Goal: Information Seeking & Learning: Check status

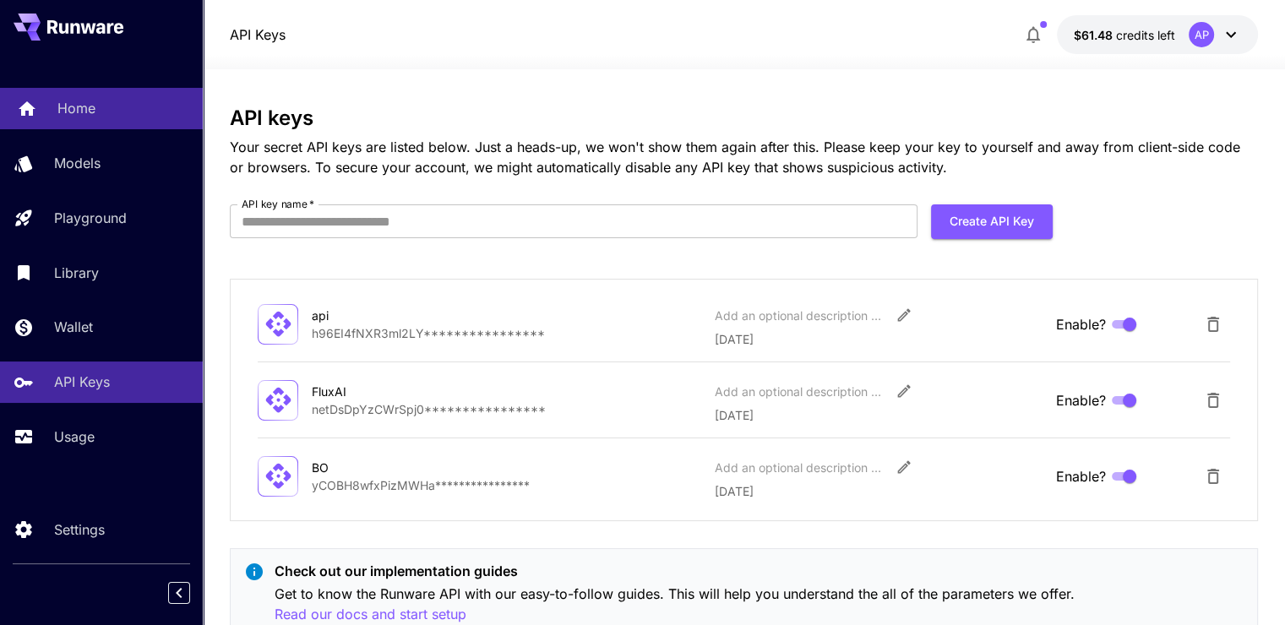
click at [101, 100] on div "Home" at bounding box center [123, 108] width 132 height 20
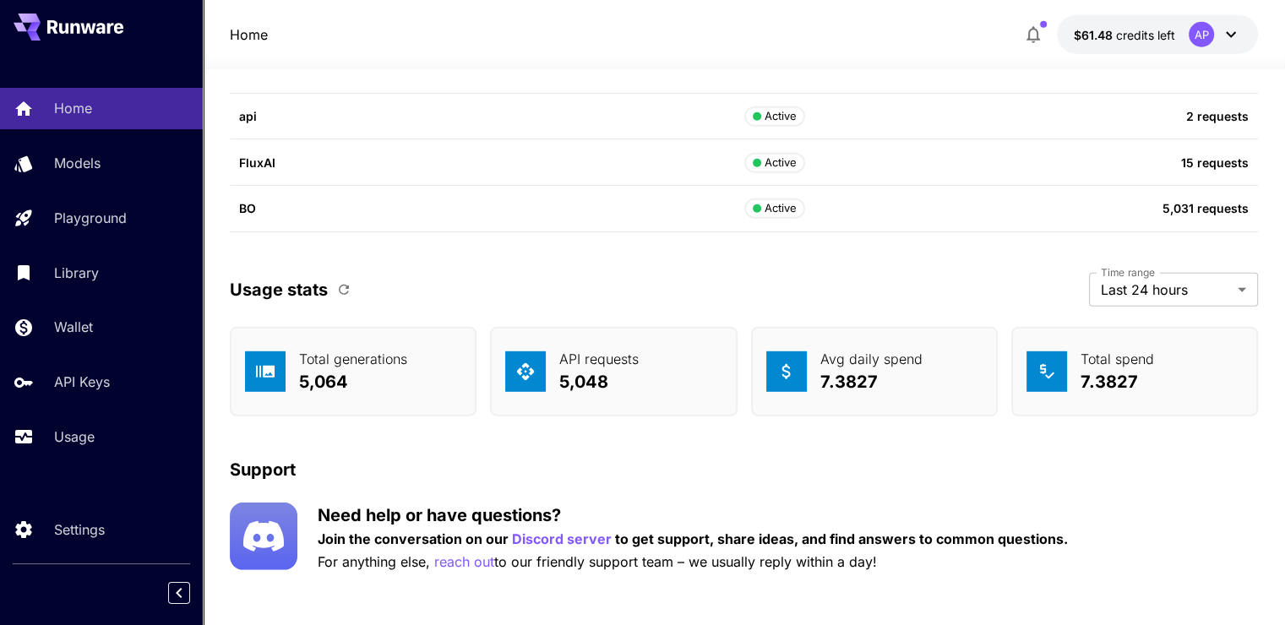
scroll to position [4867, 0]
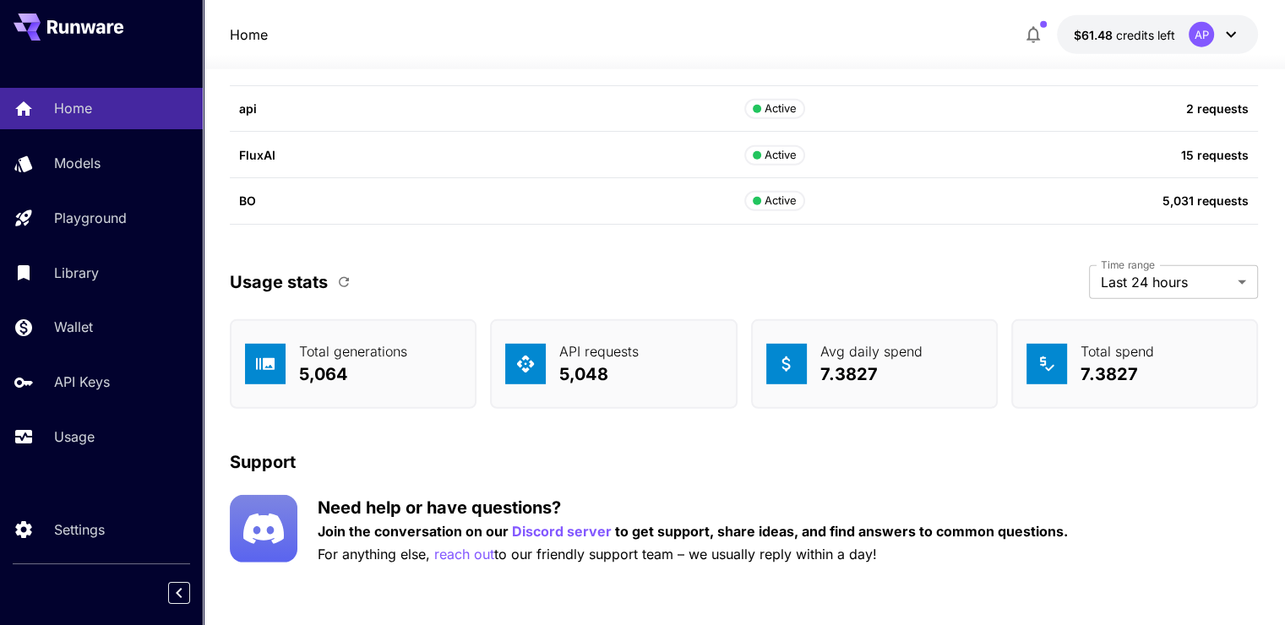
click at [341, 278] on icon "button" at bounding box center [343, 282] width 15 height 15
click at [82, 438] on p "Usage" at bounding box center [77, 437] width 41 height 20
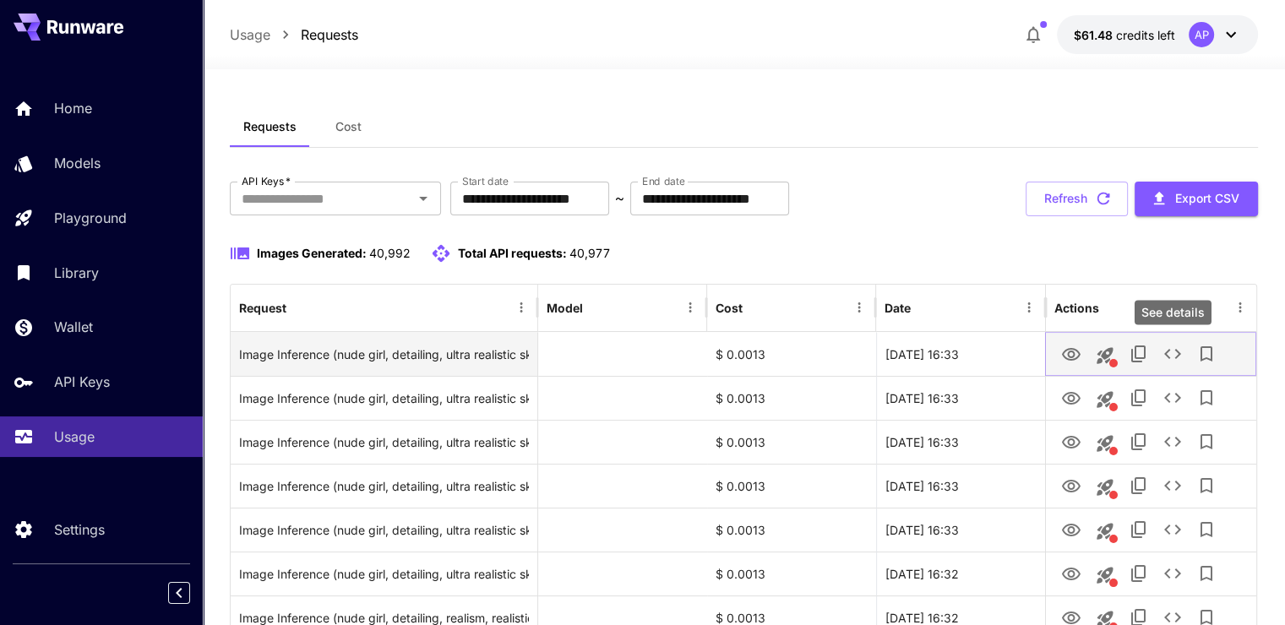
click at [1179, 355] on icon "See details" at bounding box center [1172, 354] width 17 height 10
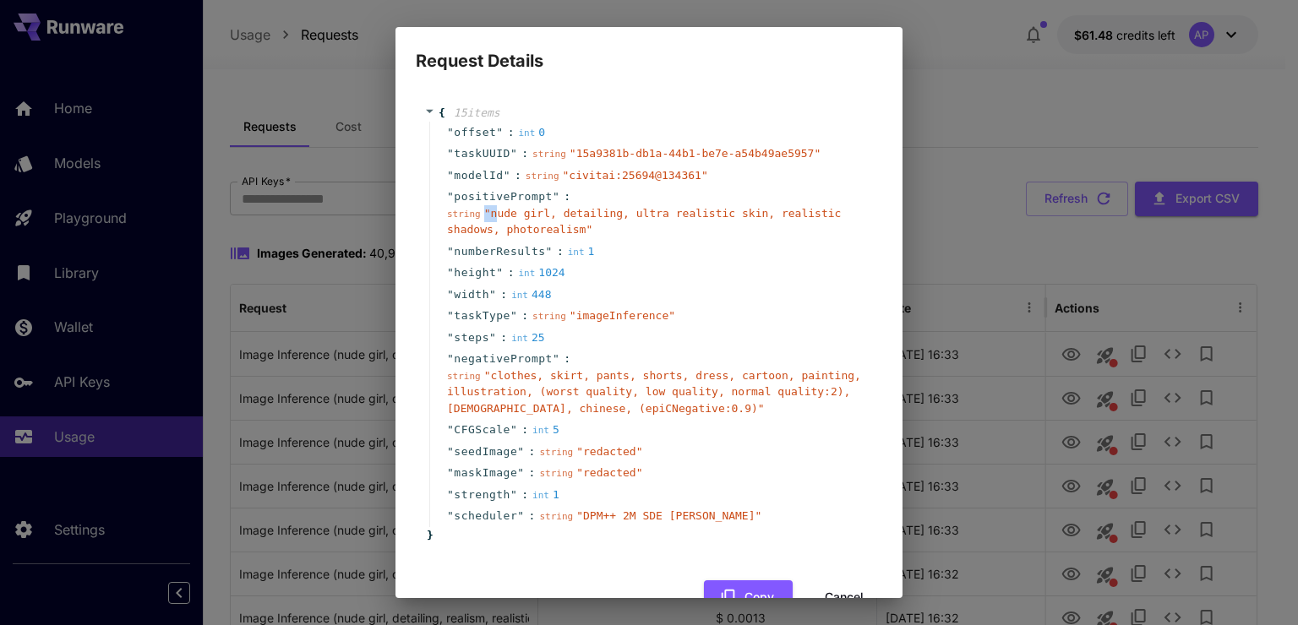
drag, startPoint x: 483, startPoint y: 207, endPoint x: 494, endPoint y: 213, distance: 12.5
click at [495, 214] on span "" nude girl, detailing, ultra realistic skin, realistic shadows, photorealism "" at bounding box center [644, 222] width 394 height 30
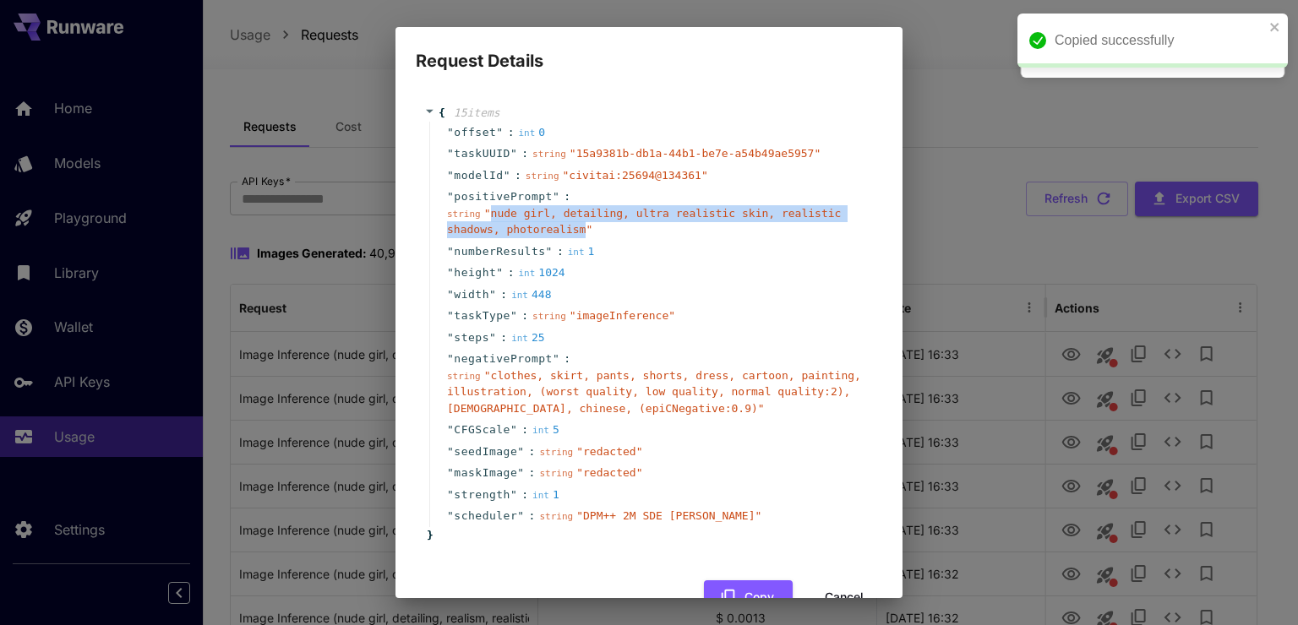
drag, startPoint x: 487, startPoint y: 215, endPoint x: 571, endPoint y: 231, distance: 85.0
click at [571, 231] on span "" nude girl, detailing, ultra realistic skin, realistic shadows, photorealism "" at bounding box center [644, 222] width 394 height 30
copy span "nude girl, detailing, ultra realistic skin, realistic shadows, photorealism"
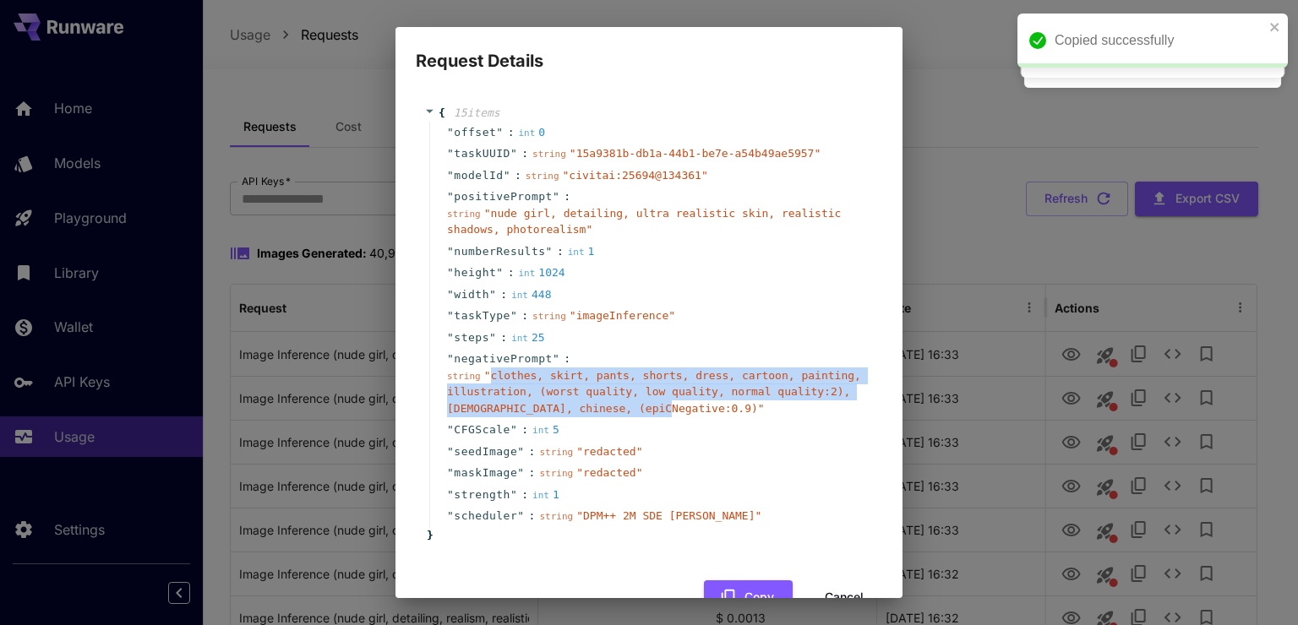
drag, startPoint x: 489, startPoint y: 375, endPoint x: 651, endPoint y: 409, distance: 165.7
click at [651, 409] on span "" clothes, skirt, pants, shorts, dress, cartoon, painting, illustration, (worst…" at bounding box center [654, 392] width 414 height 46
copy span "clothes, skirt, pants, shorts, dress, cartoon, painting, illustration, (worst q…"
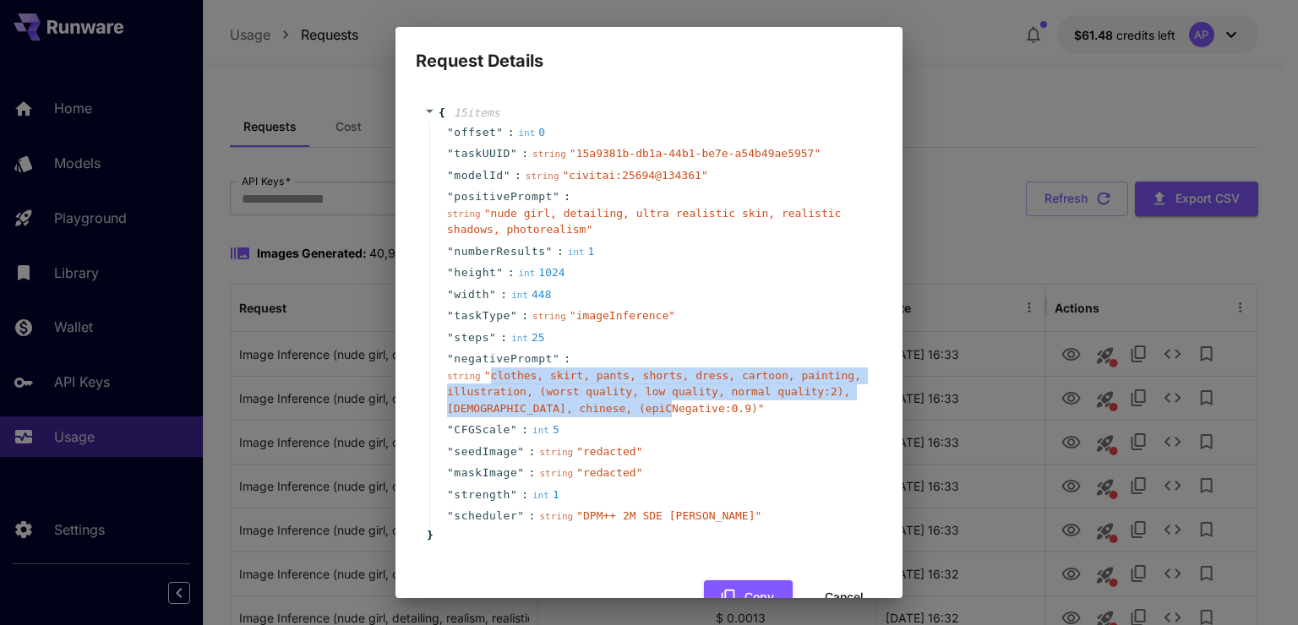
click at [852, 593] on button "Cancel" at bounding box center [844, 597] width 76 height 35
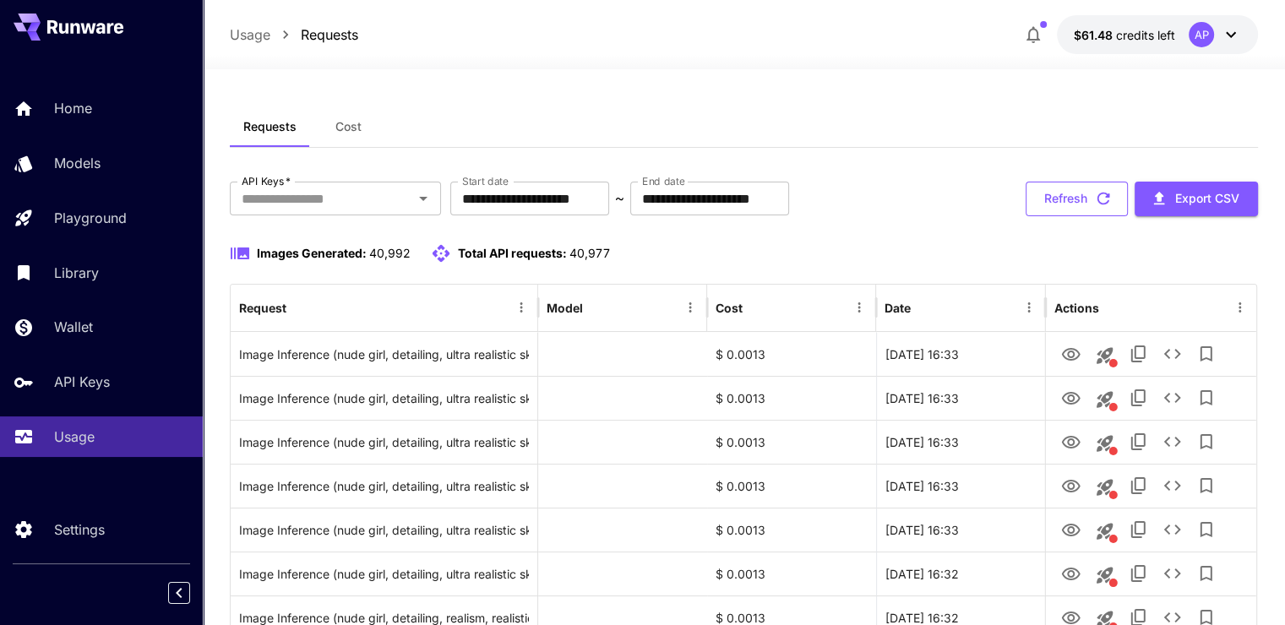
click at [1108, 190] on icon "button" at bounding box center [1103, 198] width 19 height 19
click at [1087, 188] on button "Refresh" at bounding box center [1077, 199] width 102 height 35
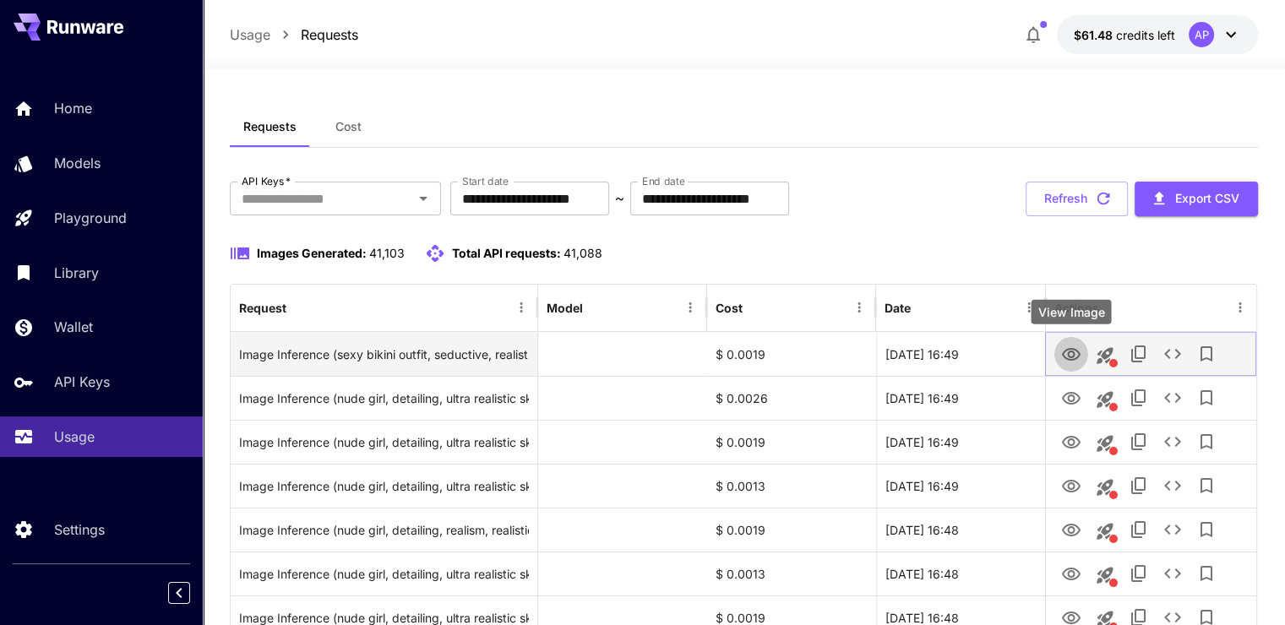
click at [1069, 363] on icon "View Image" at bounding box center [1071, 355] width 20 height 20
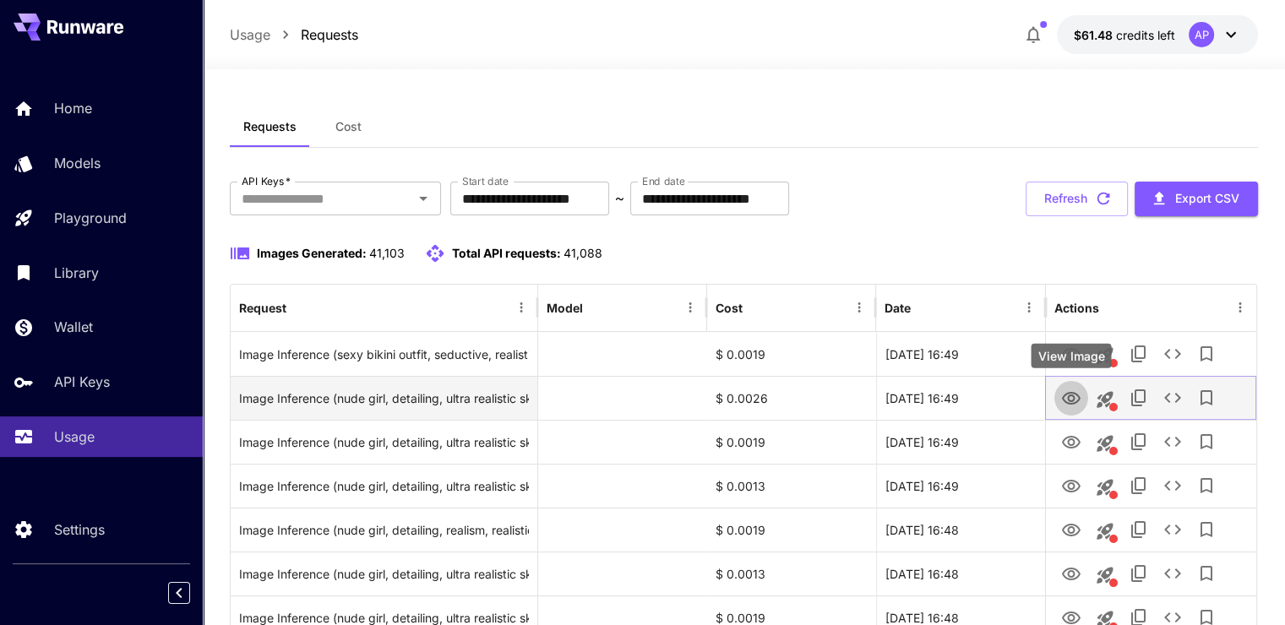
click at [1075, 394] on icon "View Image" at bounding box center [1071, 398] width 19 height 13
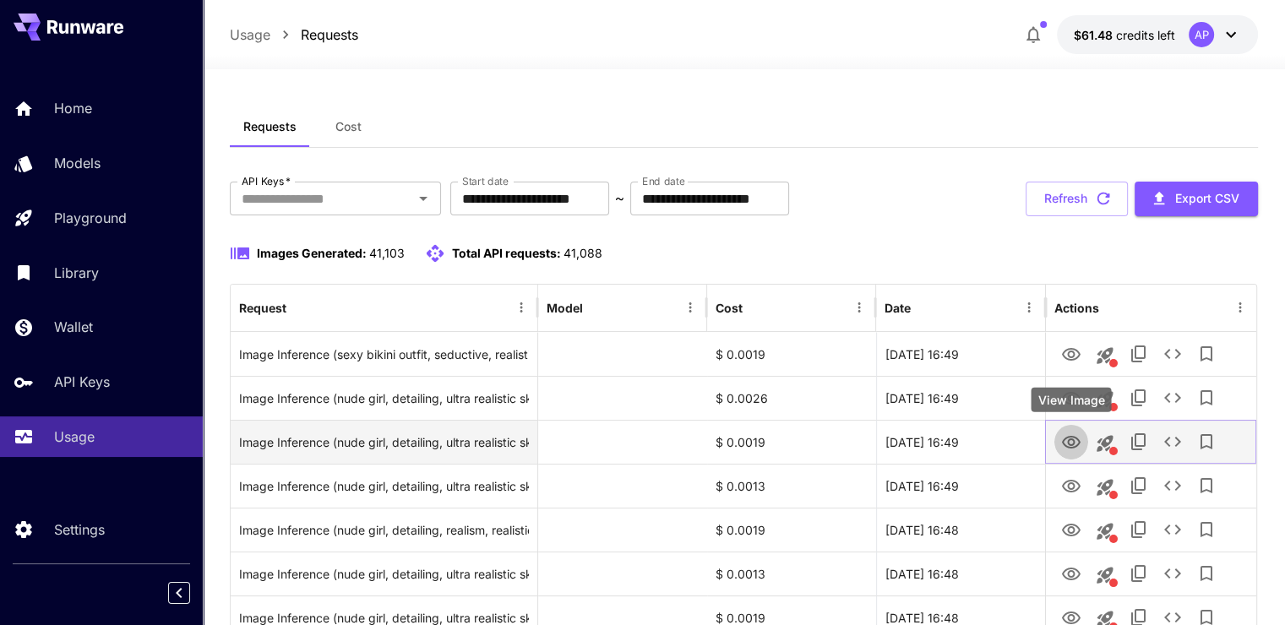
click at [1072, 439] on icon "View Image" at bounding box center [1071, 442] width 19 height 13
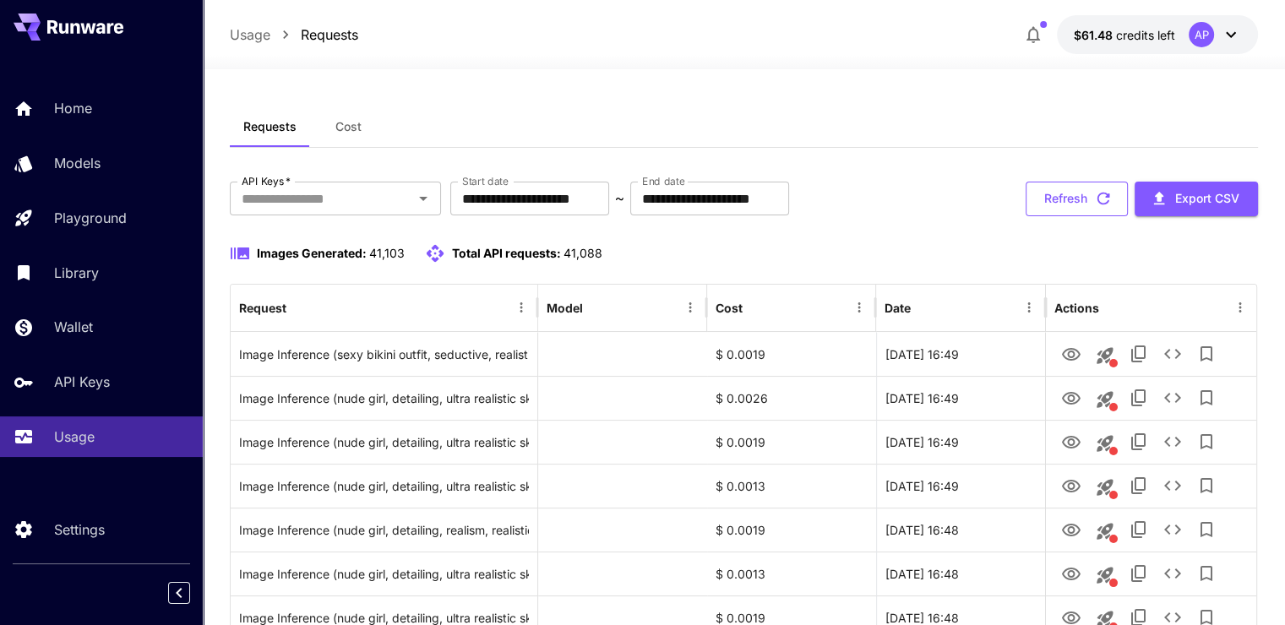
click at [1054, 186] on button "Refresh" at bounding box center [1077, 199] width 102 height 35
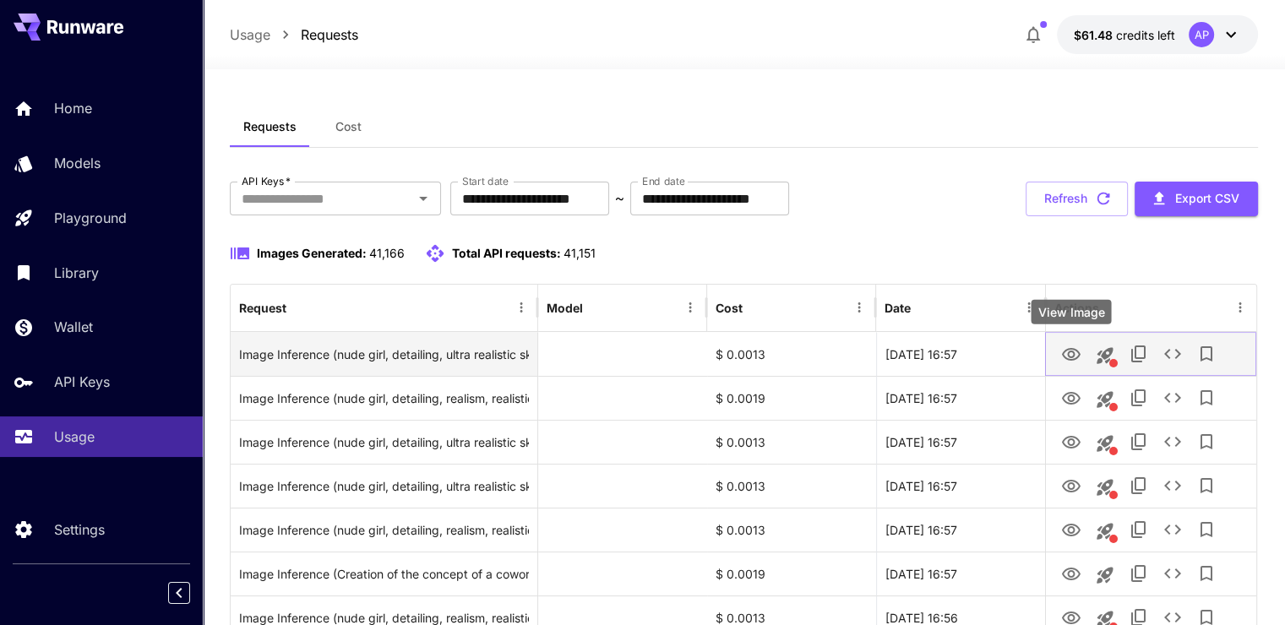
click at [1064, 352] on icon "View Image" at bounding box center [1071, 355] width 20 height 20
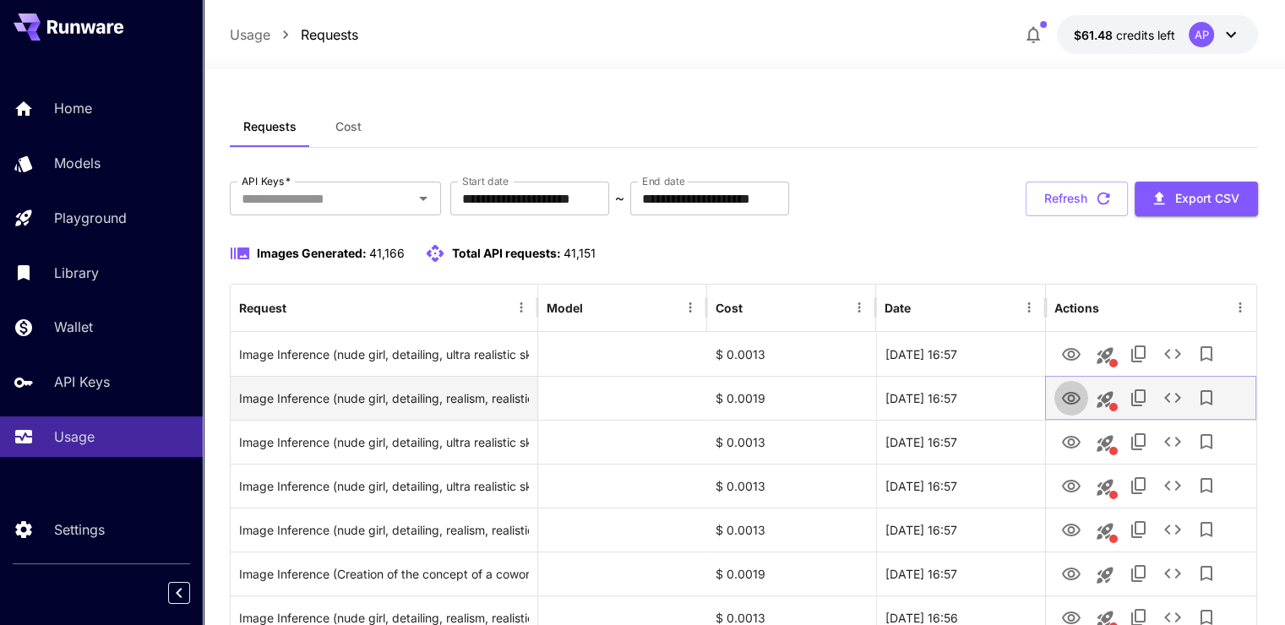
click at [1064, 408] on icon "View Image" at bounding box center [1071, 399] width 20 height 20
click at [1166, 392] on icon "See details" at bounding box center [1172, 398] width 20 height 20
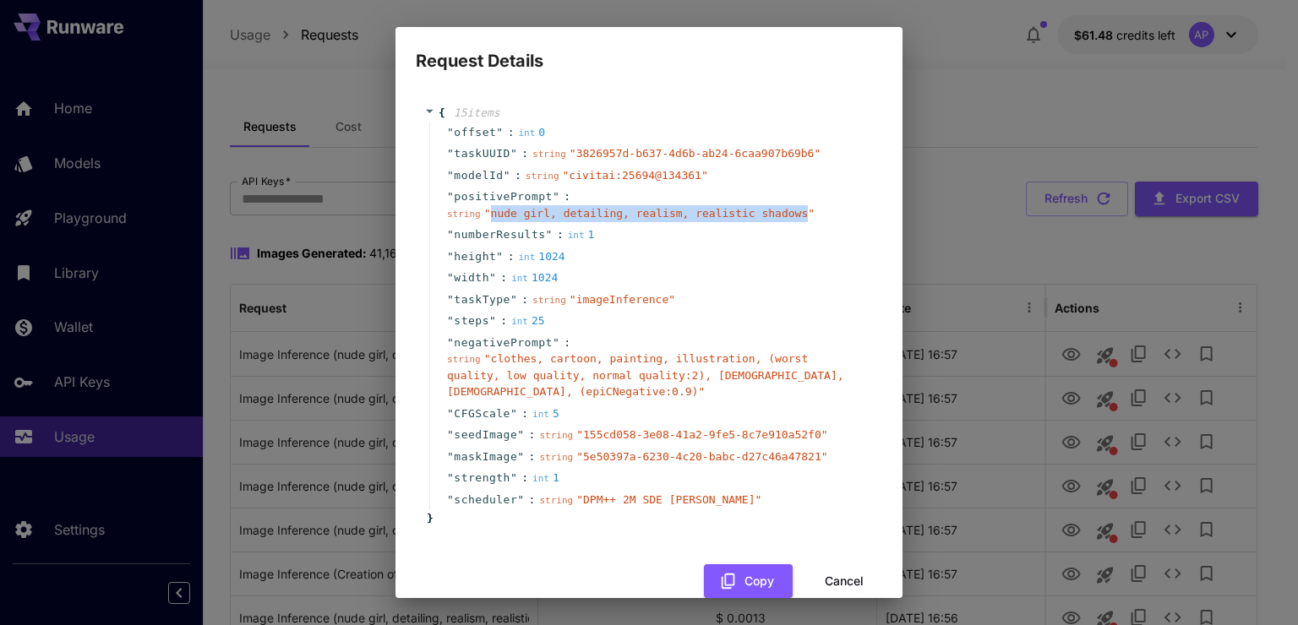
drag, startPoint x: 486, startPoint y: 211, endPoint x: 774, endPoint y: 216, distance: 288.1
click at [774, 216] on span "" nude girl, detailing, realism, realistic shadows "" at bounding box center [649, 213] width 330 height 13
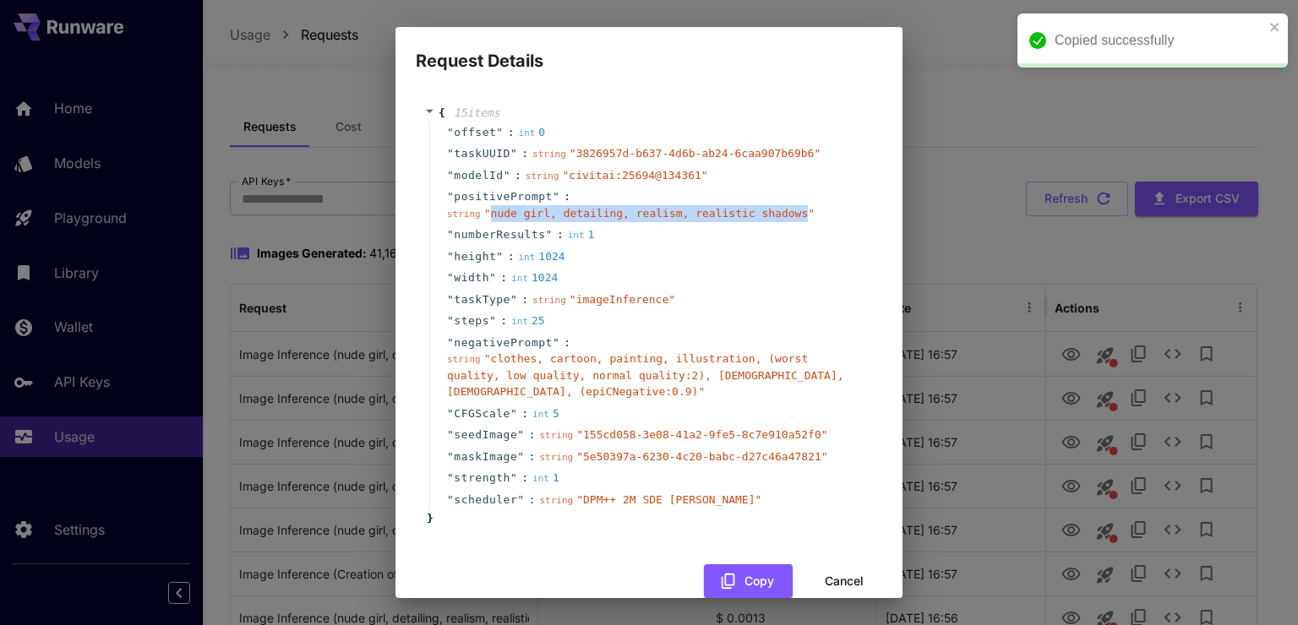
copy span "nude girl, detailing, realism, realistic shadows"
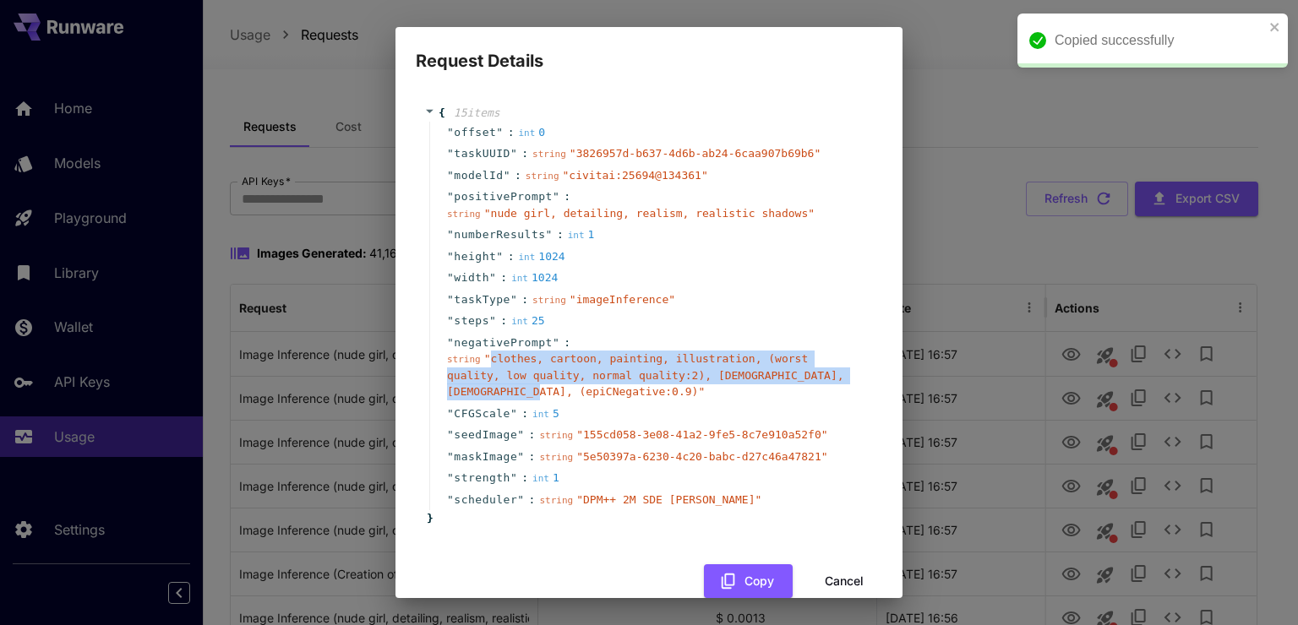
drag, startPoint x: 488, startPoint y: 362, endPoint x: 843, endPoint y: 374, distance: 355.1
click at [843, 374] on span "" clothes, cartoon, painting, illustration, (worst quality, low quality, normal…" at bounding box center [645, 375] width 397 height 46
copy span "clothes, cartoon, painting, illustration, (worst quality, low quality, normal q…"
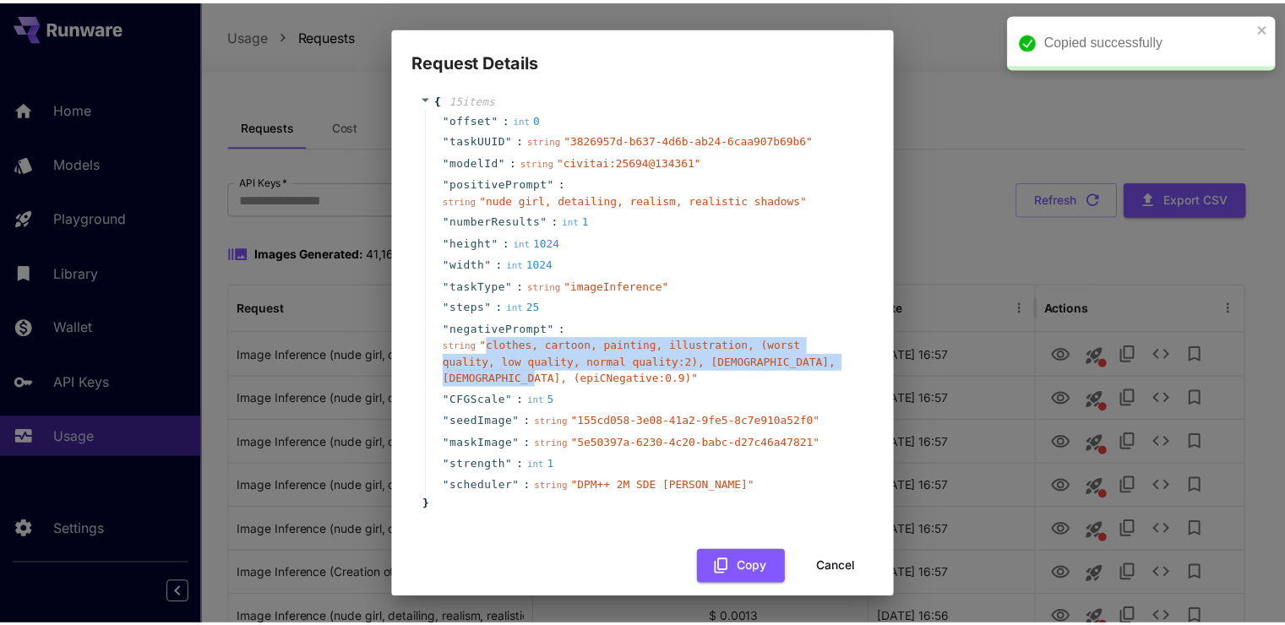
scroll to position [14, 0]
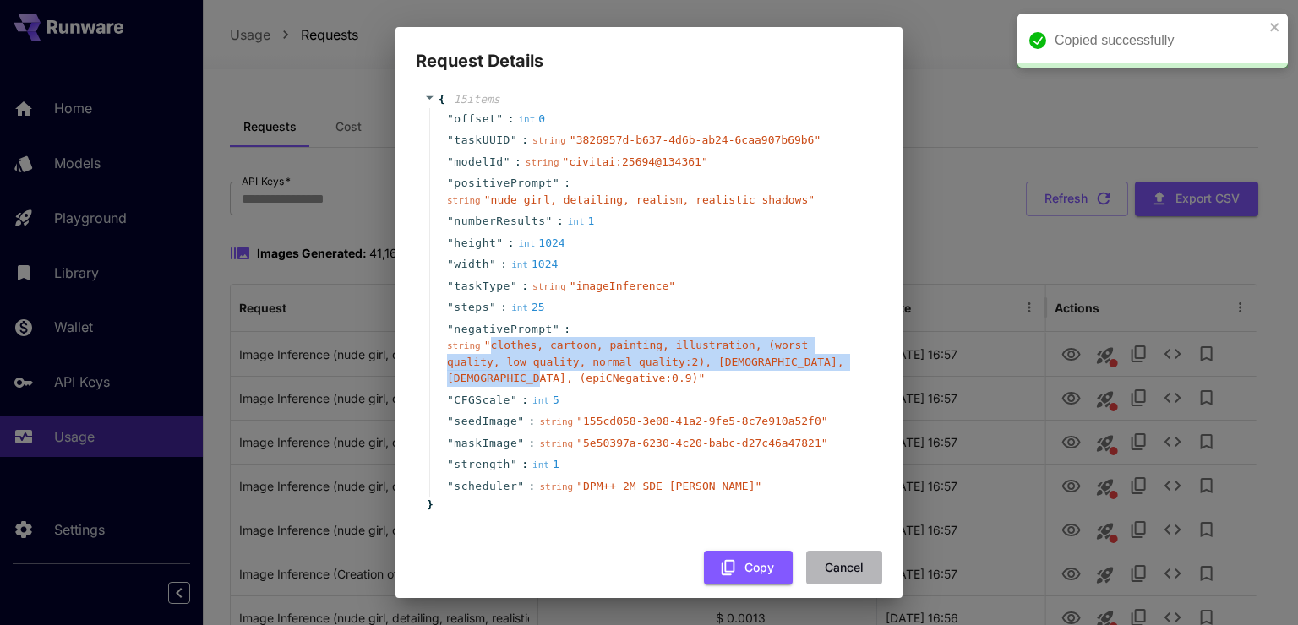
click at [858, 551] on button "Cancel" at bounding box center [844, 568] width 76 height 35
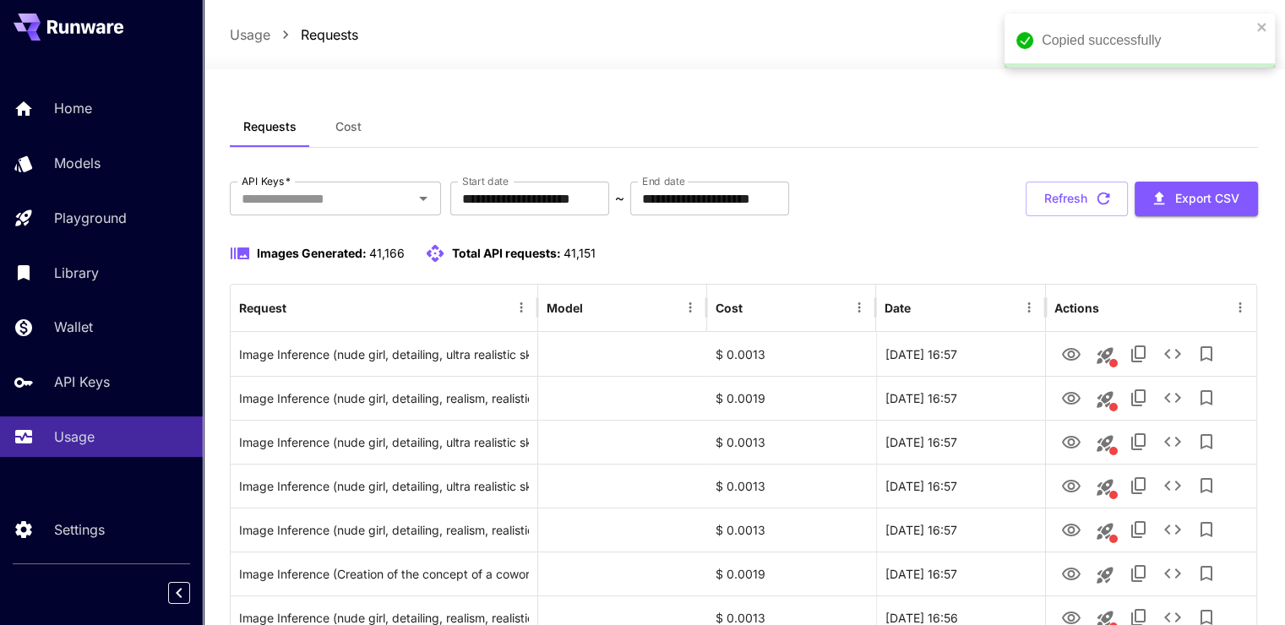
click at [907, 253] on div "Images Generated: 41,166 Total API requests: 41,151" at bounding box center [744, 253] width 1028 height 20
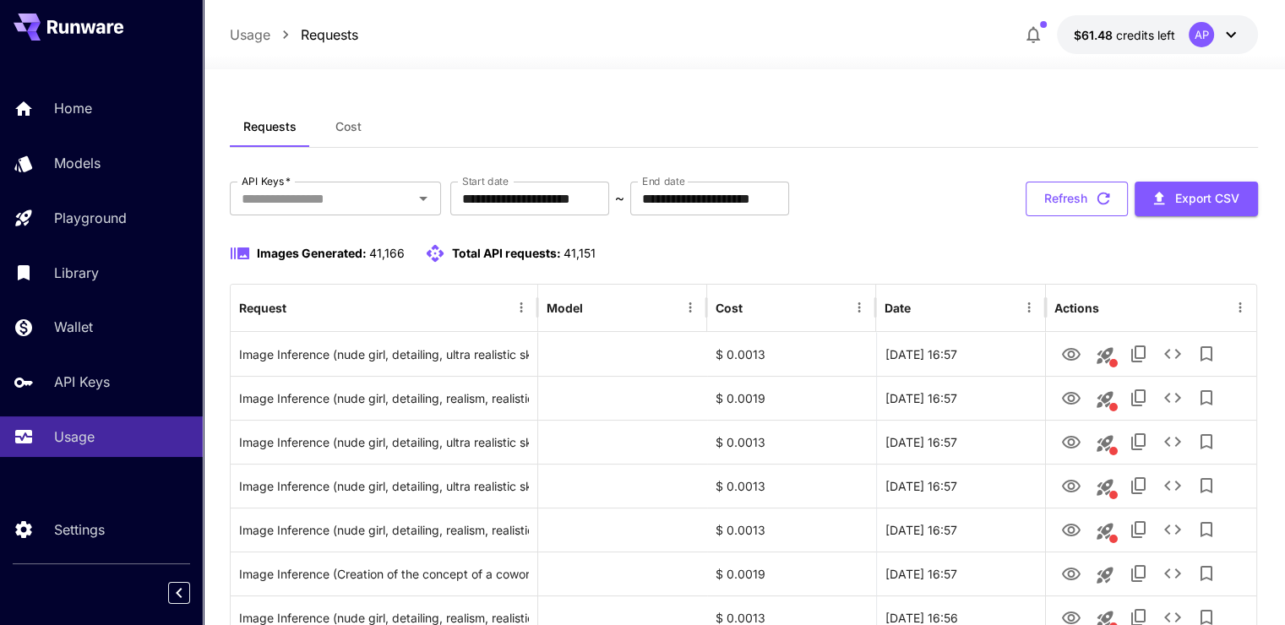
click at [1073, 189] on button "Refresh" at bounding box center [1077, 199] width 102 height 35
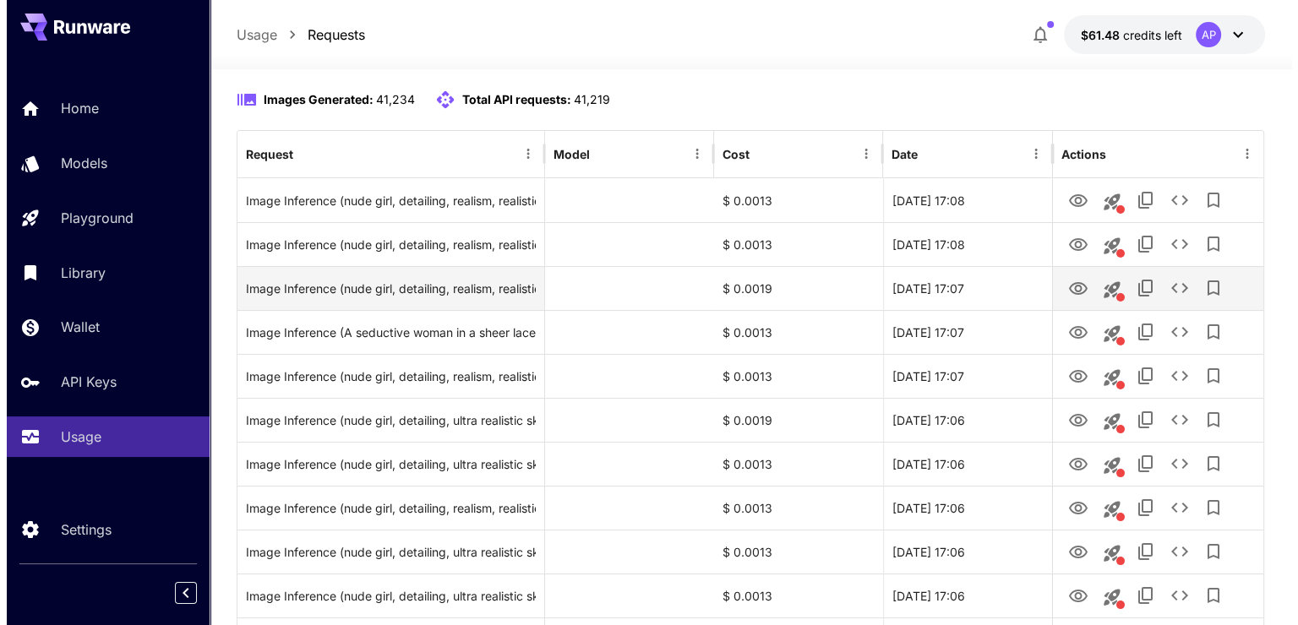
scroll to position [169, 0]
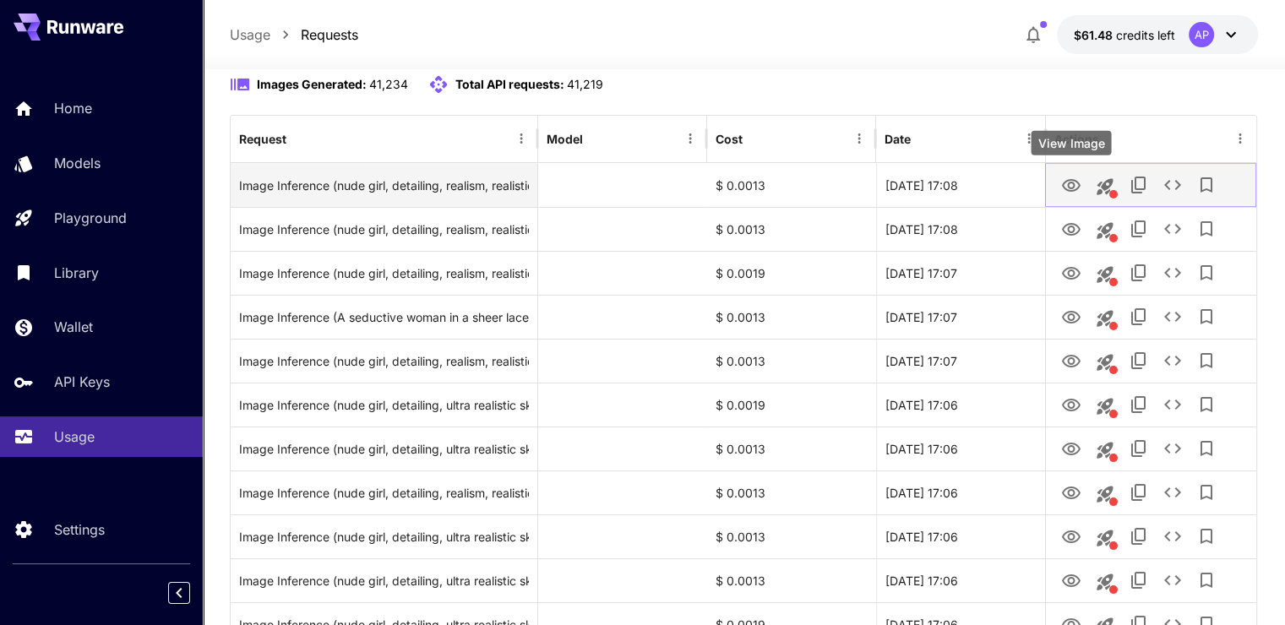
click at [1075, 180] on icon "View Image" at bounding box center [1071, 185] width 19 height 13
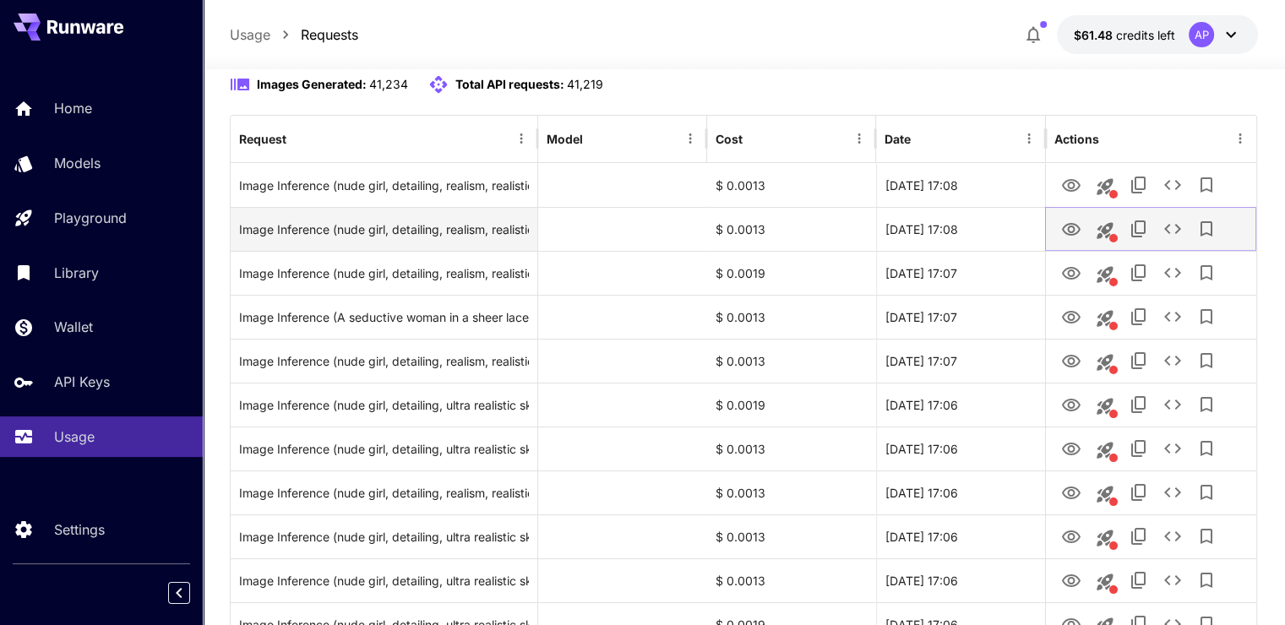
click at [1057, 230] on button "View Image" at bounding box center [1071, 228] width 34 height 35
click at [1080, 227] on icon "View Image" at bounding box center [1071, 230] width 20 height 20
click at [1162, 237] on icon "See details" at bounding box center [1172, 229] width 20 height 20
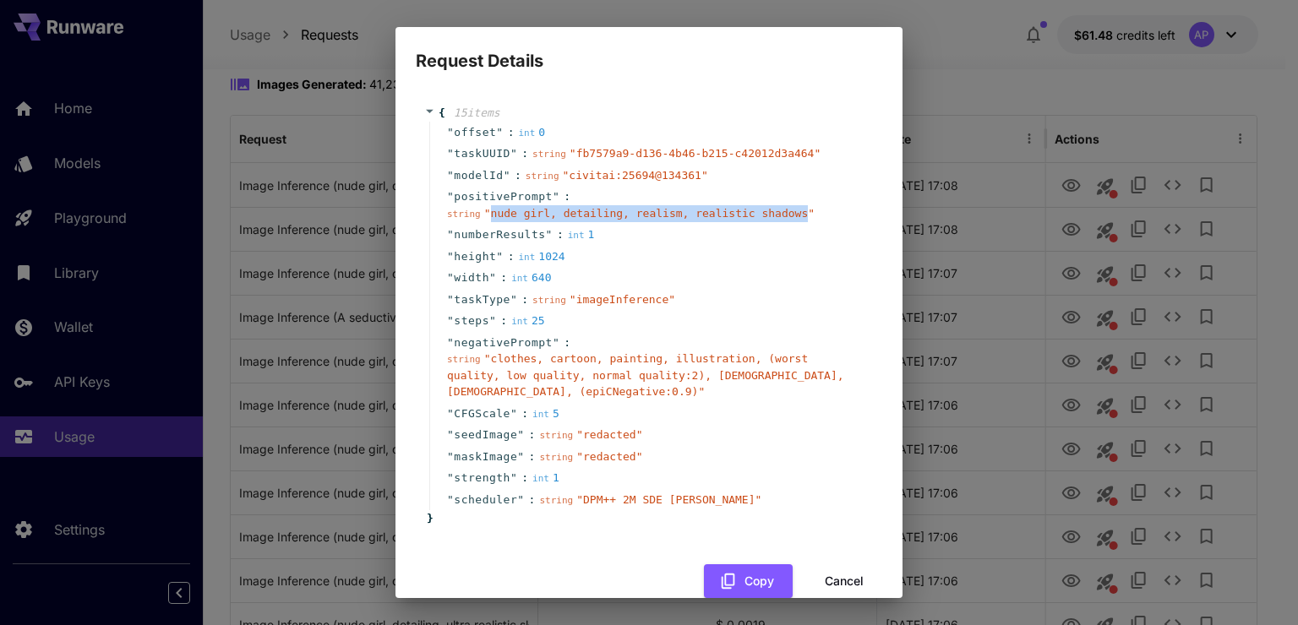
drag, startPoint x: 487, startPoint y: 214, endPoint x: 777, endPoint y: 214, distance: 289.8
click at [777, 214] on span "" nude girl, detailing, realism, realistic shadows "" at bounding box center [649, 213] width 330 height 13
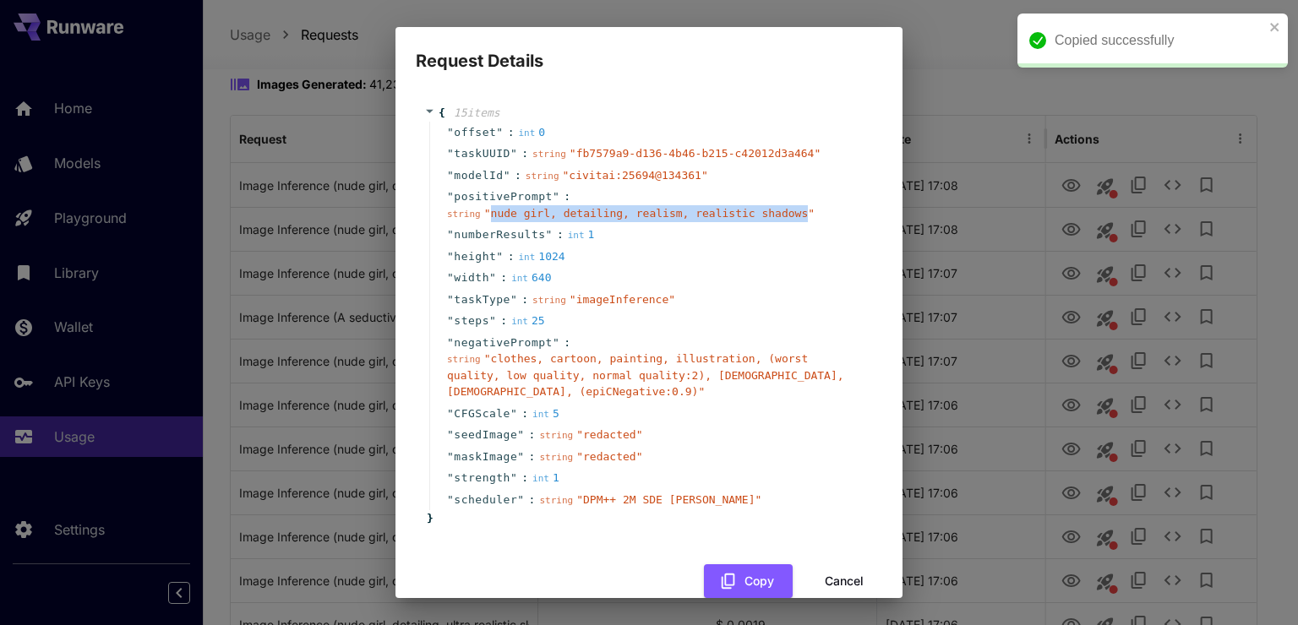
copy span "nude girl, detailing, realism, realistic shadows"
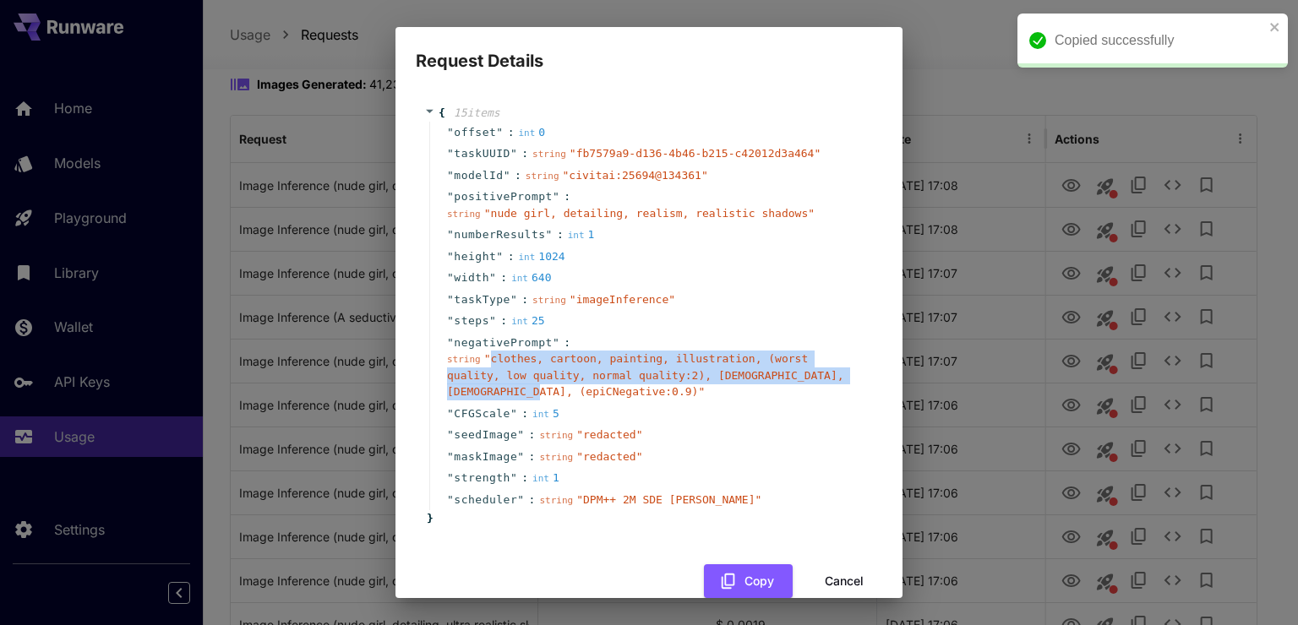
drag, startPoint x: 487, startPoint y: 358, endPoint x: 843, endPoint y: 374, distance: 356.9
click at [843, 374] on span "" clothes, cartoon, painting, illustration, (worst quality, low quality, normal…" at bounding box center [645, 375] width 397 height 46
copy span "clothes, cartoon, painting, illustration, (worst quality, low quality, normal q…"
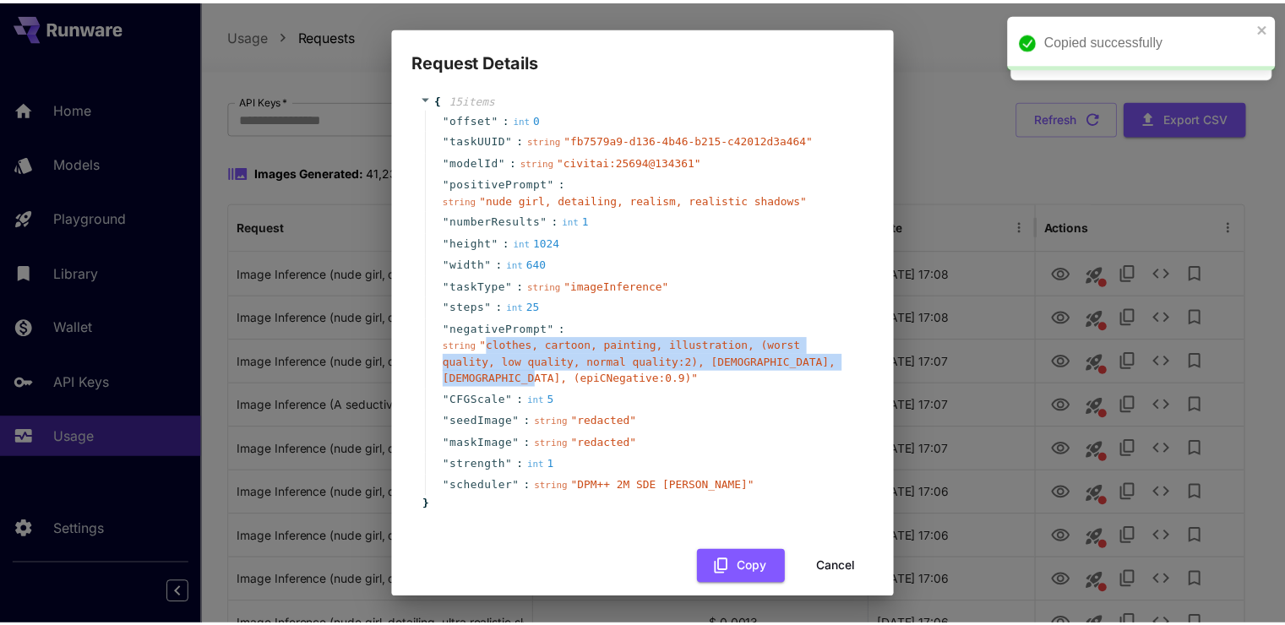
scroll to position [0, 0]
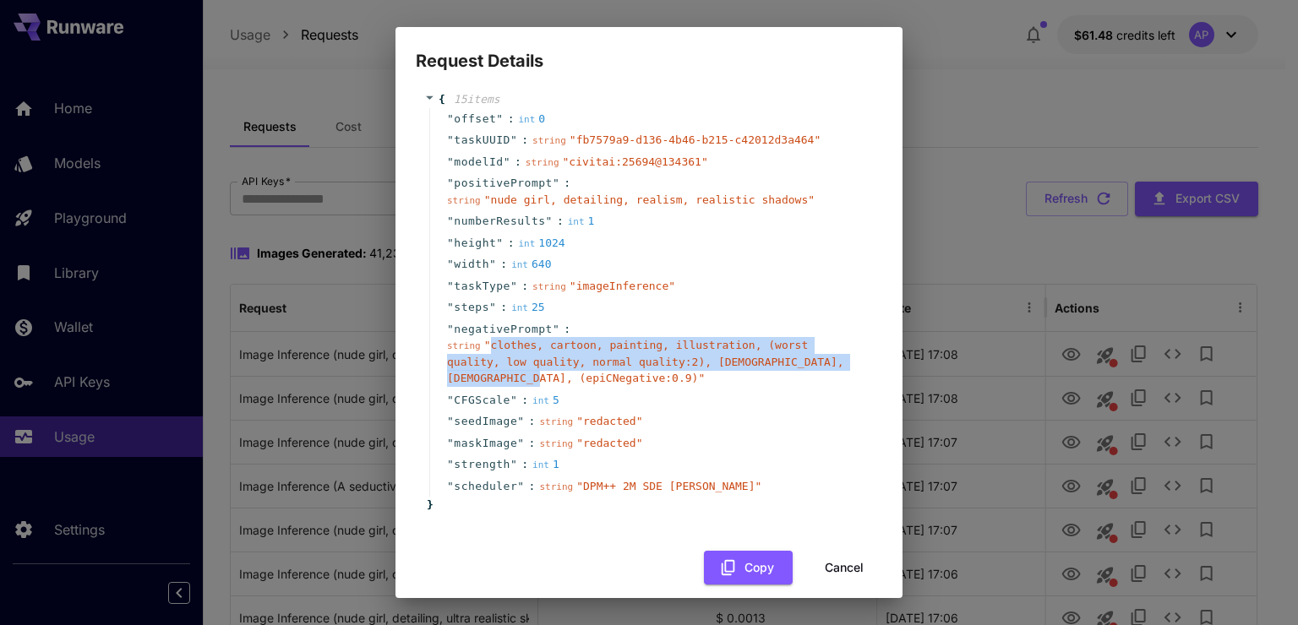
copy span "clothes, cartoon, painting, illustration, (worst quality, low quality, normal q…"
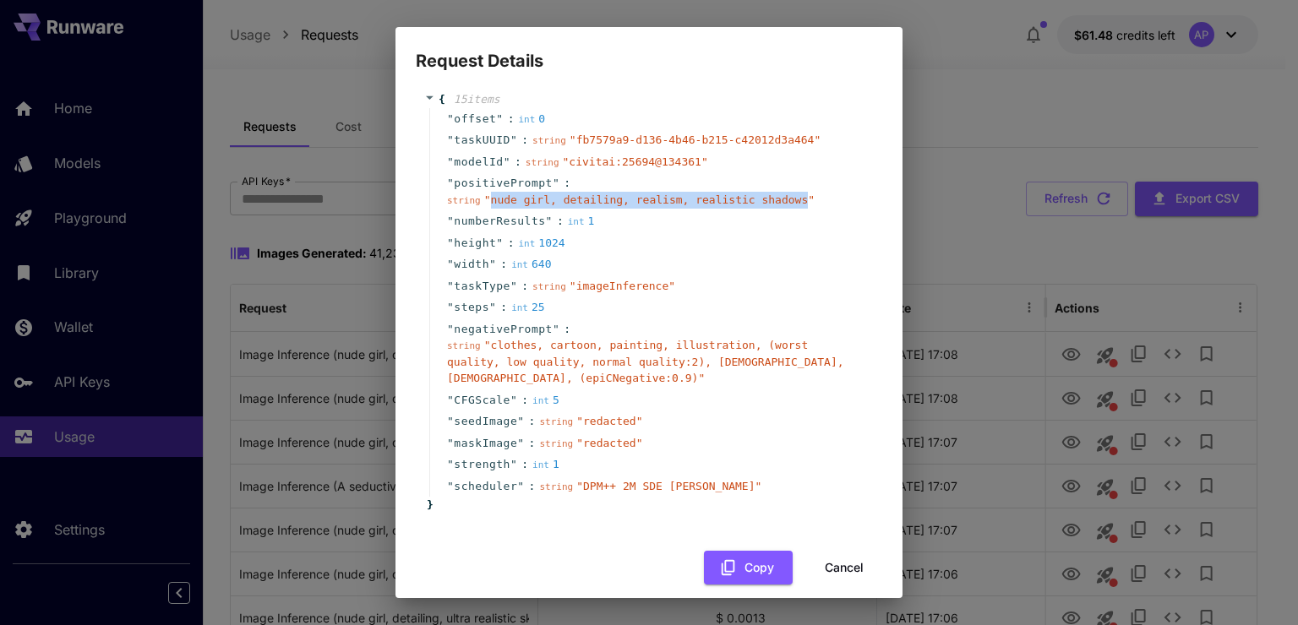
drag, startPoint x: 487, startPoint y: 196, endPoint x: 778, endPoint y: 203, distance: 290.7
click at [778, 203] on span "" nude girl, detailing, realism, realistic shadows "" at bounding box center [649, 199] width 330 height 13
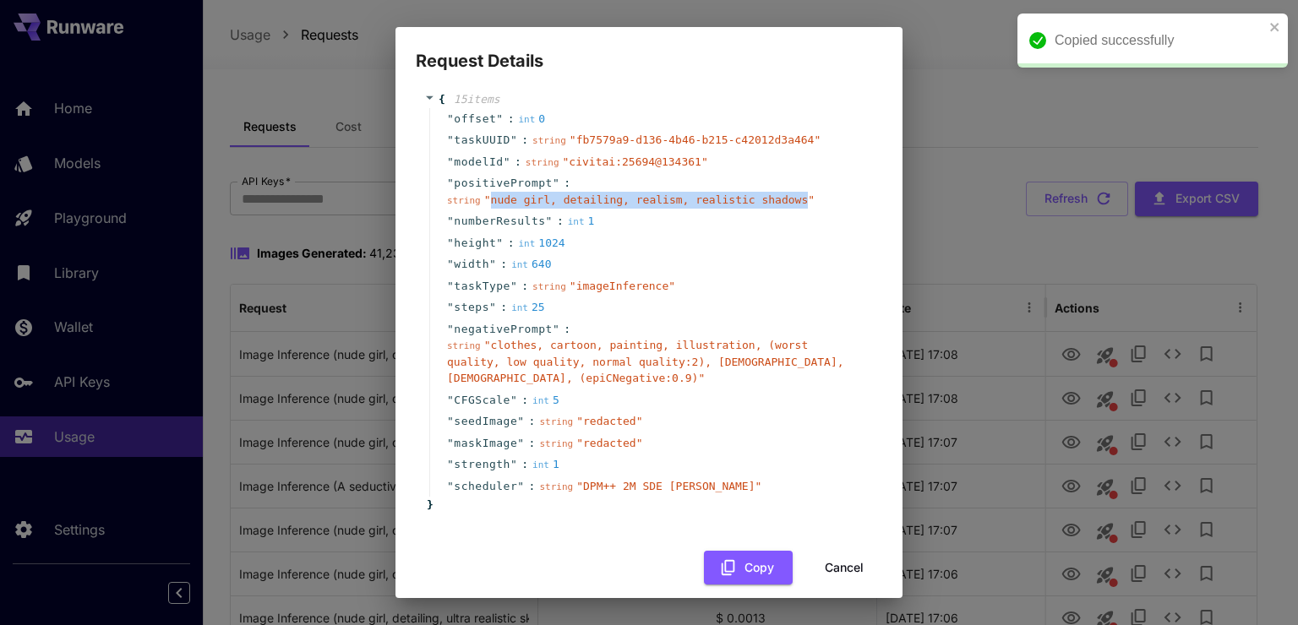
copy span "nude girl, detailing, realism, realistic shadows"
click at [87, 178] on div "Request Details { 15 item s " offset " : int 0 " taskUUID " : string " fb7579a9…" at bounding box center [649, 312] width 1298 height 625
click at [812, 551] on button "Cancel" at bounding box center [844, 568] width 76 height 35
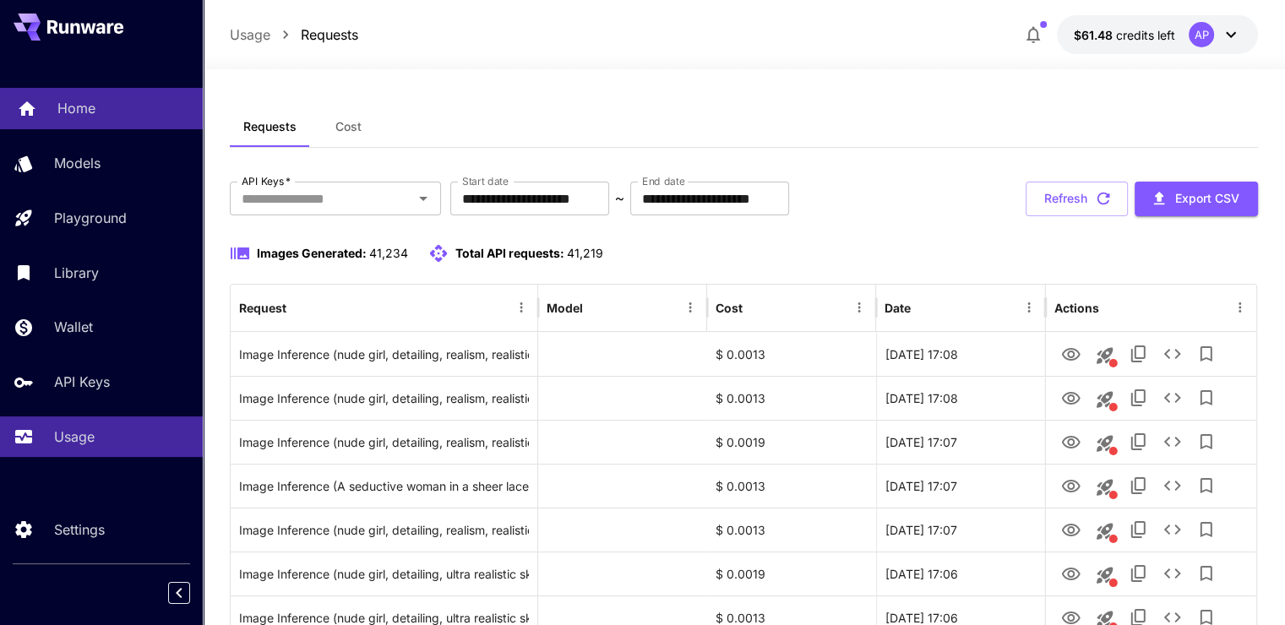
click at [123, 107] on div "Home" at bounding box center [123, 108] width 132 height 20
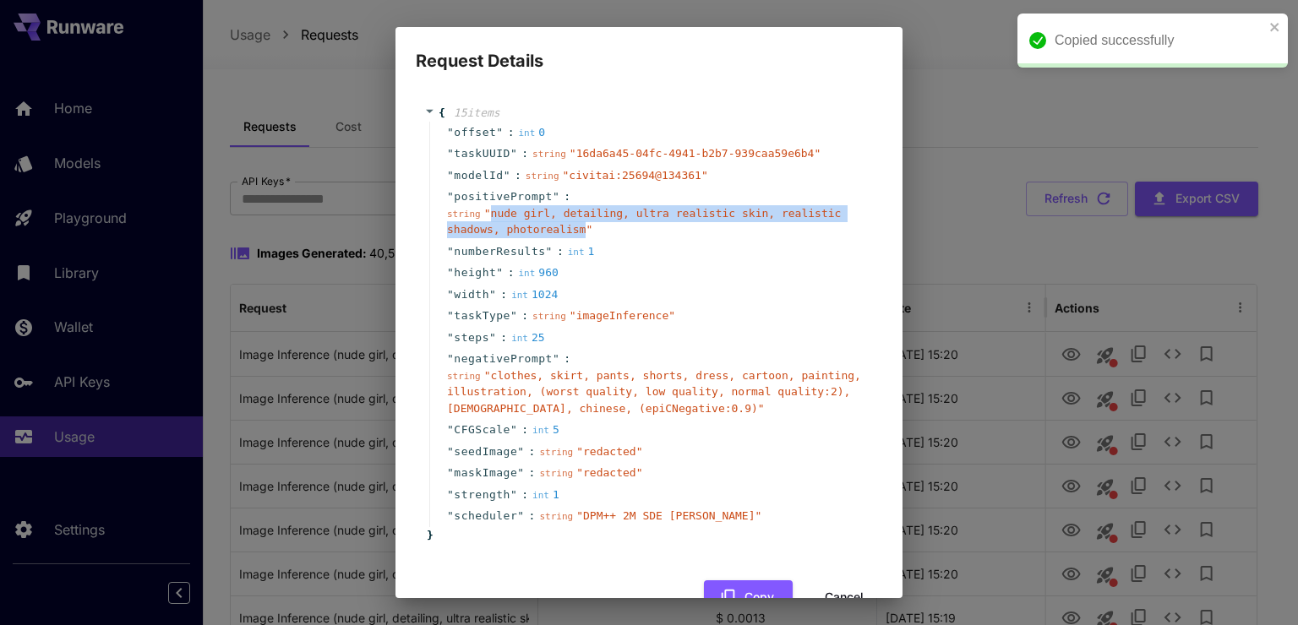
click at [827, 596] on button "Cancel" at bounding box center [844, 597] width 76 height 35
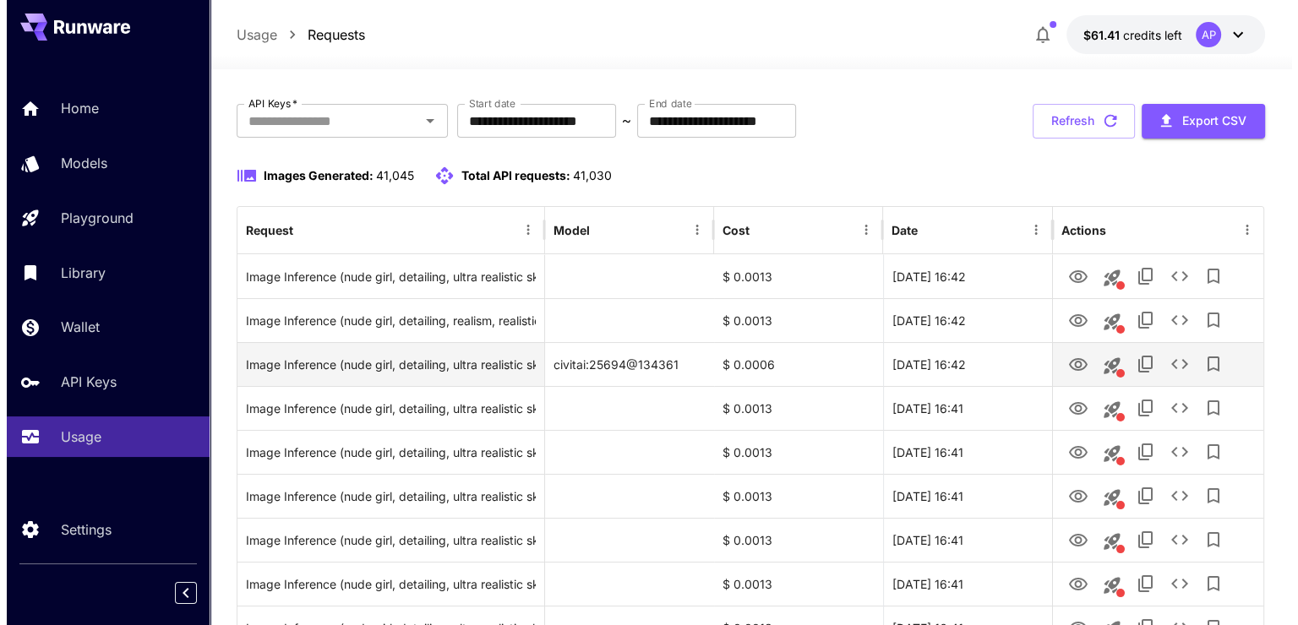
scroll to position [84, 0]
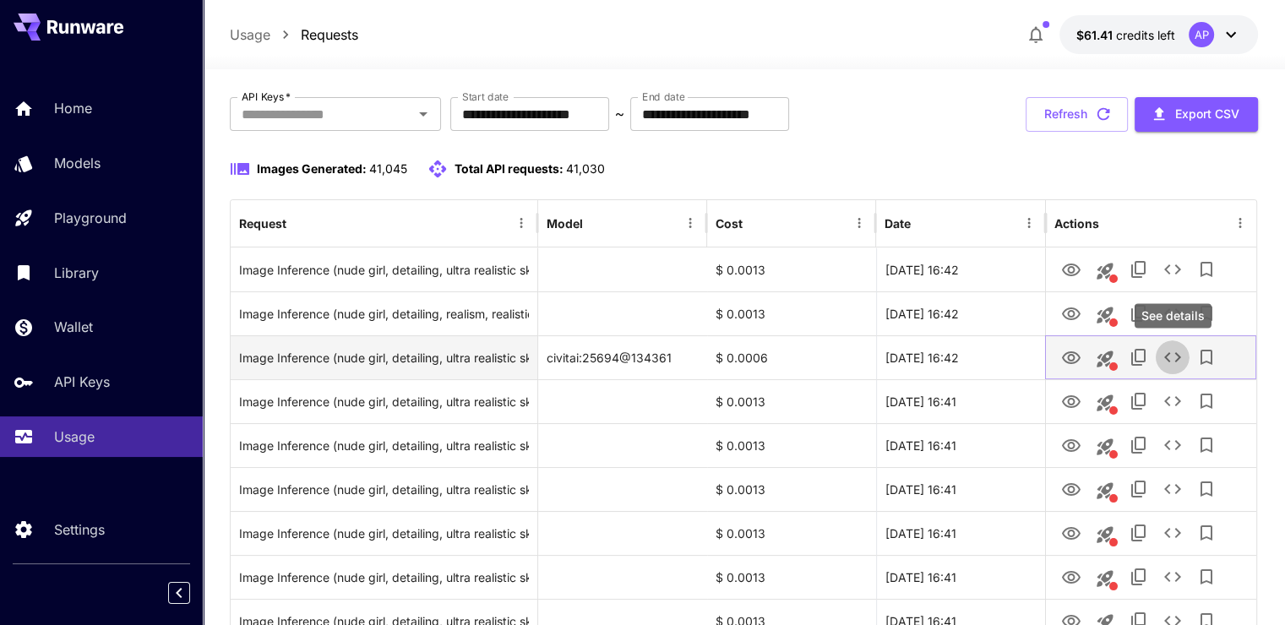
click at [1176, 358] on icon "See details" at bounding box center [1172, 357] width 17 height 10
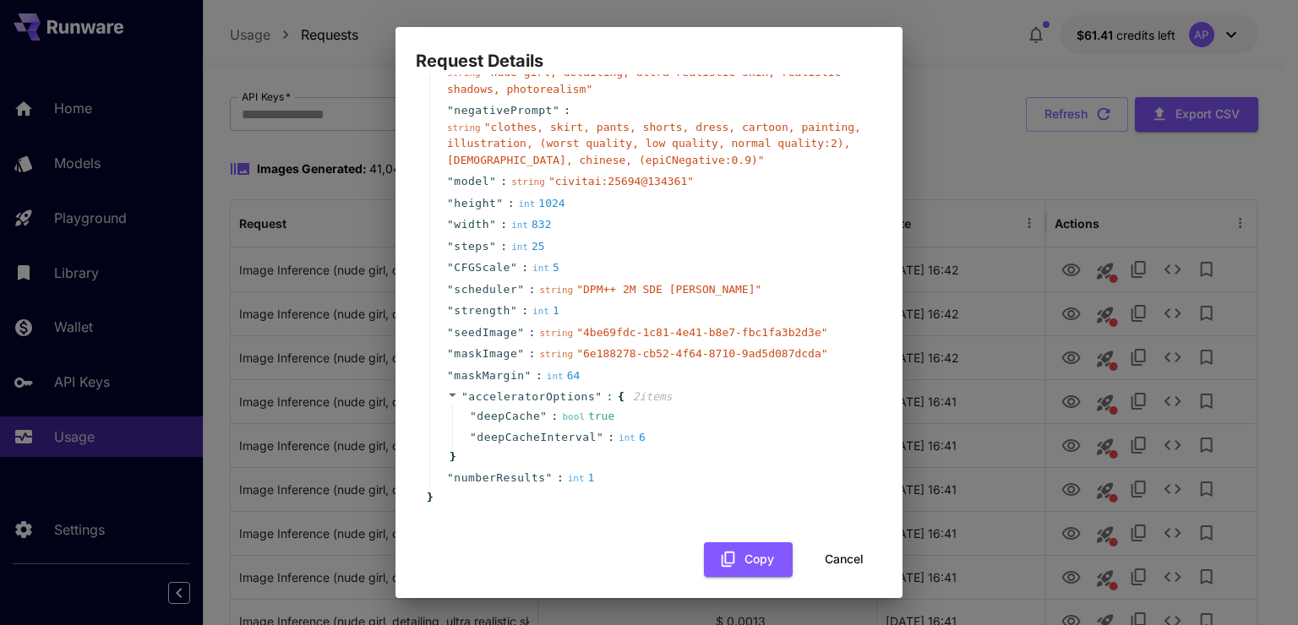
scroll to position [169, 0]
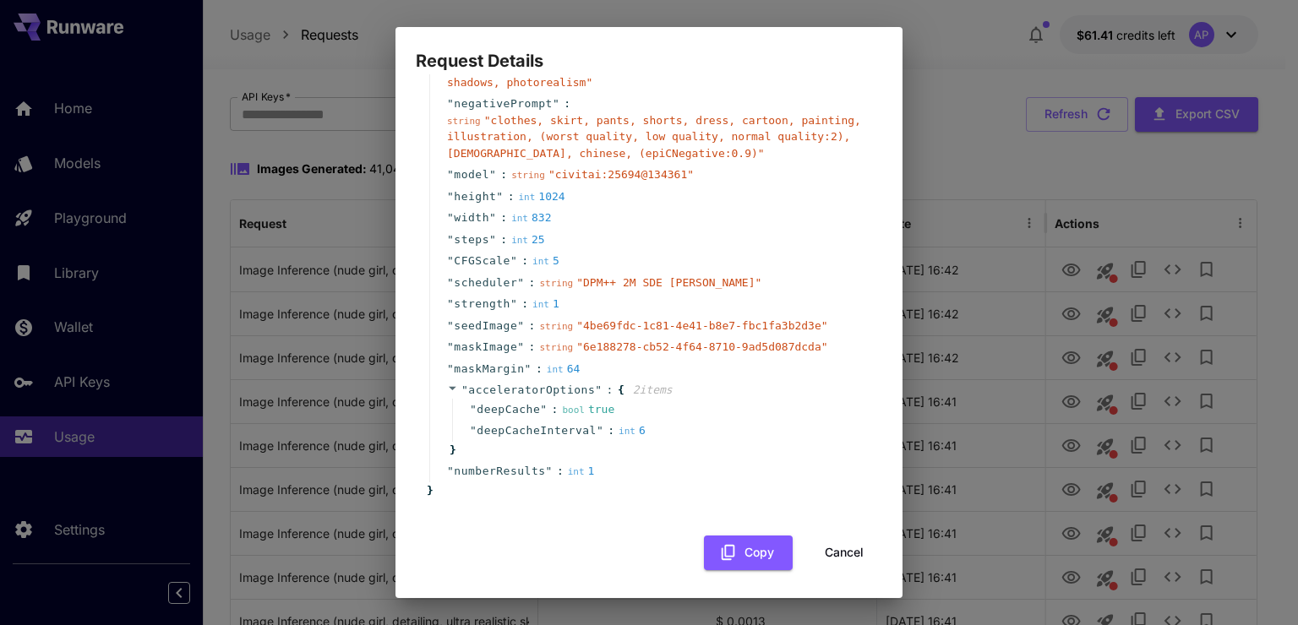
click at [452, 388] on icon at bounding box center [453, 388] width 8 height 3
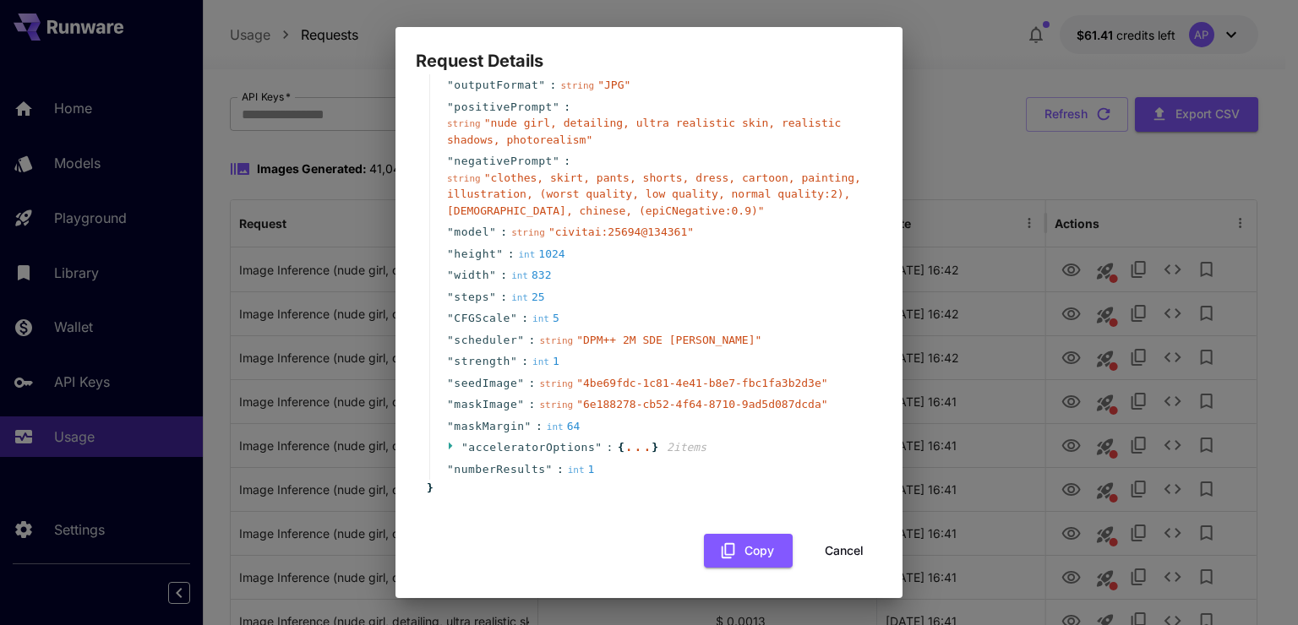
scroll to position [112, 0]
click at [455, 449] on icon at bounding box center [452, 445] width 11 height 11
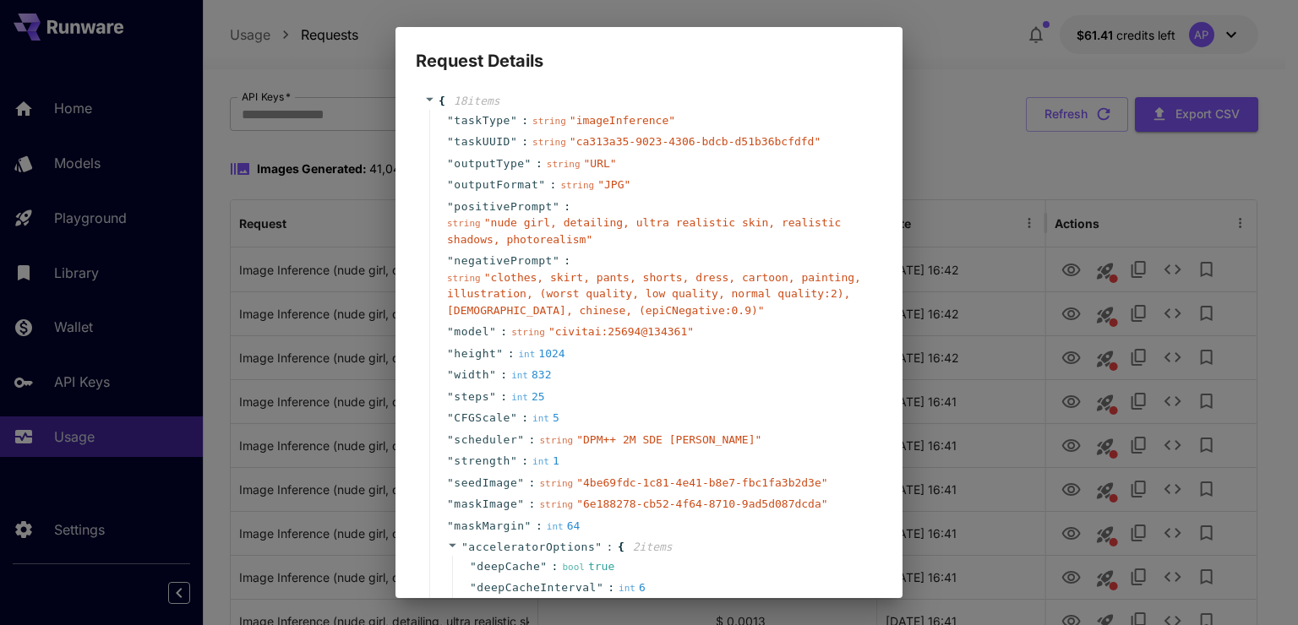
scroll to position [0, 0]
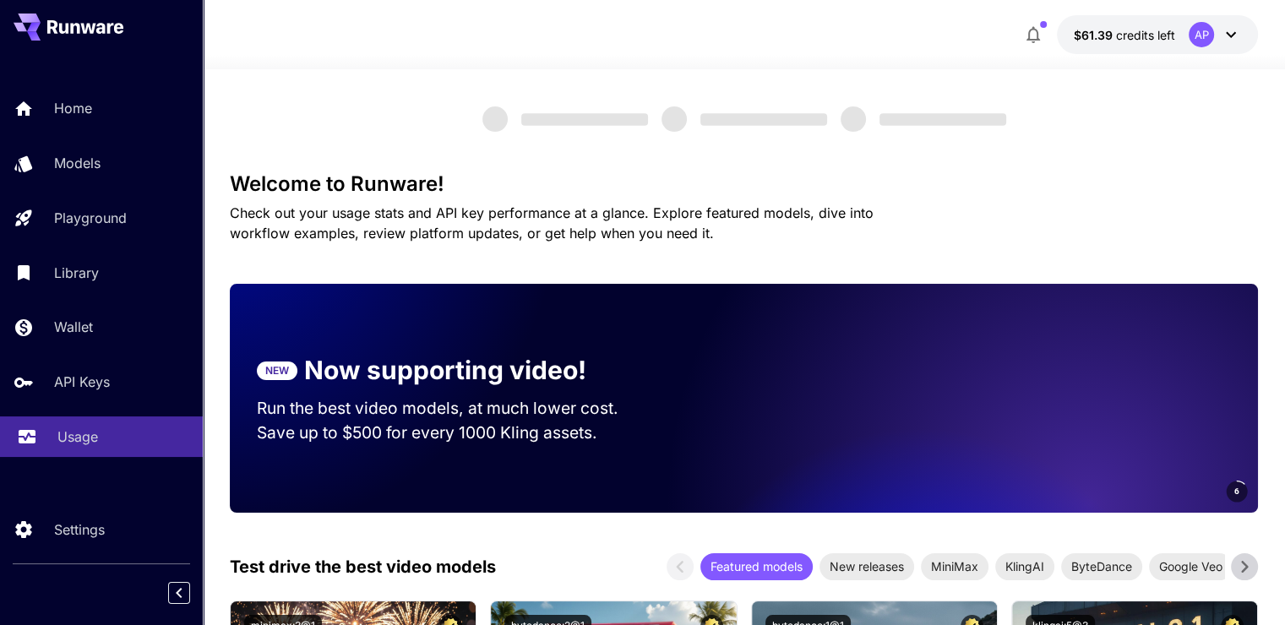
click at [63, 426] on link "Usage" at bounding box center [101, 437] width 203 height 41
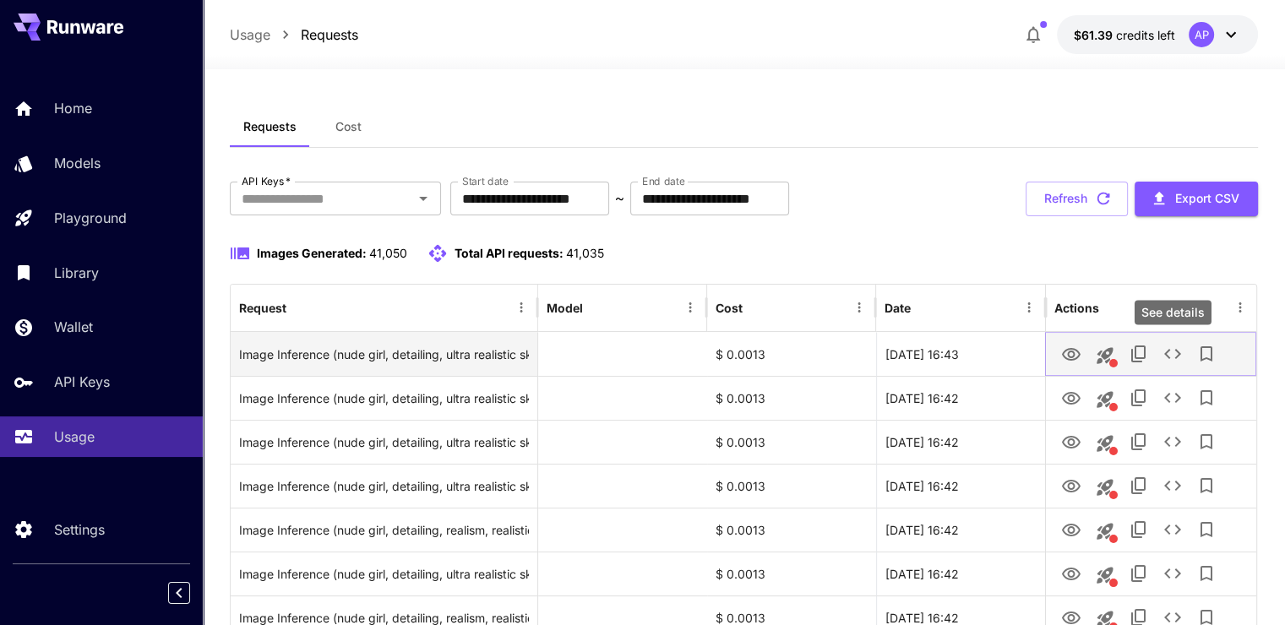
click at [1171, 351] on icon "See details" at bounding box center [1172, 354] width 20 height 20
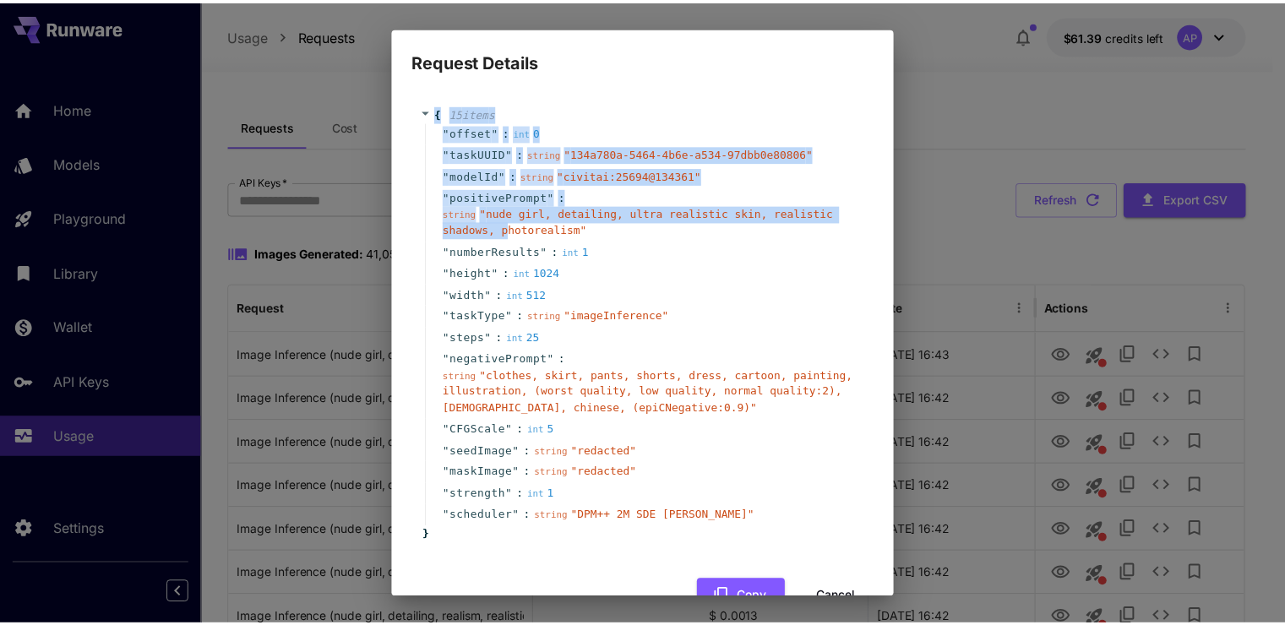
scroll to position [46, 0]
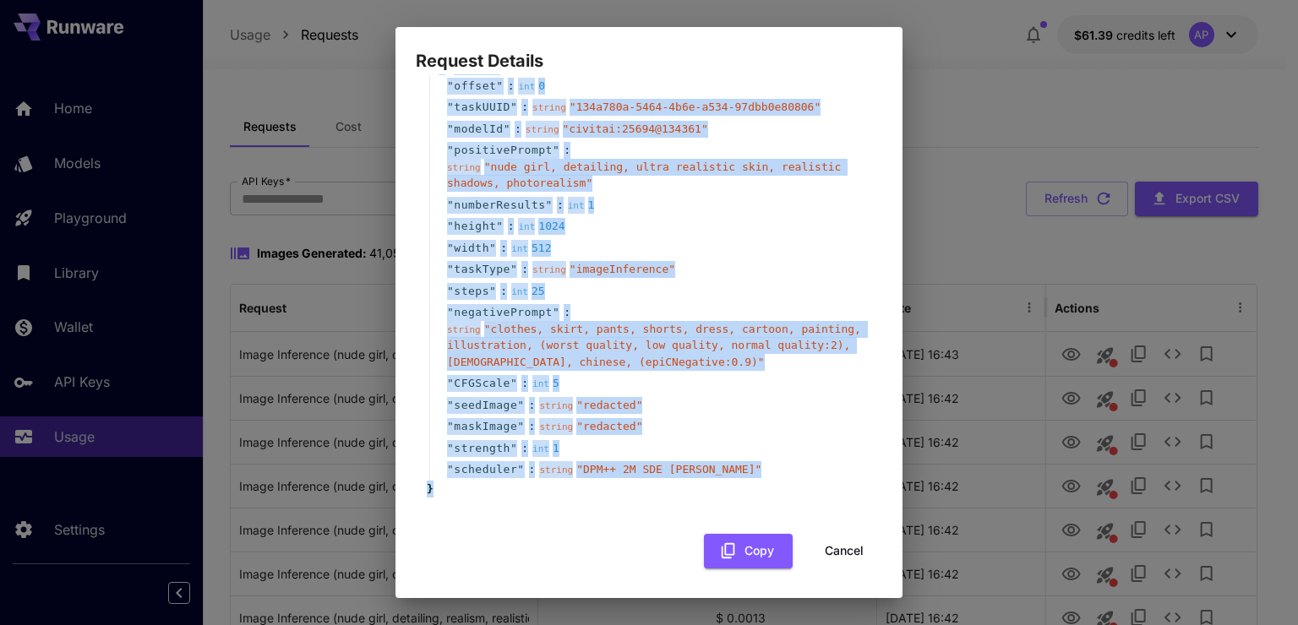
drag, startPoint x: 436, startPoint y: 112, endPoint x: 522, endPoint y: 488, distance: 386.5
click at [522, 488] on div "{ 15 item s " offset " : int 0 " taskUUID " : string " 134a780a-5464-4b6e-a534-…" at bounding box center [648, 277] width 449 height 438
copy div "{ 15 item s " offset " : int 0 " taskUUID " : string " 134a780a-5464-4b6e-a534-…"
click at [1014, 286] on div "Request Details { 15 item s " offset " : int 0 " taskUUID " : string " 134a780a…" at bounding box center [649, 312] width 1298 height 625
click at [865, 547] on button "Cancel" at bounding box center [844, 551] width 76 height 35
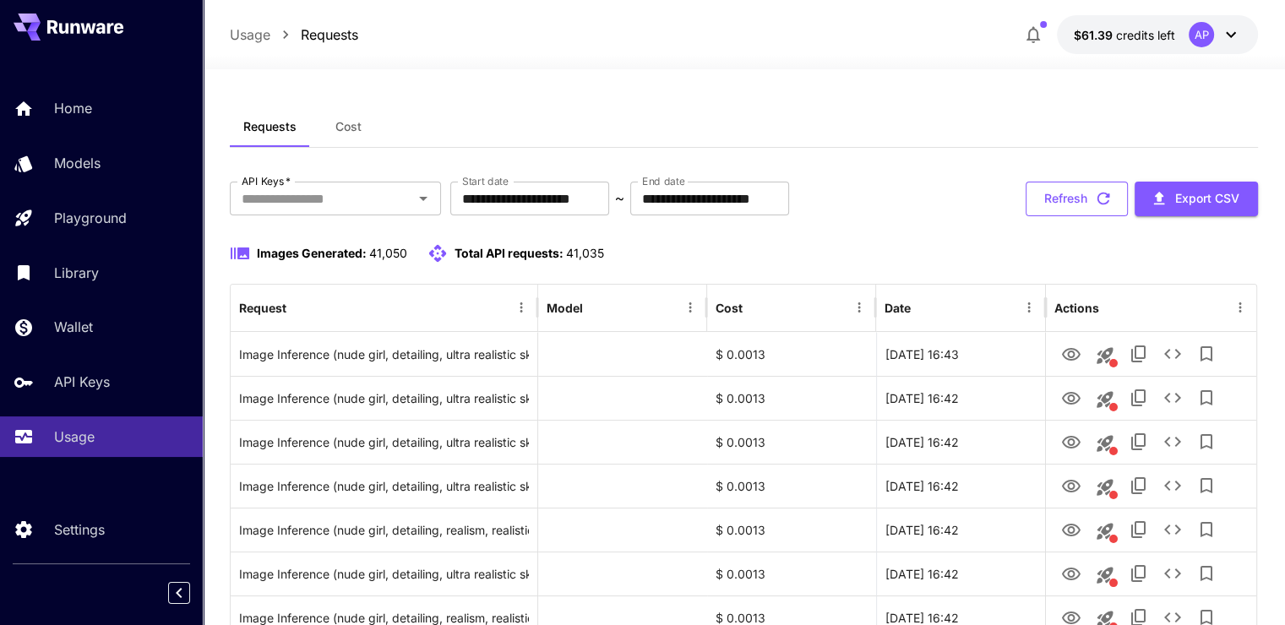
click at [1066, 191] on button "Refresh" at bounding box center [1077, 199] width 102 height 35
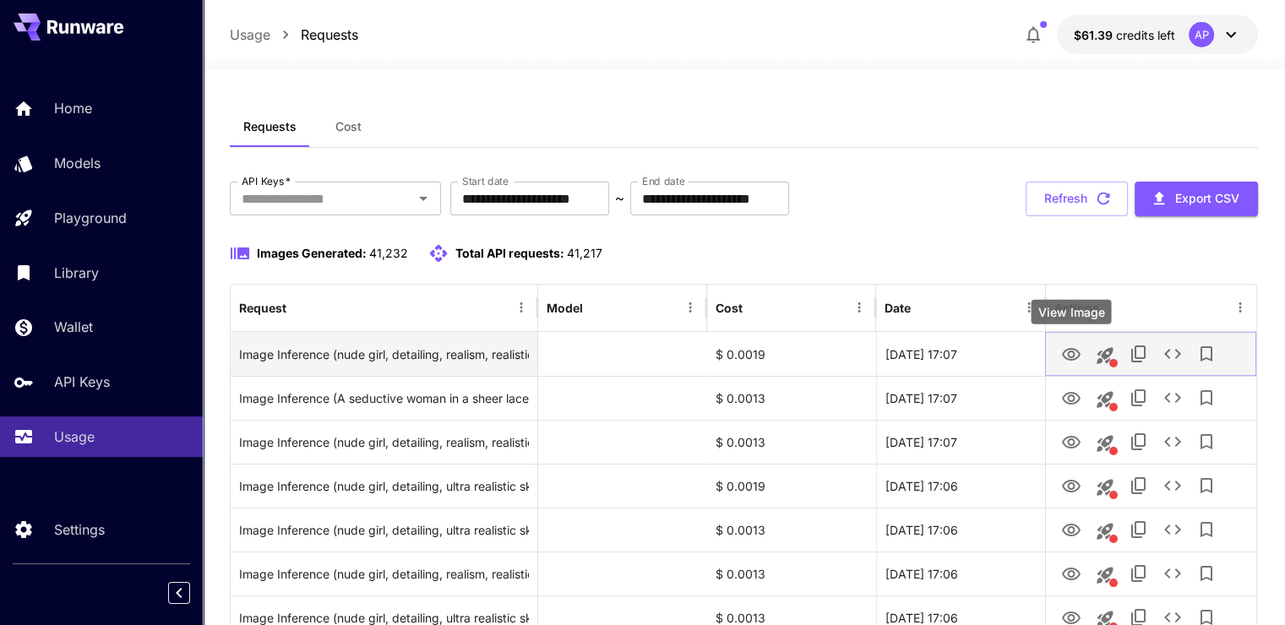
click at [1073, 355] on icon "View Image" at bounding box center [1071, 354] width 19 height 13
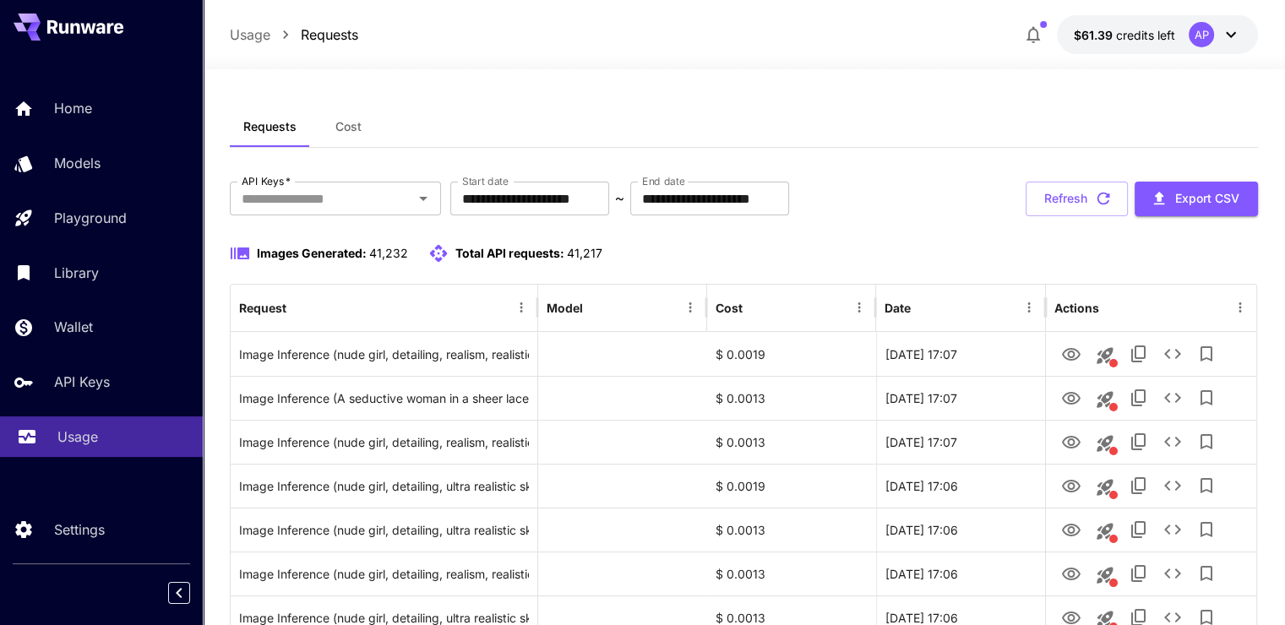
click at [88, 453] on link "Usage" at bounding box center [101, 437] width 203 height 41
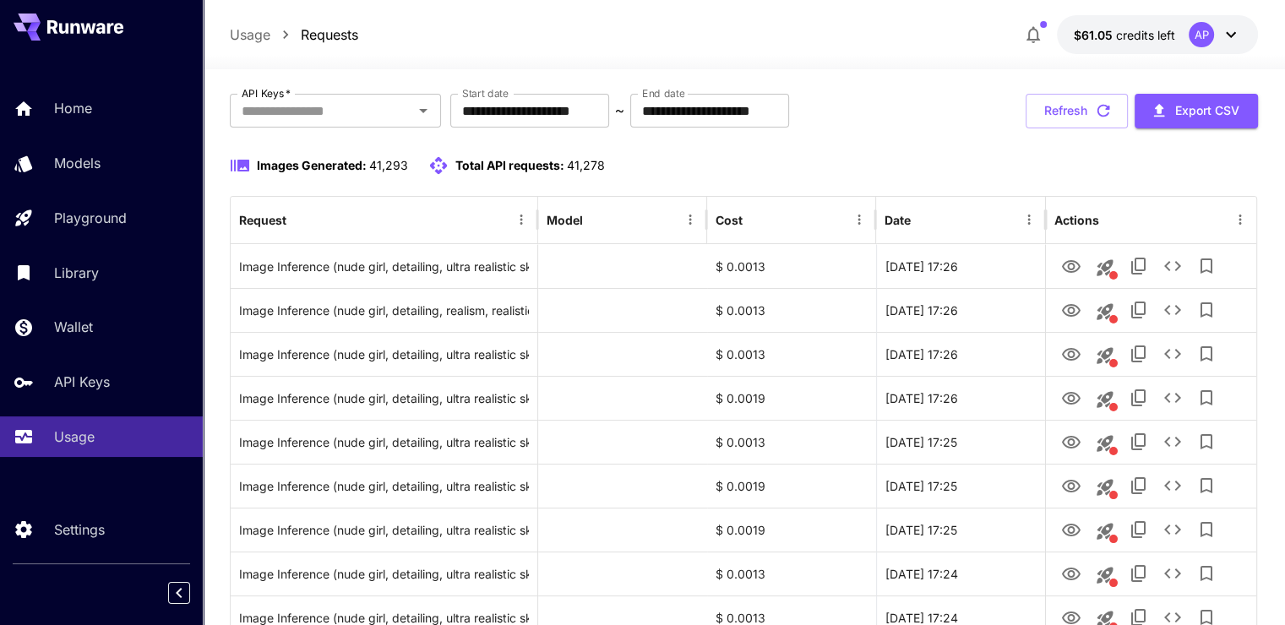
scroll to position [84, 0]
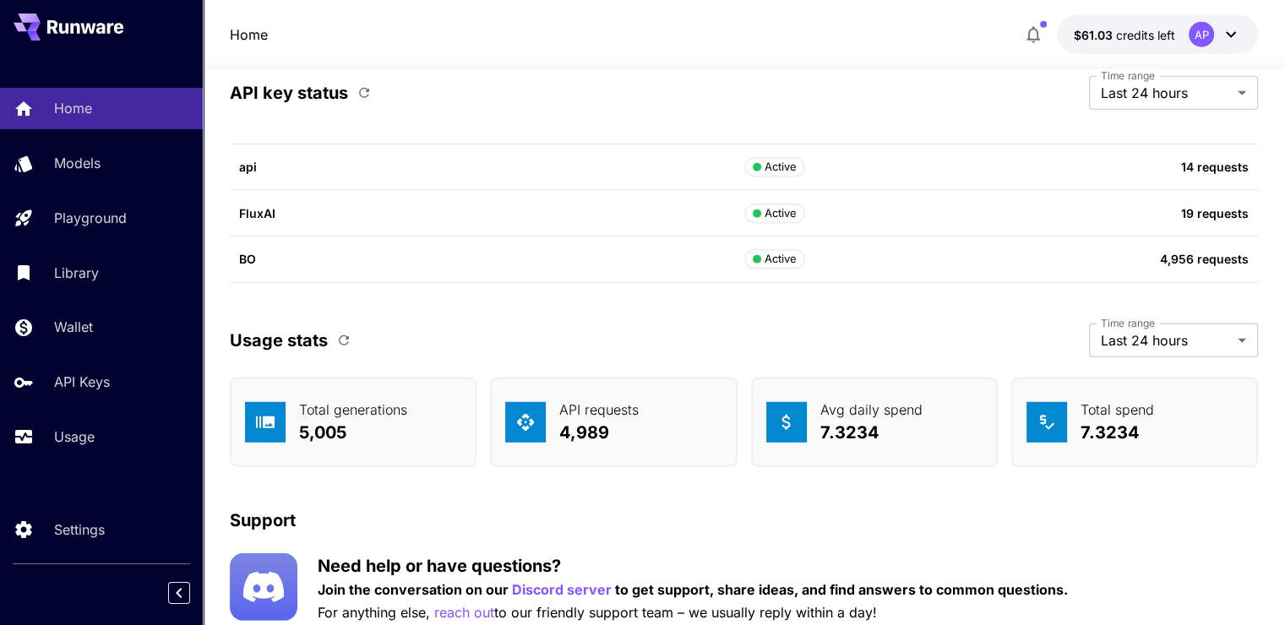
scroll to position [4816, 0]
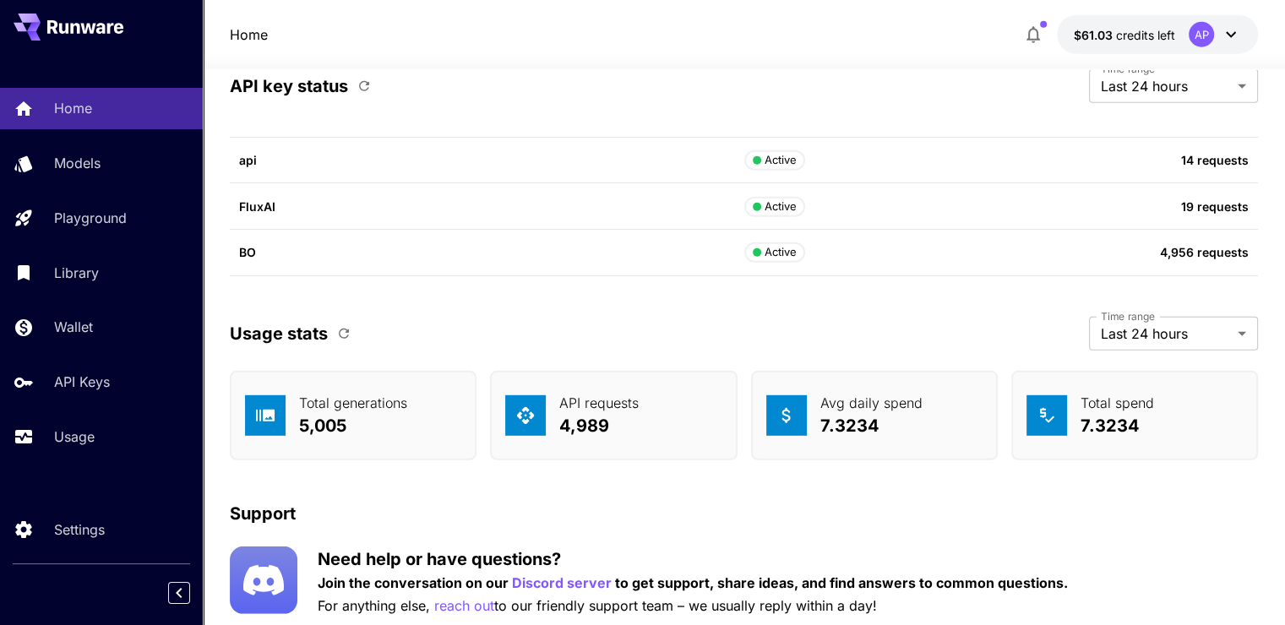
click at [336, 327] on icon "button" at bounding box center [343, 333] width 15 height 15
click at [134, 431] on div "Usage" at bounding box center [123, 437] width 132 height 20
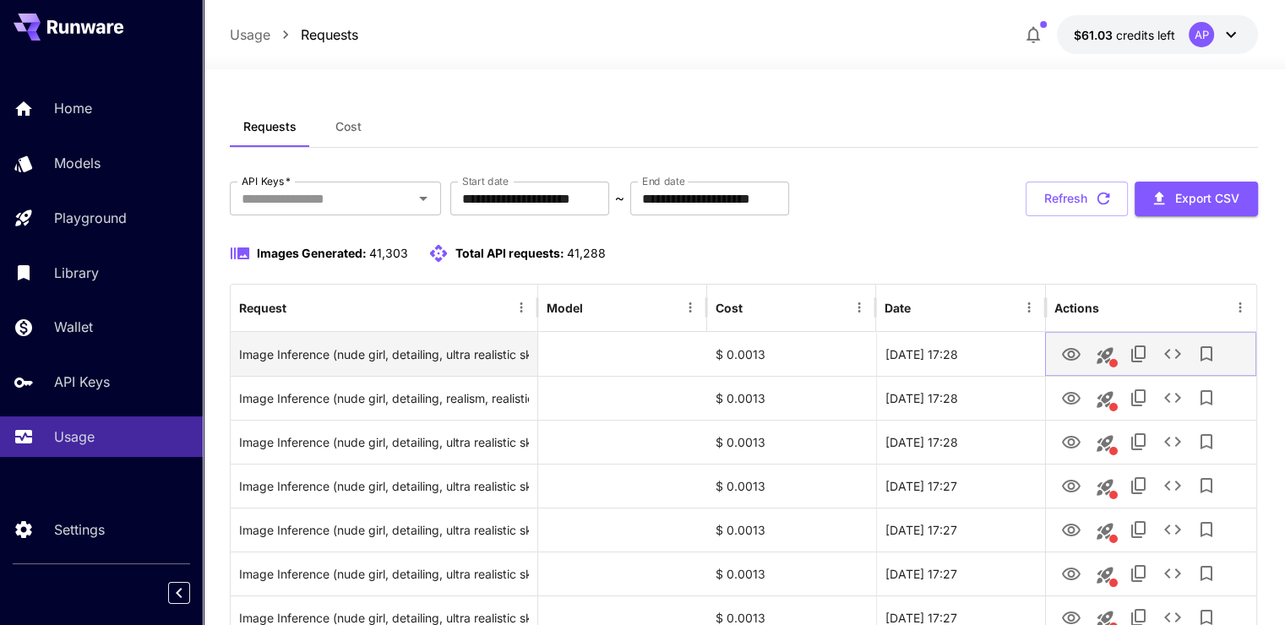
click at [1069, 352] on icon "View Image" at bounding box center [1071, 355] width 20 height 20
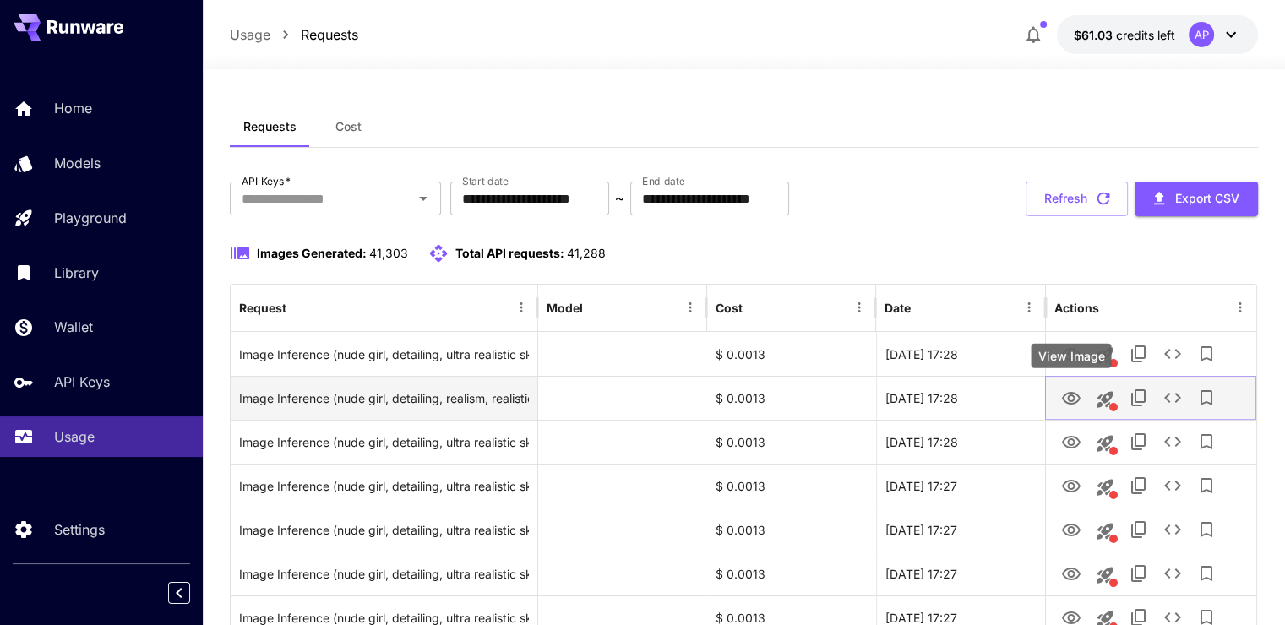
click at [1069, 406] on icon "View Image" at bounding box center [1071, 399] width 20 height 20
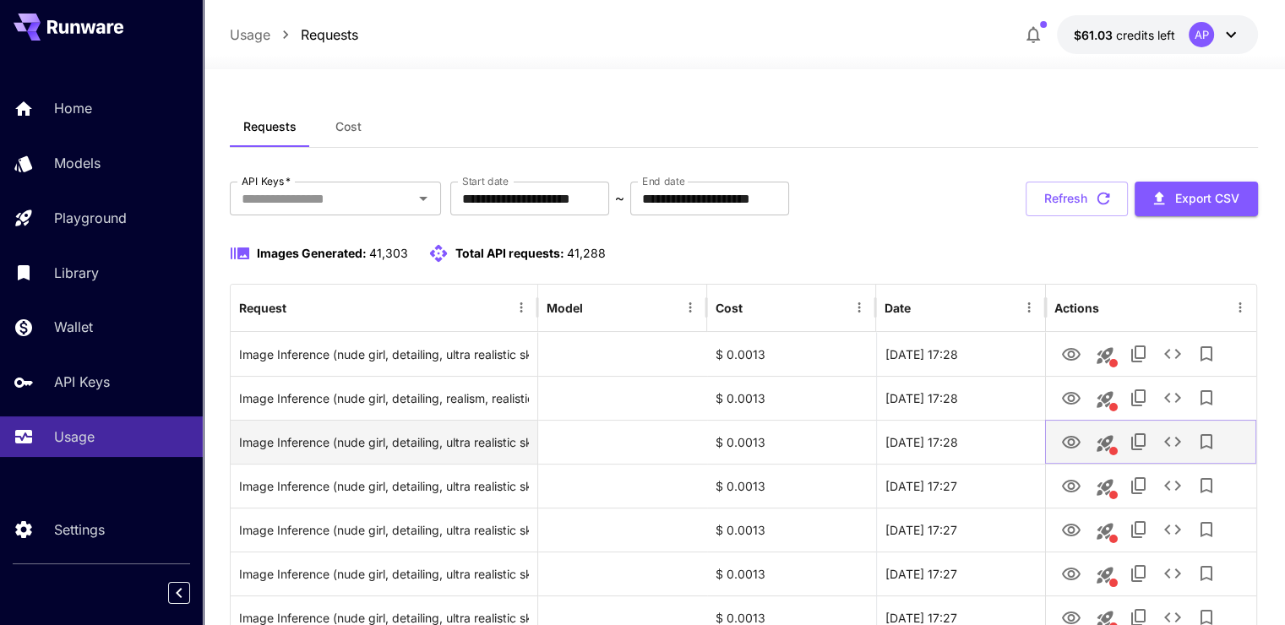
click at [1075, 438] on icon "View Image" at bounding box center [1071, 442] width 19 height 13
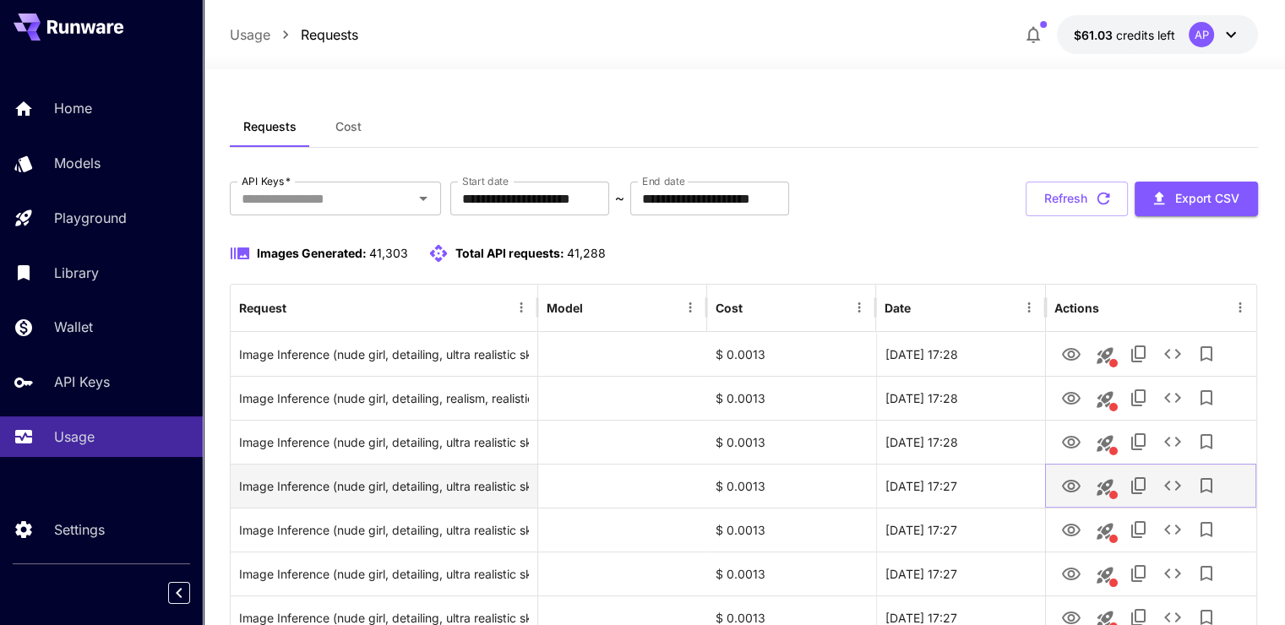
click at [1078, 489] on icon "View Image" at bounding box center [1071, 486] width 20 height 20
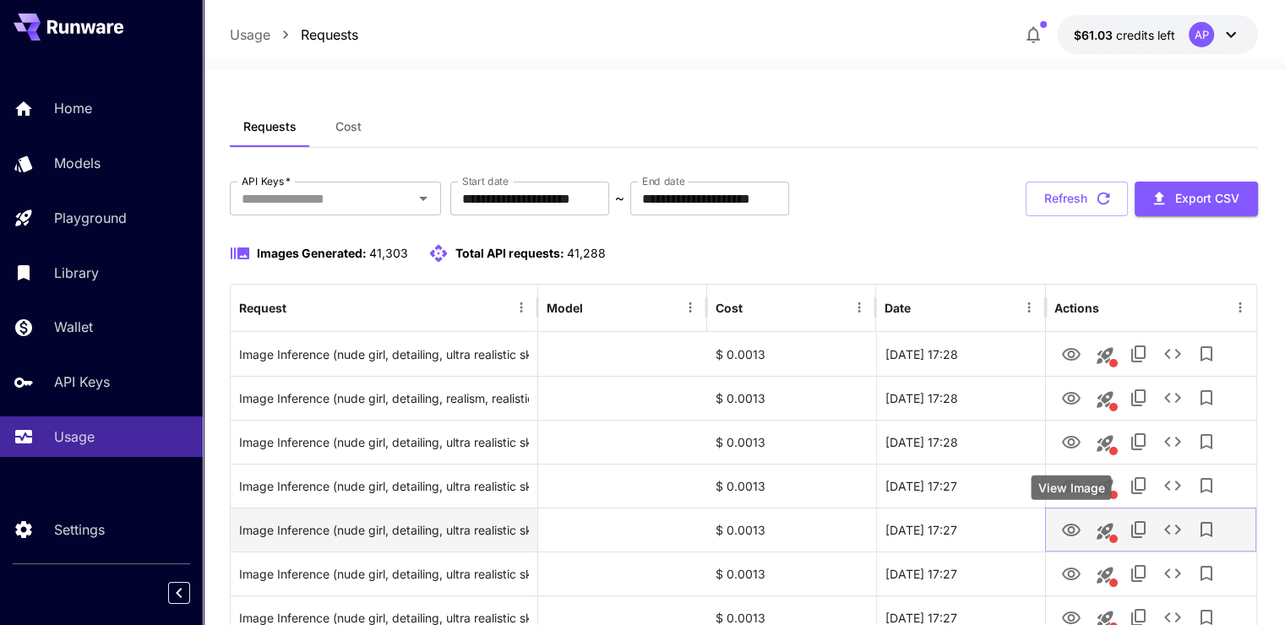
click at [1070, 528] on icon "View Image" at bounding box center [1071, 530] width 20 height 20
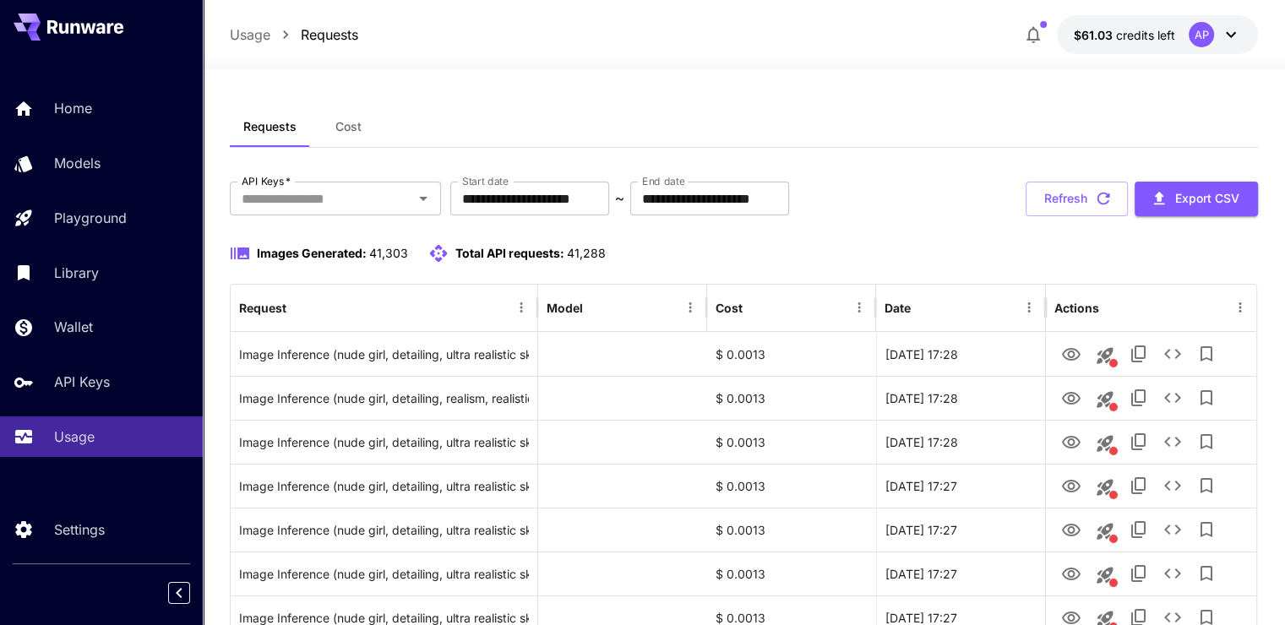
click at [1088, 205] on button "Refresh" at bounding box center [1077, 199] width 102 height 35
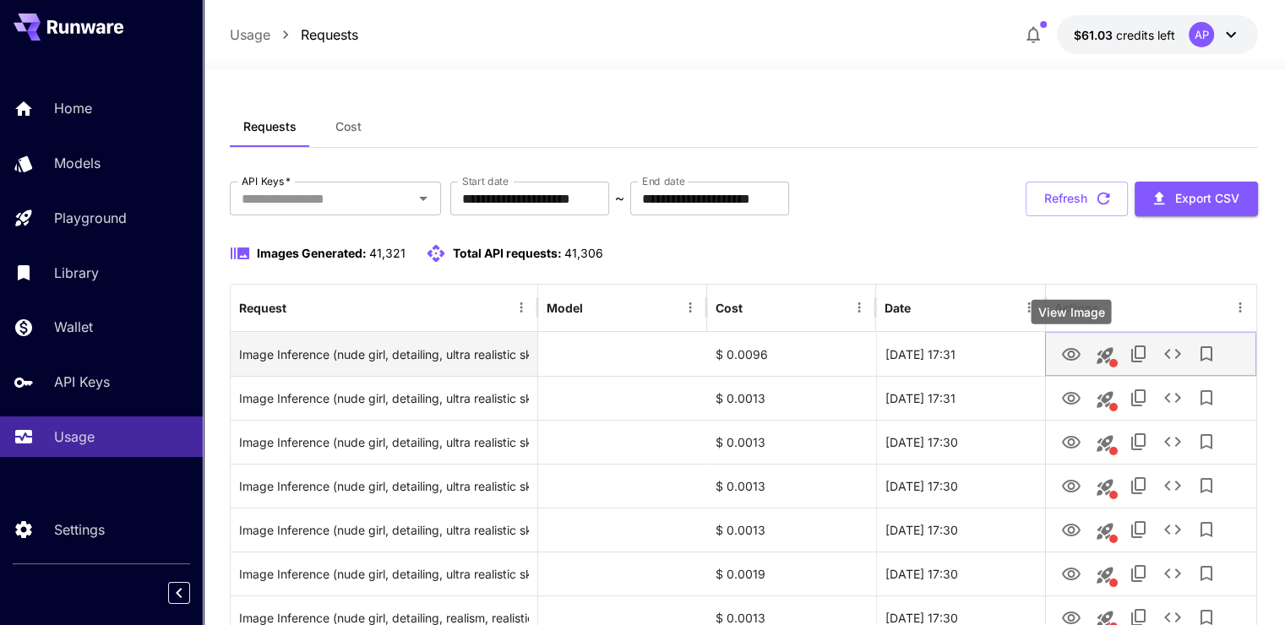
click at [1076, 351] on icon "View Image" at bounding box center [1071, 354] width 19 height 13
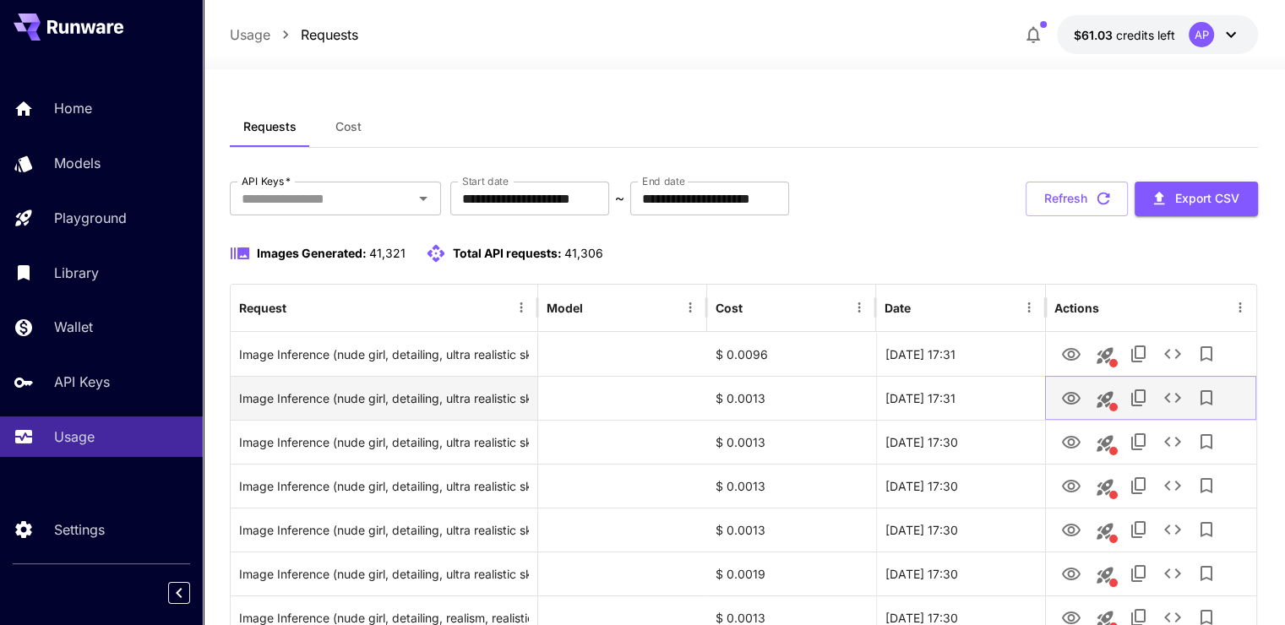
click at [1071, 402] on icon "View Image" at bounding box center [1071, 399] width 20 height 20
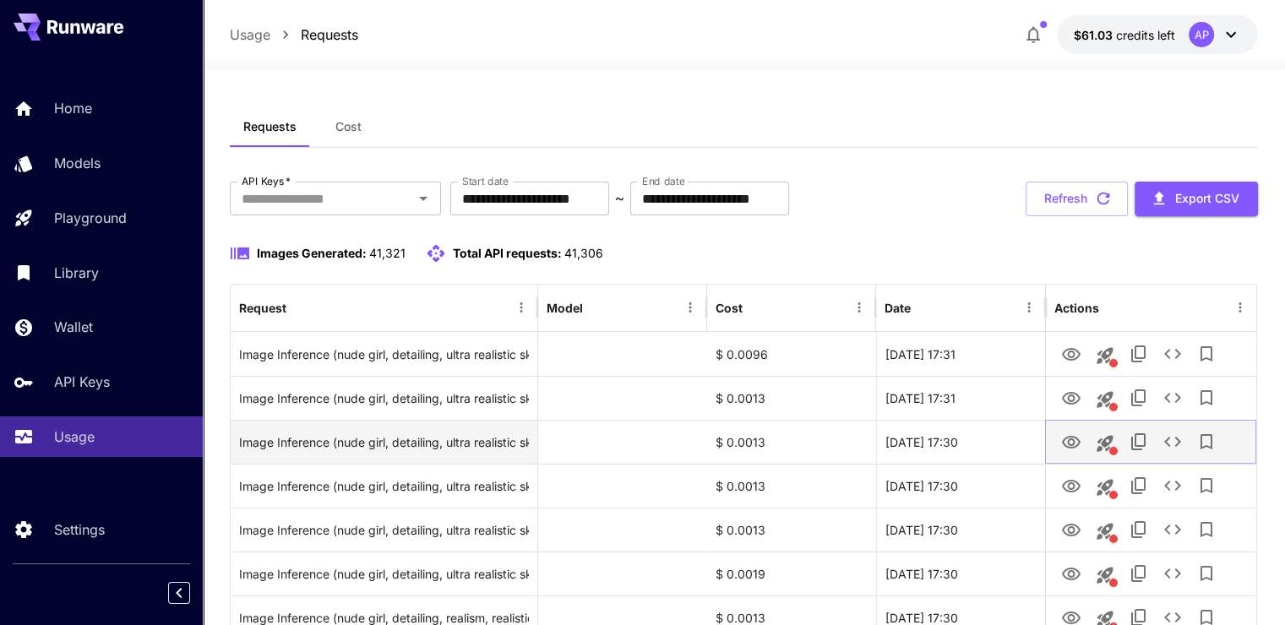
click at [1075, 436] on icon "View Image" at bounding box center [1071, 443] width 20 height 20
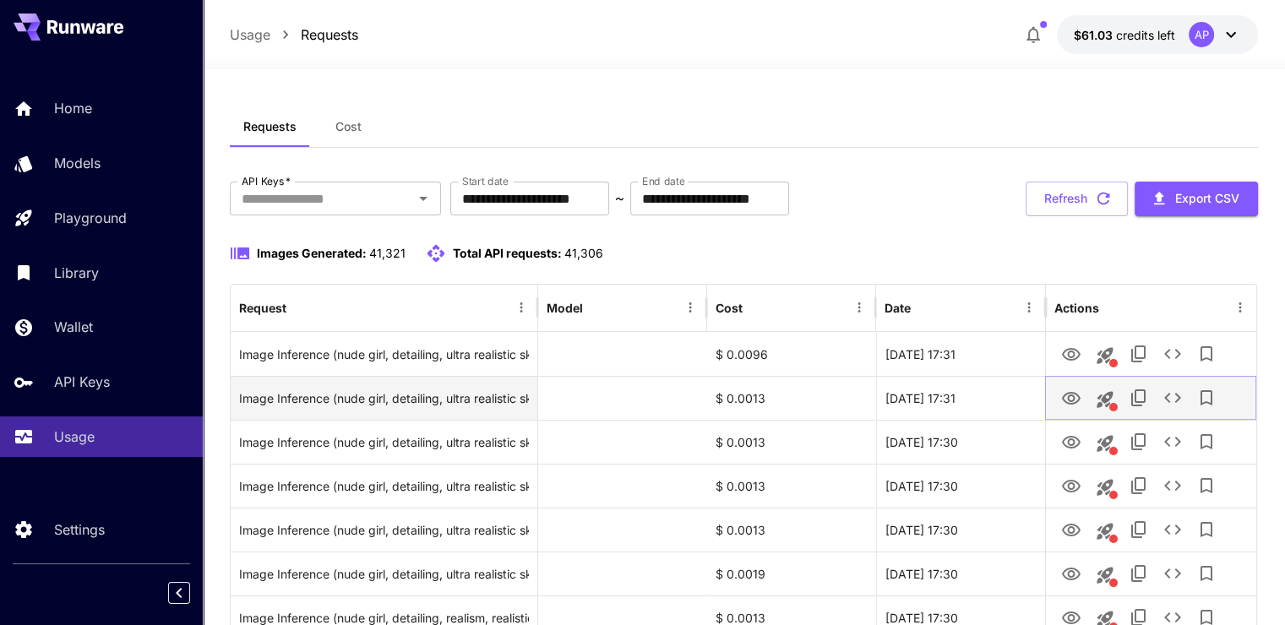
click at [1064, 400] on icon "View Image" at bounding box center [1071, 398] width 19 height 13
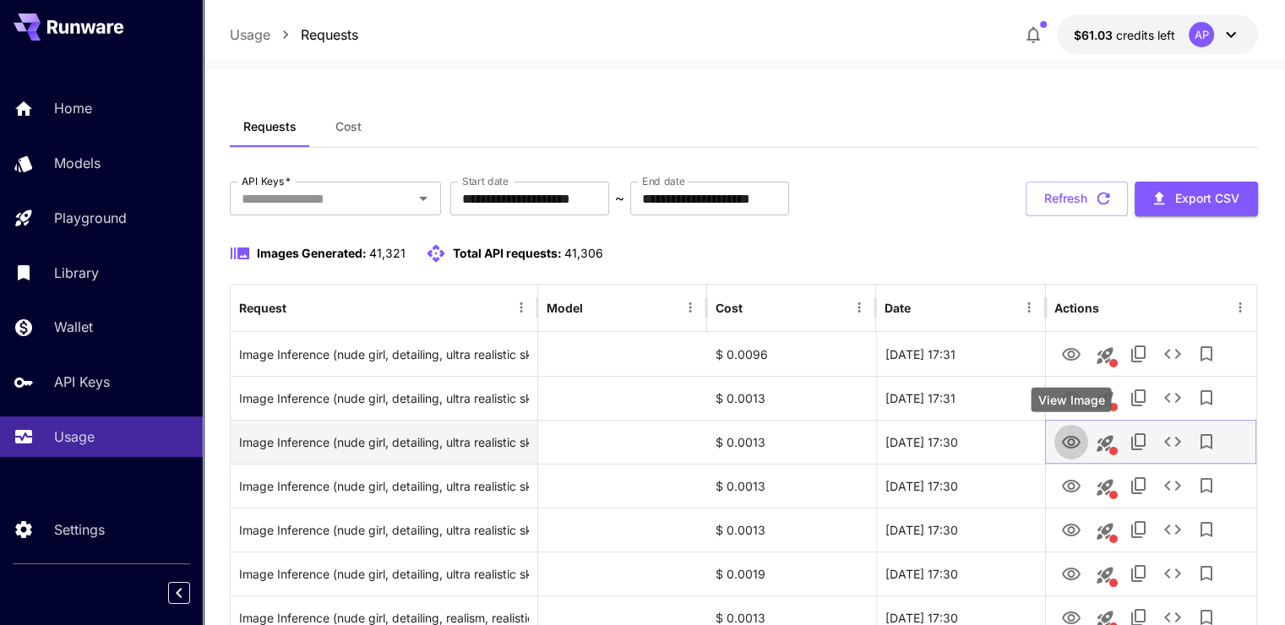
click at [1061, 428] on button "View Image" at bounding box center [1071, 441] width 34 height 35
click at [1071, 437] on icon "View Image" at bounding box center [1071, 443] width 20 height 20
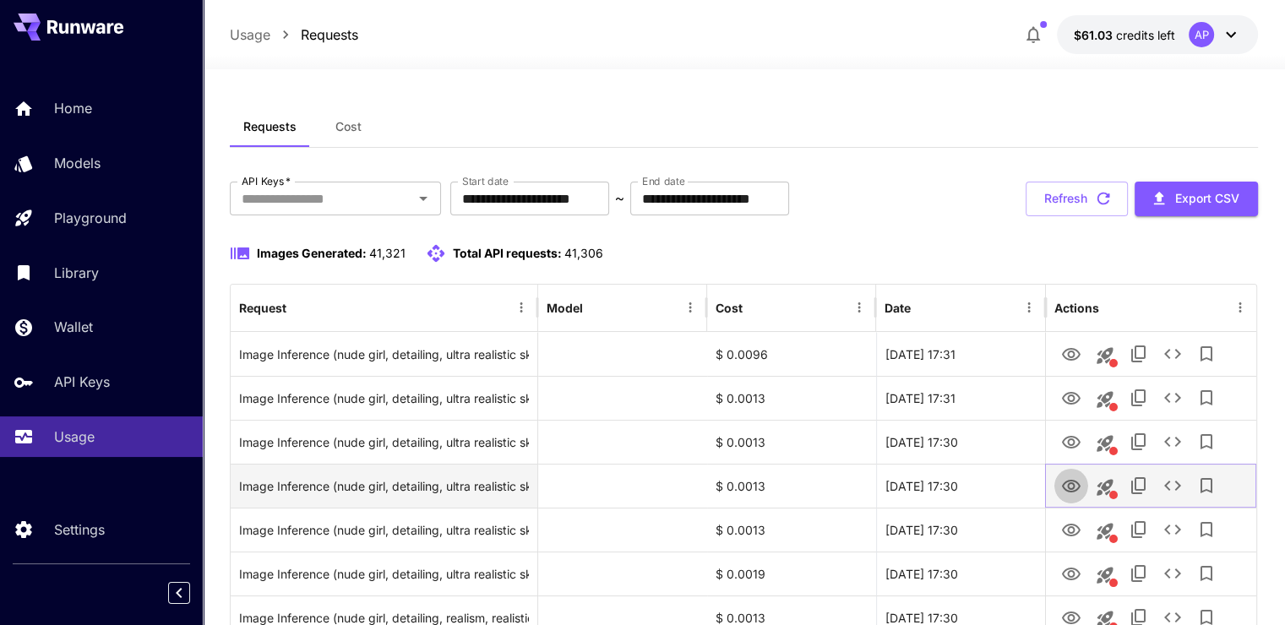
click at [1070, 476] on icon "View Image" at bounding box center [1071, 486] width 20 height 20
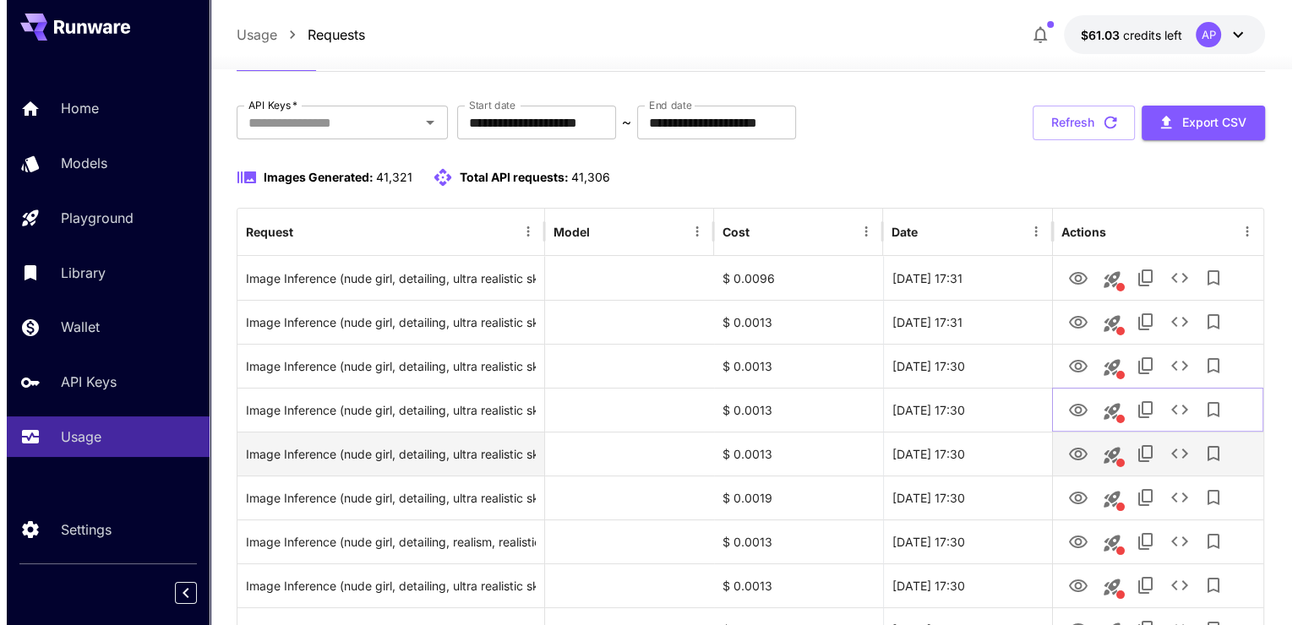
scroll to position [84, 0]
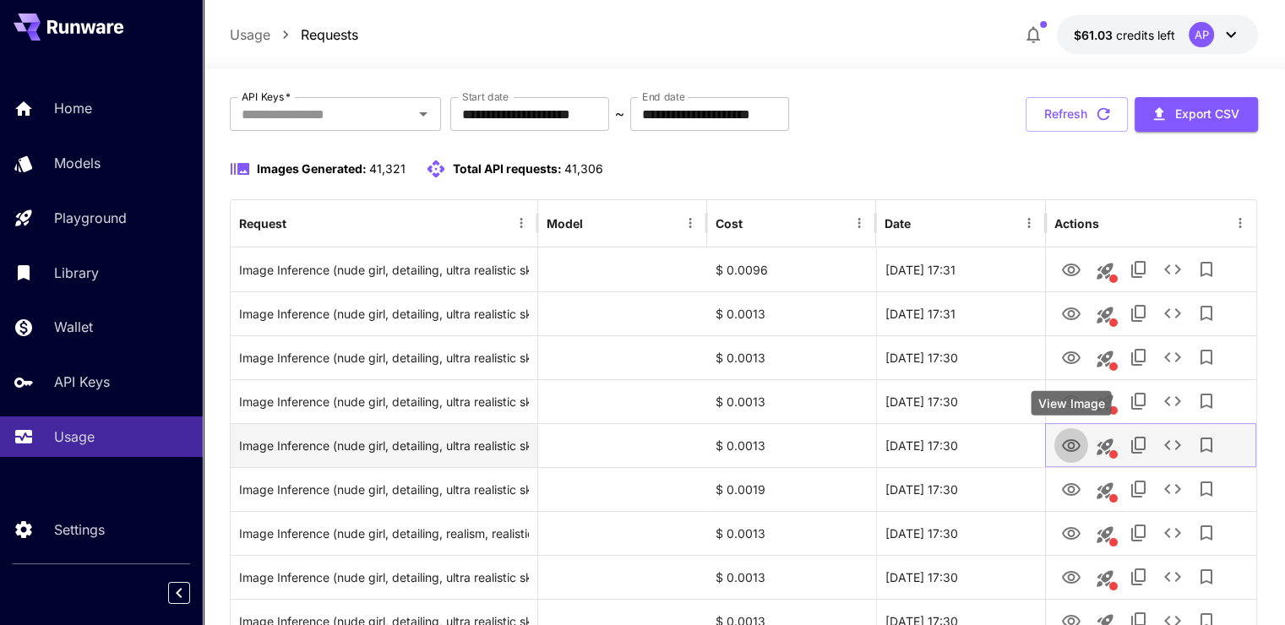
click at [1058, 440] on button "View Image" at bounding box center [1071, 444] width 34 height 35
click at [1075, 451] on icon "View Image" at bounding box center [1071, 446] width 20 height 20
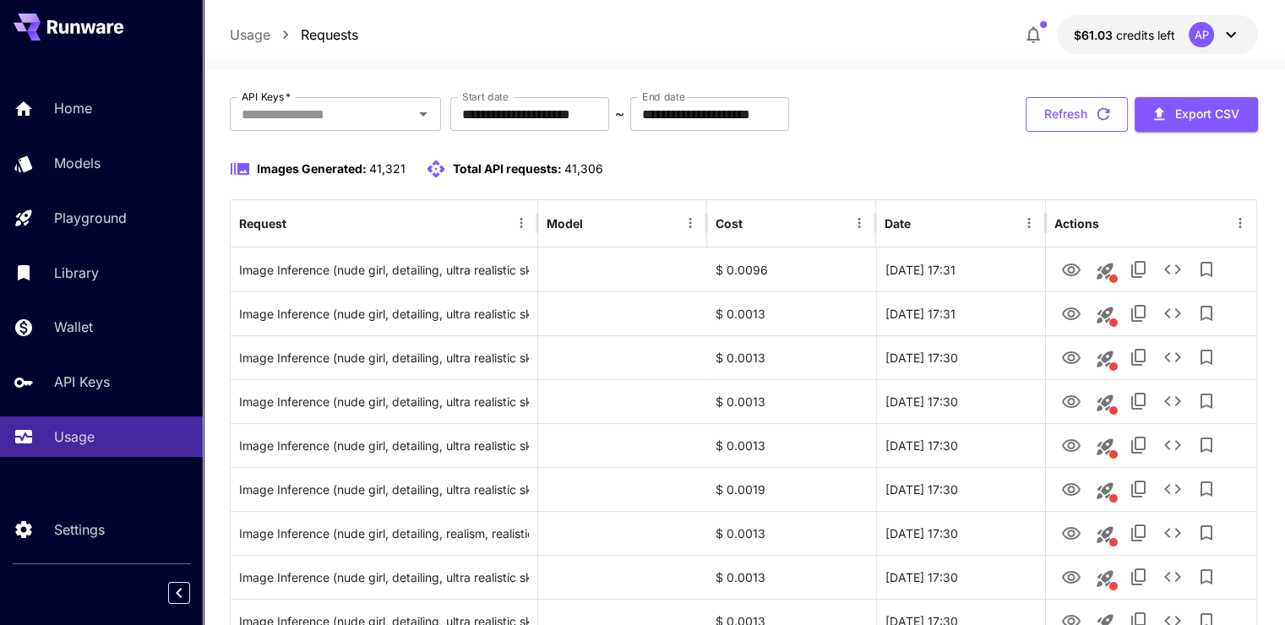
click at [1074, 122] on button "Refresh" at bounding box center [1077, 114] width 102 height 35
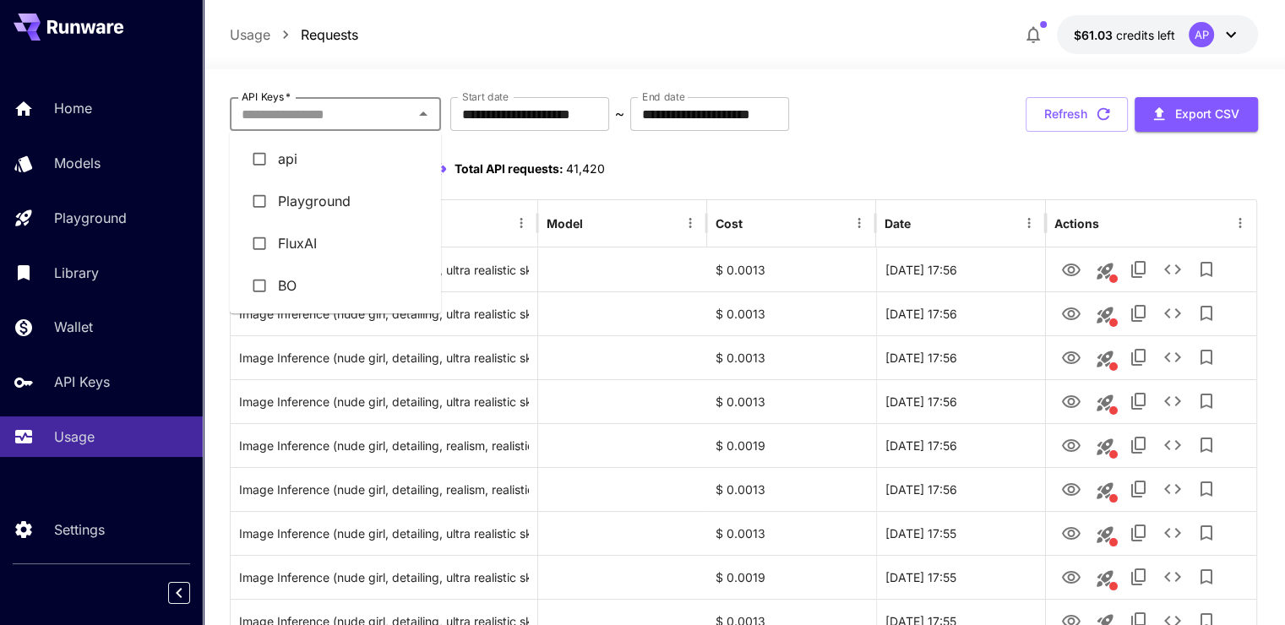
click at [398, 114] on input "API Keys   *" at bounding box center [321, 114] width 173 height 24
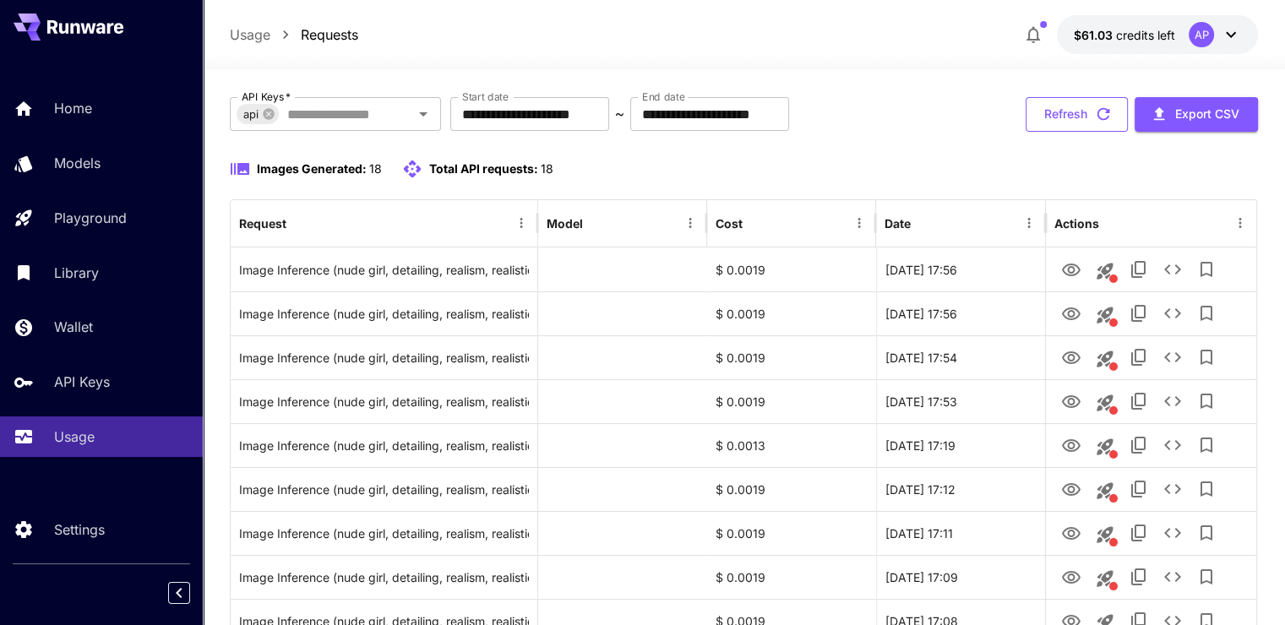
click at [1072, 115] on button "Refresh" at bounding box center [1077, 114] width 102 height 35
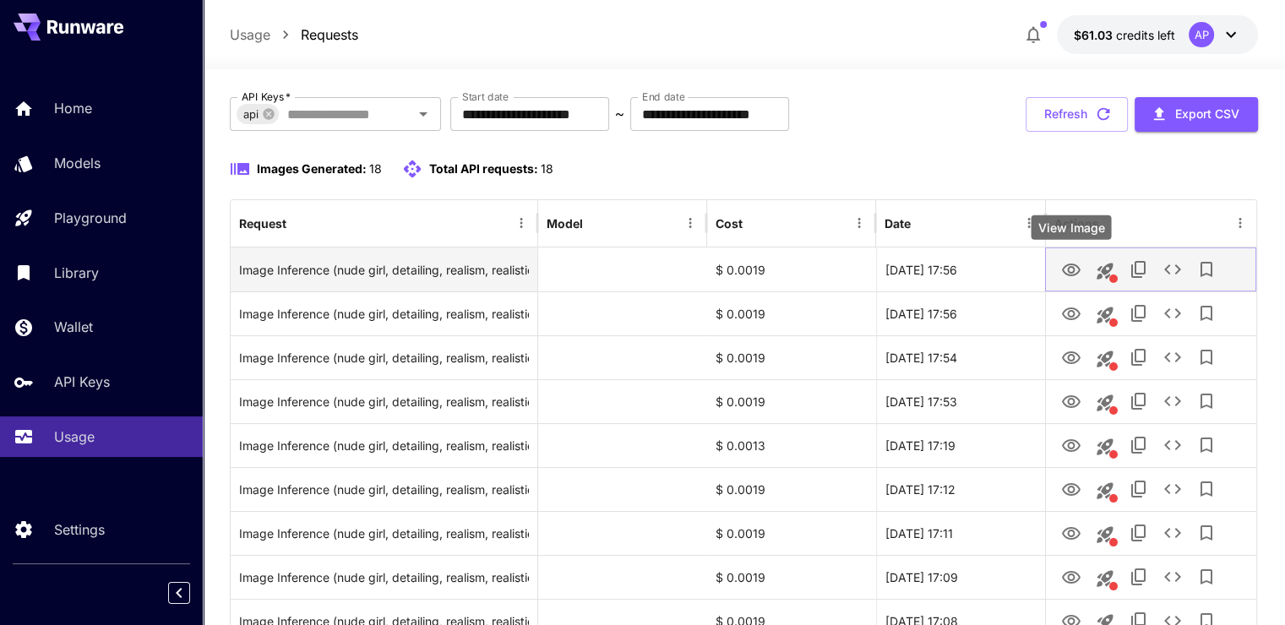
click at [1066, 273] on icon "View Image" at bounding box center [1071, 270] width 19 height 13
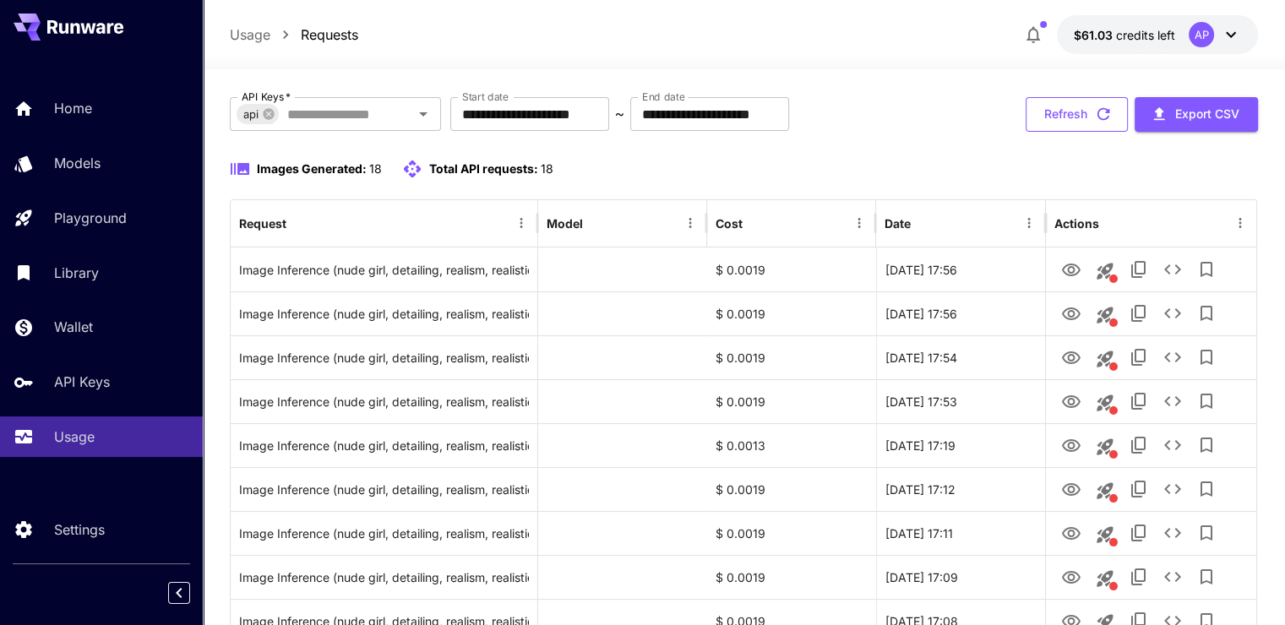
click at [1067, 106] on button "Refresh" at bounding box center [1077, 114] width 102 height 35
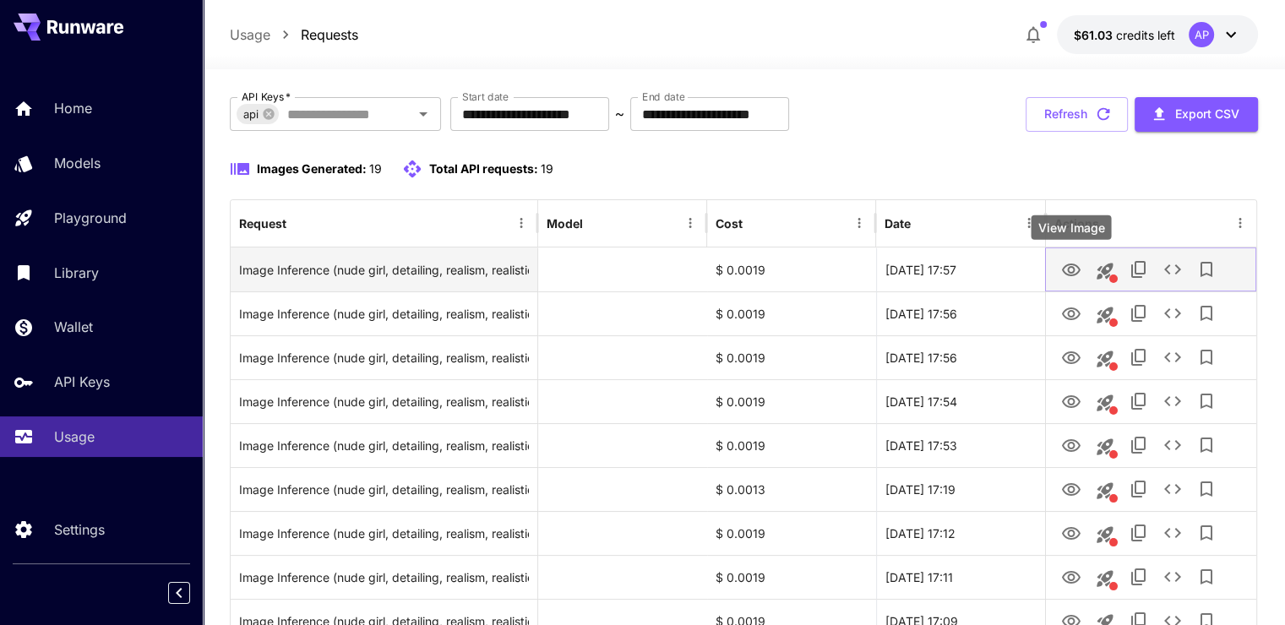
click at [1070, 268] on icon "View Image" at bounding box center [1071, 270] width 20 height 20
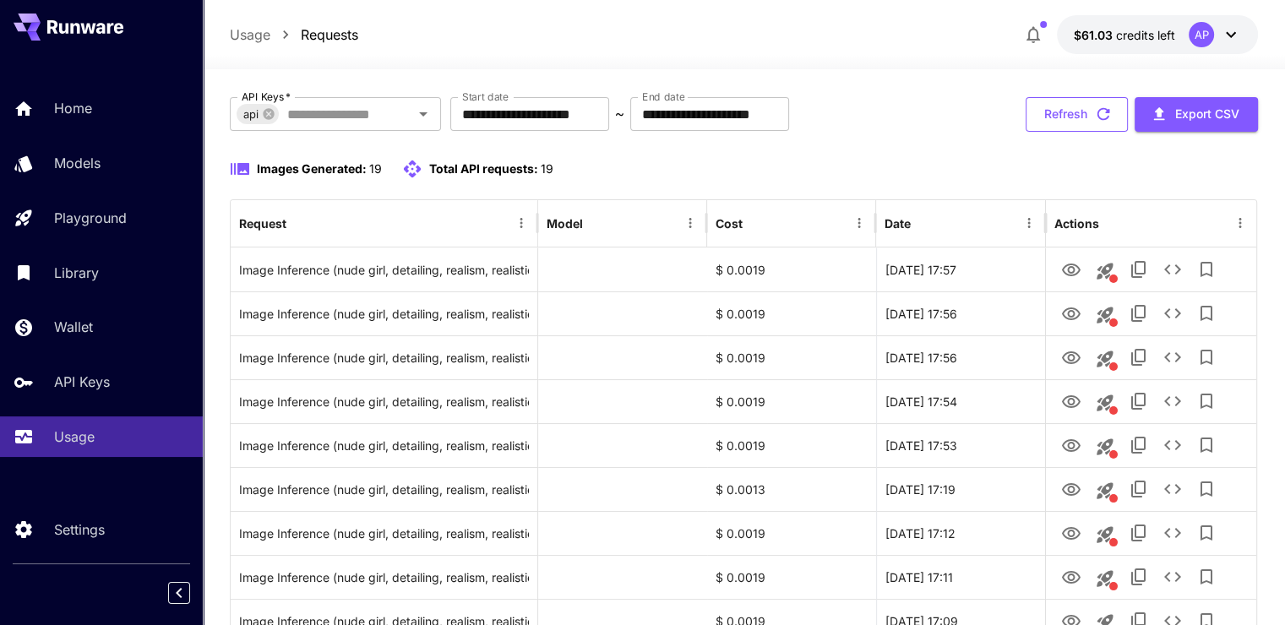
click at [1075, 119] on button "Refresh" at bounding box center [1077, 114] width 102 height 35
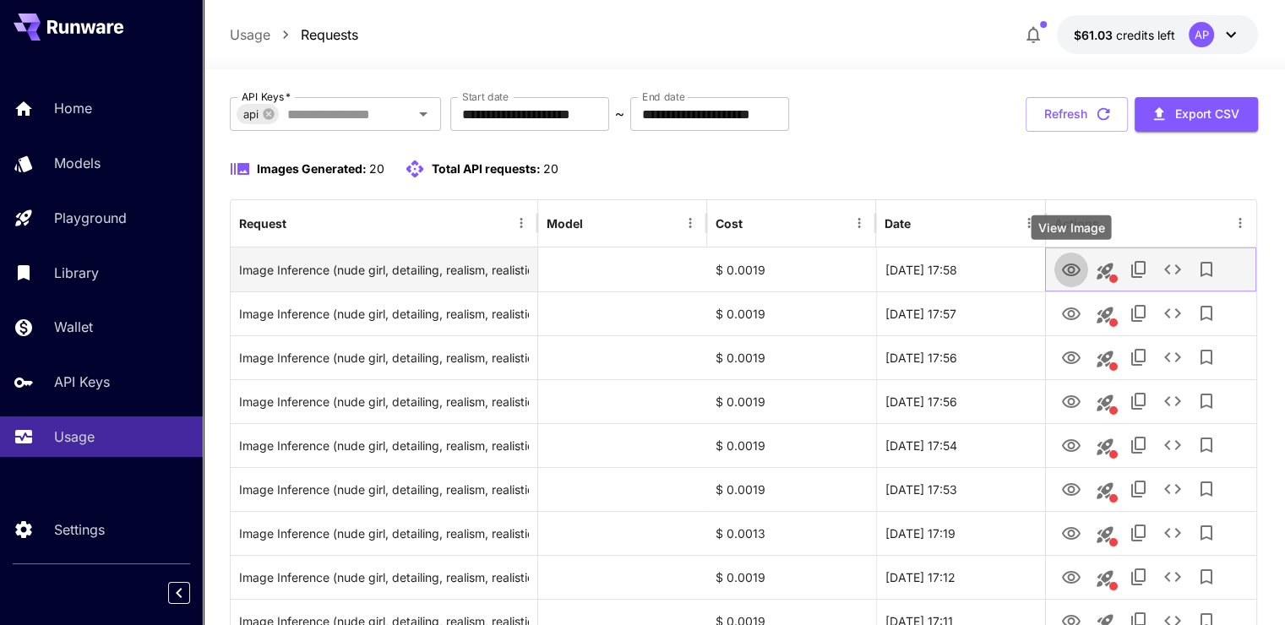
click at [1068, 266] on icon "View Image" at bounding box center [1071, 270] width 20 height 20
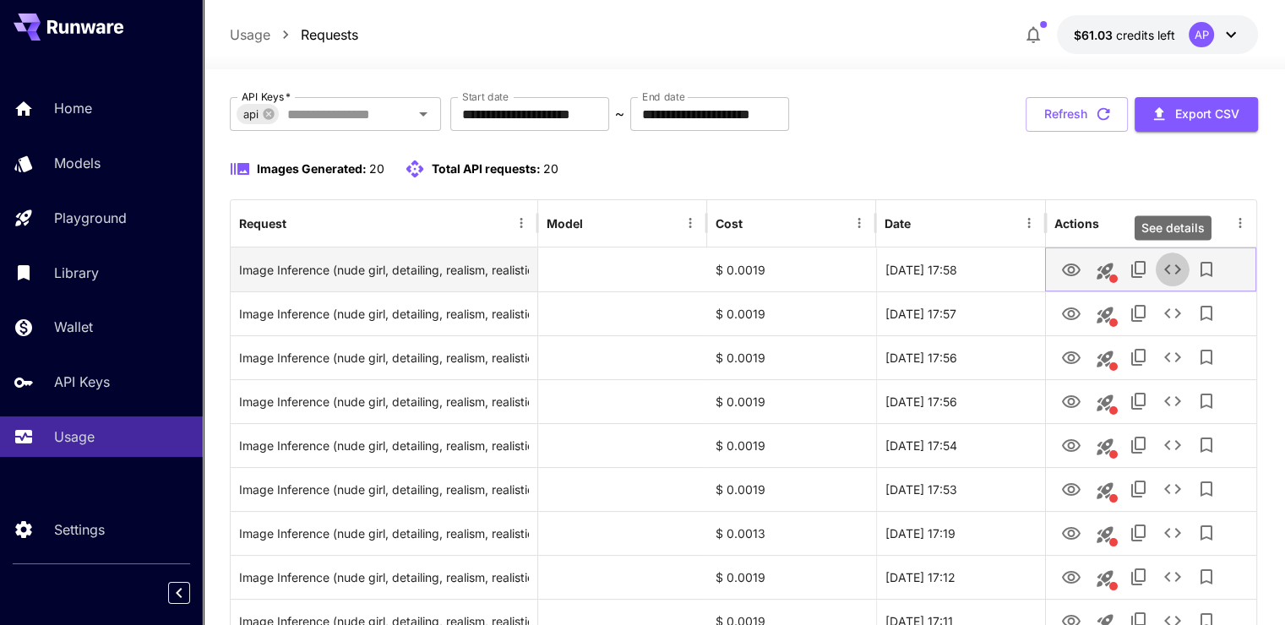
click at [1160, 267] on button "See details" at bounding box center [1173, 270] width 34 height 34
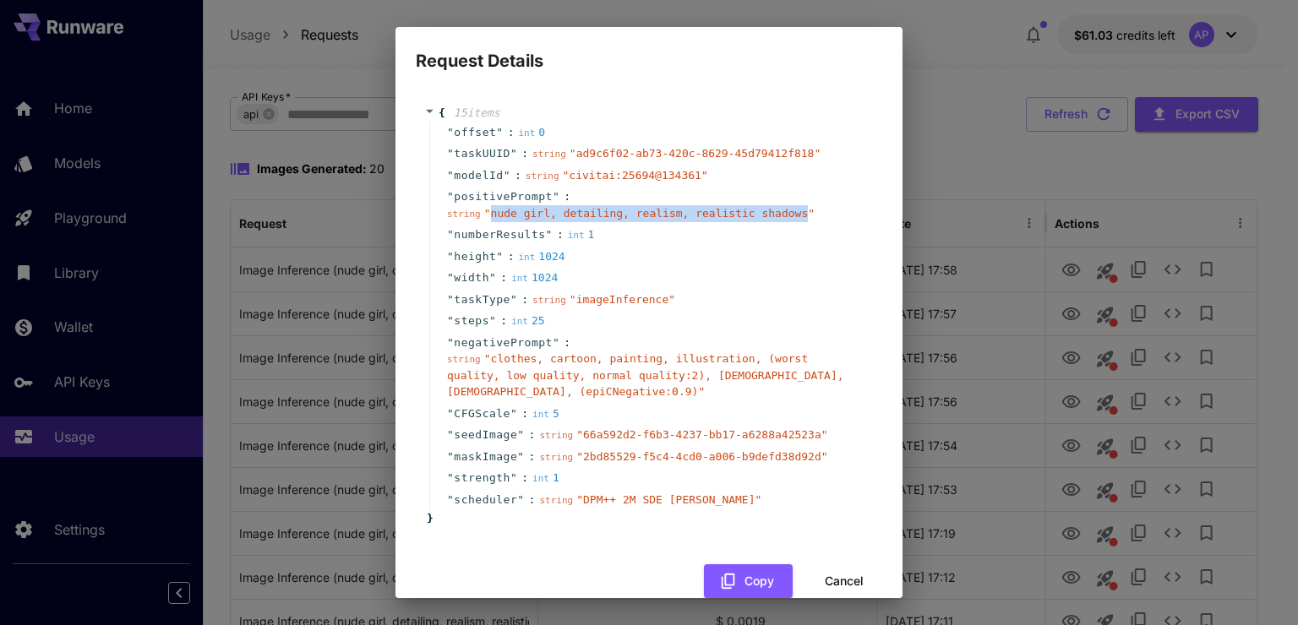
drag, startPoint x: 488, startPoint y: 214, endPoint x: 777, endPoint y: 216, distance: 288.9
click at [777, 216] on span "" nude girl, detailing, realism, realistic shadows "" at bounding box center [649, 213] width 330 height 13
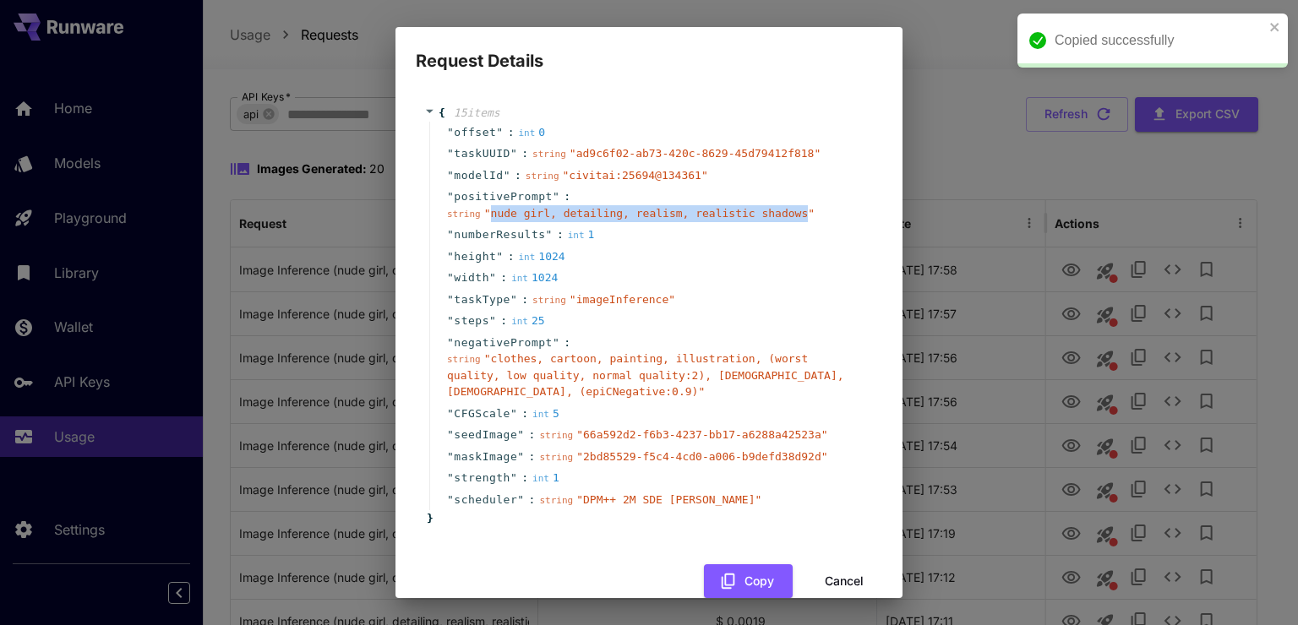
copy span "nude girl, detailing, realism, realistic shadows"
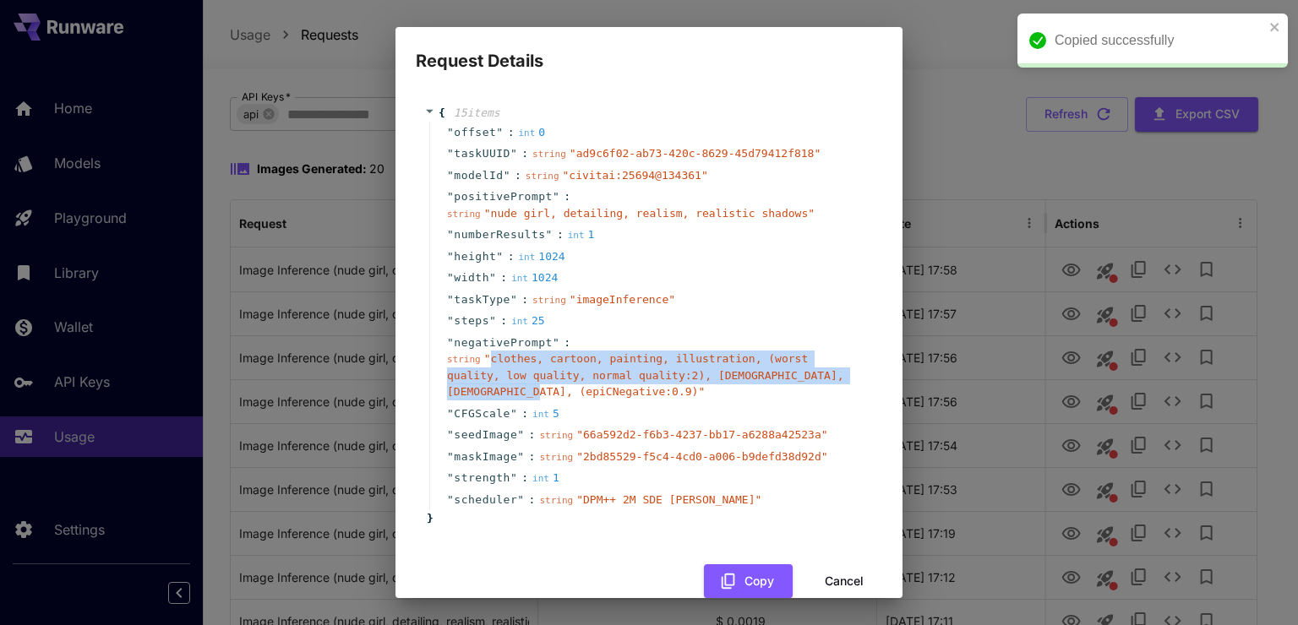
drag, startPoint x: 488, startPoint y: 362, endPoint x: 843, endPoint y: 376, distance: 355.1
click at [843, 376] on span "" clothes, cartoon, painting, illustration, (worst quality, low quality, normal…" at bounding box center [645, 375] width 397 height 46
copy span "clothes, cartoon, painting, illustration, (worst quality, low quality, normal q…"
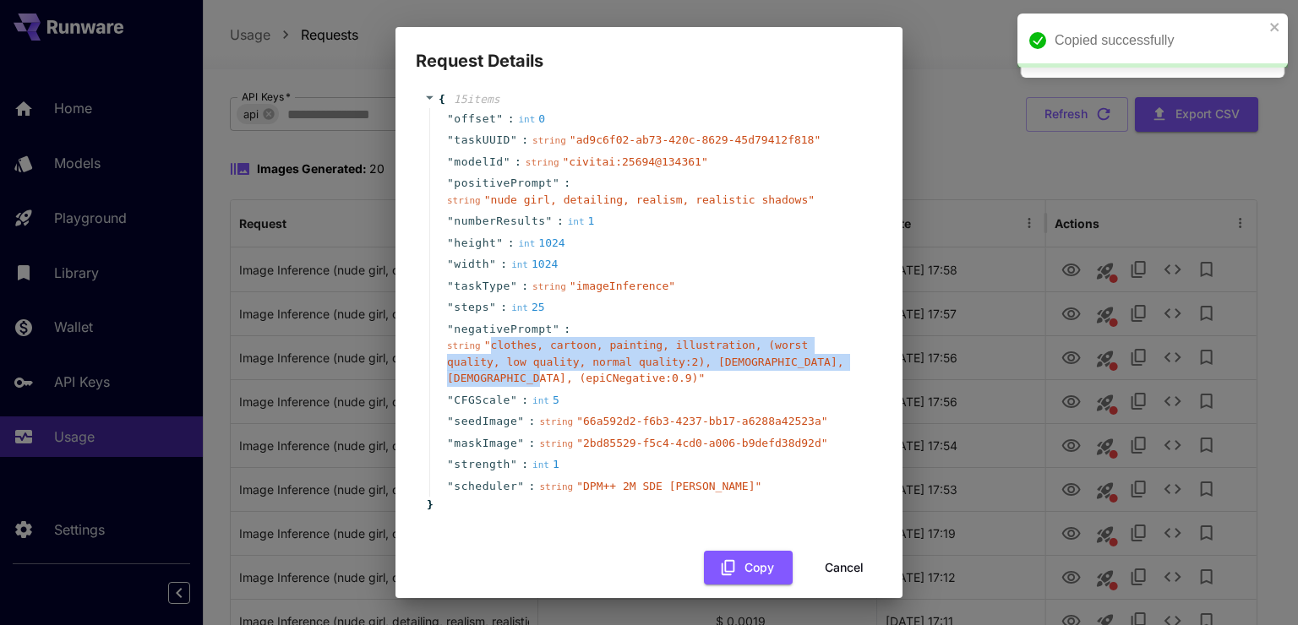
scroll to position [14, 0]
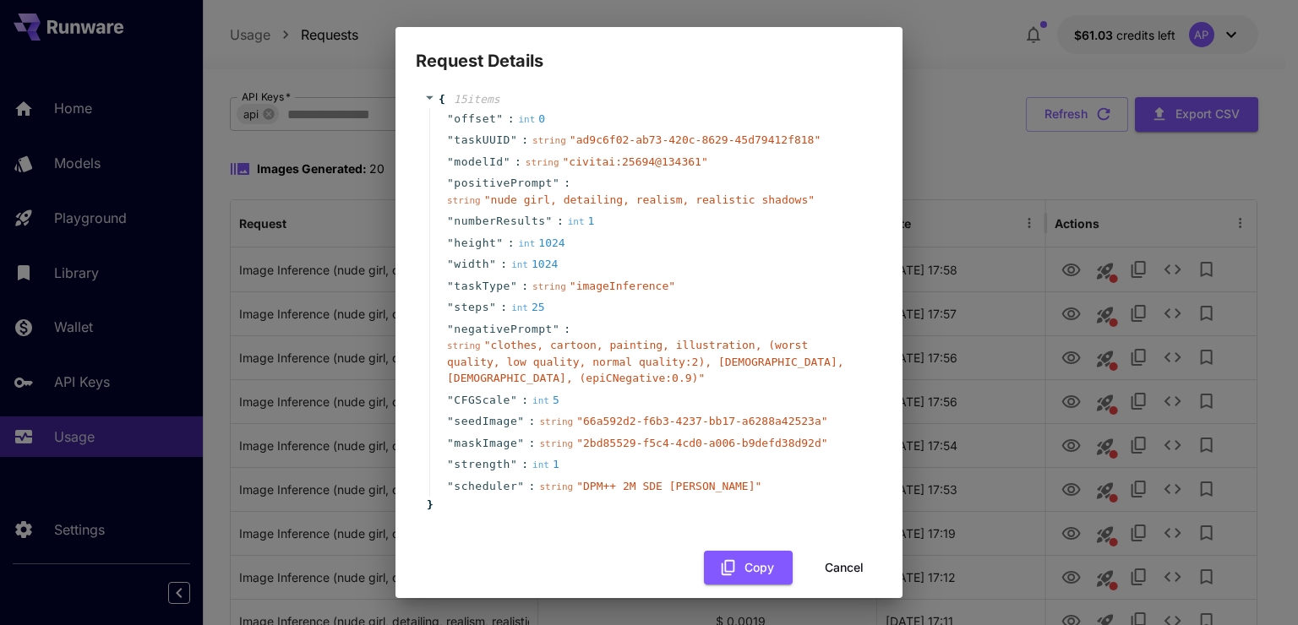
click at [956, 101] on div "Request Details { 15 item s " offset " : int 0 " taskUUID " : string " ad9c6f02…" at bounding box center [649, 312] width 1298 height 625
click at [830, 551] on button "Cancel" at bounding box center [844, 568] width 76 height 35
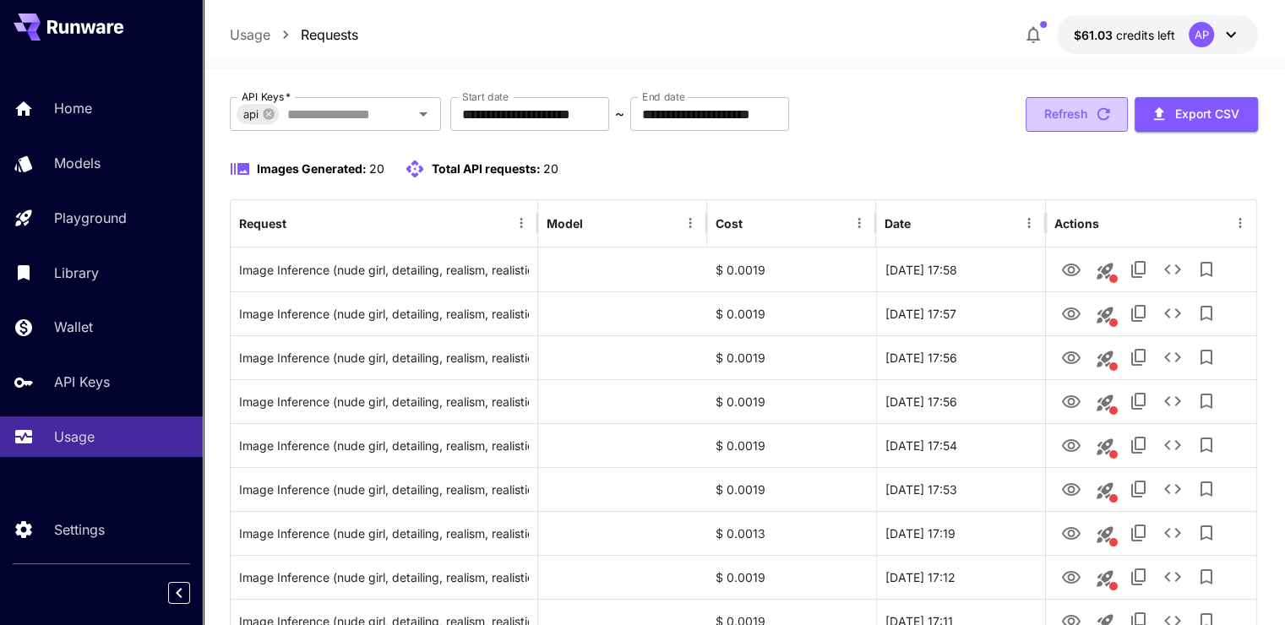
click at [1066, 116] on button "Refresh" at bounding box center [1077, 114] width 102 height 35
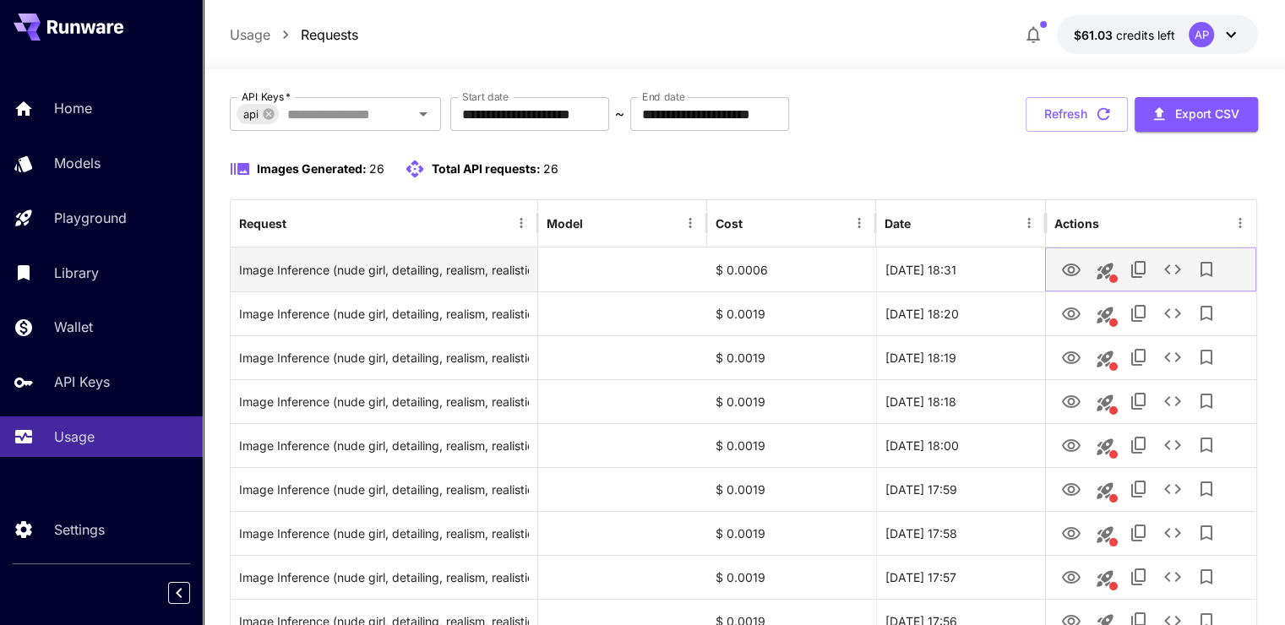
click at [1068, 270] on icon "View Image" at bounding box center [1071, 270] width 19 height 13
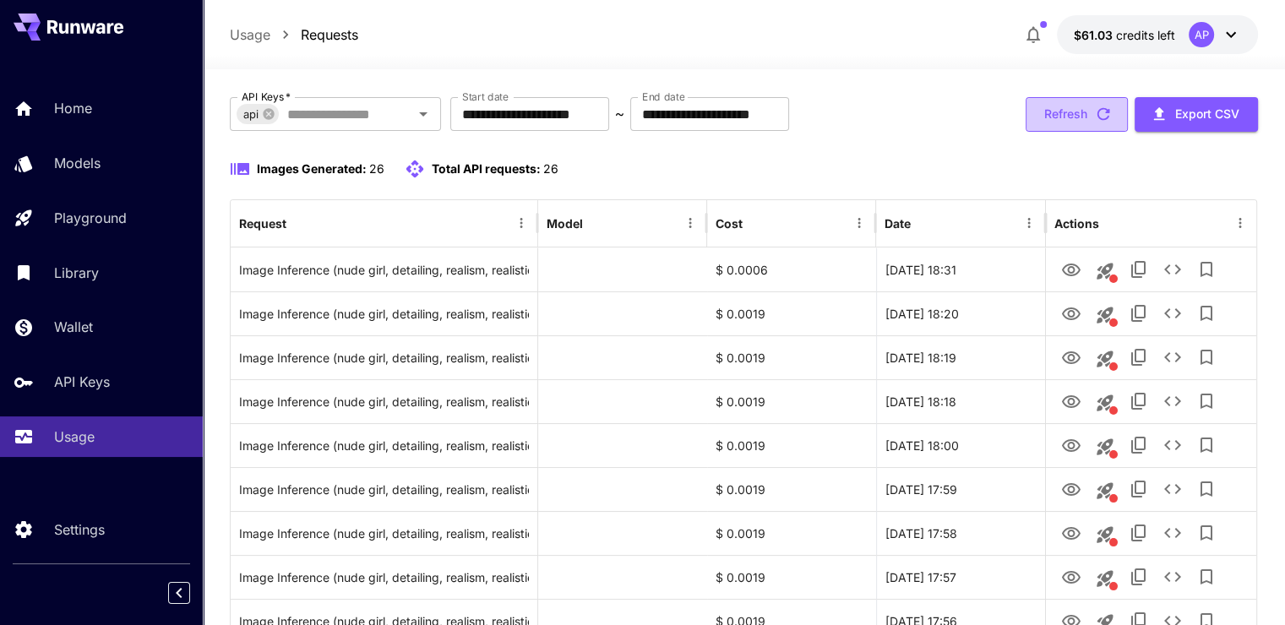
click at [1066, 112] on button "Refresh" at bounding box center [1077, 114] width 102 height 35
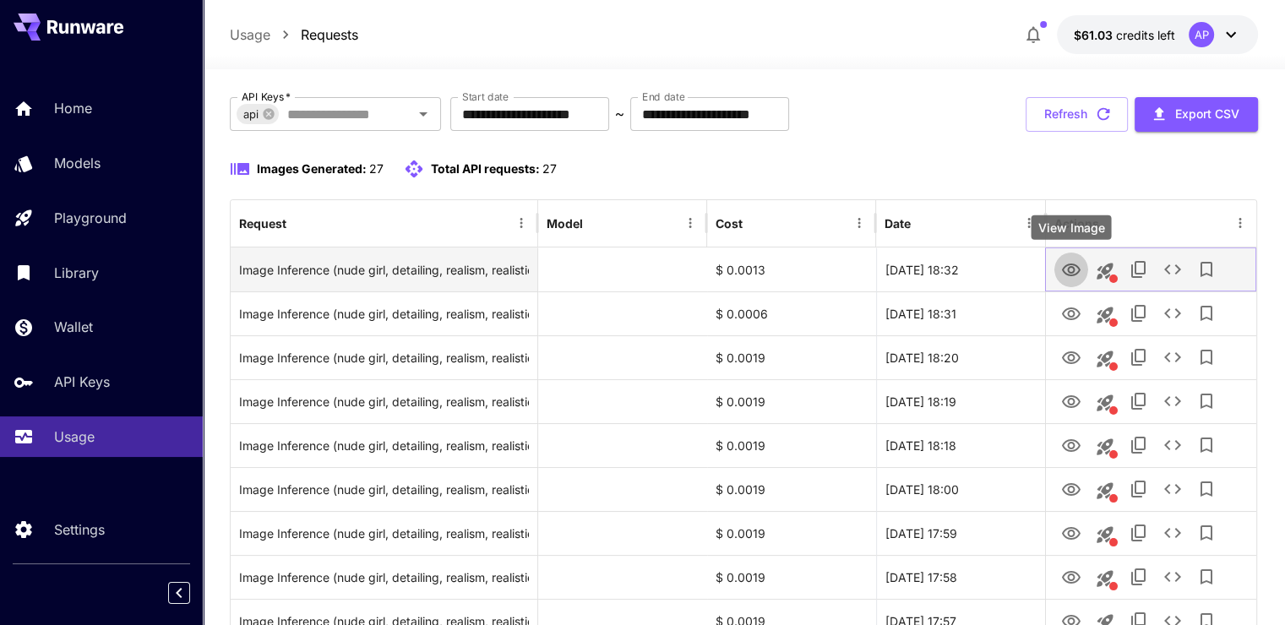
click at [1070, 265] on icon "View Image" at bounding box center [1071, 270] width 20 height 20
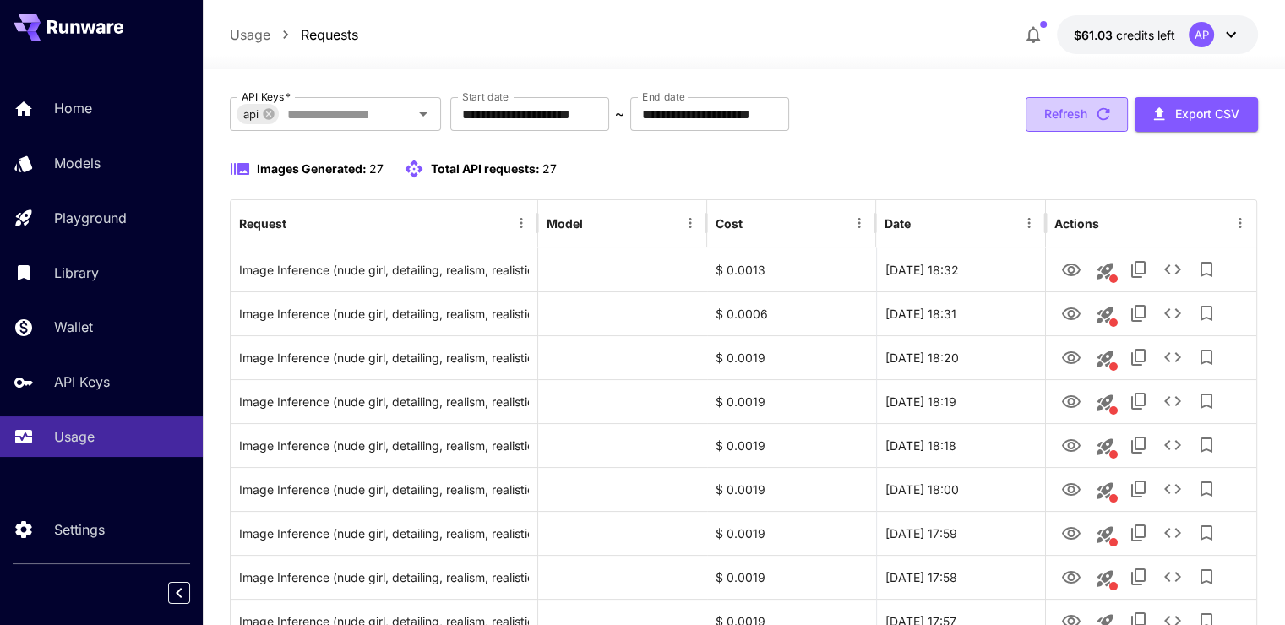
click at [1088, 110] on button "Refresh" at bounding box center [1077, 114] width 102 height 35
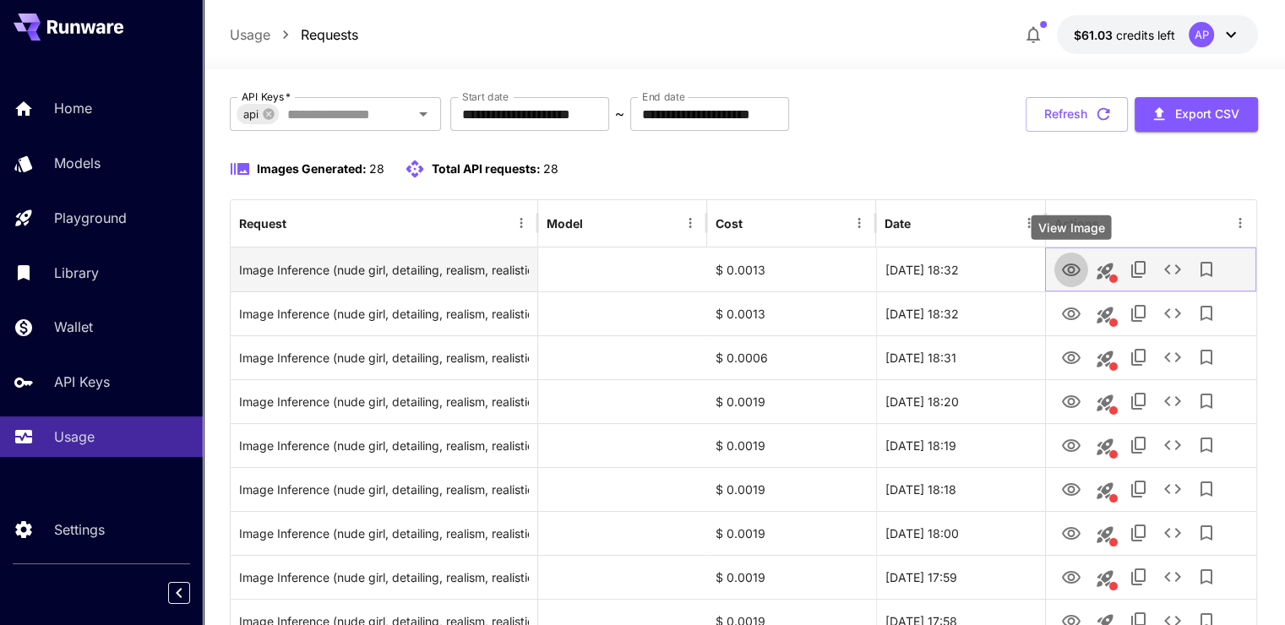
click at [1070, 267] on icon "View Image" at bounding box center [1071, 270] width 20 height 20
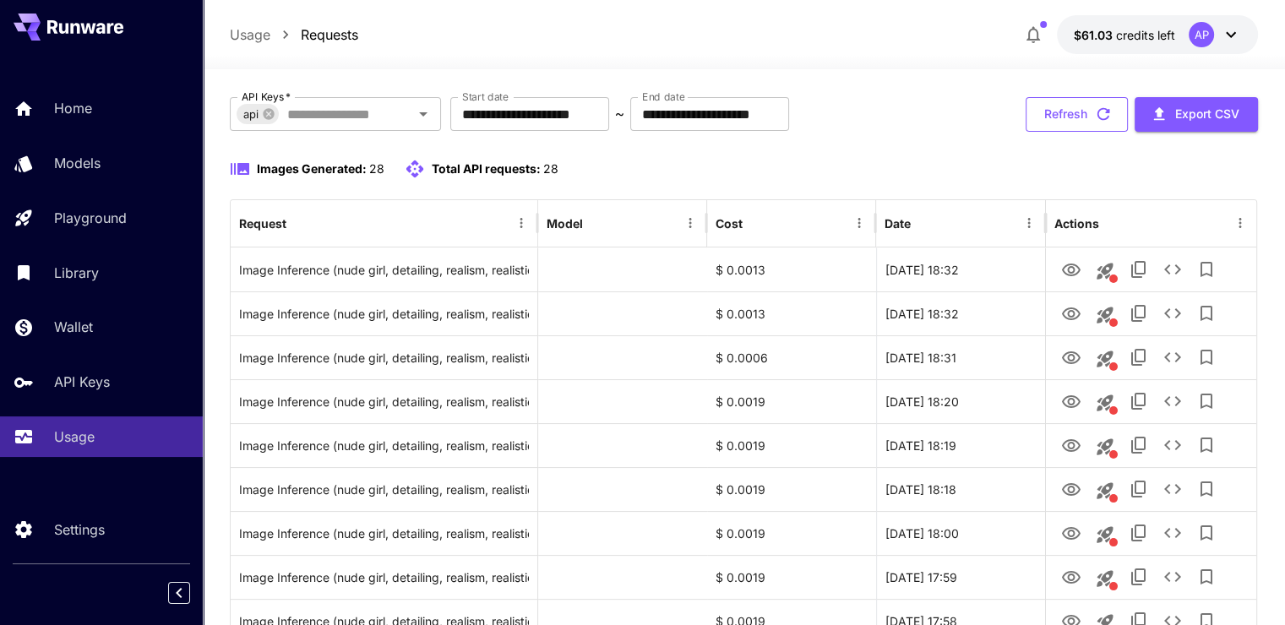
click at [1108, 123] on button "Refresh" at bounding box center [1077, 114] width 102 height 35
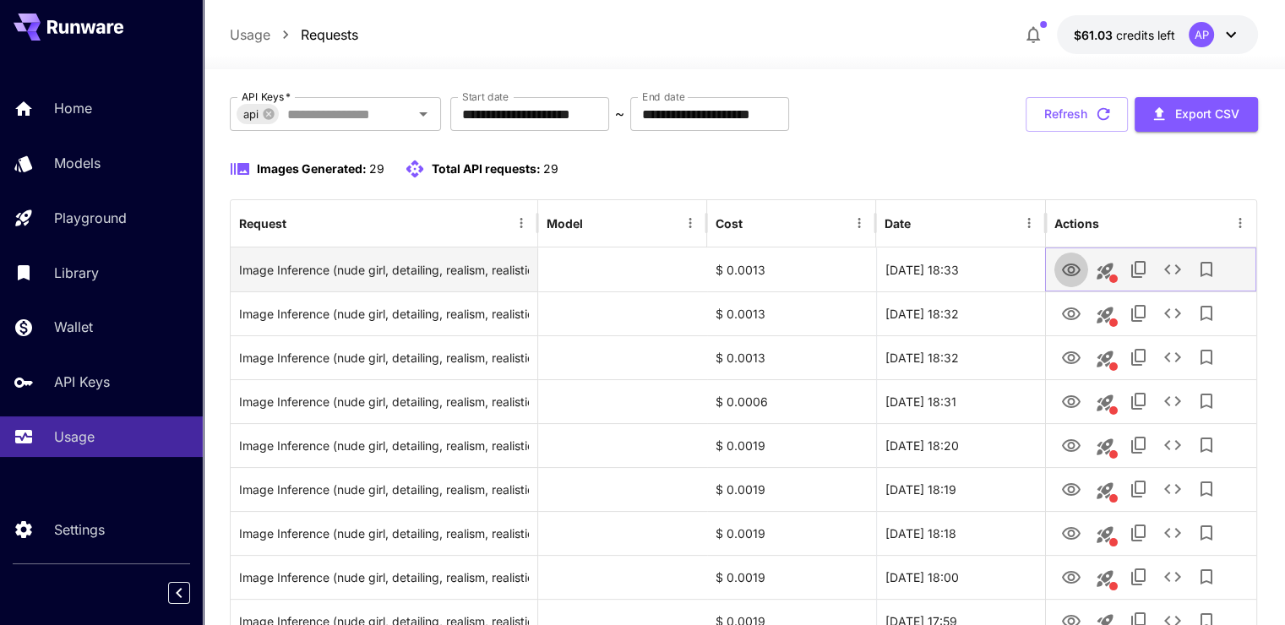
click at [1067, 265] on icon "View Image" at bounding box center [1071, 270] width 19 height 13
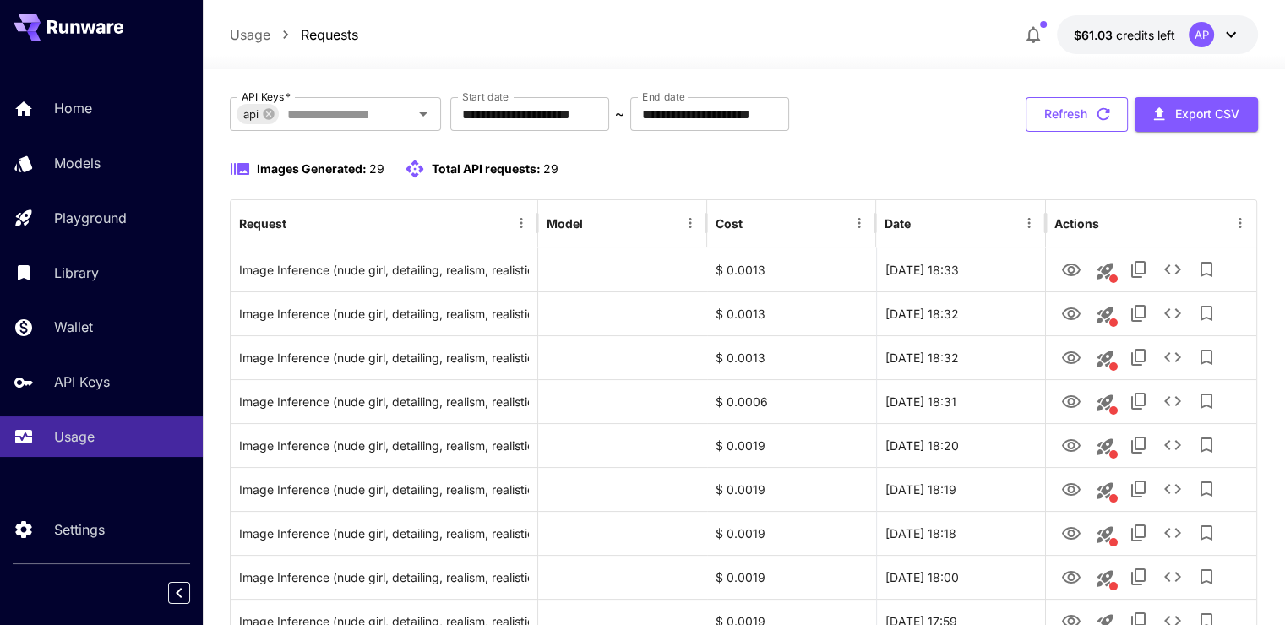
click at [1072, 123] on button "Refresh" at bounding box center [1077, 114] width 102 height 35
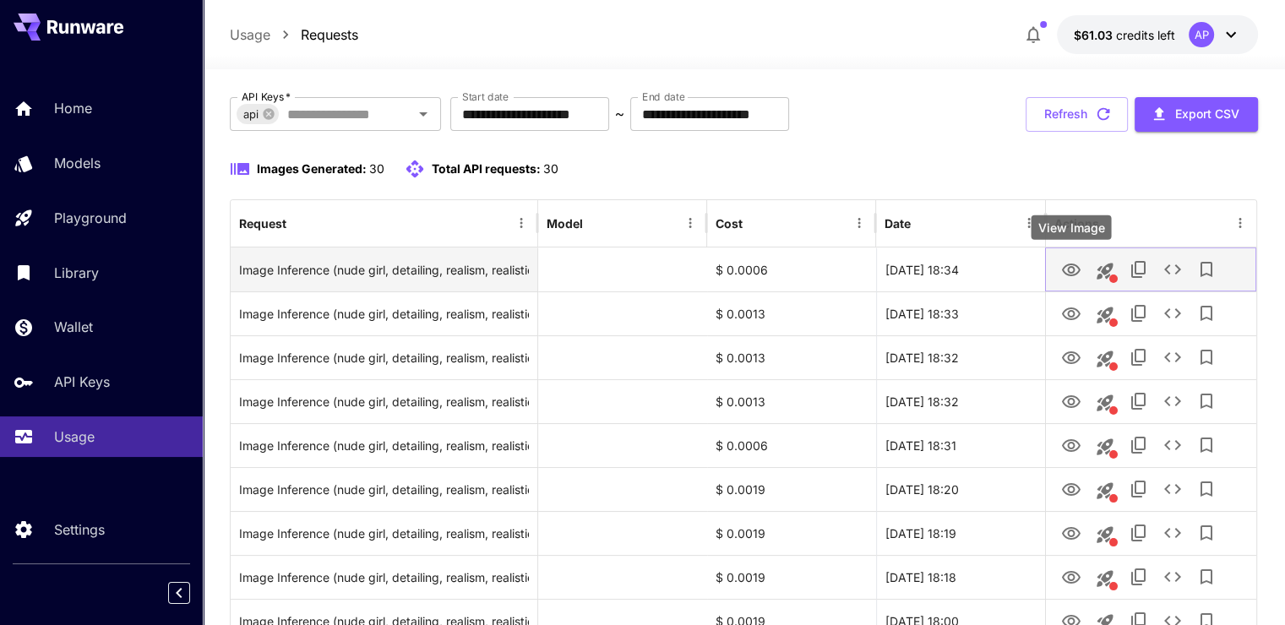
click at [1064, 270] on icon "View Image" at bounding box center [1071, 270] width 20 height 20
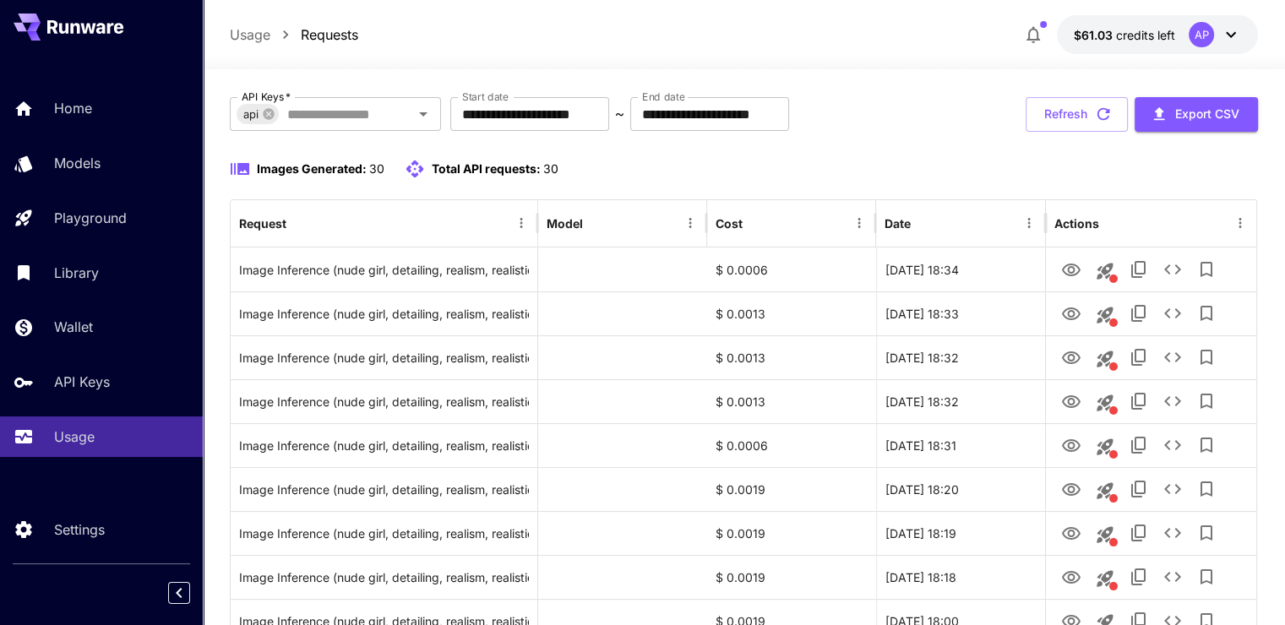
click at [1004, 98] on div "**********" at bounding box center [744, 114] width 1028 height 35
click at [1022, 107] on div "**********" at bounding box center [744, 114] width 1028 height 35
click at [1037, 111] on button "Refresh" at bounding box center [1077, 114] width 102 height 35
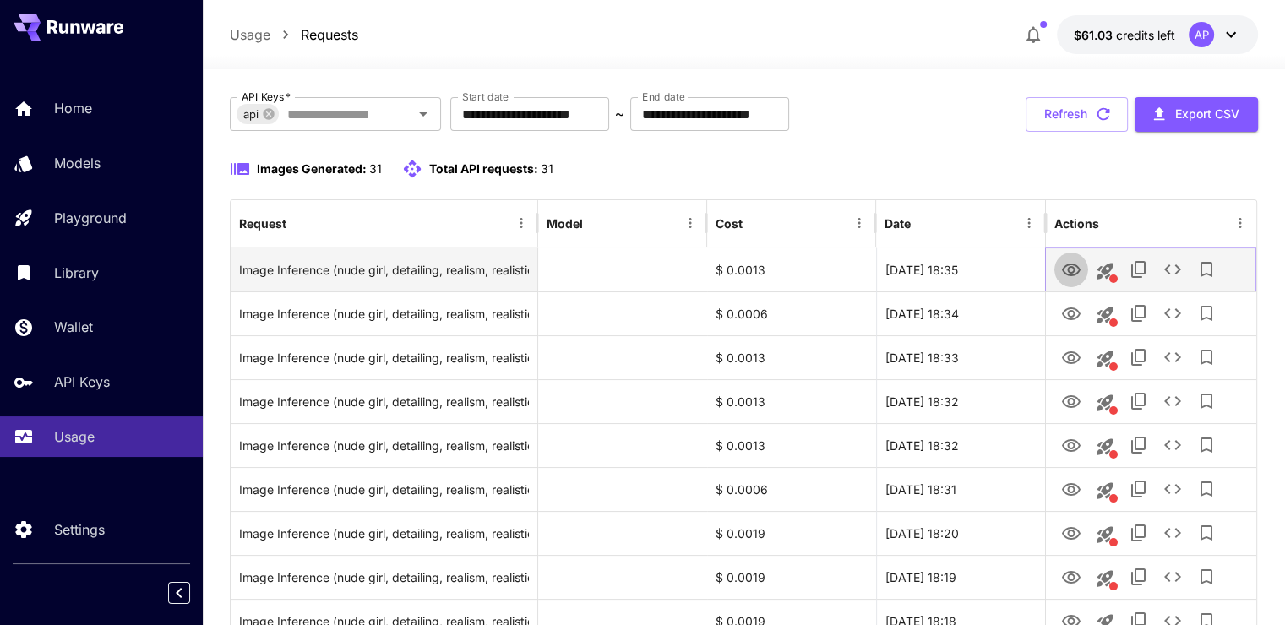
click at [1073, 270] on icon "View Image" at bounding box center [1071, 270] width 19 height 13
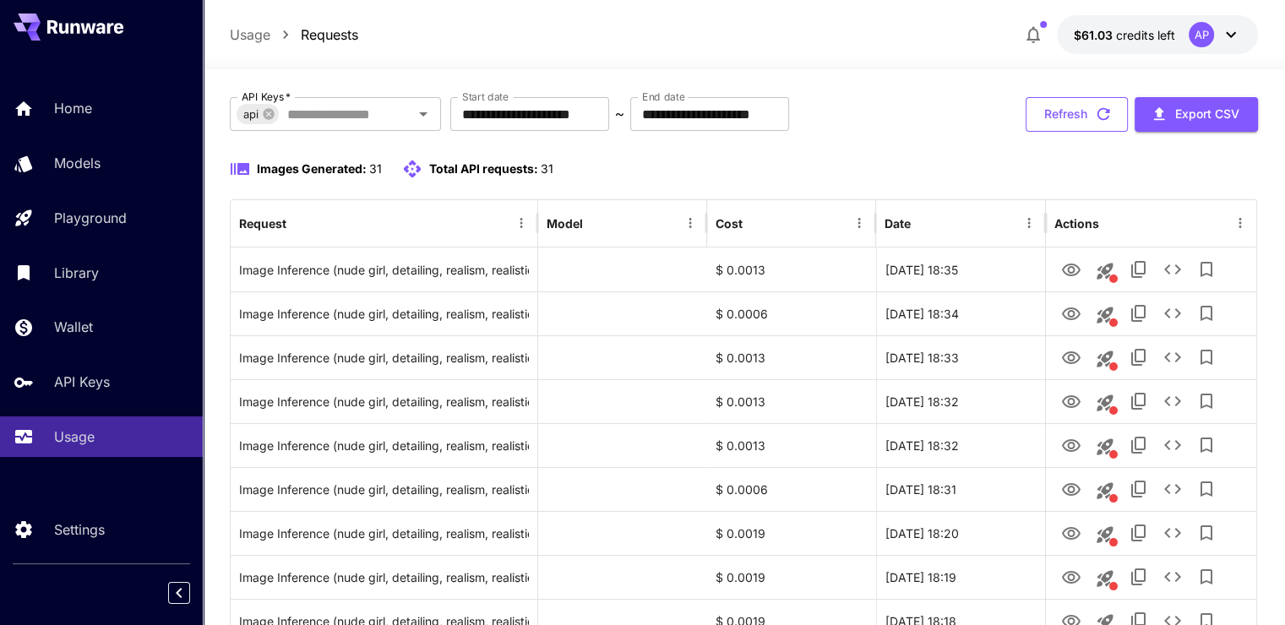
click at [1071, 115] on button "Refresh" at bounding box center [1077, 114] width 102 height 35
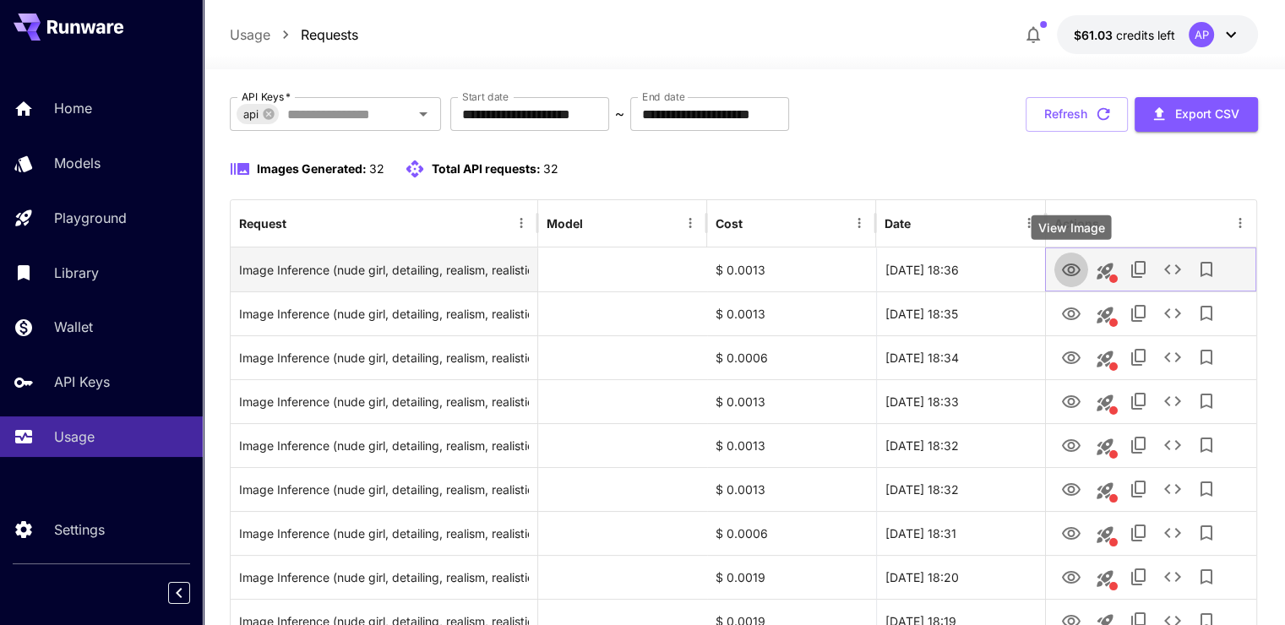
click at [1069, 269] on icon "View Image" at bounding box center [1071, 270] width 20 height 20
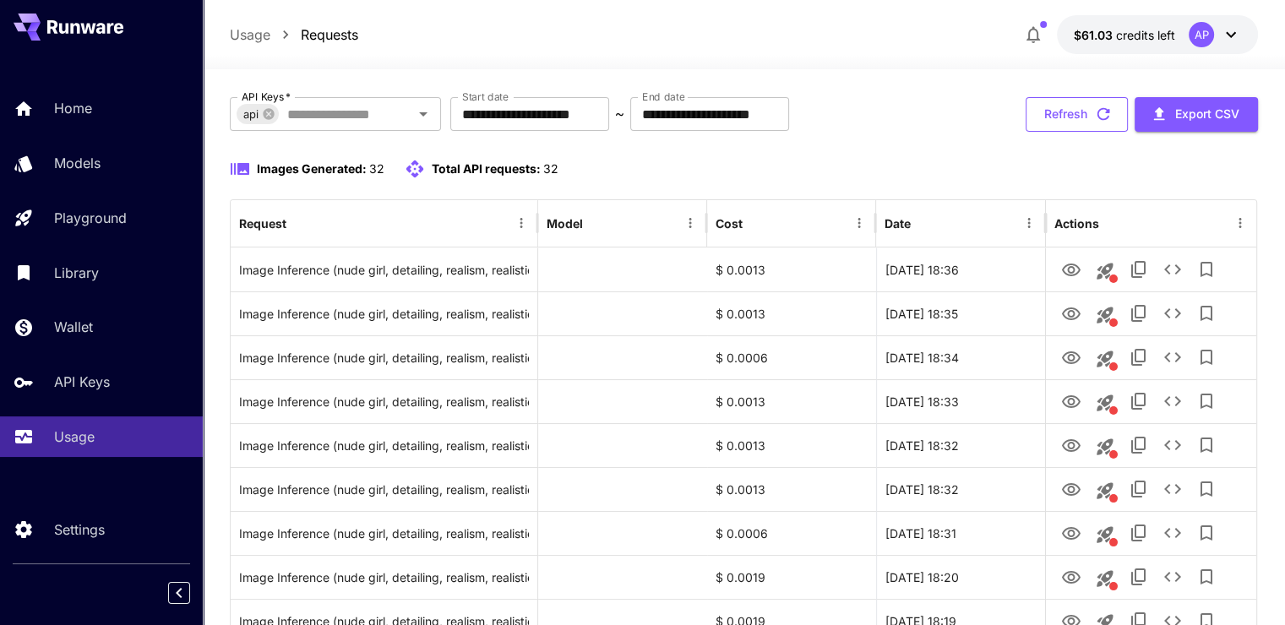
click at [1050, 121] on button "Refresh" at bounding box center [1077, 114] width 102 height 35
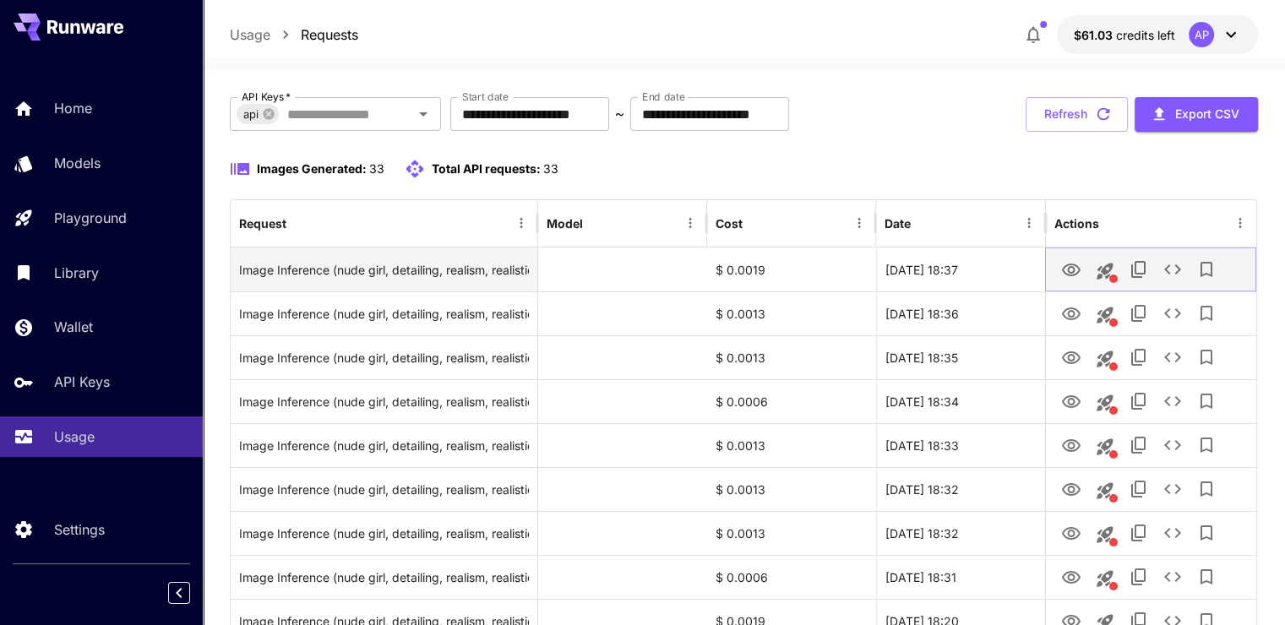
click at [1068, 261] on icon "View Image" at bounding box center [1071, 270] width 20 height 20
click at [1173, 270] on icon "See details" at bounding box center [1172, 269] width 20 height 20
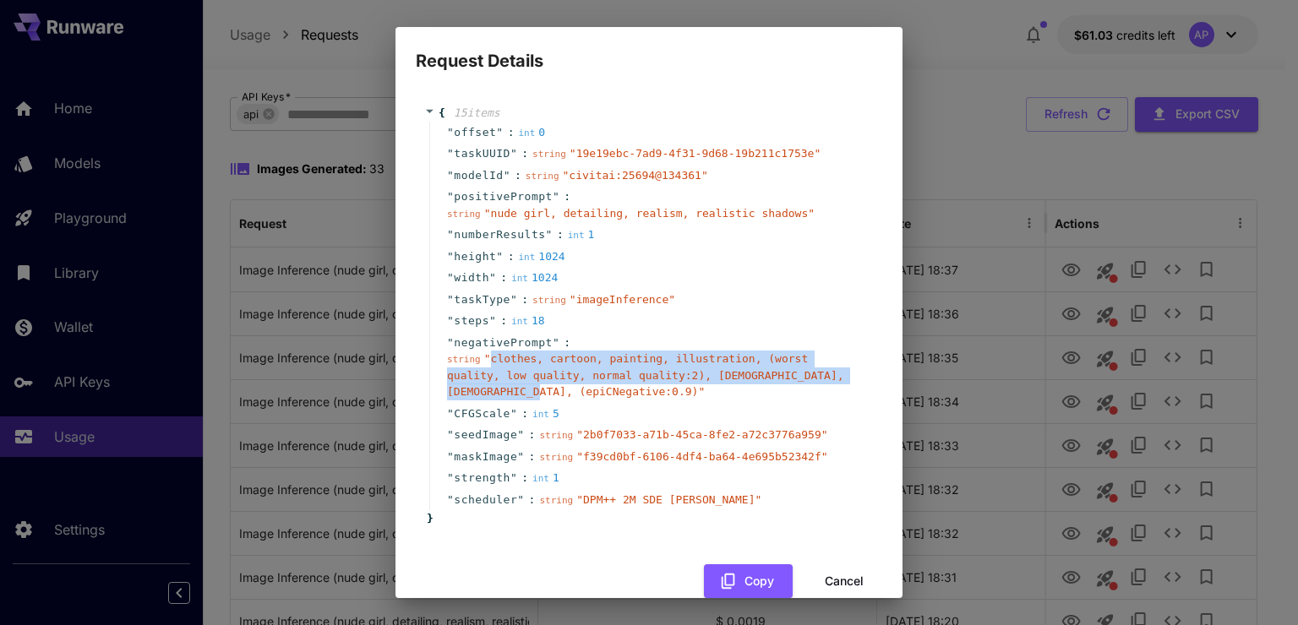
drag, startPoint x: 487, startPoint y: 359, endPoint x: 845, endPoint y: 378, distance: 358.7
click at [844, 378] on span "" clothes, cartoon, painting, illustration, (worst quality, low quality, normal…" at bounding box center [645, 375] width 397 height 46
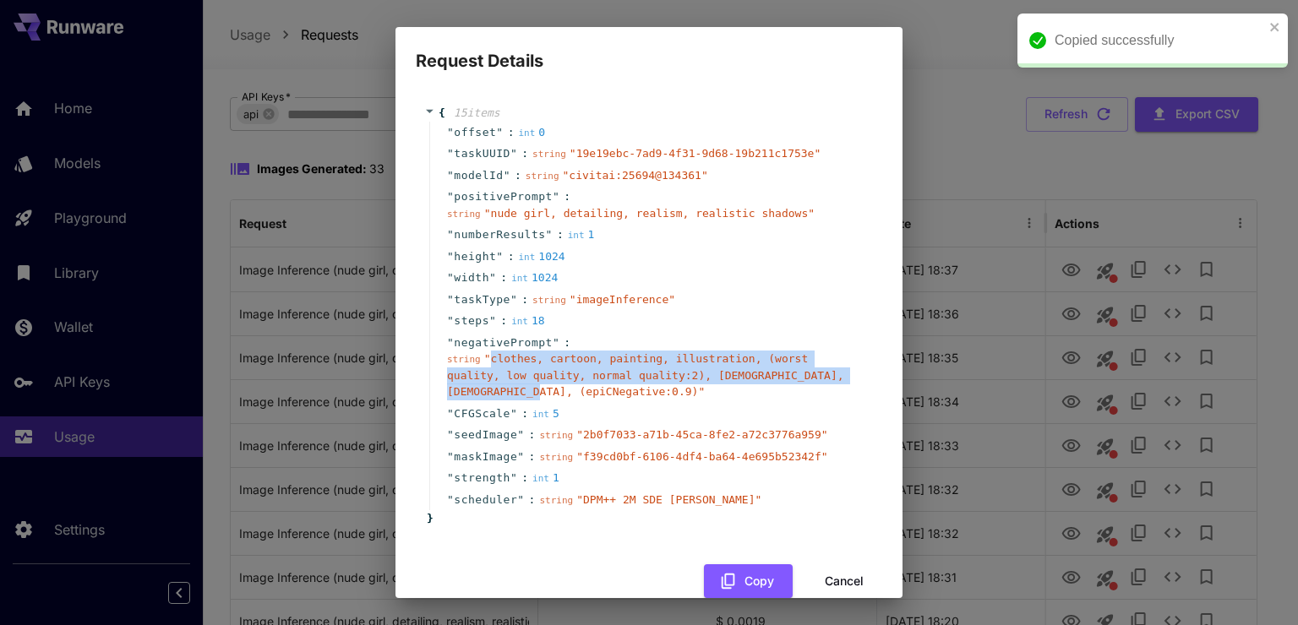
copy span "clothes, cartoon, painting, illustration, (worst quality, low quality, normal q…"
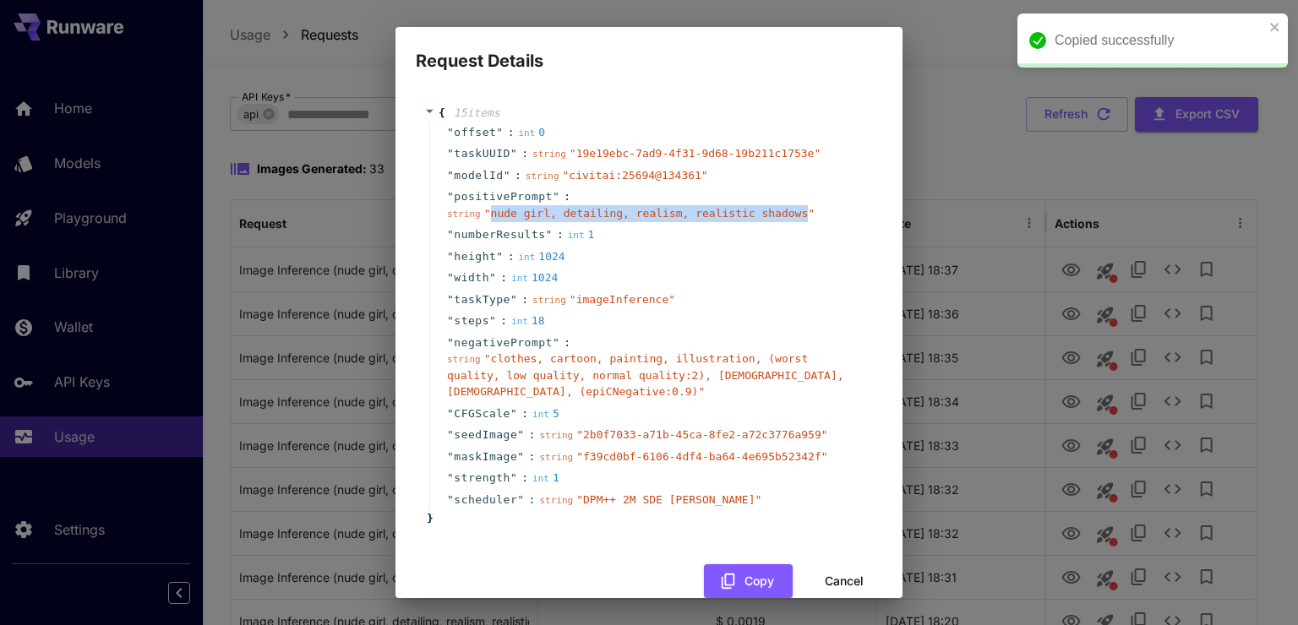
drag, startPoint x: 487, startPoint y: 215, endPoint x: 778, endPoint y: 220, distance: 291.5
click at [778, 220] on div "string " nude girl, detailing, realism, realistic shadows "" at bounding box center [631, 213] width 368 height 17
copy span "nude girl, detailing, realism, realistic shadows"
click at [829, 564] on button "Cancel" at bounding box center [844, 581] width 76 height 35
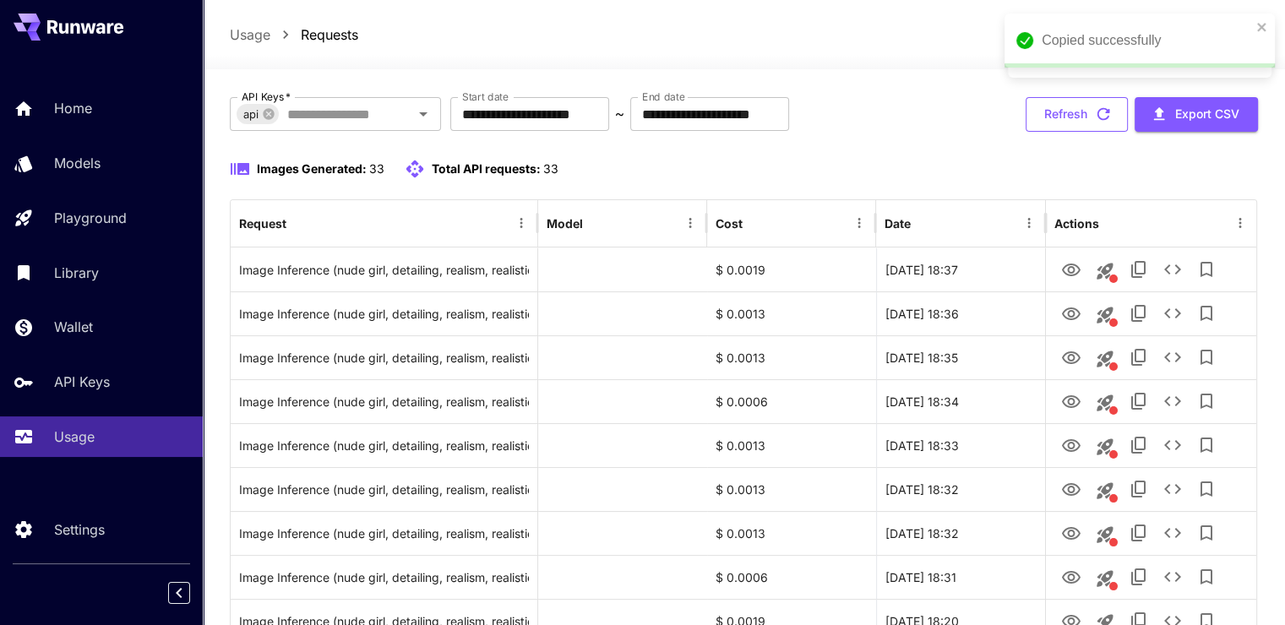
click at [1063, 128] on button "Refresh" at bounding box center [1077, 114] width 102 height 35
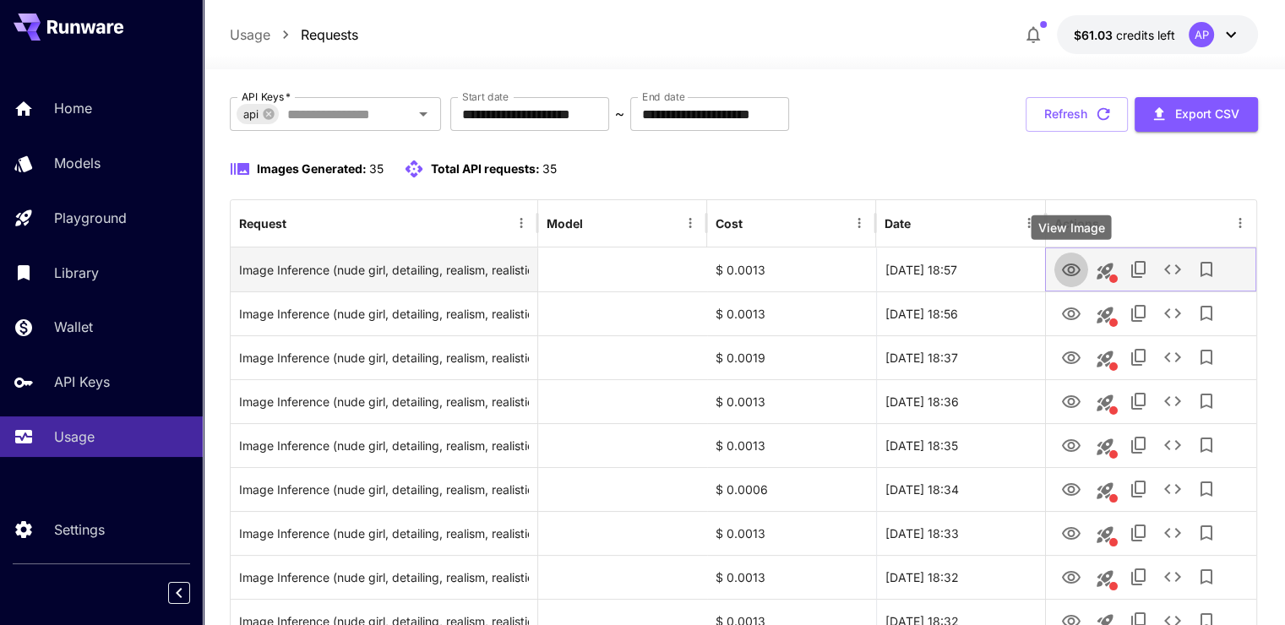
click at [1071, 274] on icon "View Image" at bounding box center [1071, 270] width 19 height 13
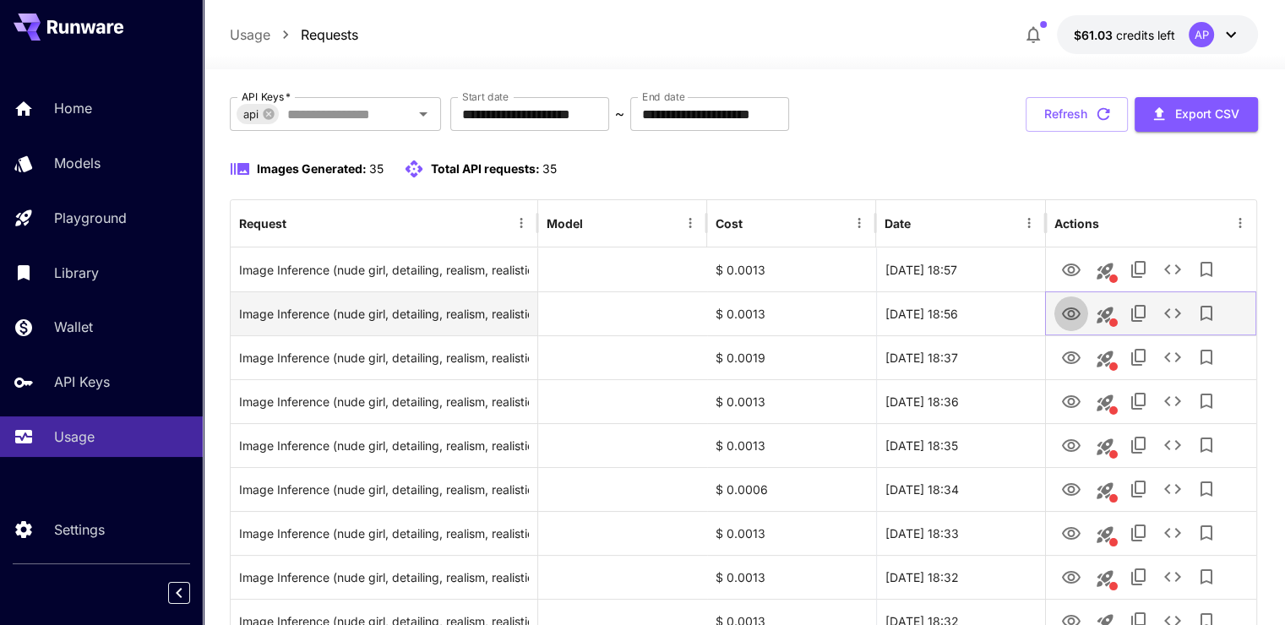
click at [1072, 314] on icon "View Image" at bounding box center [1071, 314] width 20 height 20
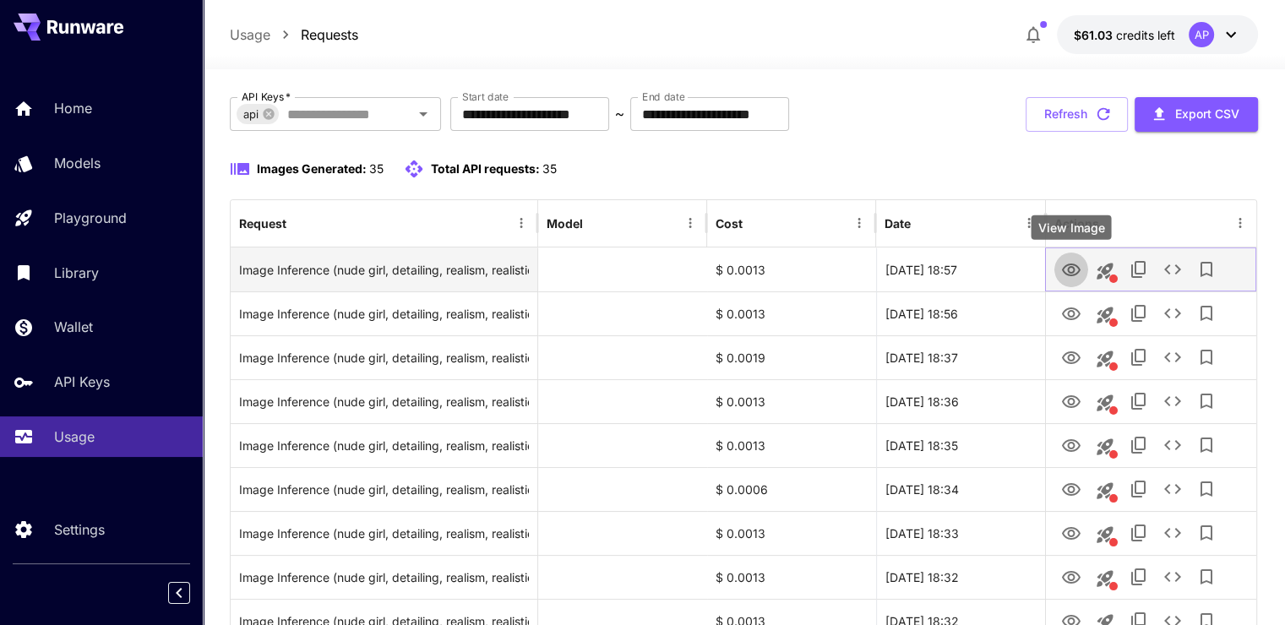
click at [1073, 276] on icon "View Image" at bounding box center [1071, 270] width 20 height 20
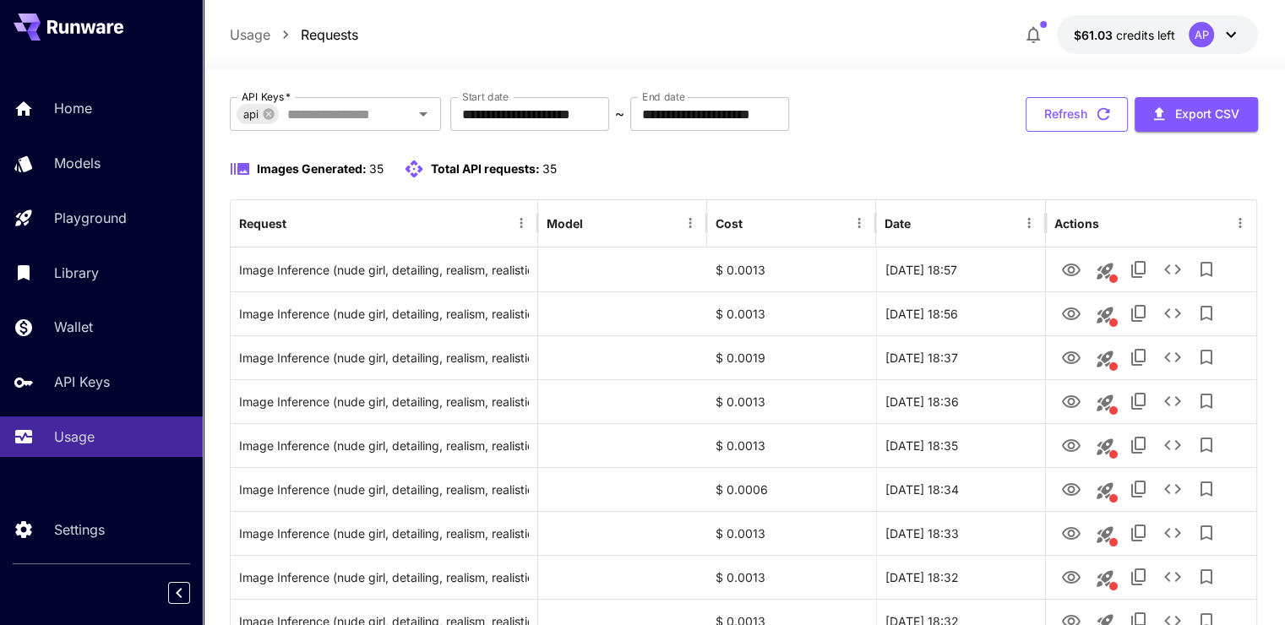
click at [1098, 98] on button "Refresh" at bounding box center [1077, 114] width 102 height 35
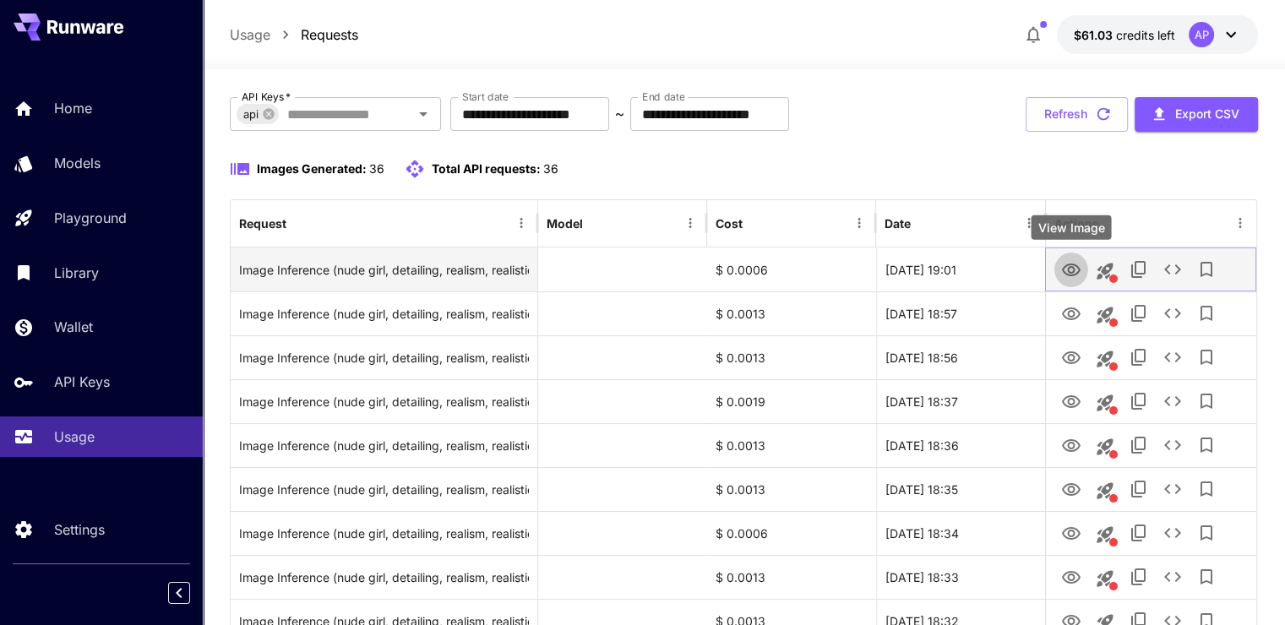
click at [1070, 268] on icon "View Image" at bounding box center [1071, 270] width 20 height 20
click at [1157, 264] on button "See details" at bounding box center [1173, 270] width 34 height 34
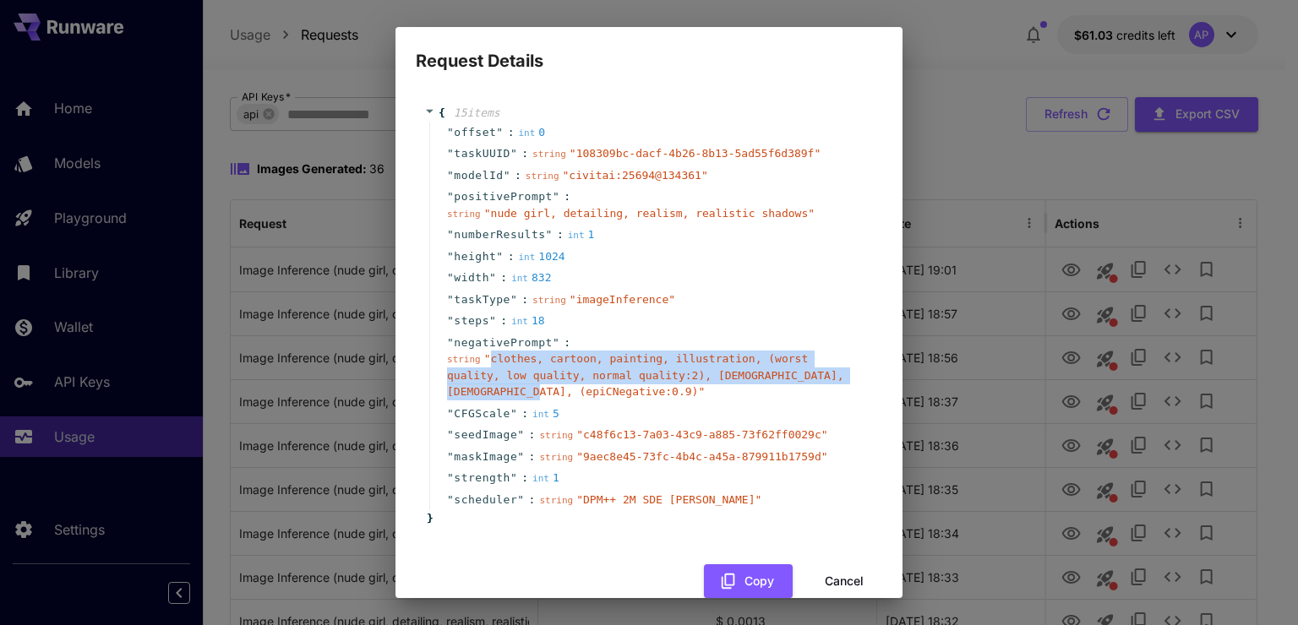
drag, startPoint x: 486, startPoint y: 356, endPoint x: 842, endPoint y: 378, distance: 357.2
click at [842, 378] on span "" clothes, cartoon, painting, illustration, (worst quality, low quality, normal…" at bounding box center [645, 375] width 397 height 46
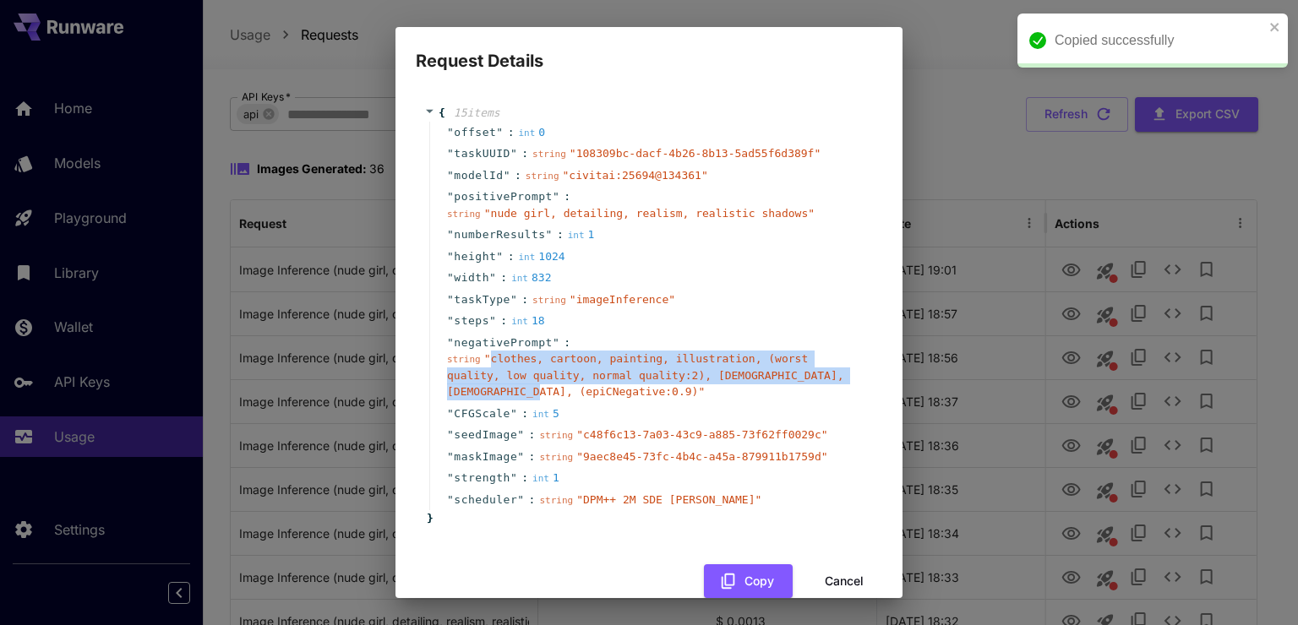
copy span "clothes, cartoon, painting, illustration, (worst quality, low quality, normal q…"
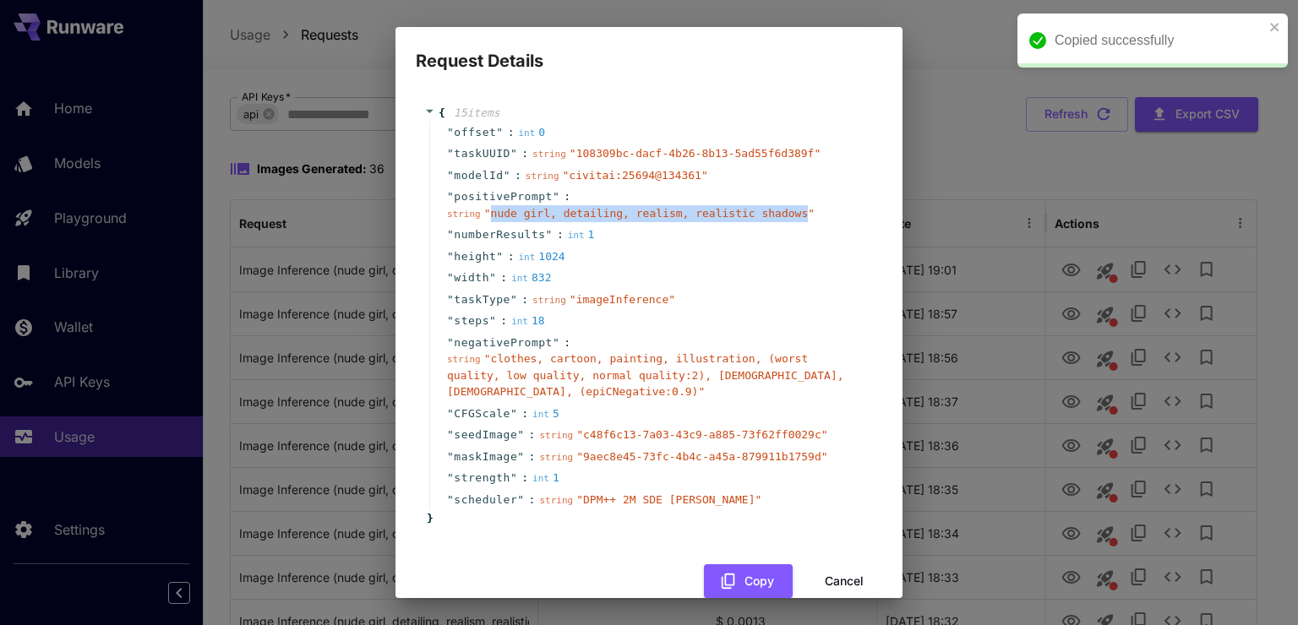
drag, startPoint x: 486, startPoint y: 213, endPoint x: 775, endPoint y: 216, distance: 289.0
click at [775, 216] on span "" nude girl, detailing, realism, realistic shadows "" at bounding box center [649, 213] width 330 height 13
copy span "nude girl, detailing, realism, realistic shadows"
click at [865, 564] on button "Cancel" at bounding box center [844, 581] width 76 height 35
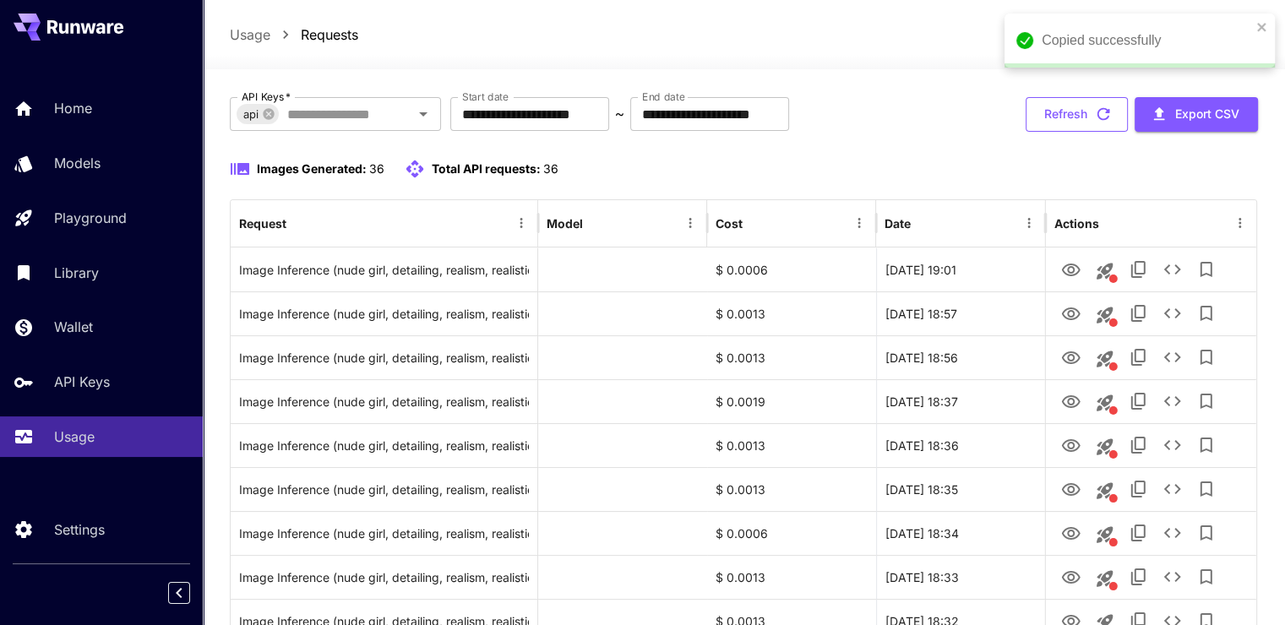
click at [1084, 101] on button "Refresh" at bounding box center [1077, 114] width 102 height 35
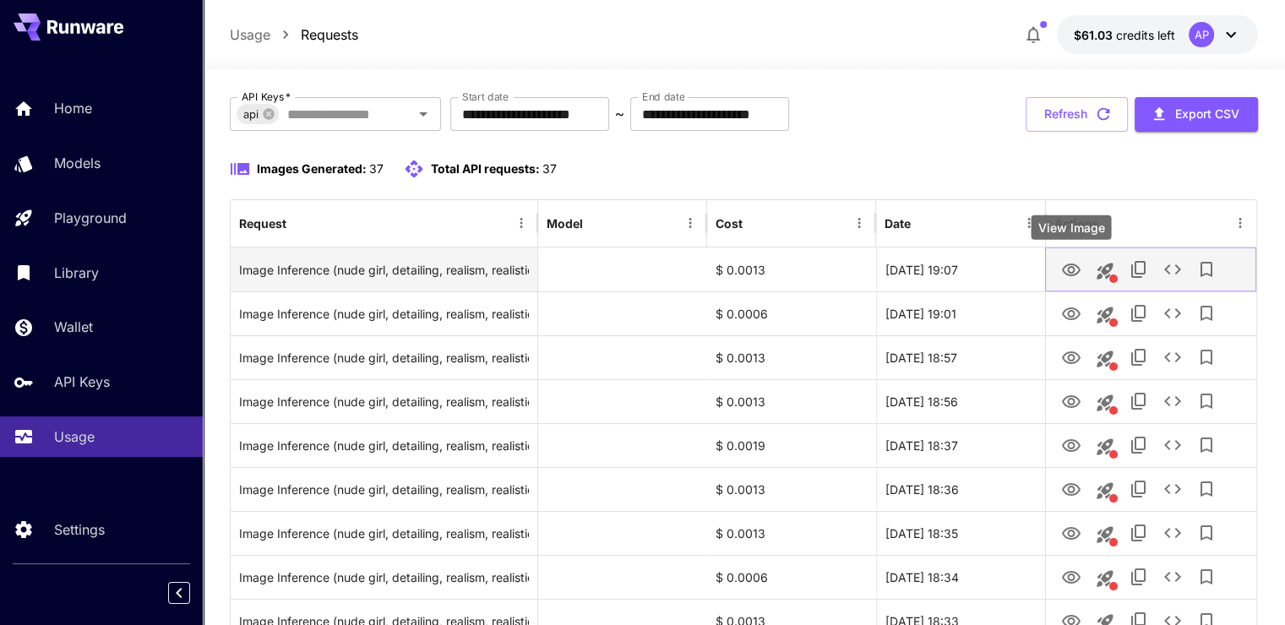
click at [1066, 263] on icon "View Image" at bounding box center [1071, 270] width 20 height 20
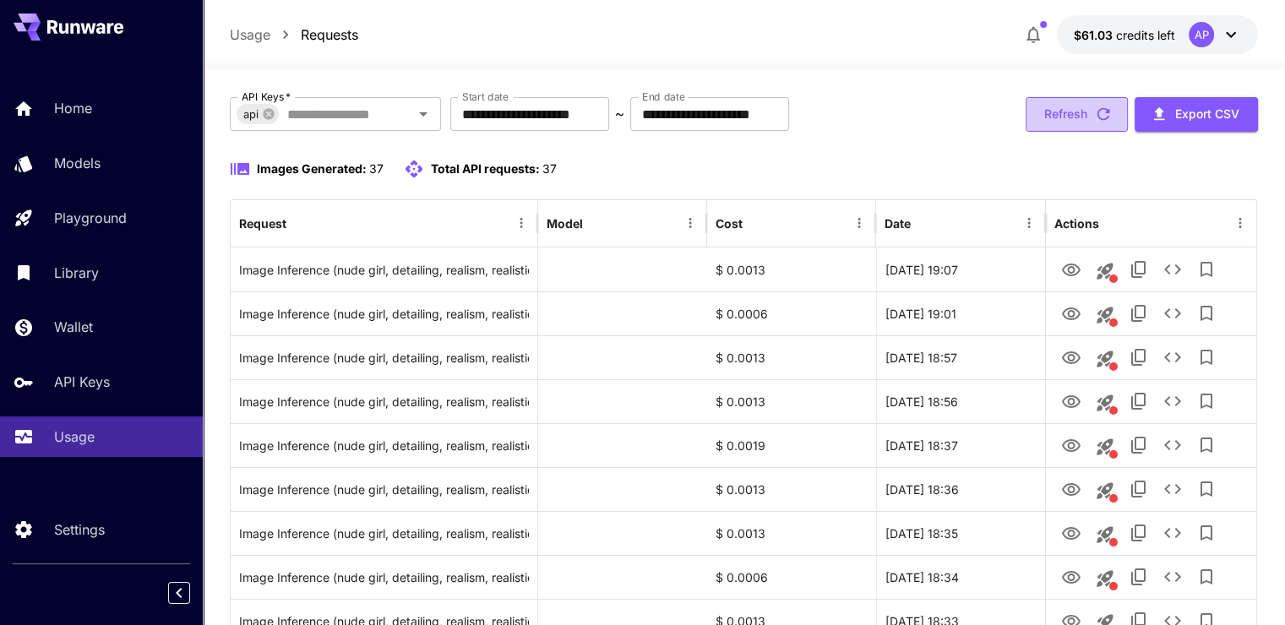
click at [1085, 112] on button "Refresh" at bounding box center [1077, 114] width 102 height 35
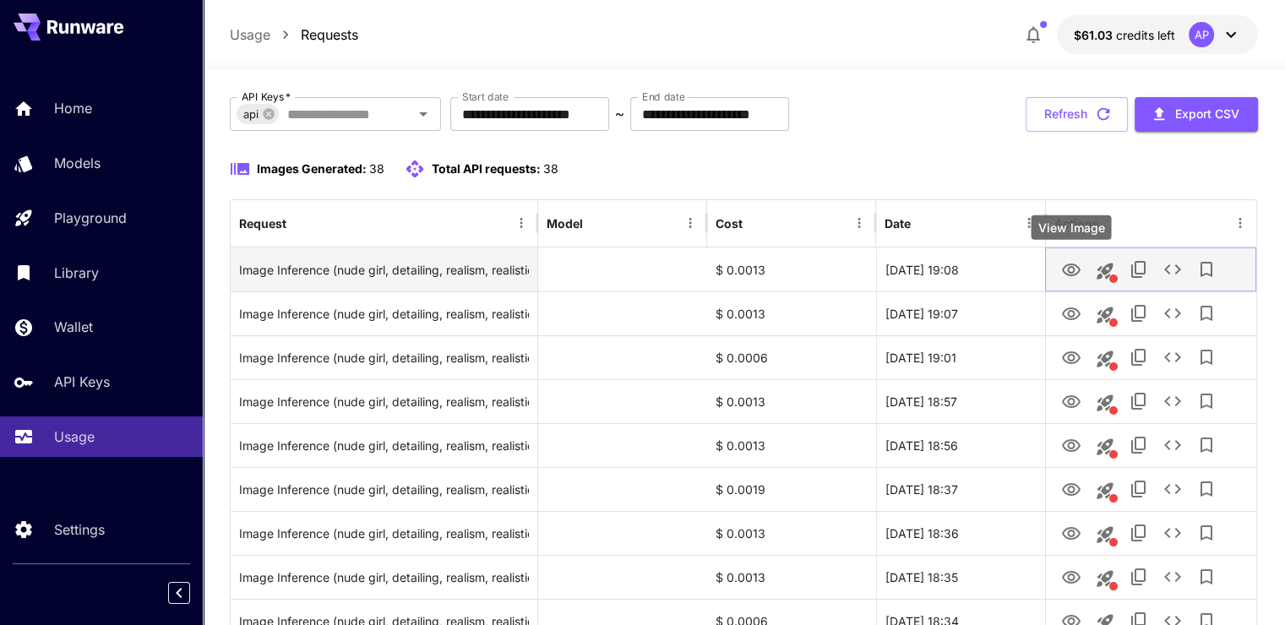
click at [1079, 264] on icon "View Image" at bounding box center [1071, 270] width 20 height 20
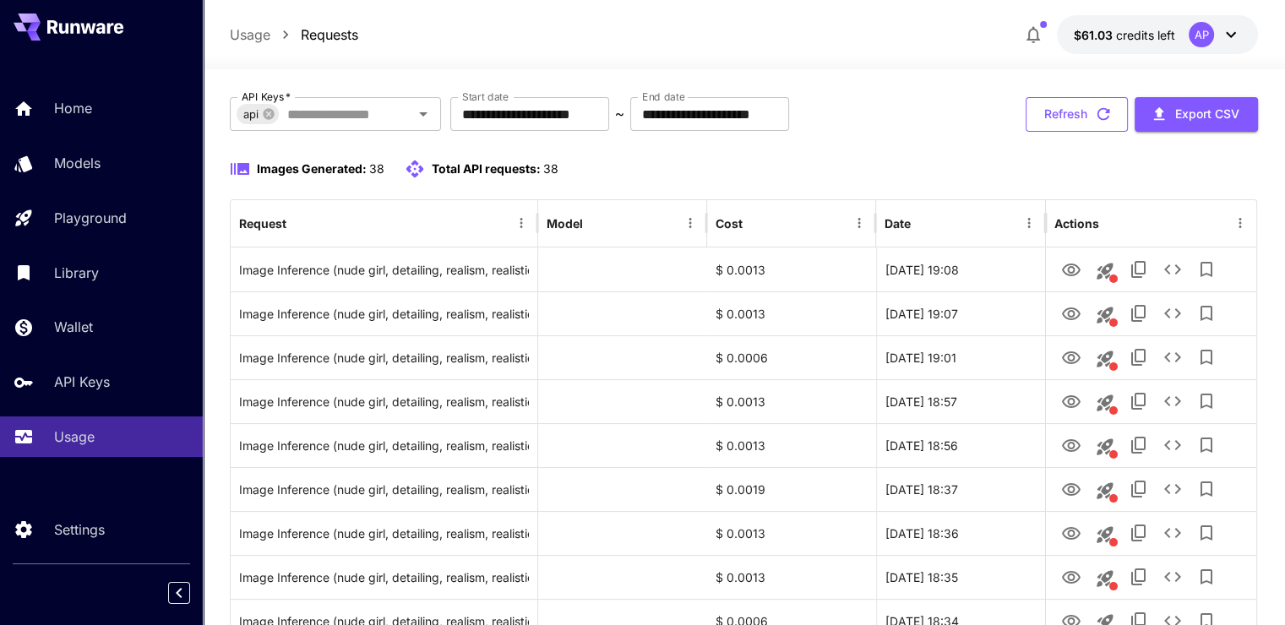
click at [1097, 118] on icon "button" at bounding box center [1103, 114] width 19 height 19
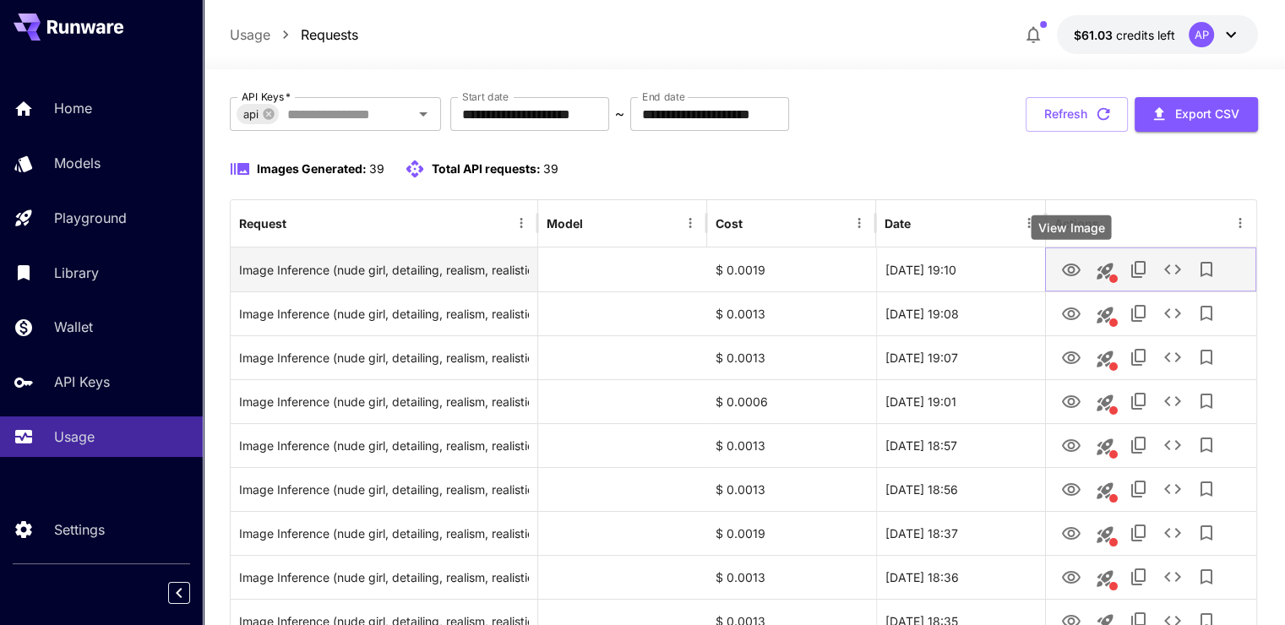
click at [1071, 273] on icon "View Image" at bounding box center [1071, 270] width 19 height 13
click at [1172, 264] on icon "See details" at bounding box center [1172, 269] width 20 height 20
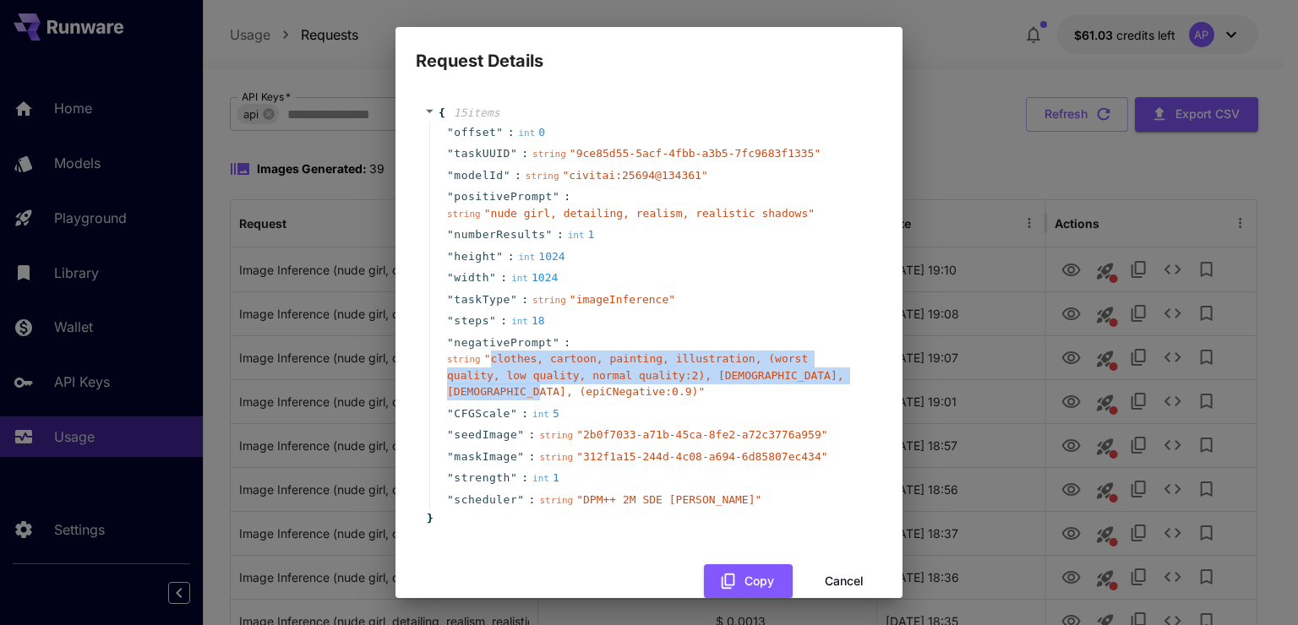
drag, startPoint x: 486, startPoint y: 362, endPoint x: 844, endPoint y: 379, distance: 358.6
click at [844, 379] on span "" clothes, cartoon, painting, illustration, (worst quality, low quality, normal…" at bounding box center [645, 375] width 397 height 46
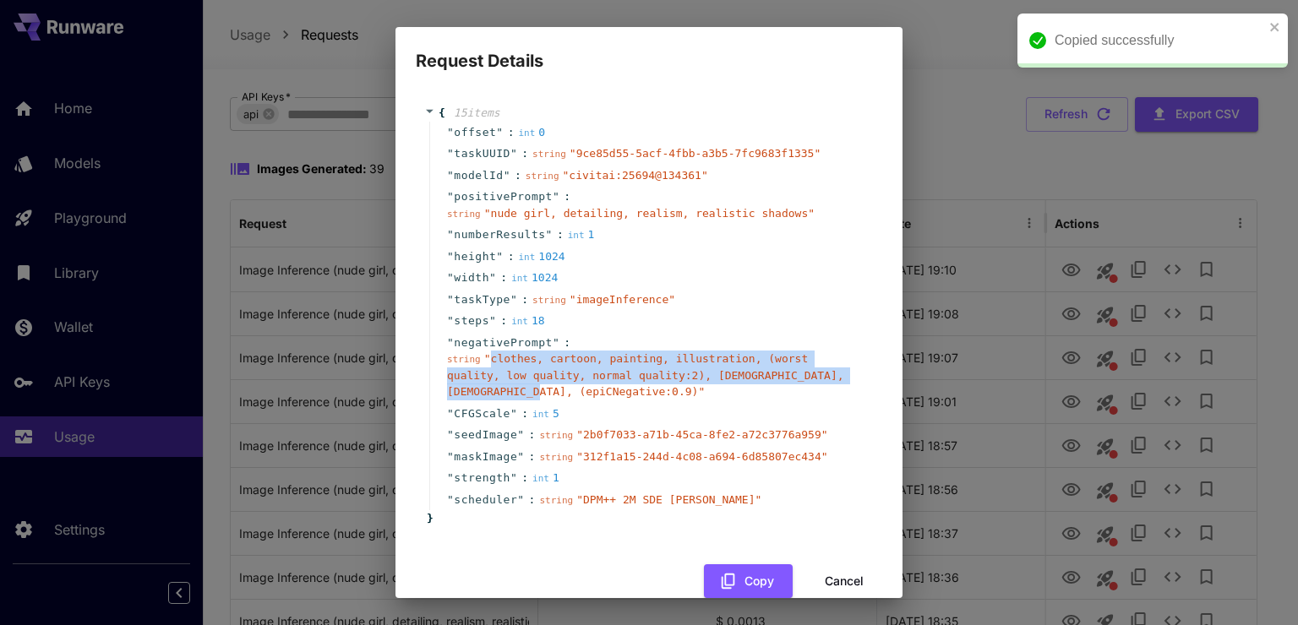
copy span "clothes, cartoon, painting, illustration, (worst quality, low quality, normal q…"
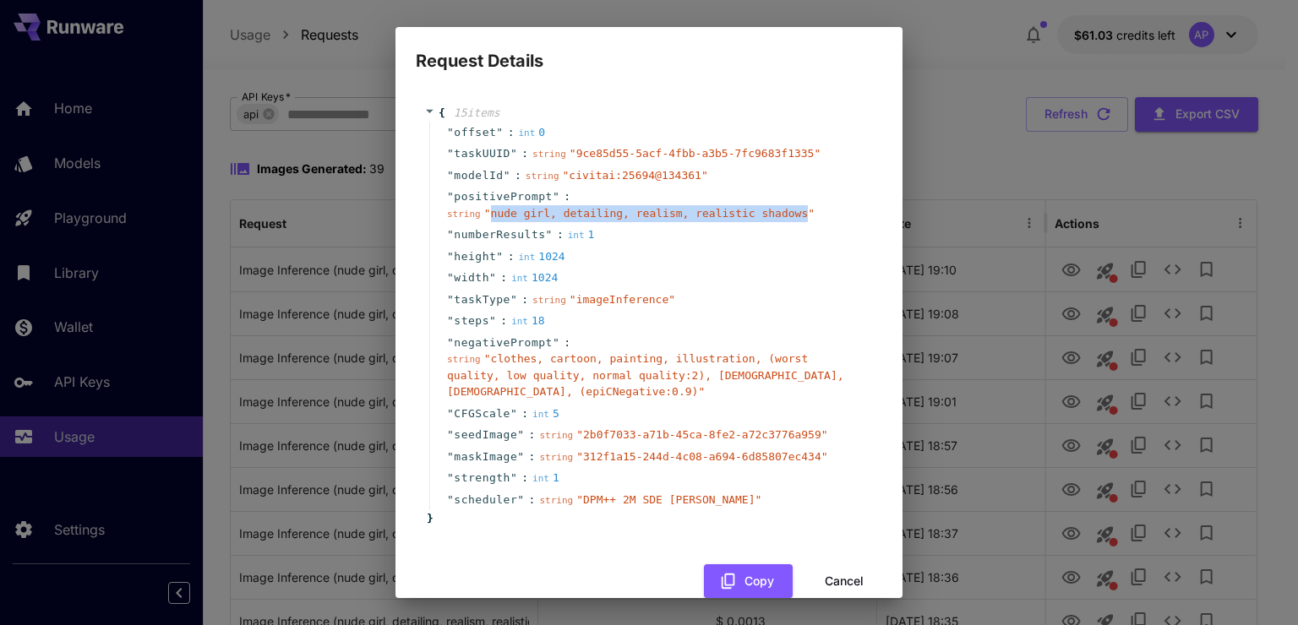
drag, startPoint x: 489, startPoint y: 215, endPoint x: 777, endPoint y: 213, distance: 288.1
click at [777, 213] on span "" nude girl, detailing, realism, realistic shadows "" at bounding box center [649, 213] width 330 height 13
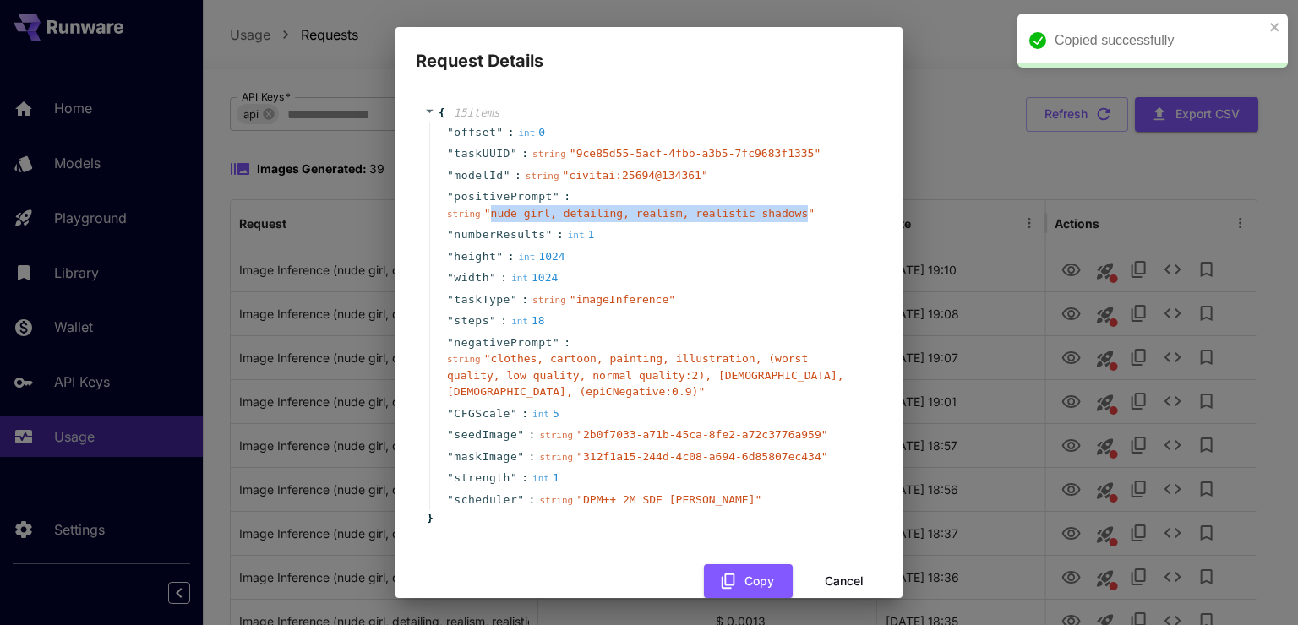
copy span "nude girl, detailing, realism, realistic shadows"
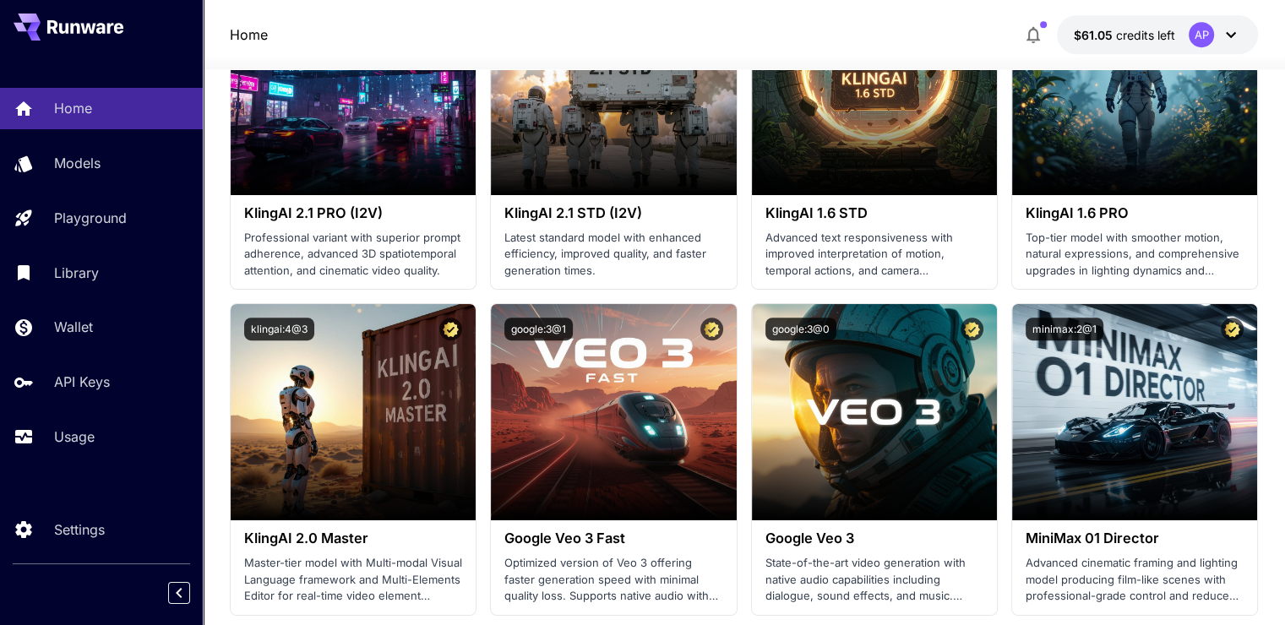
scroll to position [929, 0]
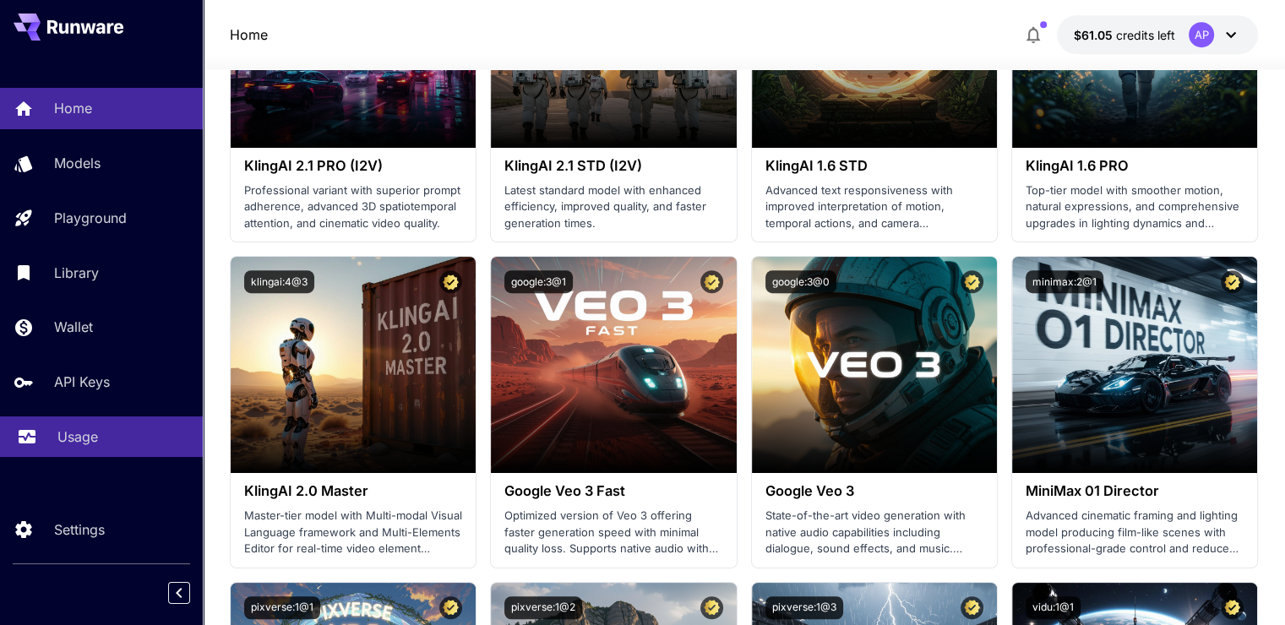
click at [136, 430] on div "Usage" at bounding box center [123, 437] width 132 height 20
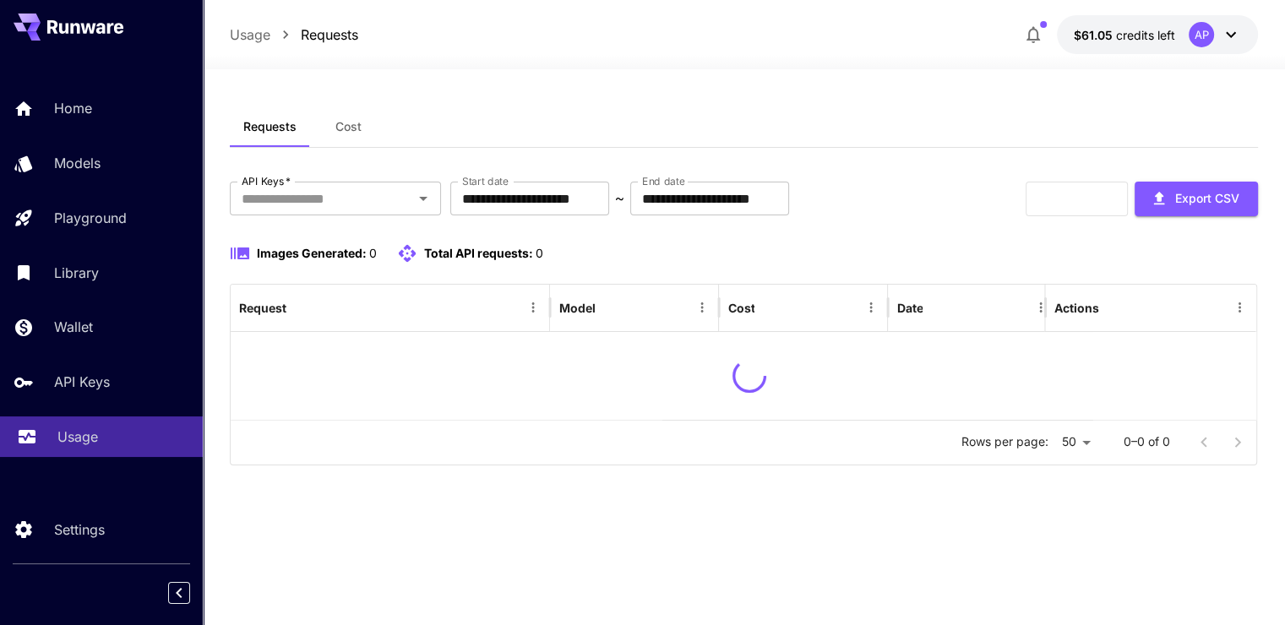
scroll to position [0, 0]
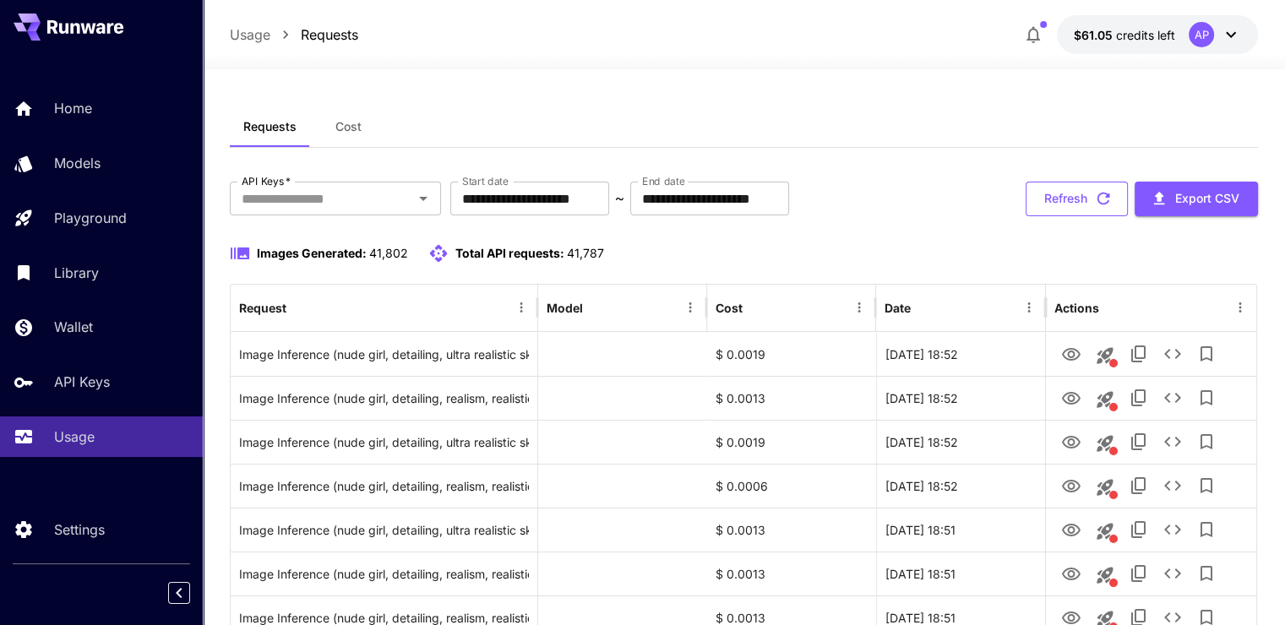
click at [1064, 196] on button "Refresh" at bounding box center [1077, 199] width 102 height 35
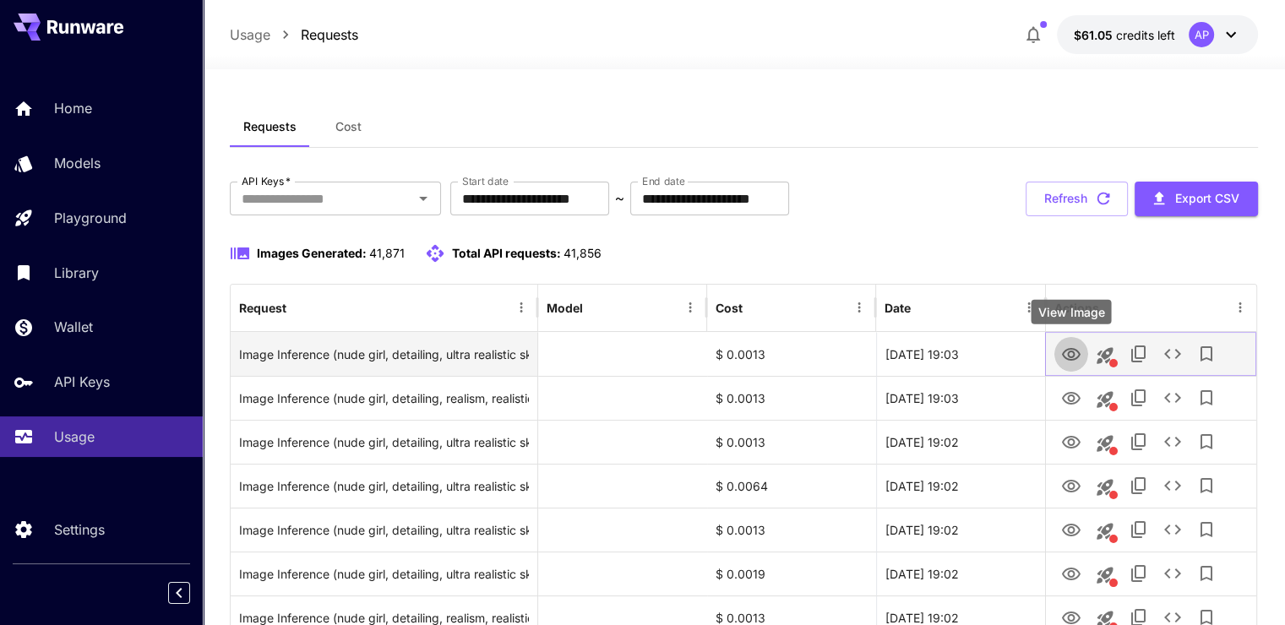
click at [1067, 362] on icon "View Image" at bounding box center [1071, 355] width 20 height 20
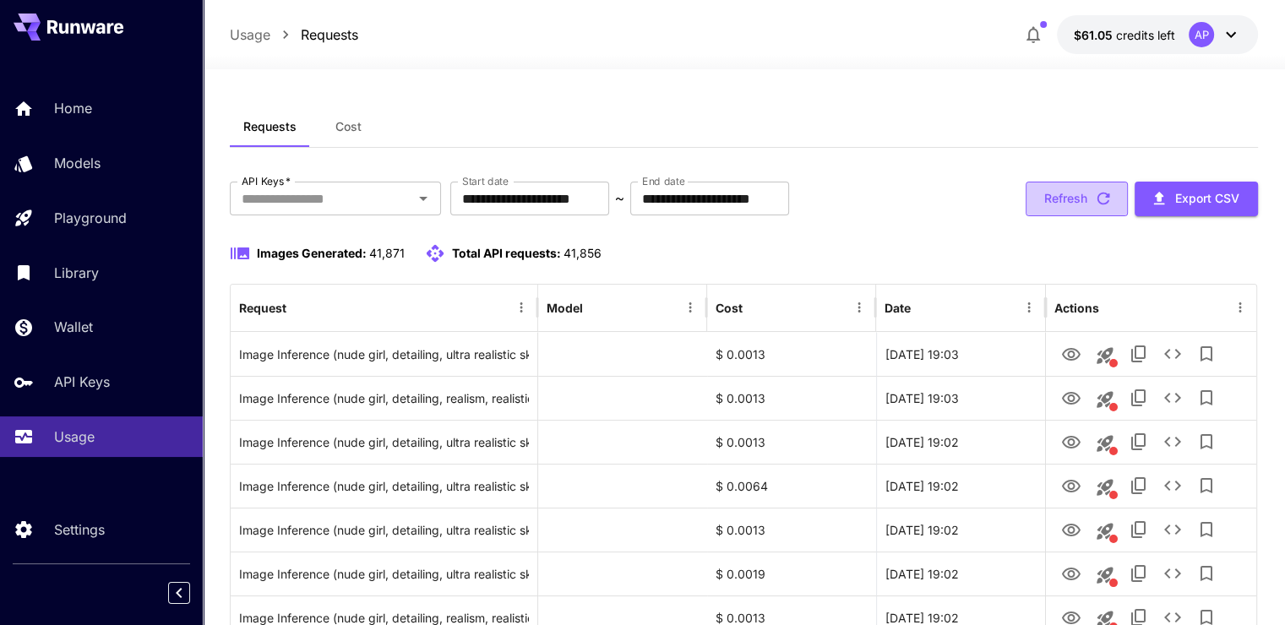
click at [1097, 191] on icon "button" at bounding box center [1103, 198] width 19 height 19
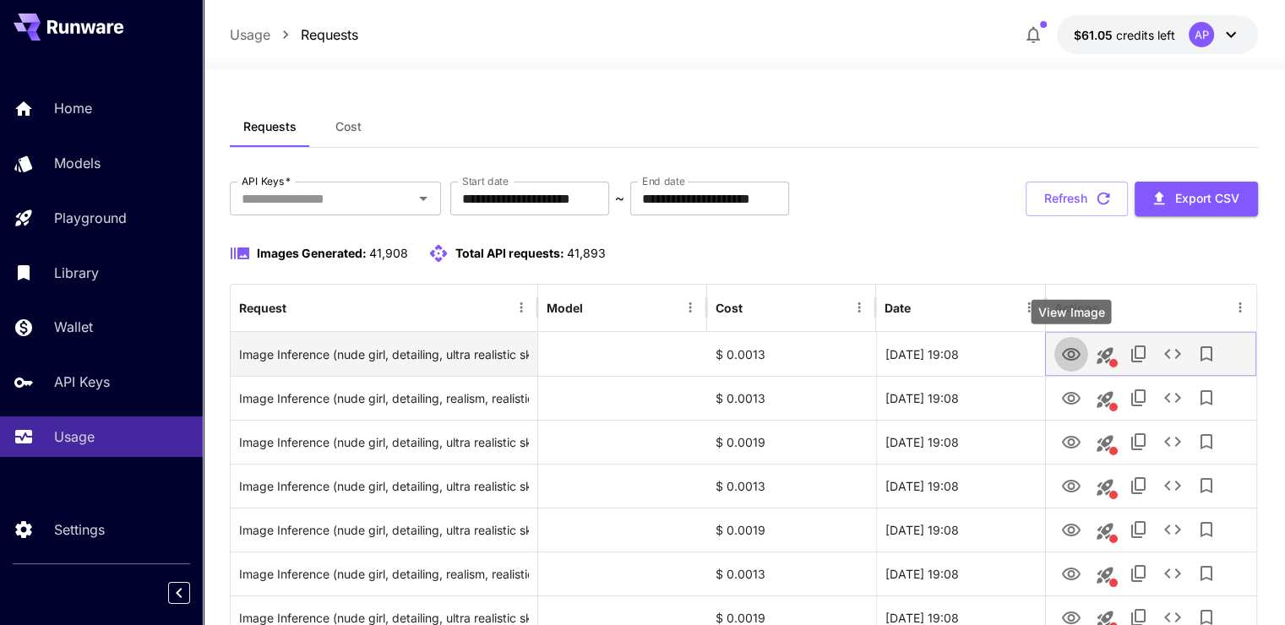
click at [1075, 367] on button "View Image" at bounding box center [1071, 353] width 34 height 35
click at [1076, 358] on icon "View Image" at bounding box center [1071, 355] width 20 height 20
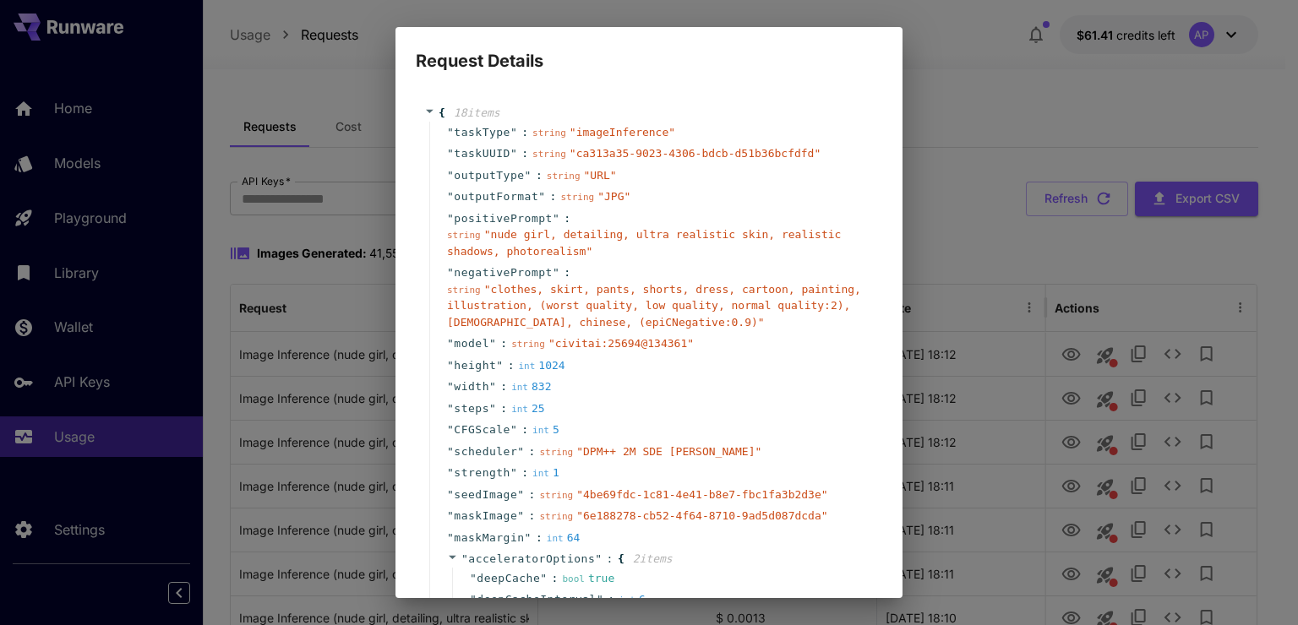
scroll to position [84, 0]
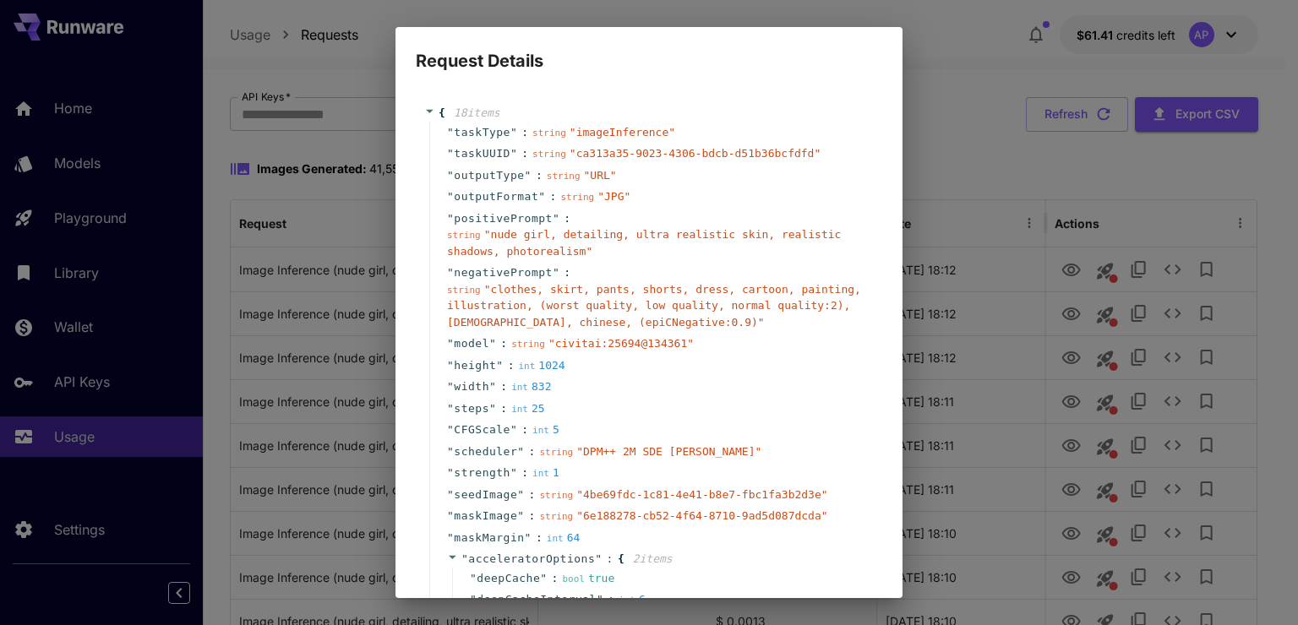
click at [983, 182] on div "Request Details { 18 item s " taskType " : string " imageInference " " taskUUID…" at bounding box center [649, 312] width 1298 height 625
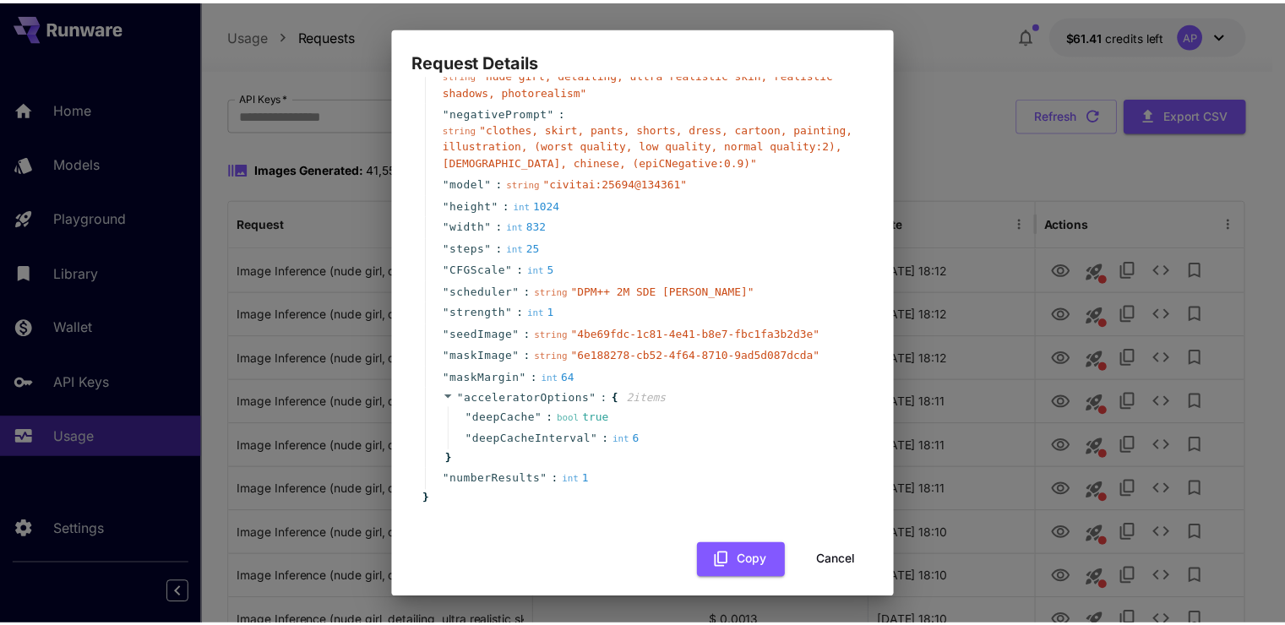
scroll to position [171, 0]
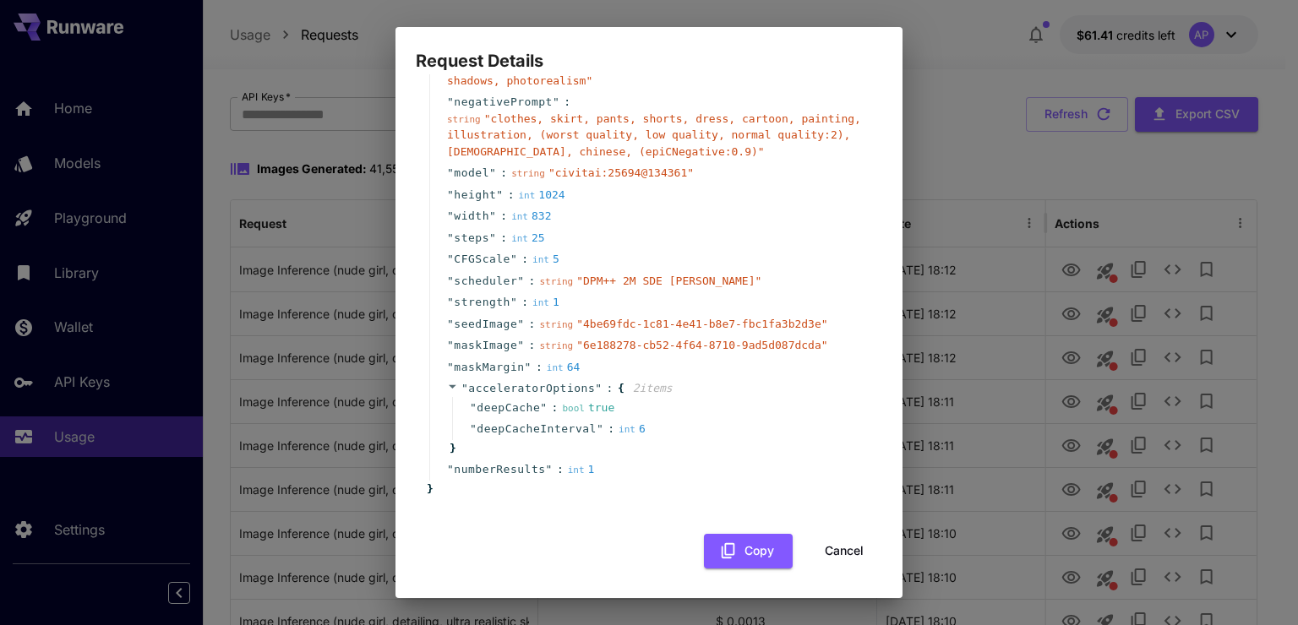
click at [835, 547] on button "Cancel" at bounding box center [844, 551] width 76 height 35
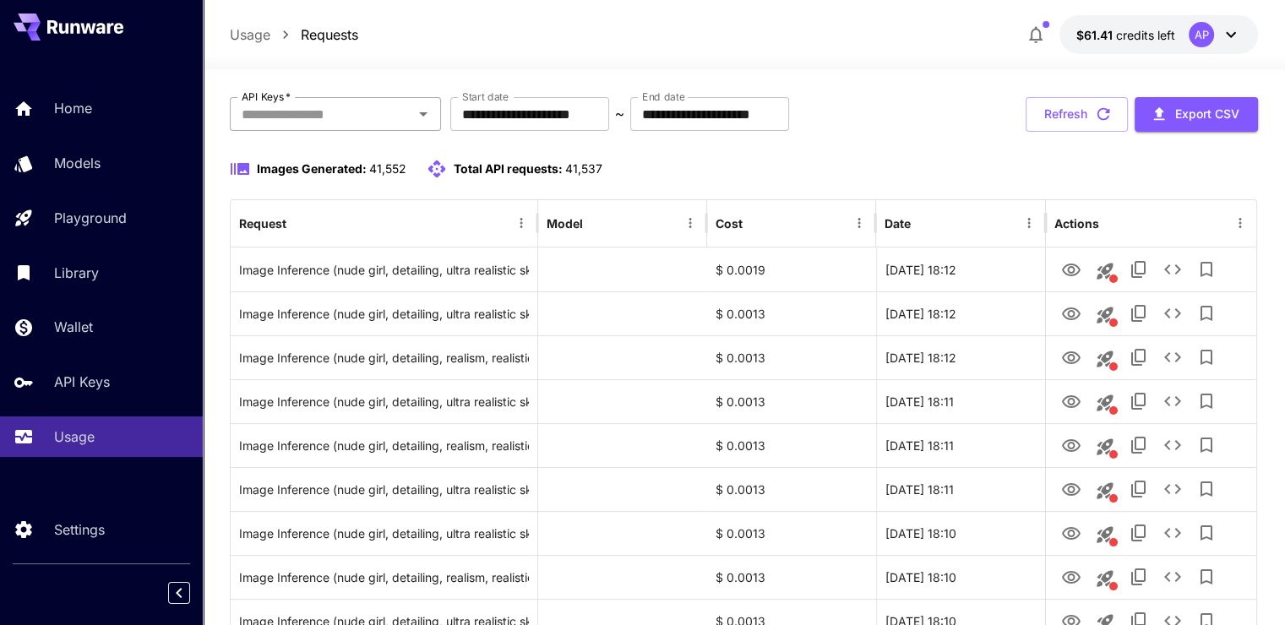
click at [418, 123] on icon "Open" at bounding box center [423, 114] width 20 height 20
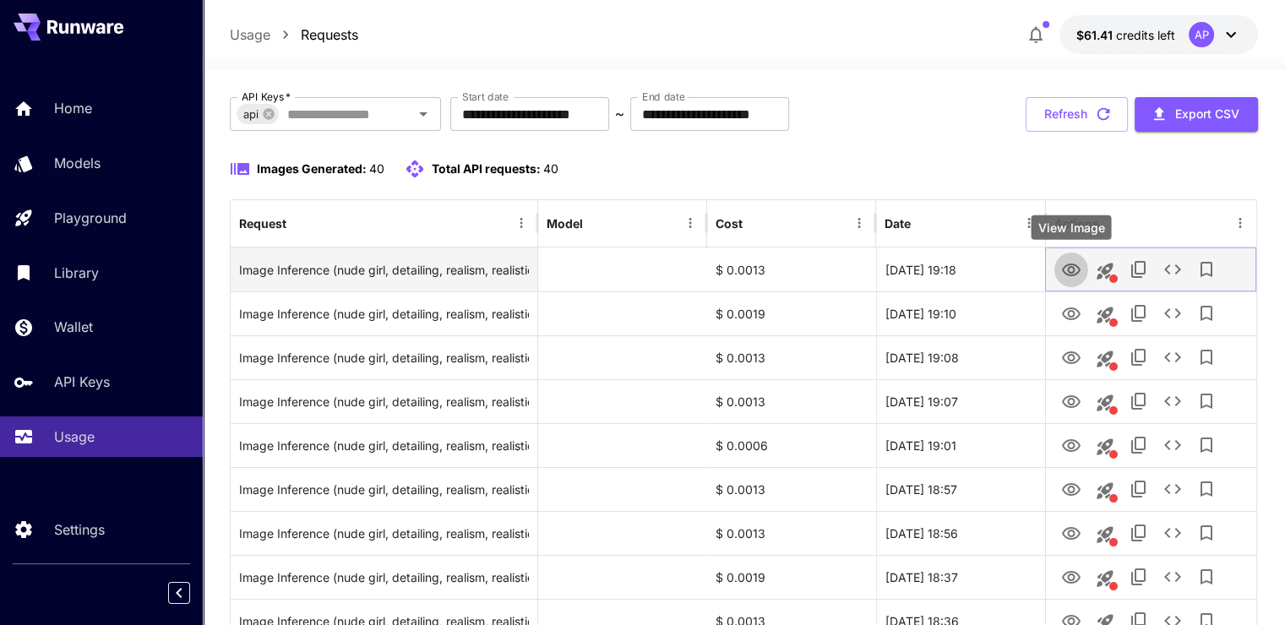
click at [1071, 267] on icon "View Image" at bounding box center [1071, 270] width 20 height 20
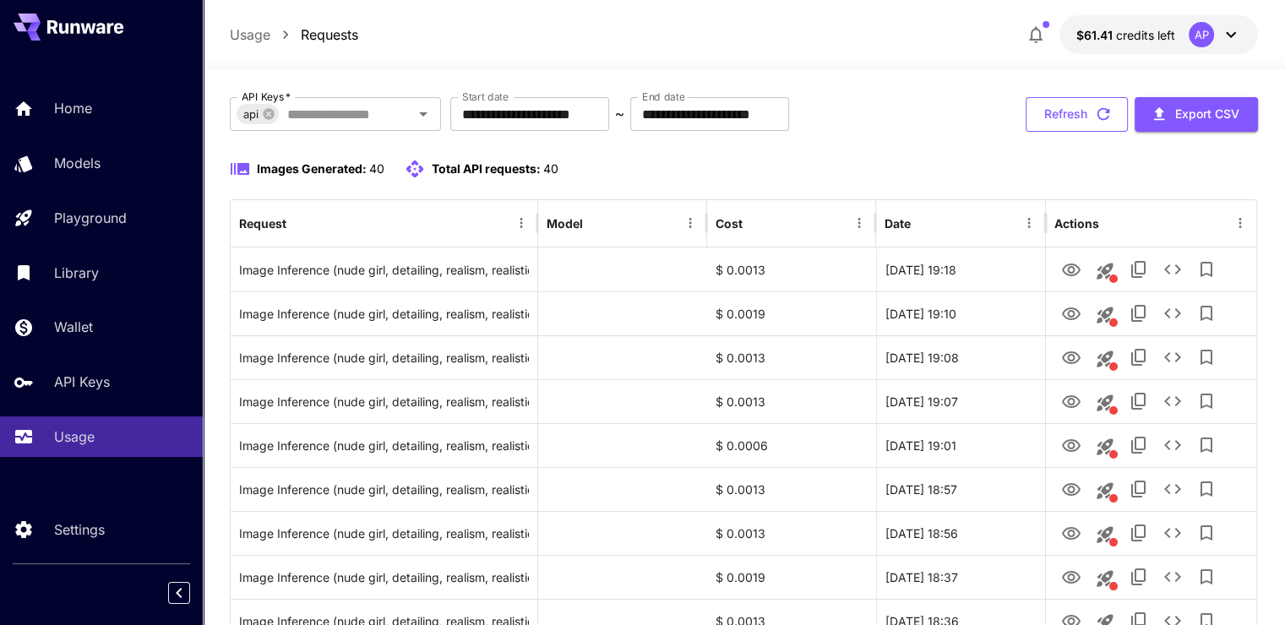
click at [1037, 105] on button "Refresh" at bounding box center [1077, 114] width 102 height 35
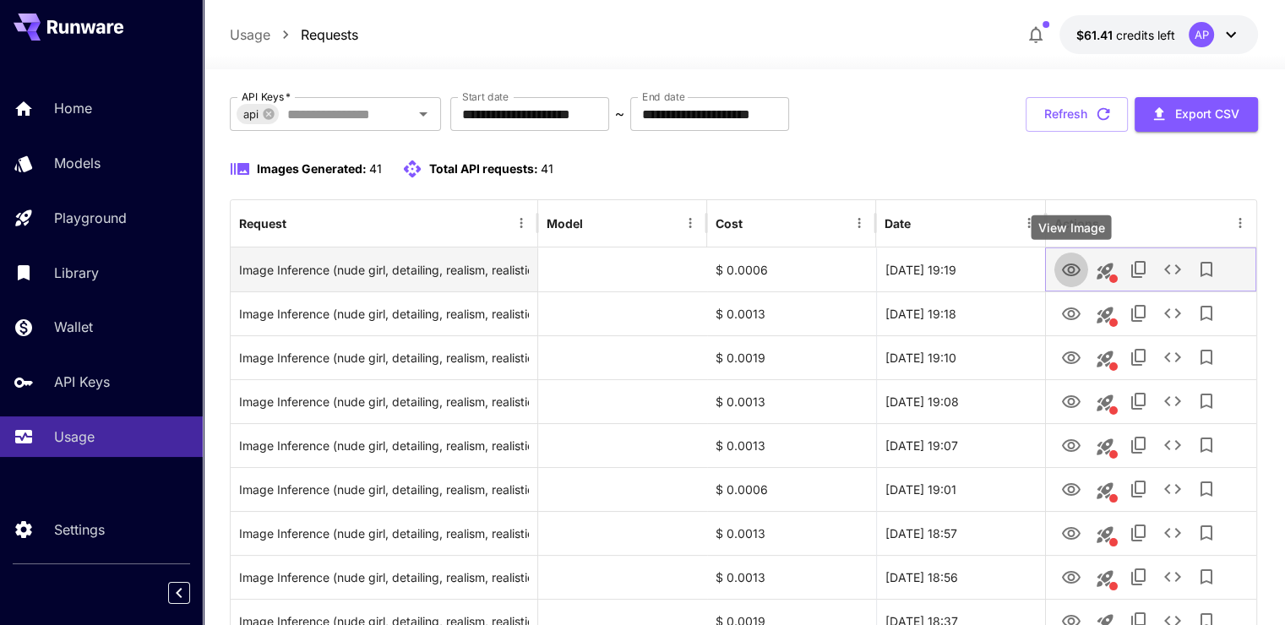
click at [1064, 269] on icon "View Image" at bounding box center [1071, 270] width 20 height 20
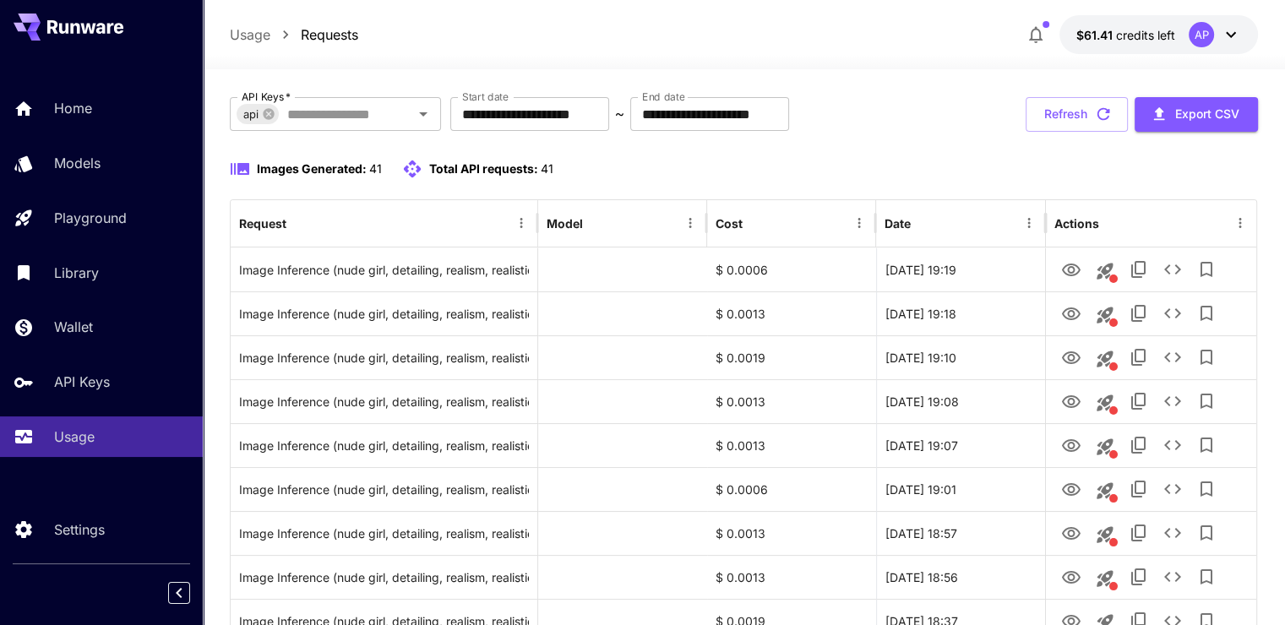
click at [1096, 100] on button "Refresh" at bounding box center [1077, 114] width 102 height 35
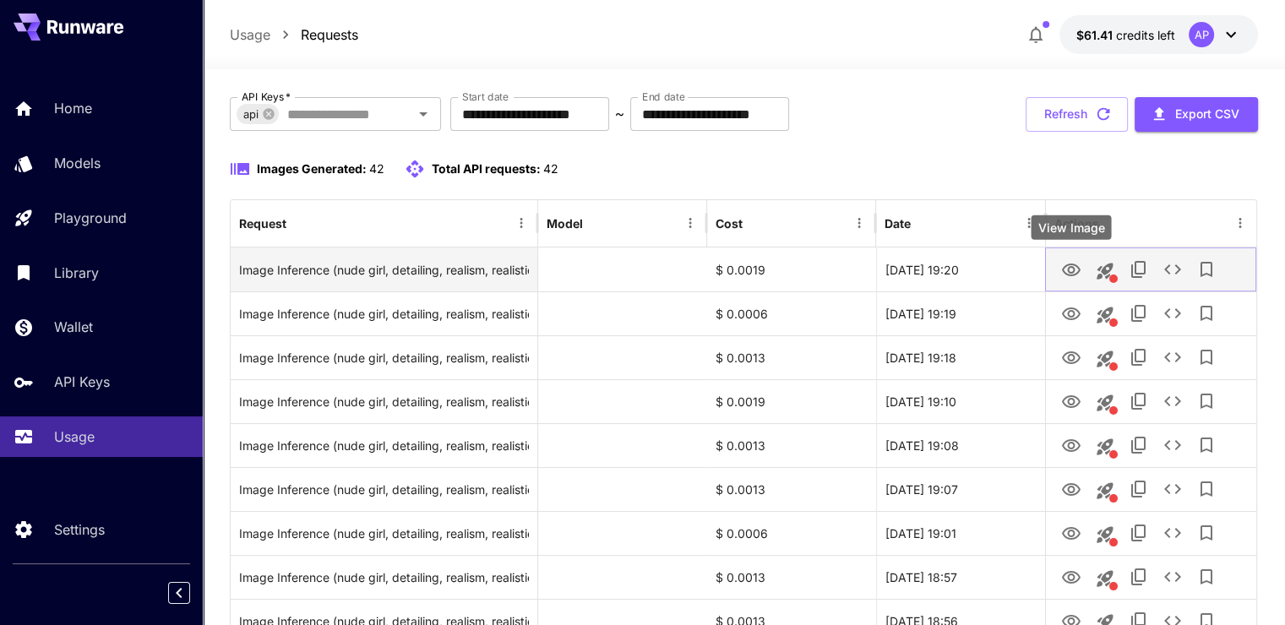
click at [1078, 271] on icon "View Image" at bounding box center [1071, 270] width 19 height 13
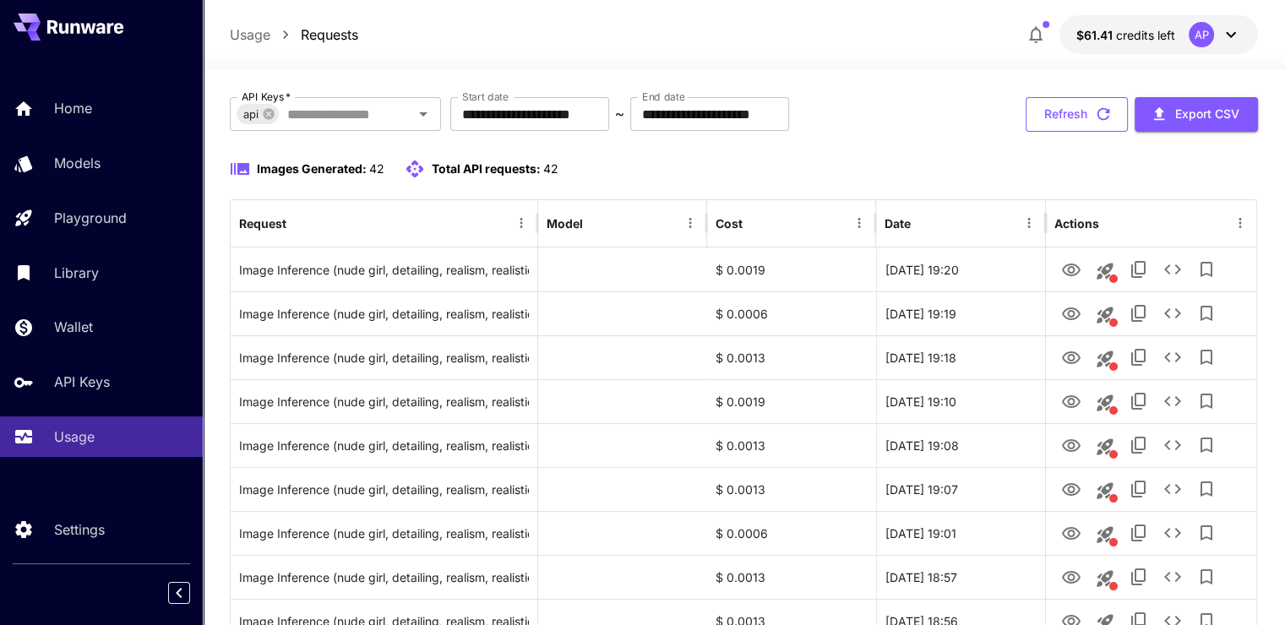
click at [1069, 125] on button "Refresh" at bounding box center [1077, 114] width 102 height 35
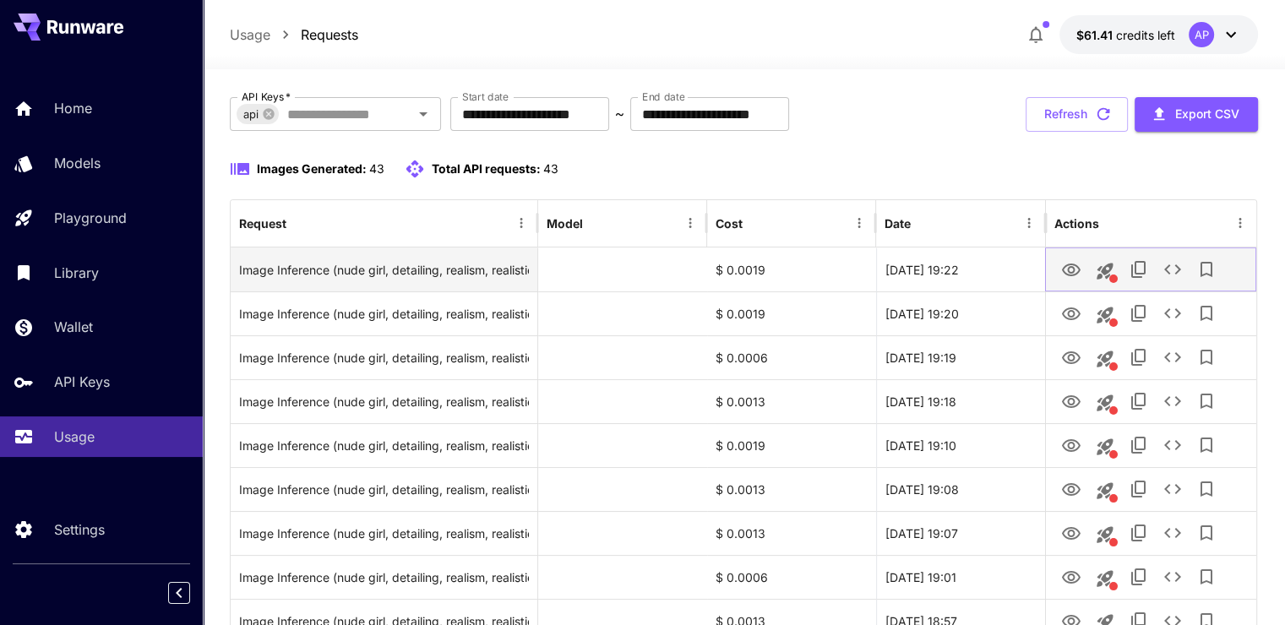
click at [1075, 276] on icon "View Image" at bounding box center [1071, 270] width 20 height 20
click at [1069, 265] on icon "View Image" at bounding box center [1071, 270] width 20 height 20
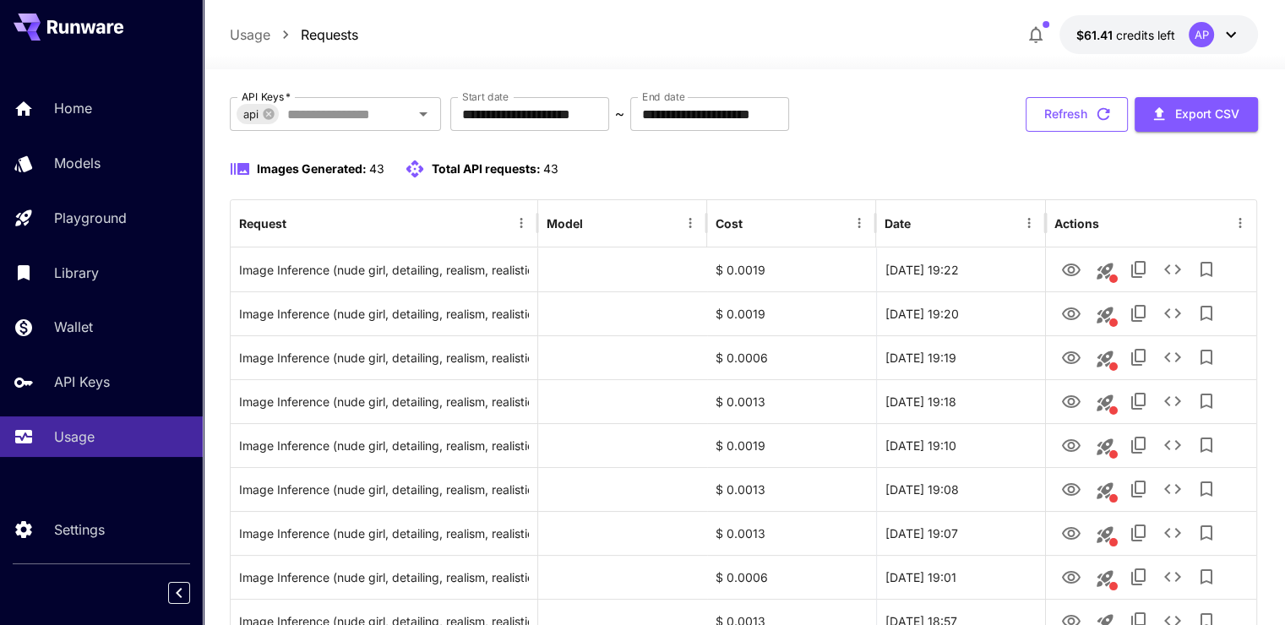
click at [1064, 126] on button "Refresh" at bounding box center [1077, 114] width 102 height 35
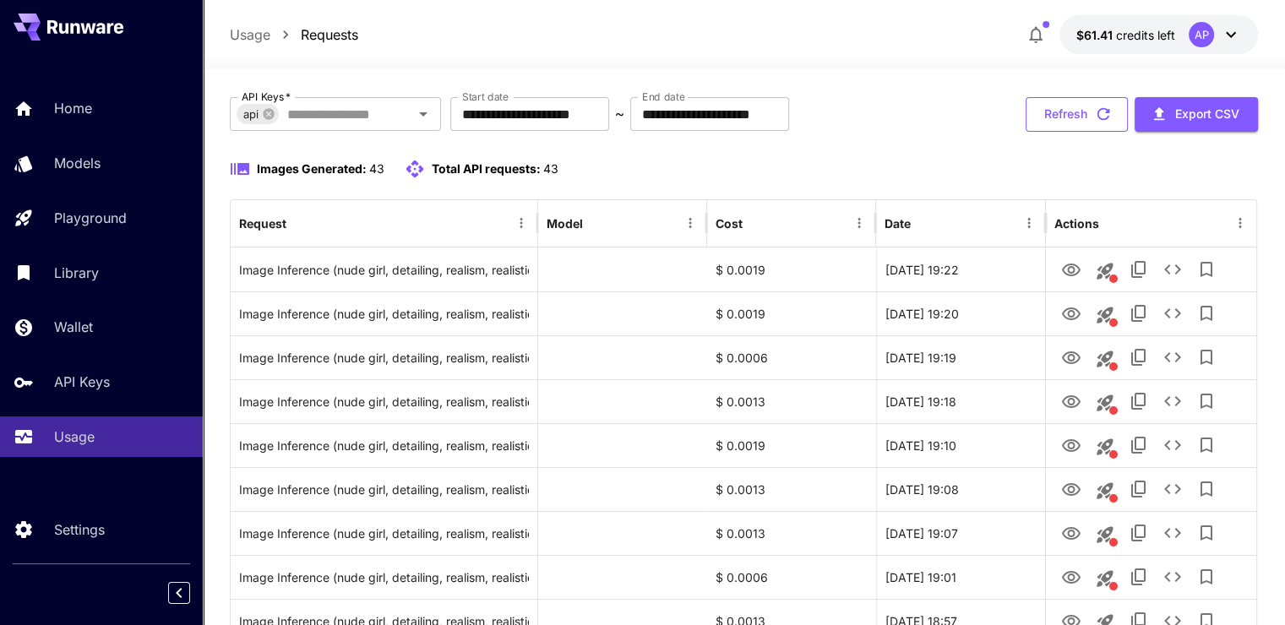
click at [1035, 106] on button "Refresh" at bounding box center [1077, 114] width 102 height 35
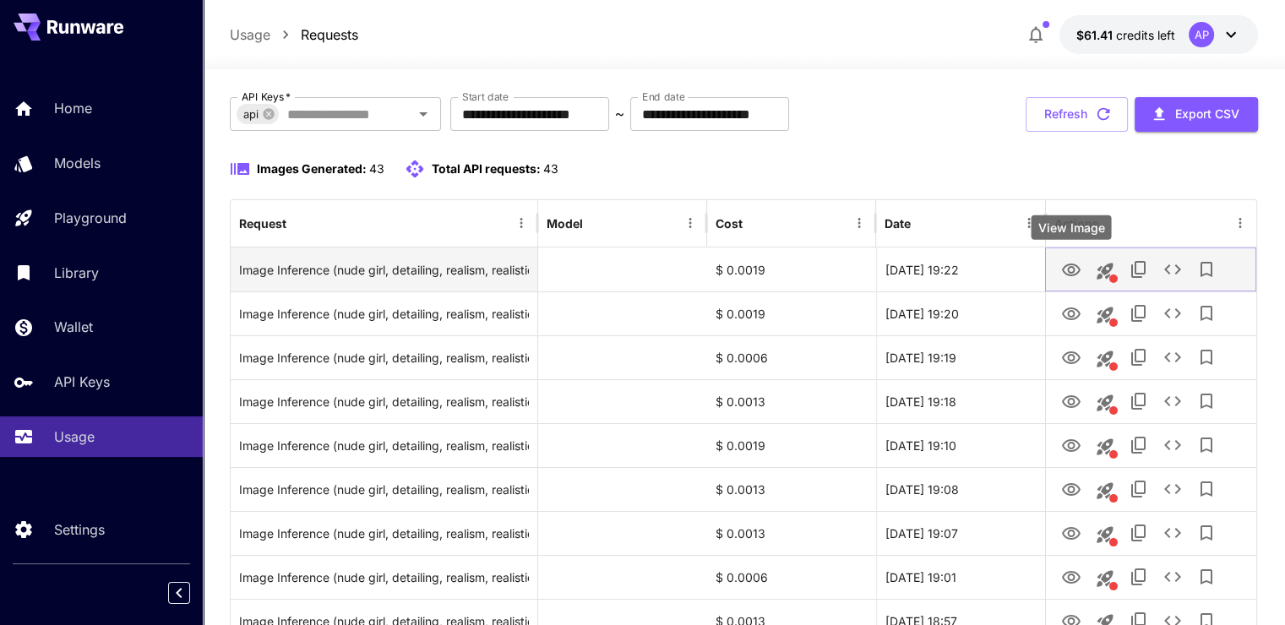
click at [1074, 270] on icon "View Image" at bounding box center [1071, 270] width 19 height 13
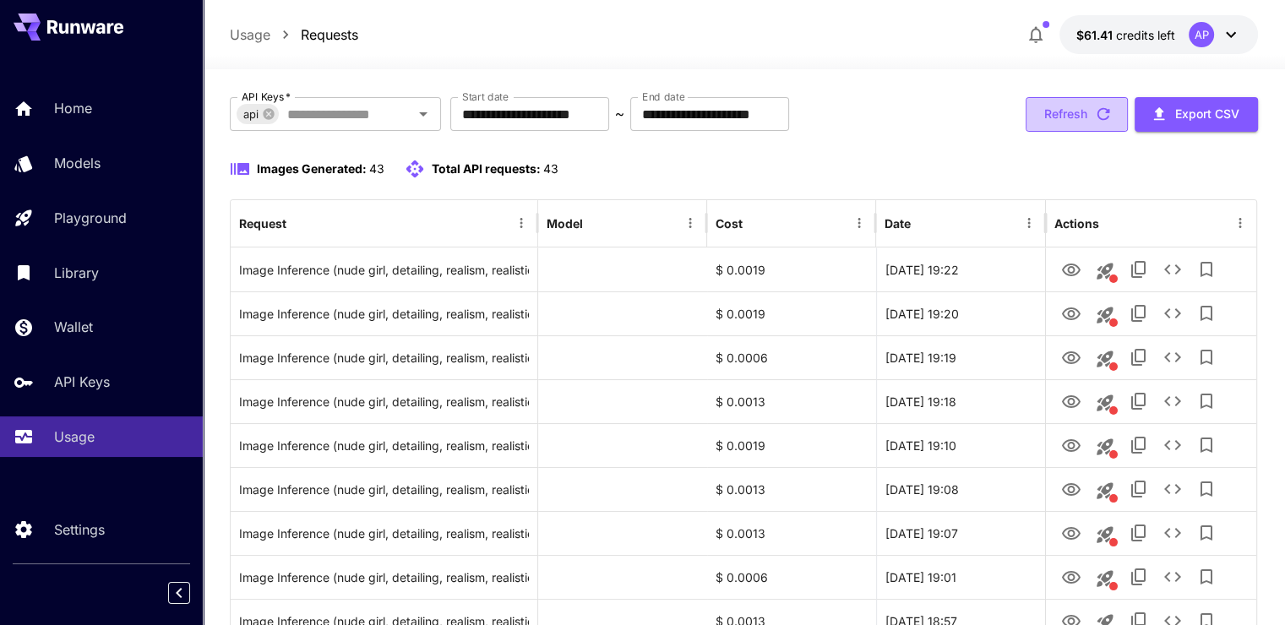
click at [1049, 115] on button "Refresh" at bounding box center [1077, 114] width 102 height 35
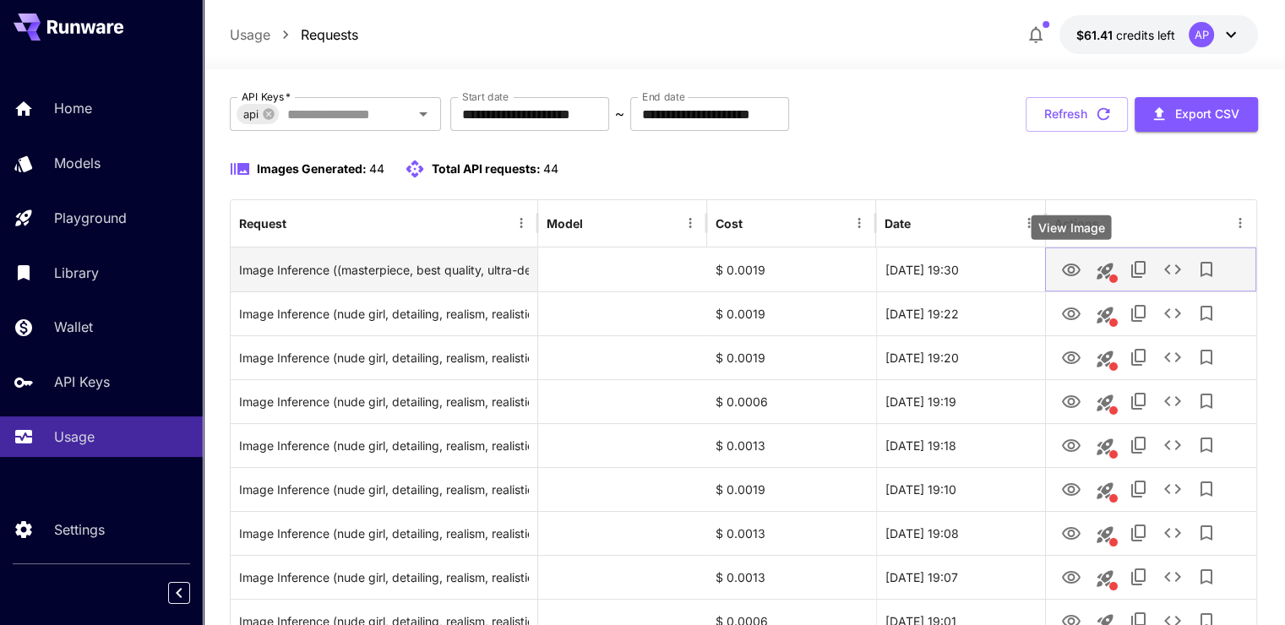
click at [1071, 276] on icon "View Image" at bounding box center [1071, 270] width 20 height 20
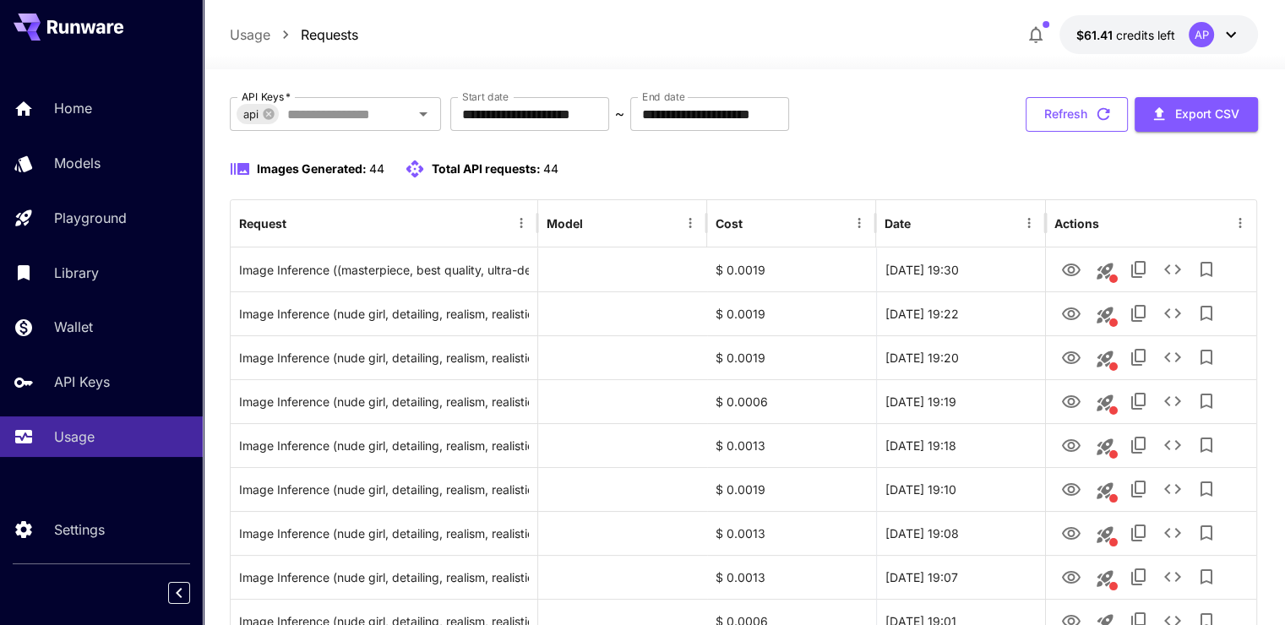
click at [1108, 118] on icon "button" at bounding box center [1103, 114] width 19 height 19
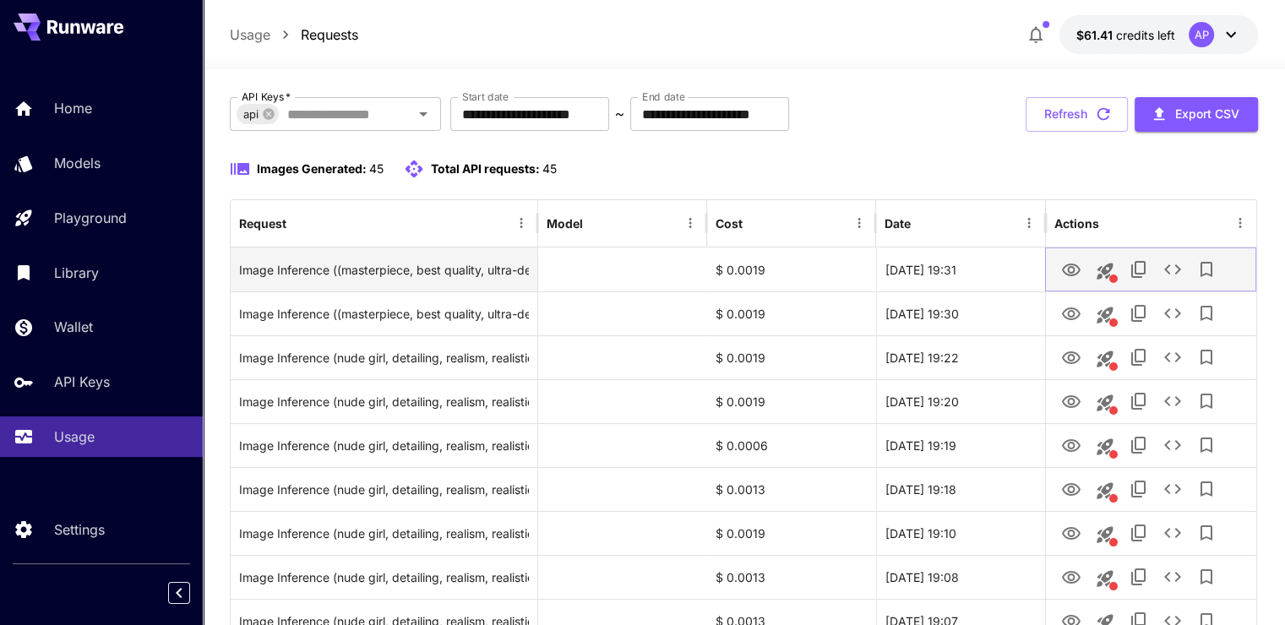
click at [1078, 267] on icon "View Image" at bounding box center [1071, 270] width 19 height 13
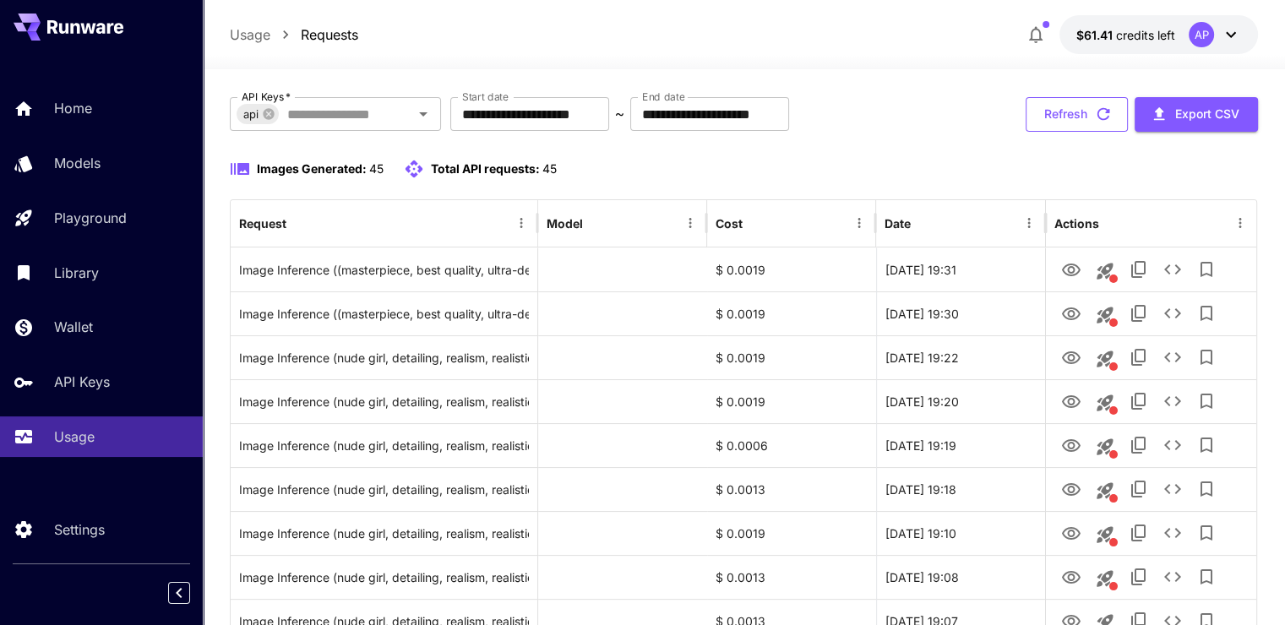
click at [1058, 108] on button "Refresh" at bounding box center [1077, 114] width 102 height 35
click at [1070, 100] on button "Refresh" at bounding box center [1077, 114] width 102 height 35
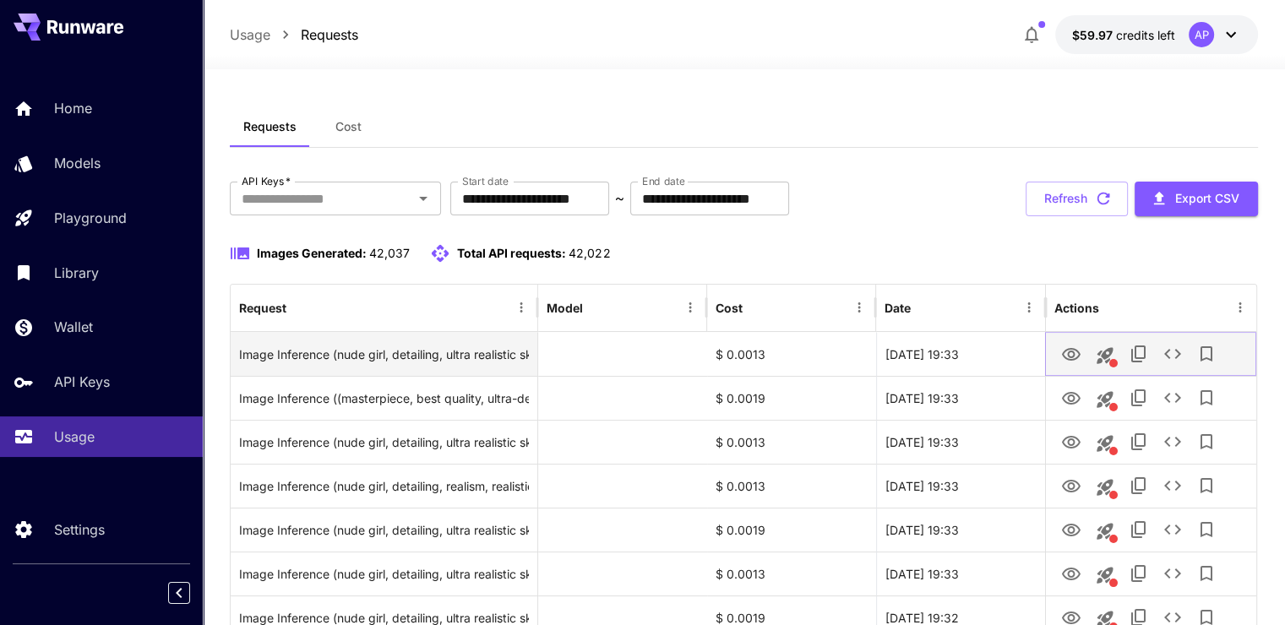
click at [1064, 350] on icon "View Image" at bounding box center [1071, 355] width 20 height 20
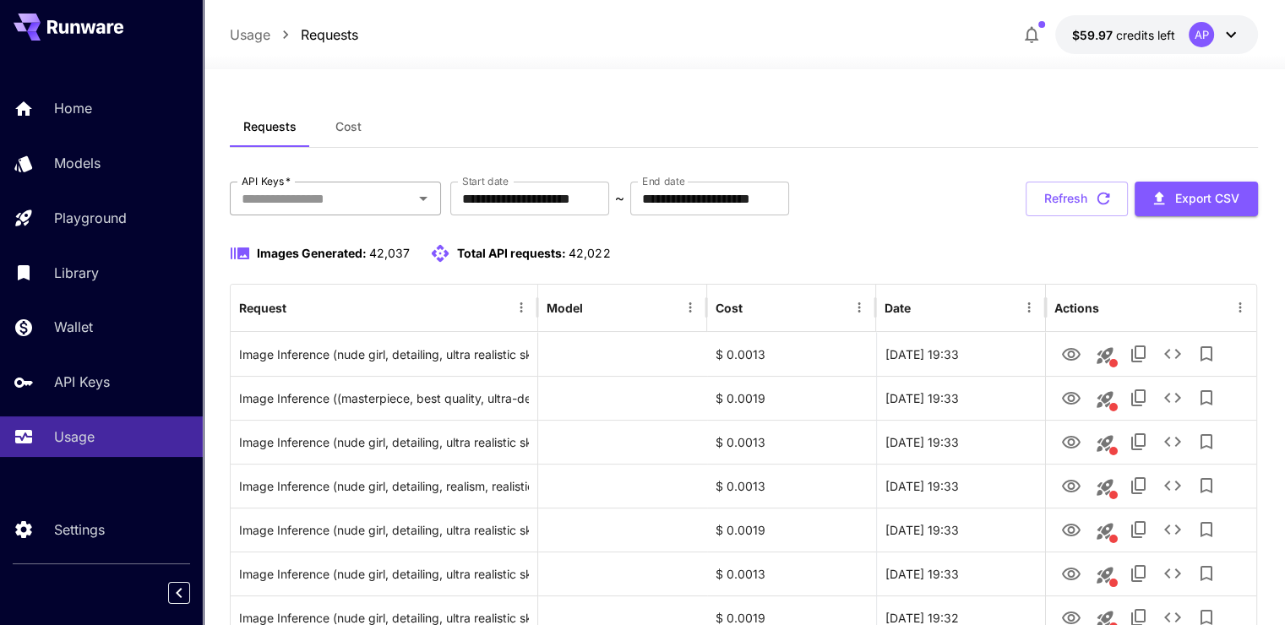
click at [343, 188] on input "API Keys   *" at bounding box center [321, 199] width 173 height 24
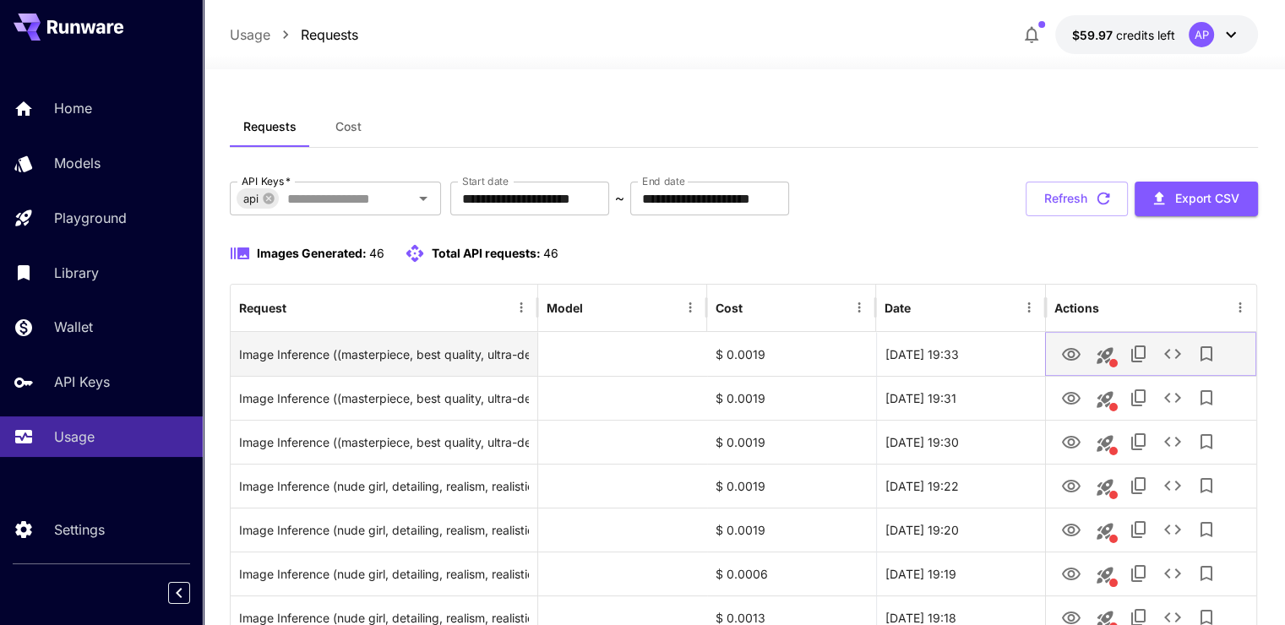
click at [1075, 351] on icon "View Image" at bounding box center [1071, 355] width 20 height 20
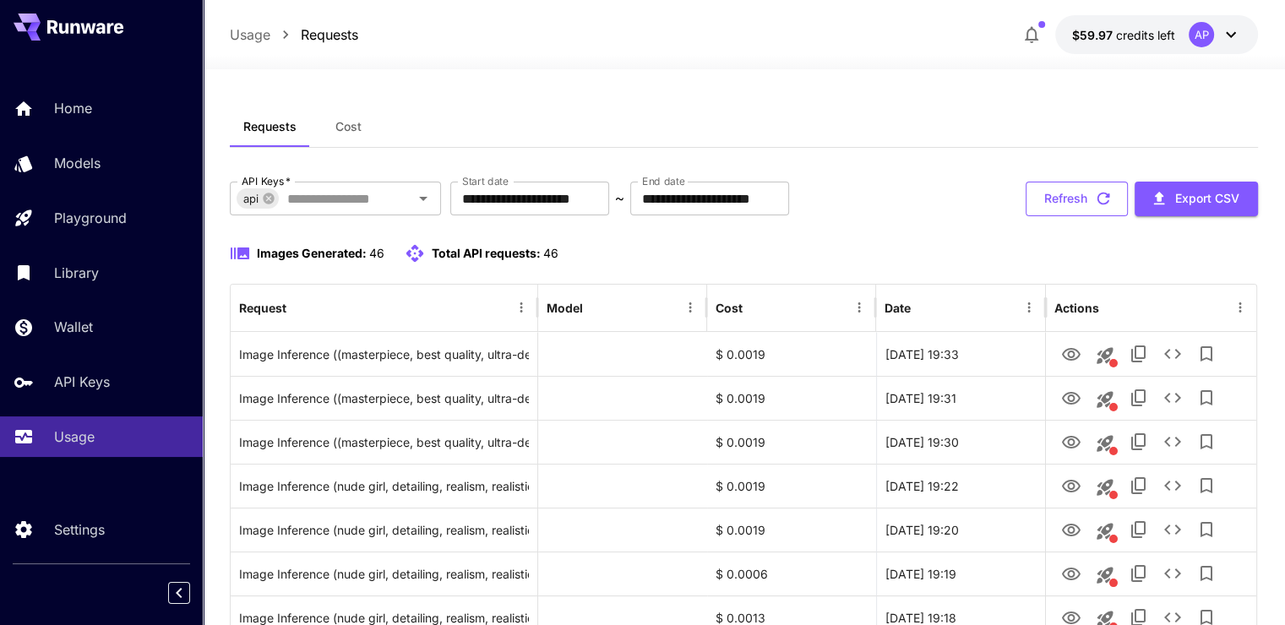
click at [1063, 182] on button "Refresh" at bounding box center [1077, 199] width 102 height 35
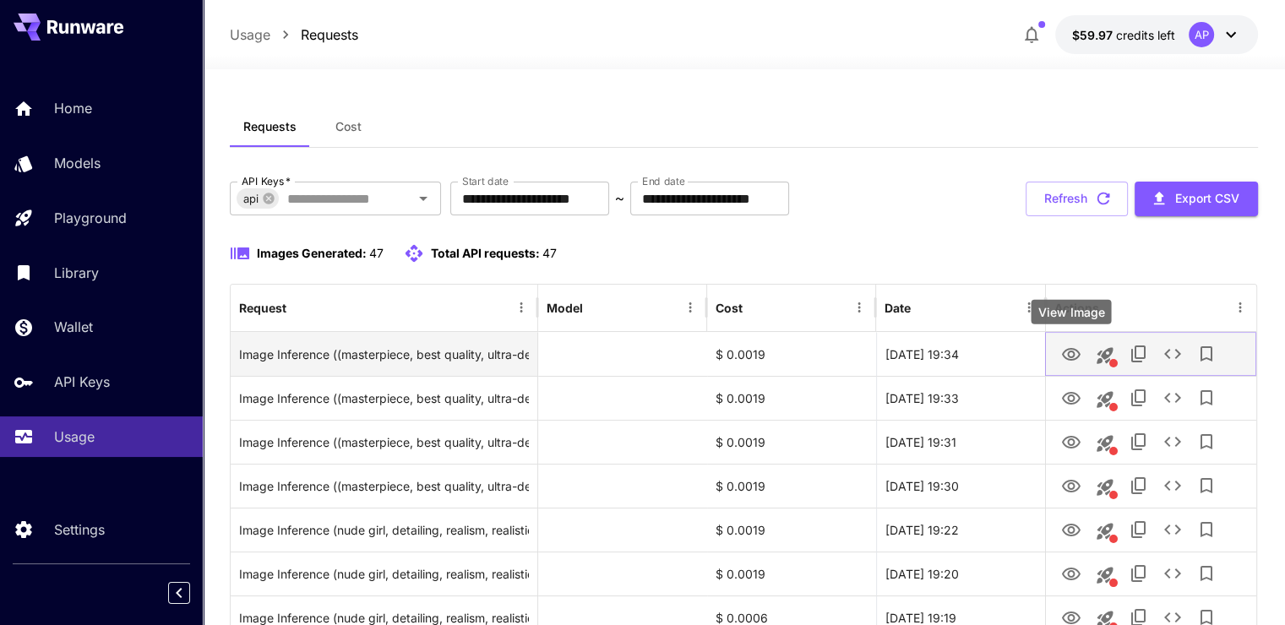
click at [1073, 353] on icon "View Image" at bounding box center [1071, 354] width 19 height 13
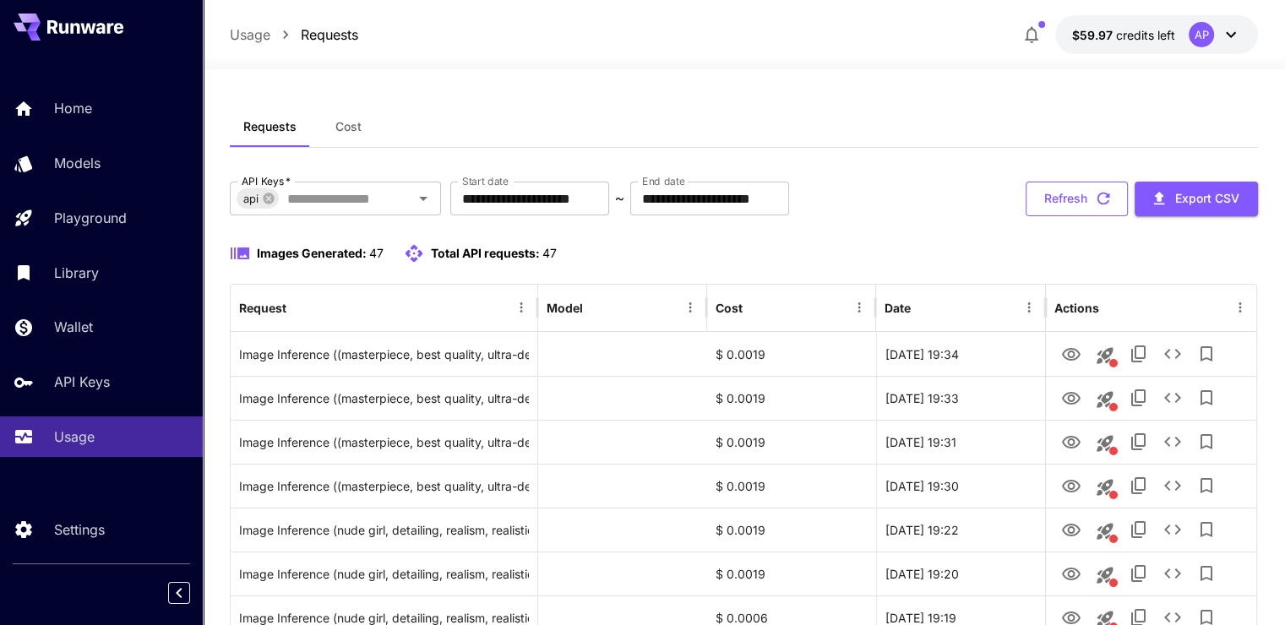
click at [1051, 203] on button "Refresh" at bounding box center [1077, 199] width 102 height 35
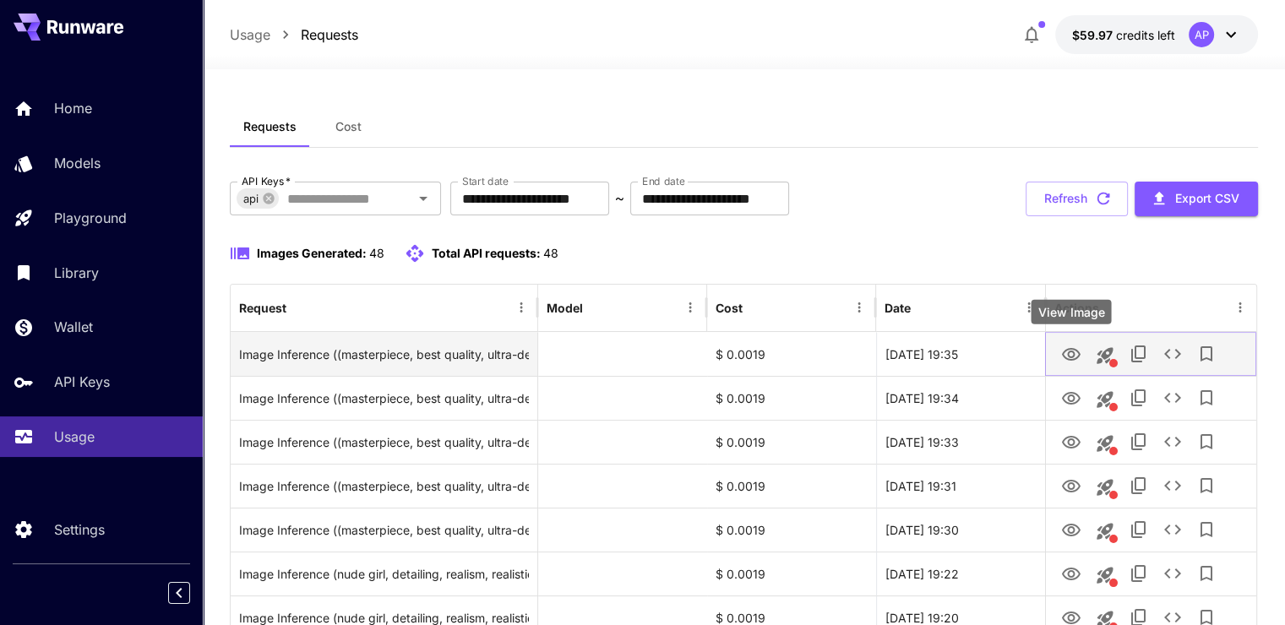
click at [1071, 346] on icon "View Image" at bounding box center [1071, 355] width 20 height 20
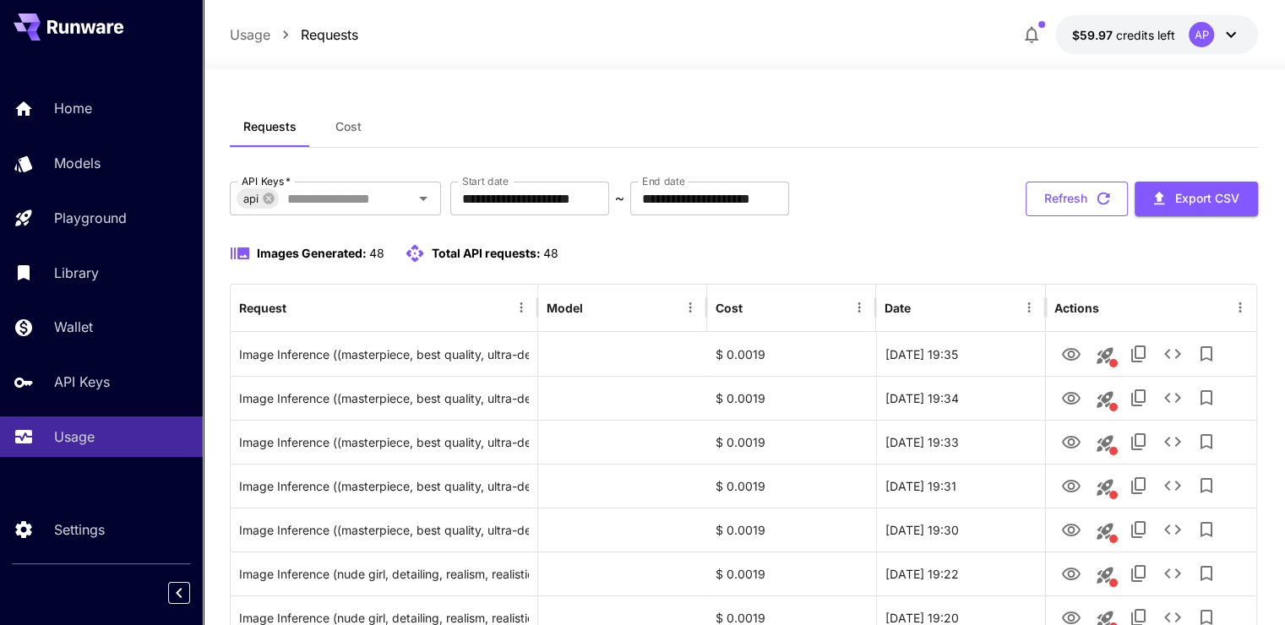
click at [1080, 208] on button "Refresh" at bounding box center [1077, 199] width 102 height 35
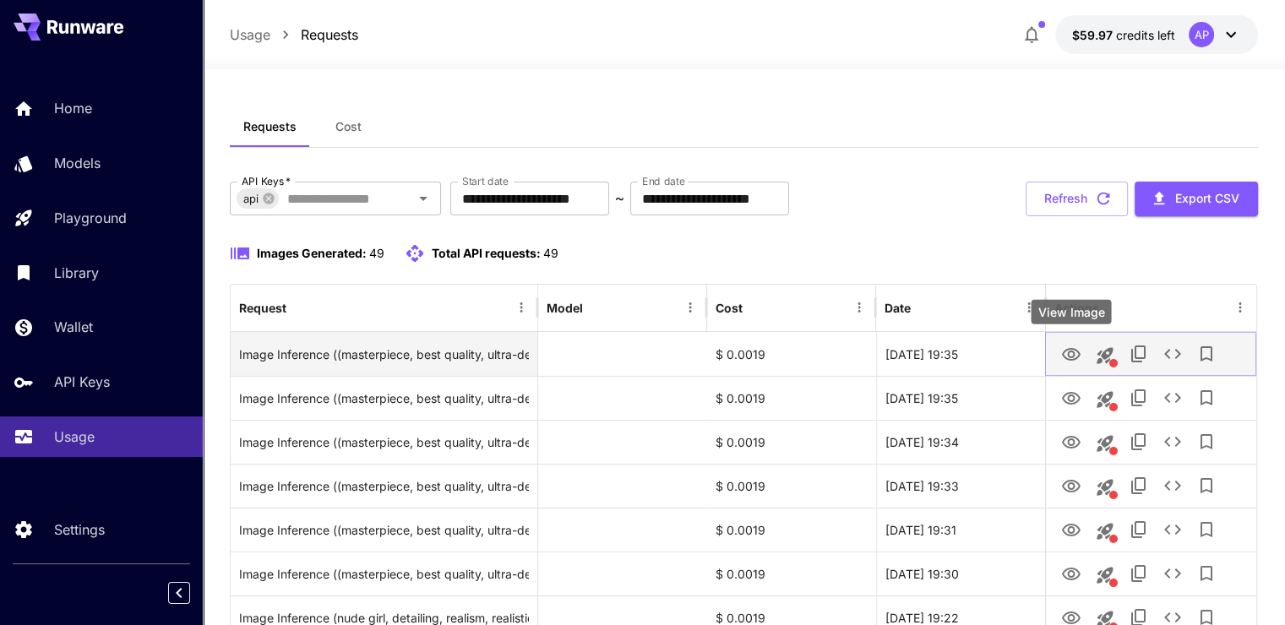
click at [1072, 351] on icon "View Image" at bounding box center [1071, 354] width 19 height 13
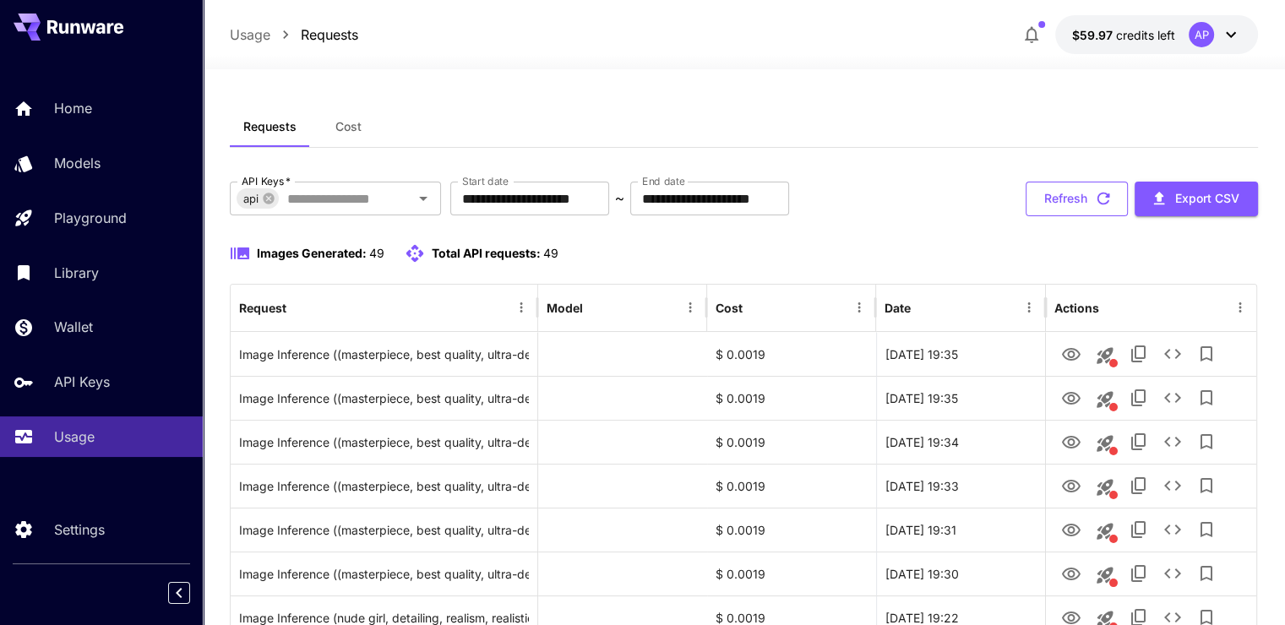
click at [1102, 207] on icon "button" at bounding box center [1103, 198] width 19 height 19
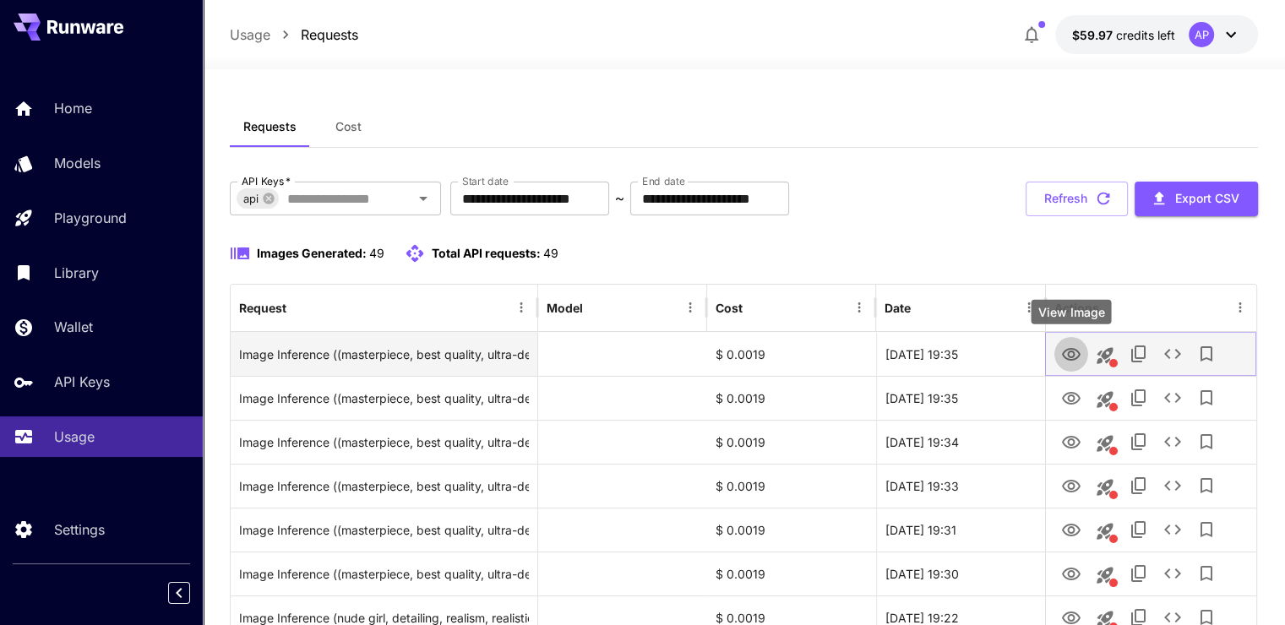
click at [1070, 348] on icon "View Image" at bounding box center [1071, 354] width 19 height 13
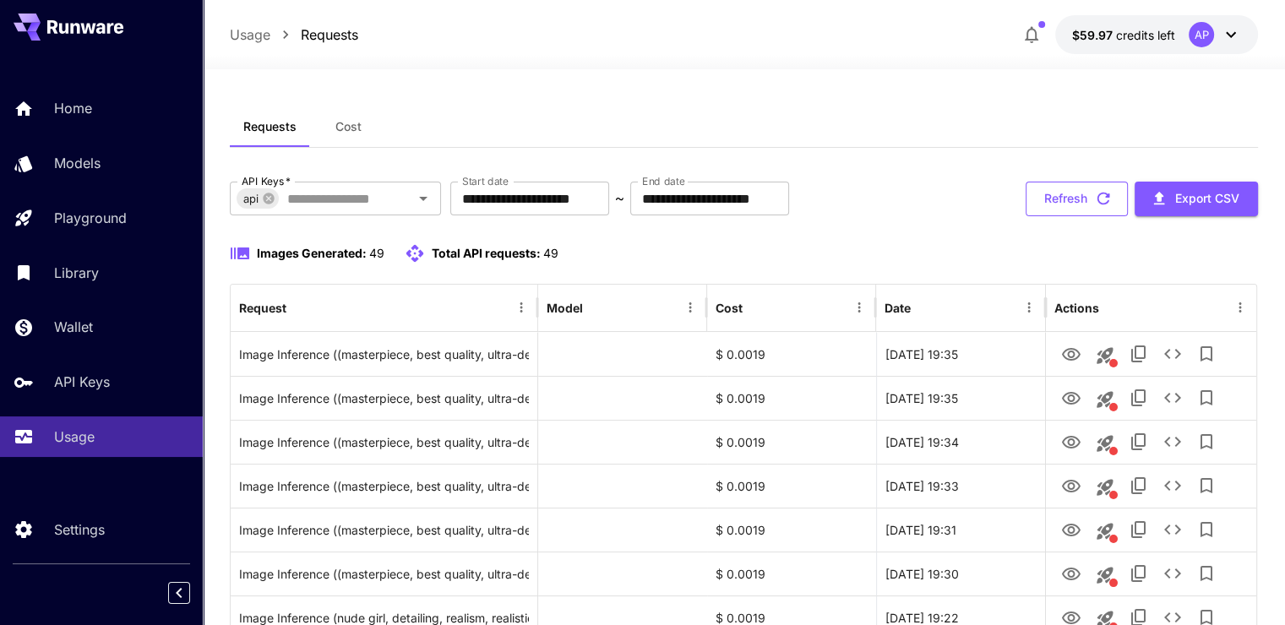
click at [1042, 206] on button "Refresh" at bounding box center [1077, 199] width 102 height 35
click at [1054, 194] on button "Refresh" at bounding box center [1077, 199] width 102 height 35
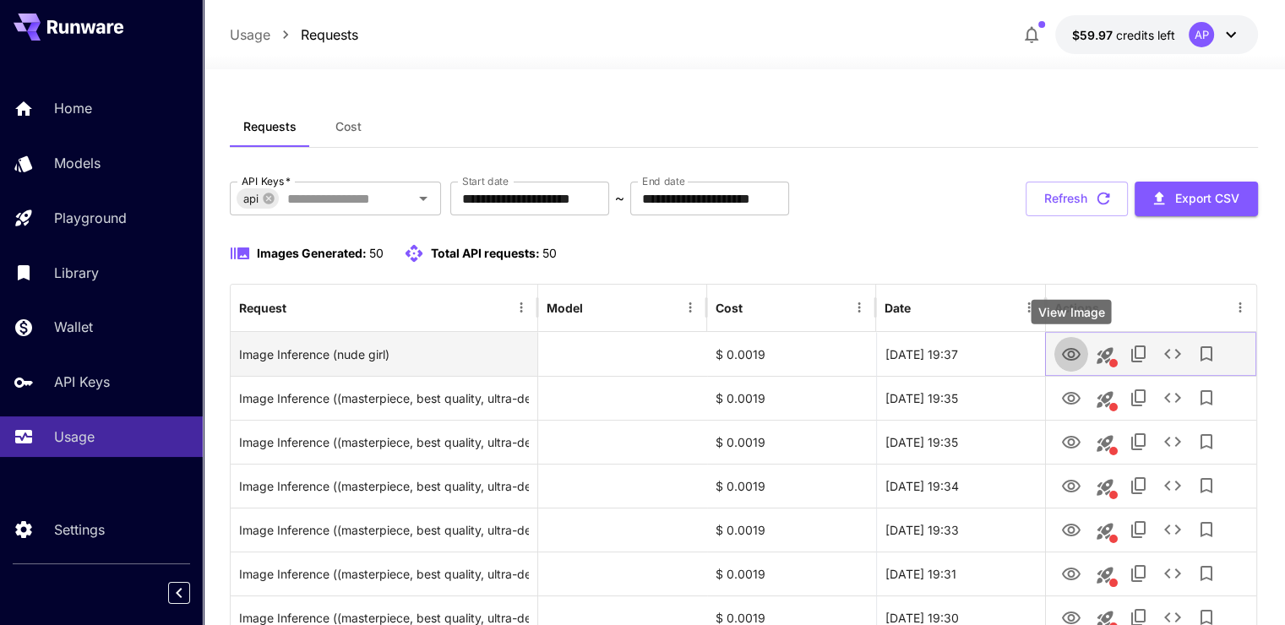
click at [1065, 356] on icon "View Image" at bounding box center [1071, 355] width 20 height 20
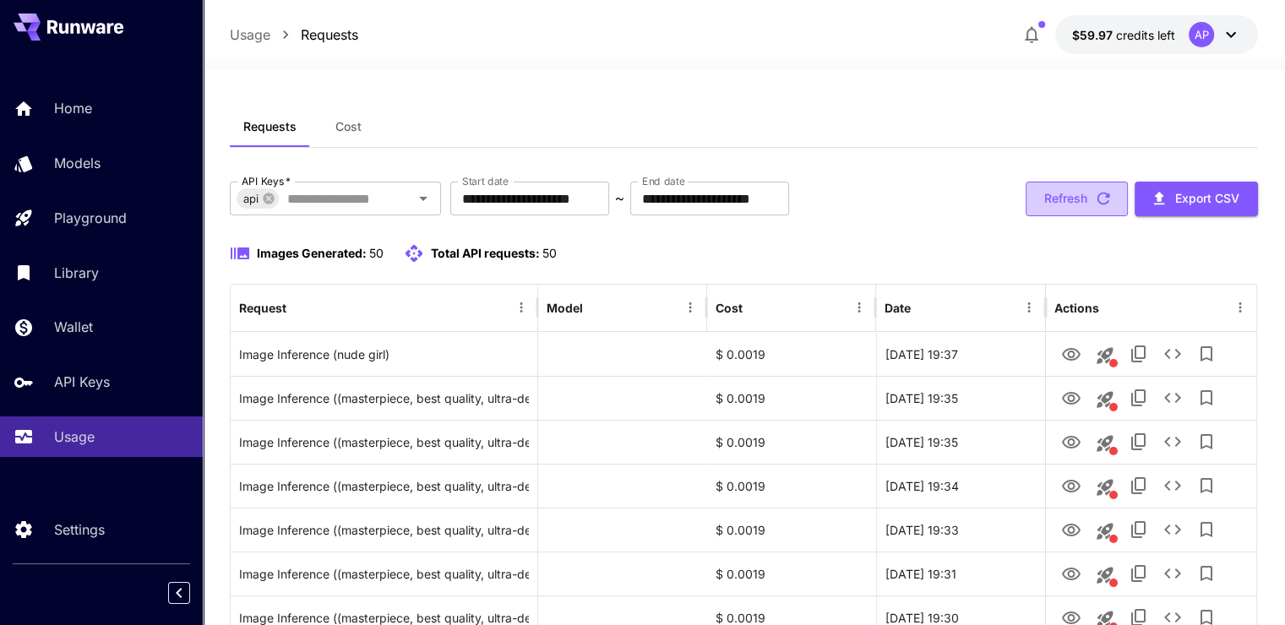
click at [1040, 191] on button "Refresh" at bounding box center [1077, 199] width 102 height 35
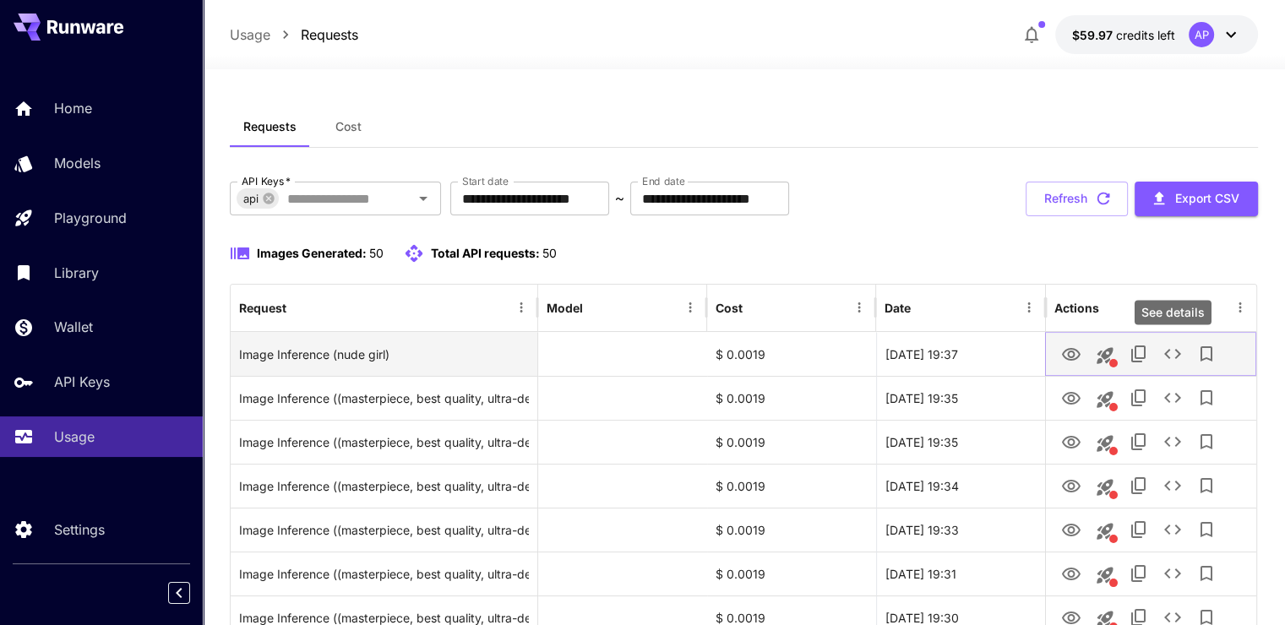
click at [1175, 349] on icon "See details" at bounding box center [1172, 354] width 17 height 10
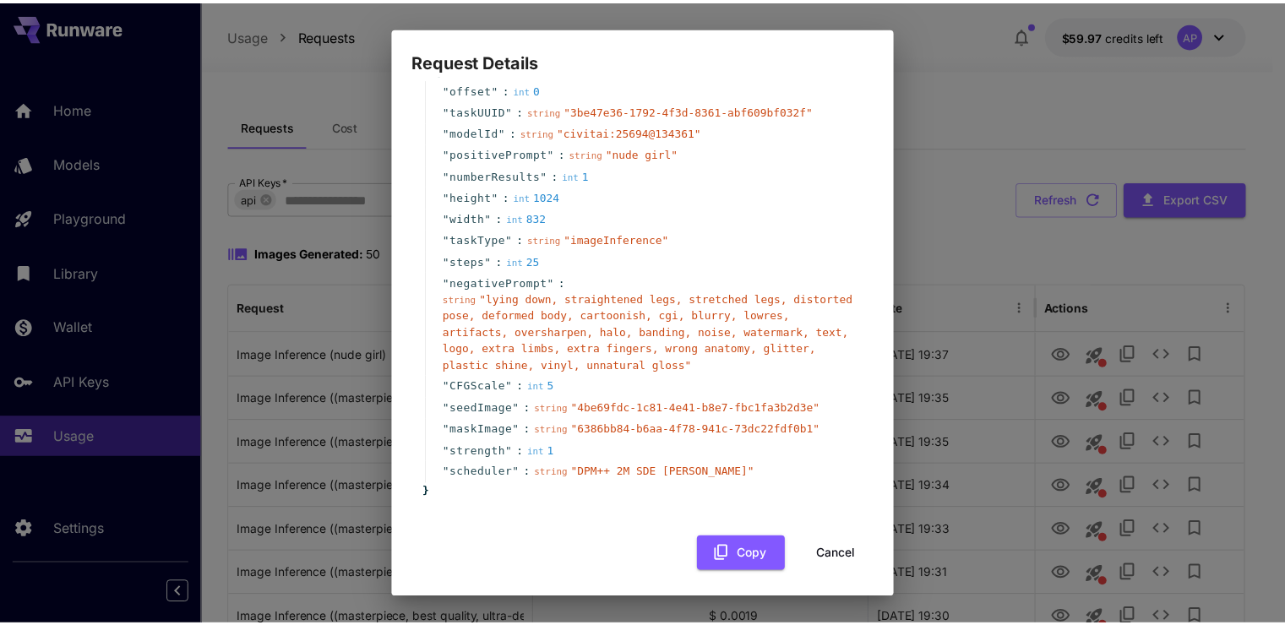
scroll to position [46, 0]
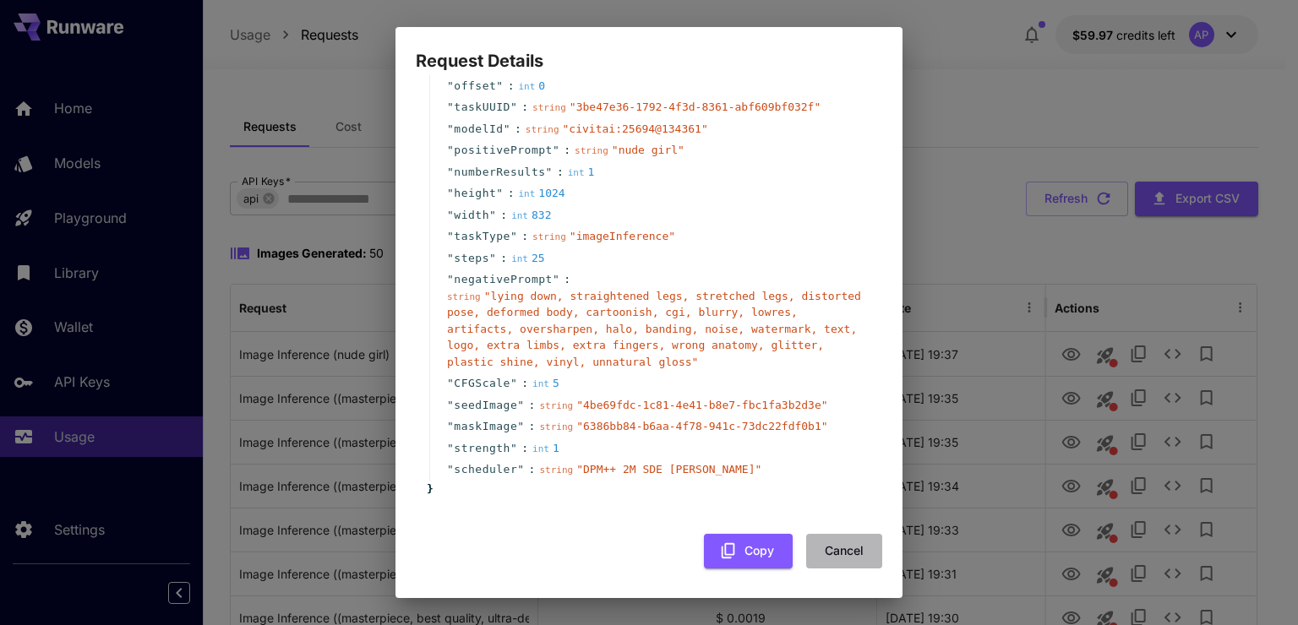
click at [824, 553] on button "Cancel" at bounding box center [844, 551] width 76 height 35
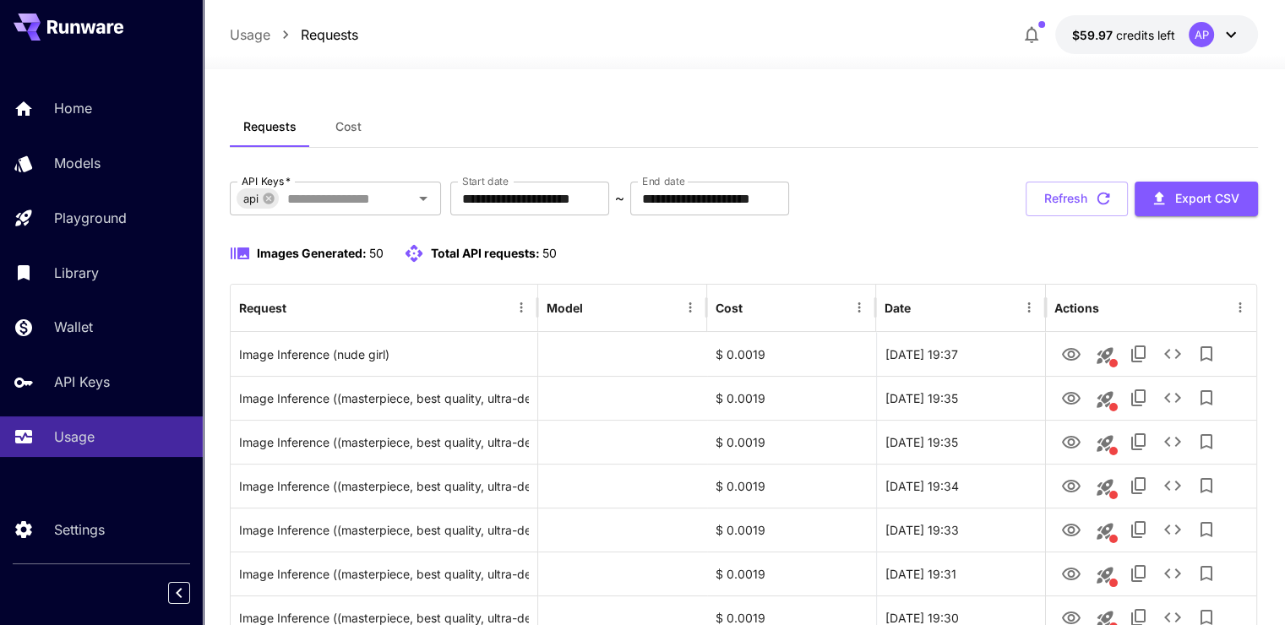
click at [1088, 195] on button "Refresh" at bounding box center [1077, 199] width 102 height 35
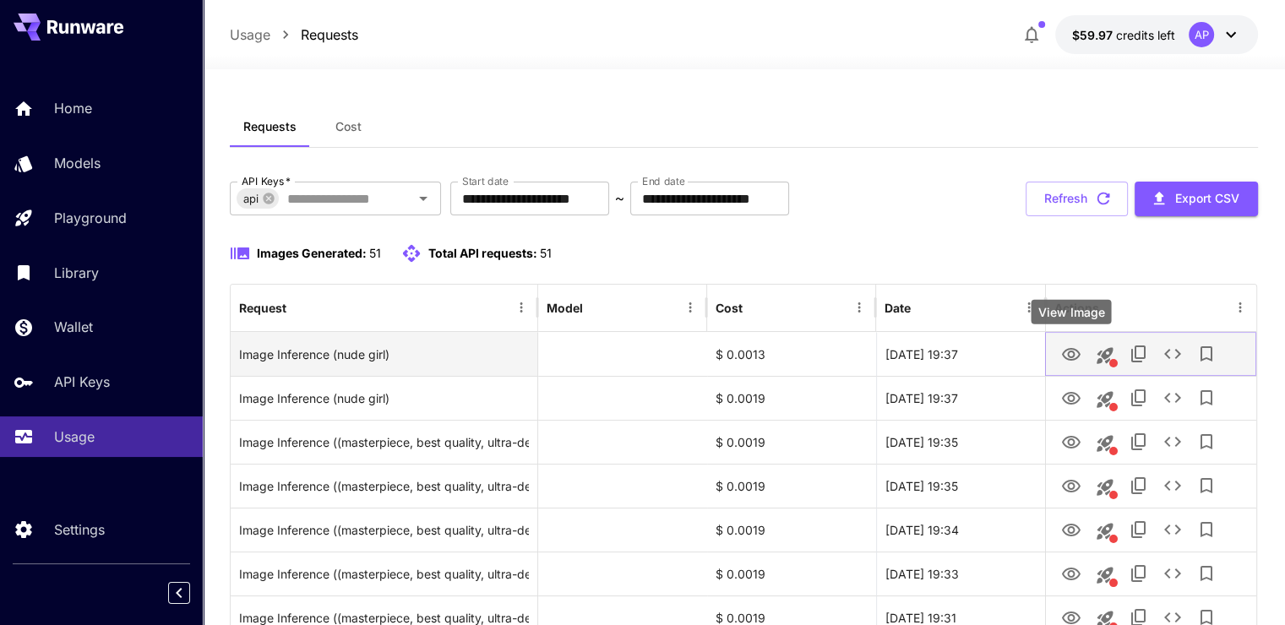
click at [1068, 356] on icon "View Image" at bounding box center [1071, 354] width 19 height 13
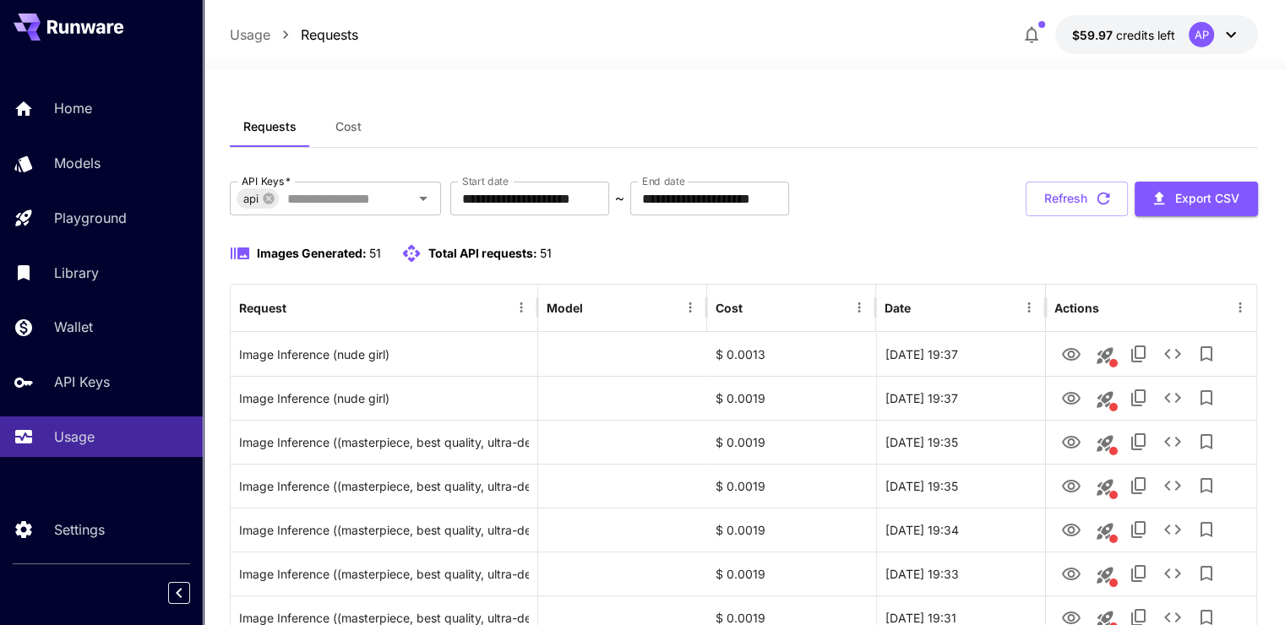
click at [1022, 197] on div "**********" at bounding box center [744, 199] width 1028 height 35
click at [1038, 198] on button "Refresh" at bounding box center [1077, 199] width 102 height 35
click at [1078, 189] on button "Refresh" at bounding box center [1077, 199] width 102 height 35
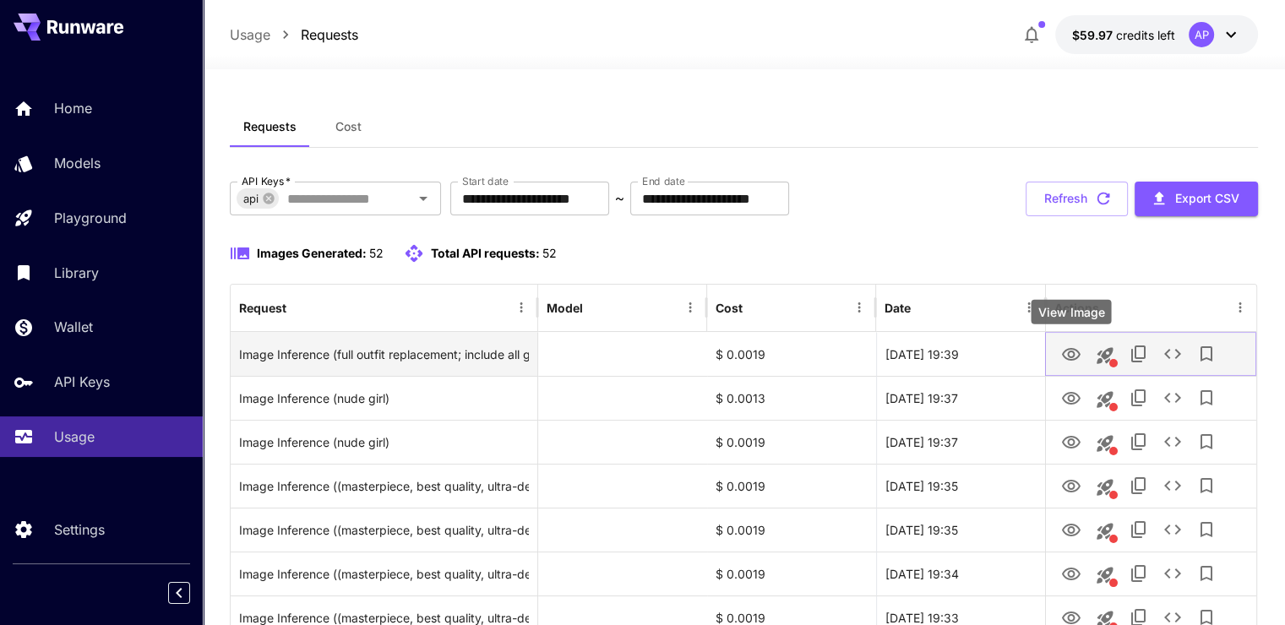
click at [1079, 351] on icon "View Image" at bounding box center [1071, 355] width 20 height 20
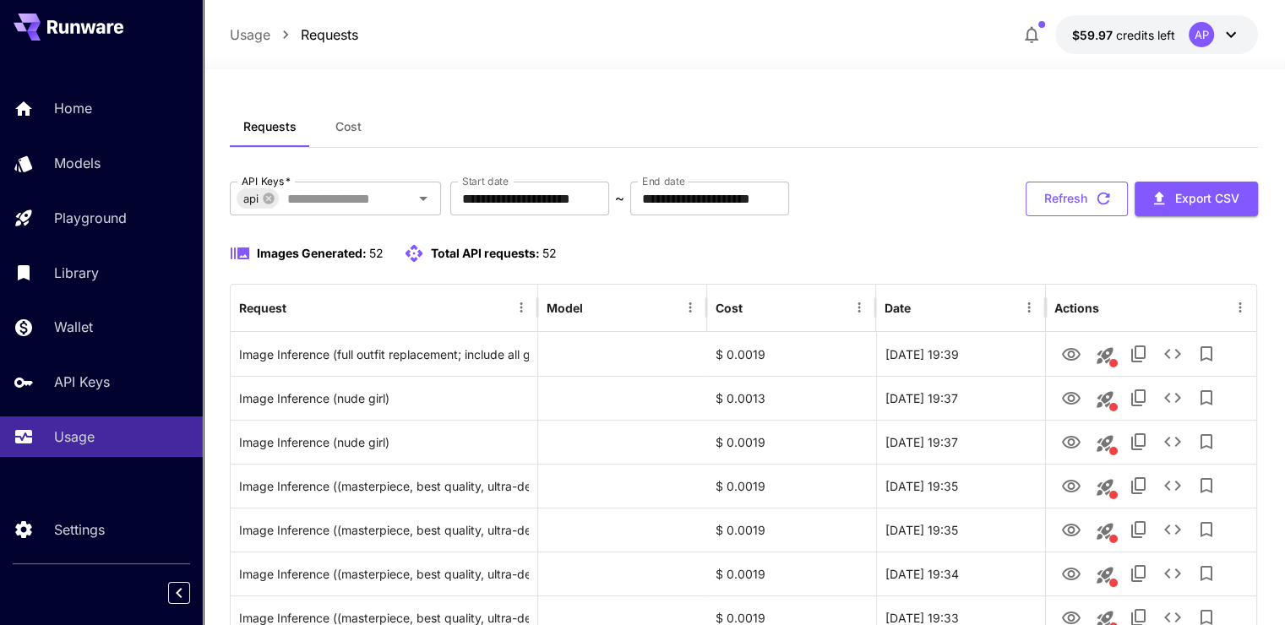
drag, startPoint x: 1114, startPoint y: 172, endPoint x: 1088, endPoint y: 193, distance: 33.6
click at [1088, 194] on button "Refresh" at bounding box center [1077, 199] width 102 height 35
click at [1043, 184] on button "Refresh" at bounding box center [1077, 199] width 102 height 35
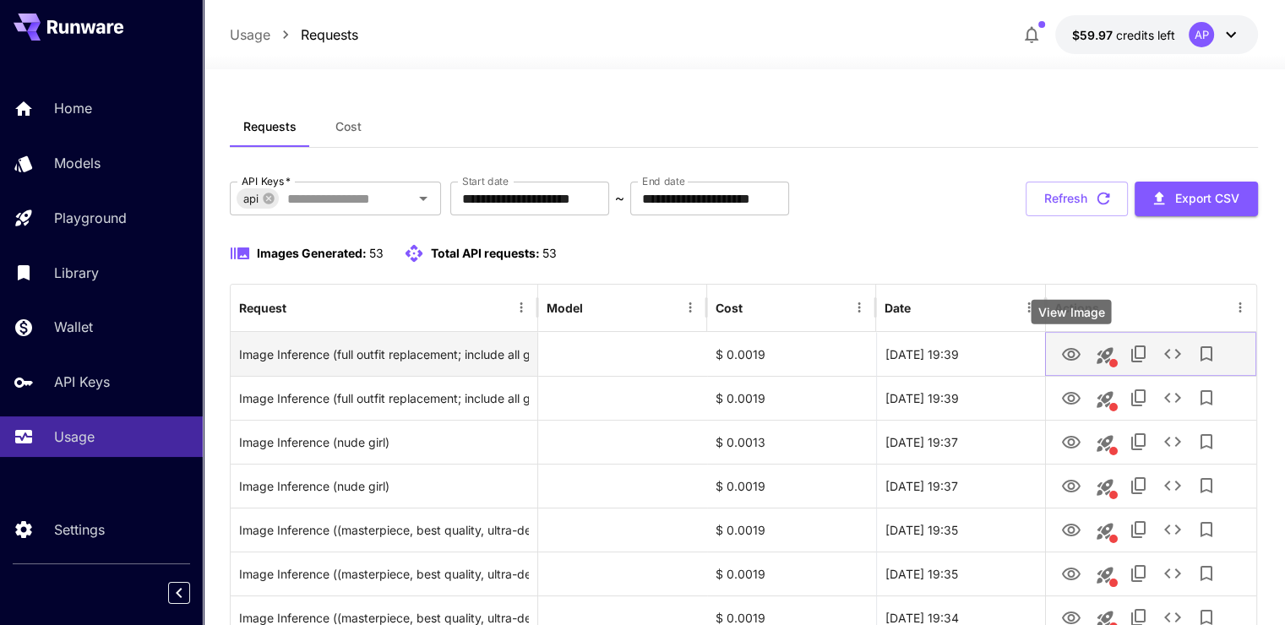
click at [1065, 352] on icon "View Image" at bounding box center [1071, 355] width 20 height 20
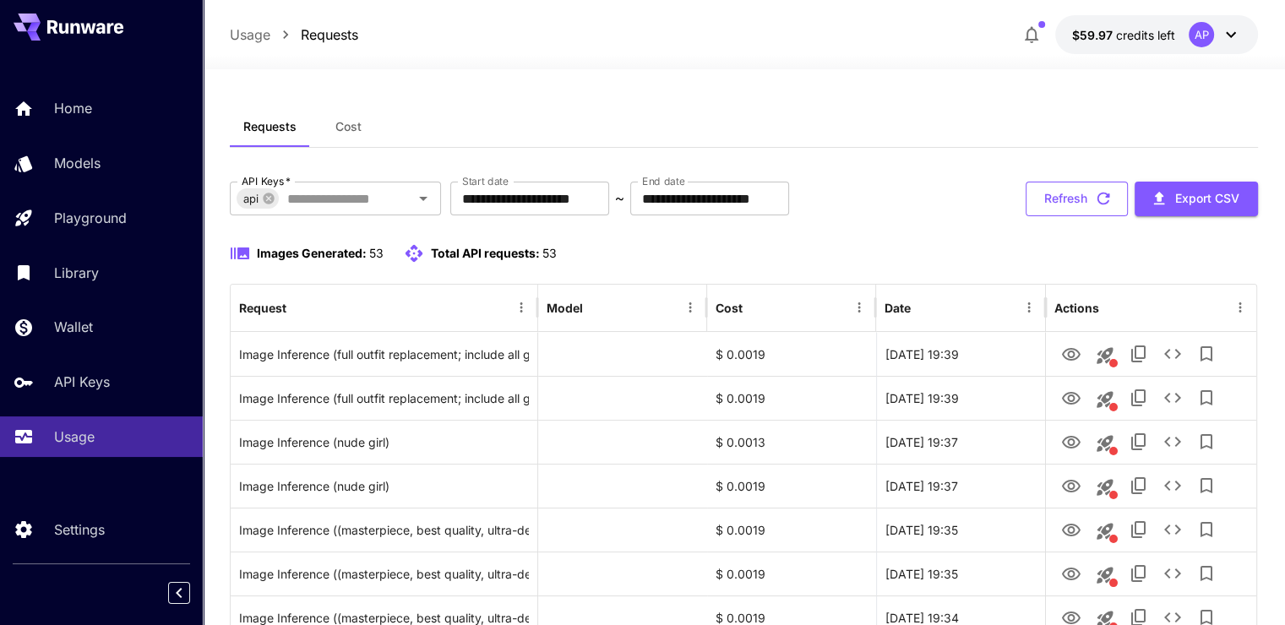
click at [1038, 186] on button "Refresh" at bounding box center [1077, 199] width 102 height 35
click at [1094, 201] on icon "button" at bounding box center [1103, 198] width 19 height 19
click at [1038, 182] on button "Refresh" at bounding box center [1077, 199] width 102 height 35
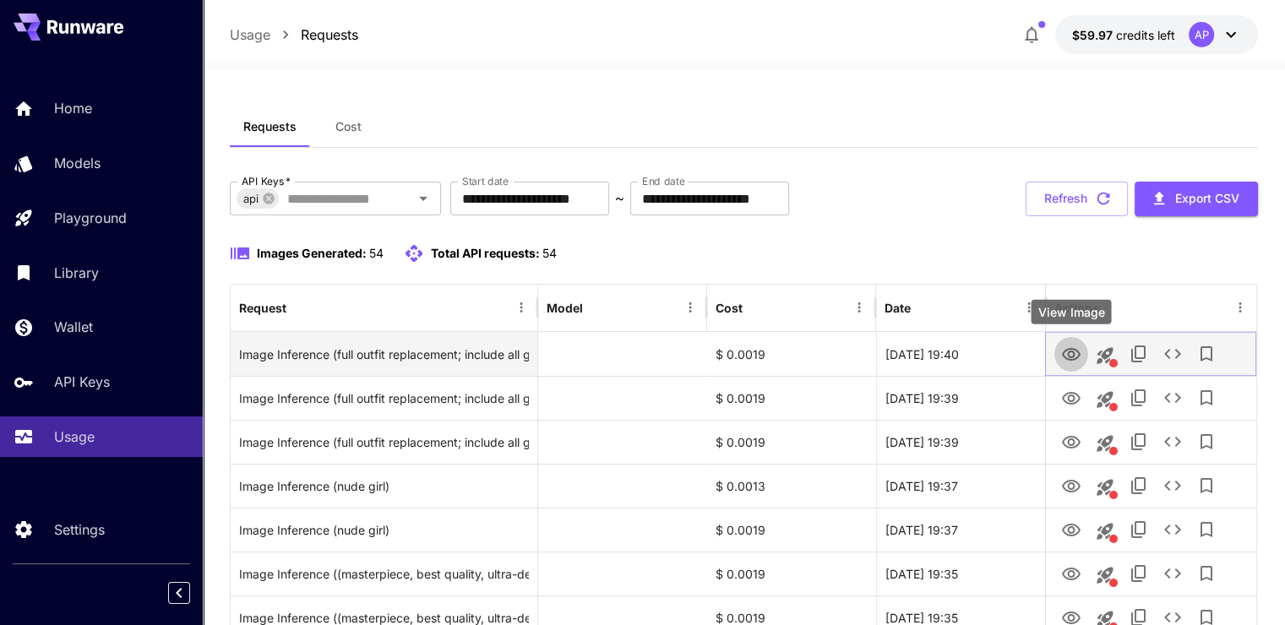
click at [1069, 354] on icon "View Image" at bounding box center [1071, 355] width 20 height 20
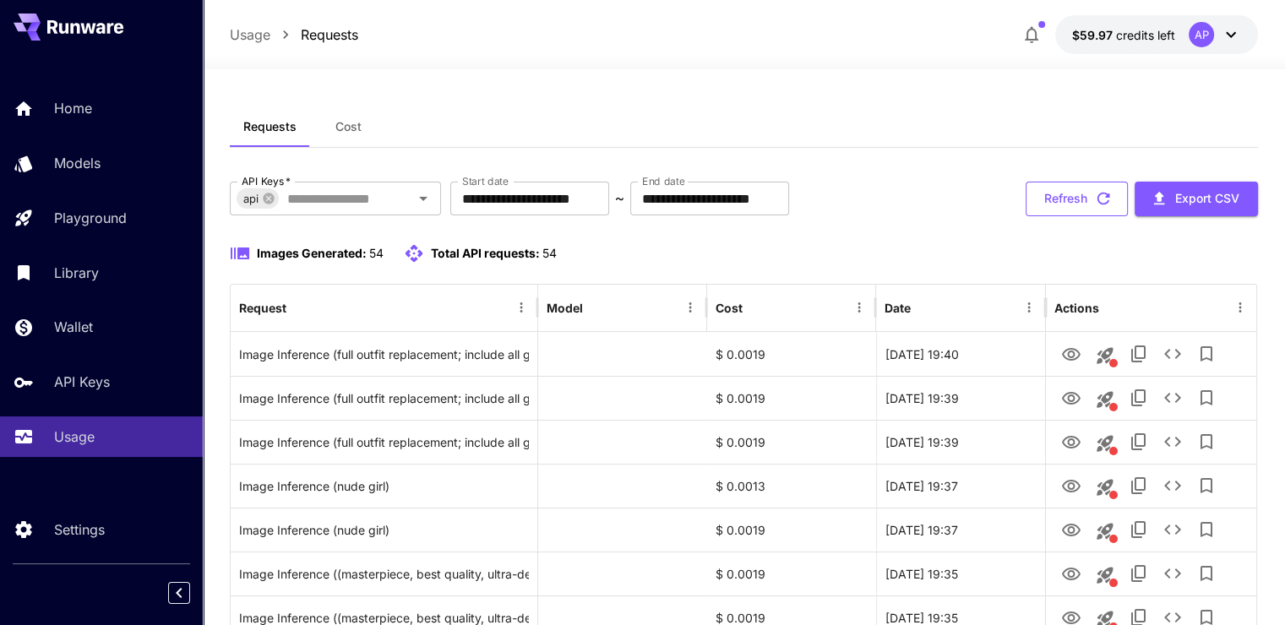
click at [1070, 199] on button "Refresh" at bounding box center [1077, 199] width 102 height 35
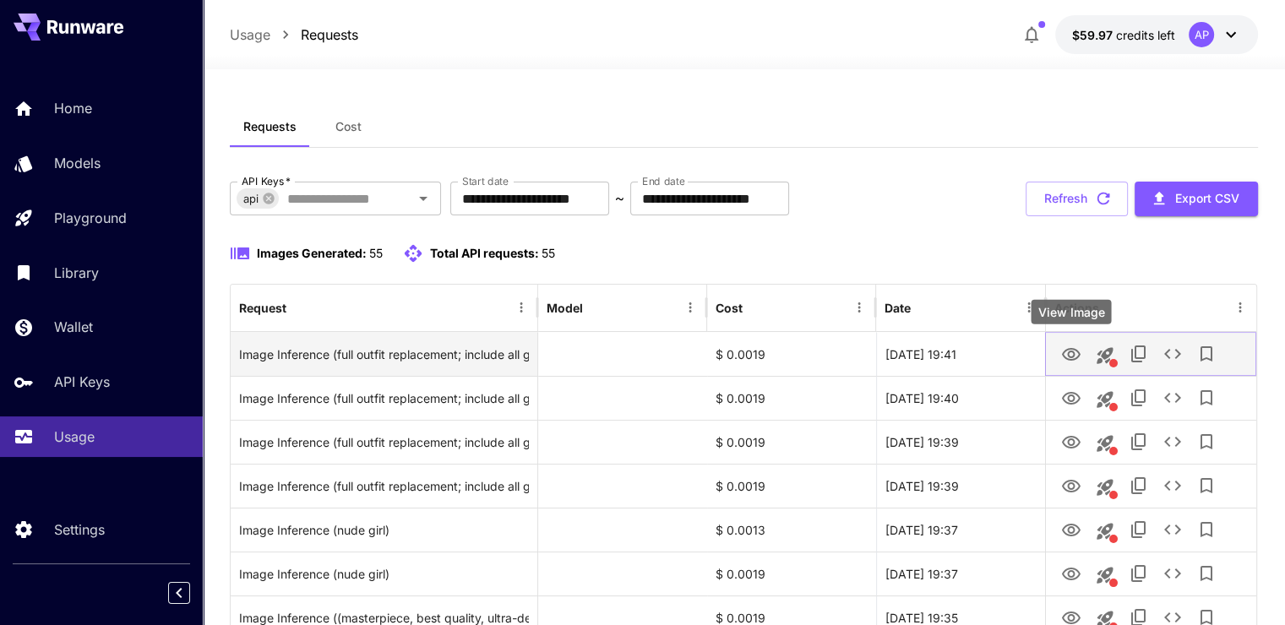
click at [1068, 357] on icon "View Image" at bounding box center [1071, 355] width 20 height 20
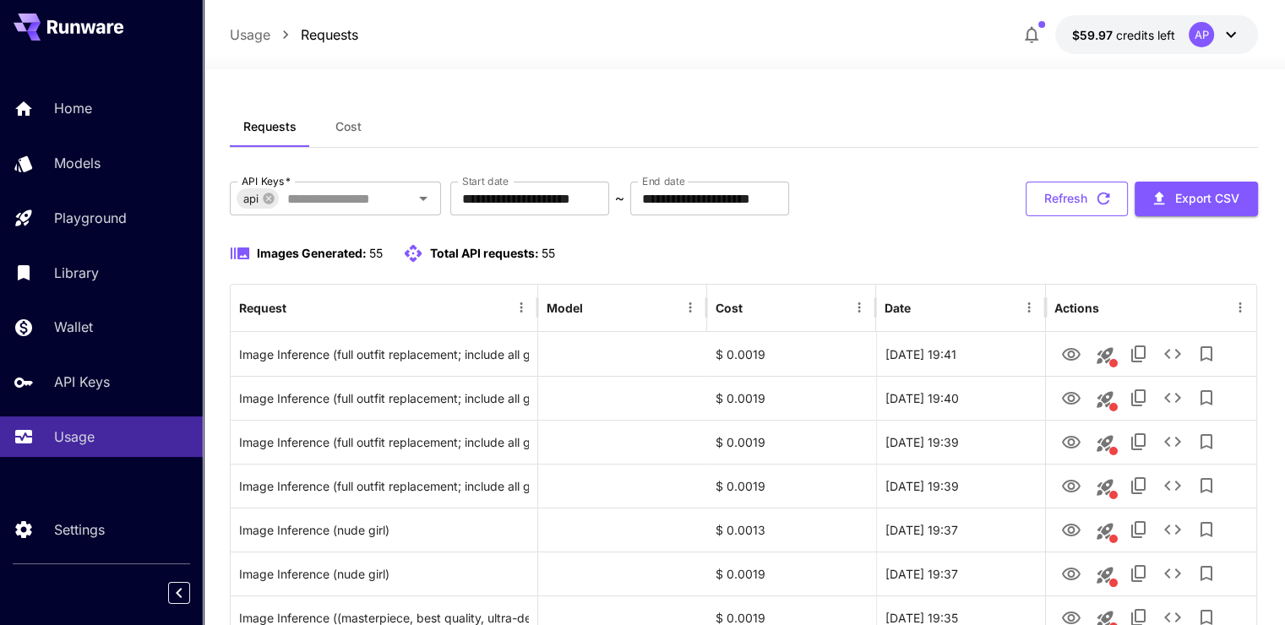
click at [1075, 203] on button "Refresh" at bounding box center [1077, 199] width 102 height 35
click at [1112, 205] on icon "button" at bounding box center [1103, 198] width 19 height 19
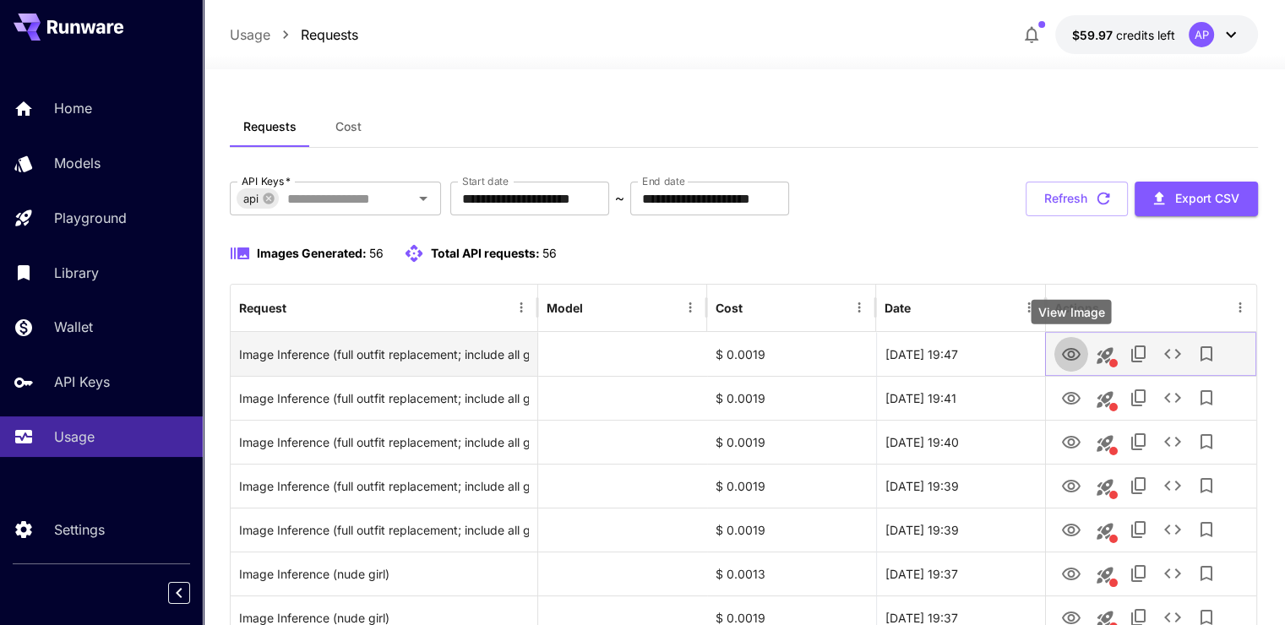
click at [1074, 351] on icon "View Image" at bounding box center [1071, 354] width 19 height 13
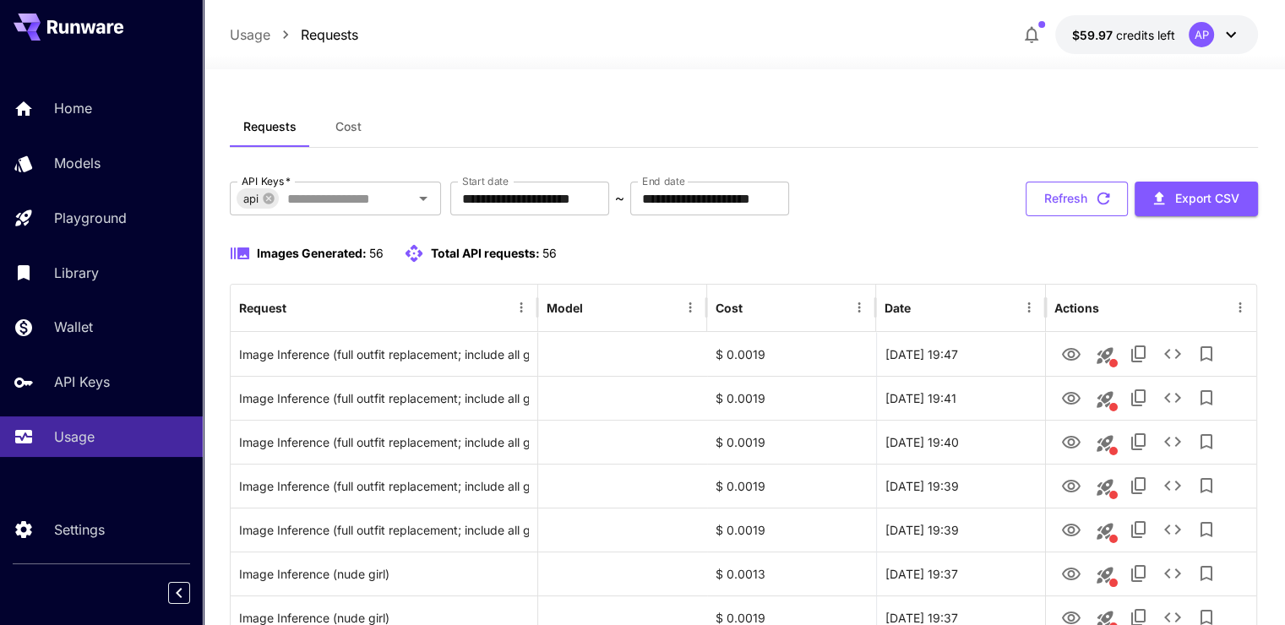
click at [1063, 198] on button "Refresh" at bounding box center [1077, 199] width 102 height 35
click at [1091, 204] on button "Refresh" at bounding box center [1077, 199] width 102 height 35
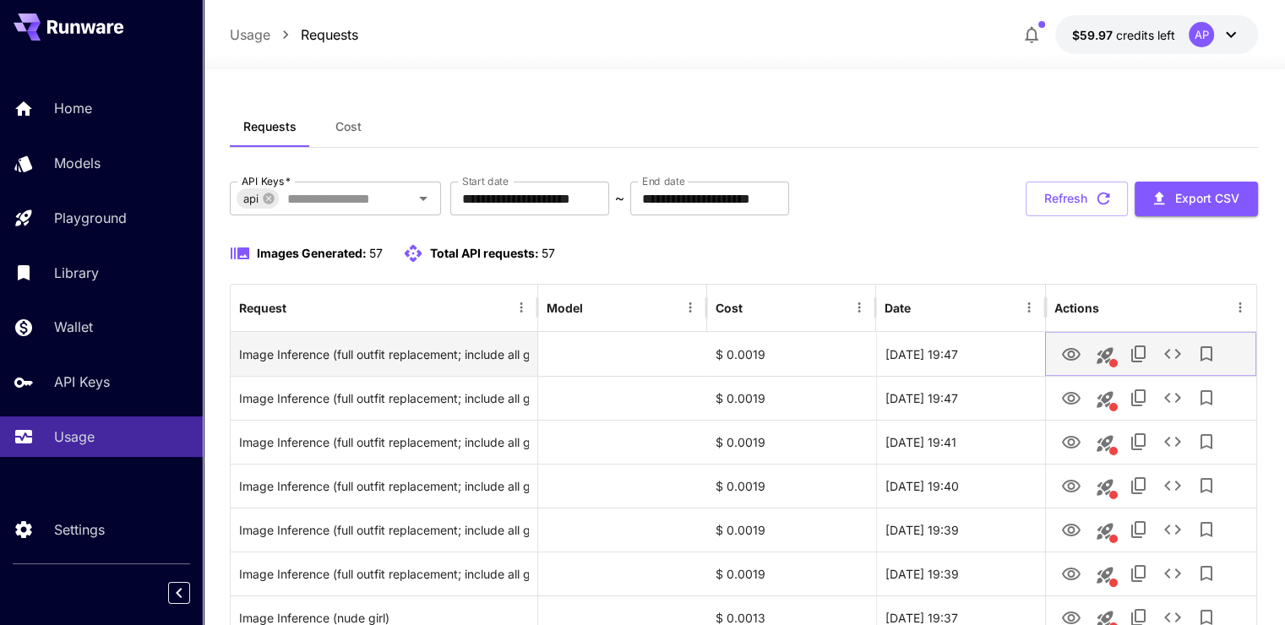
click at [1062, 353] on icon "View Image" at bounding box center [1071, 354] width 19 height 13
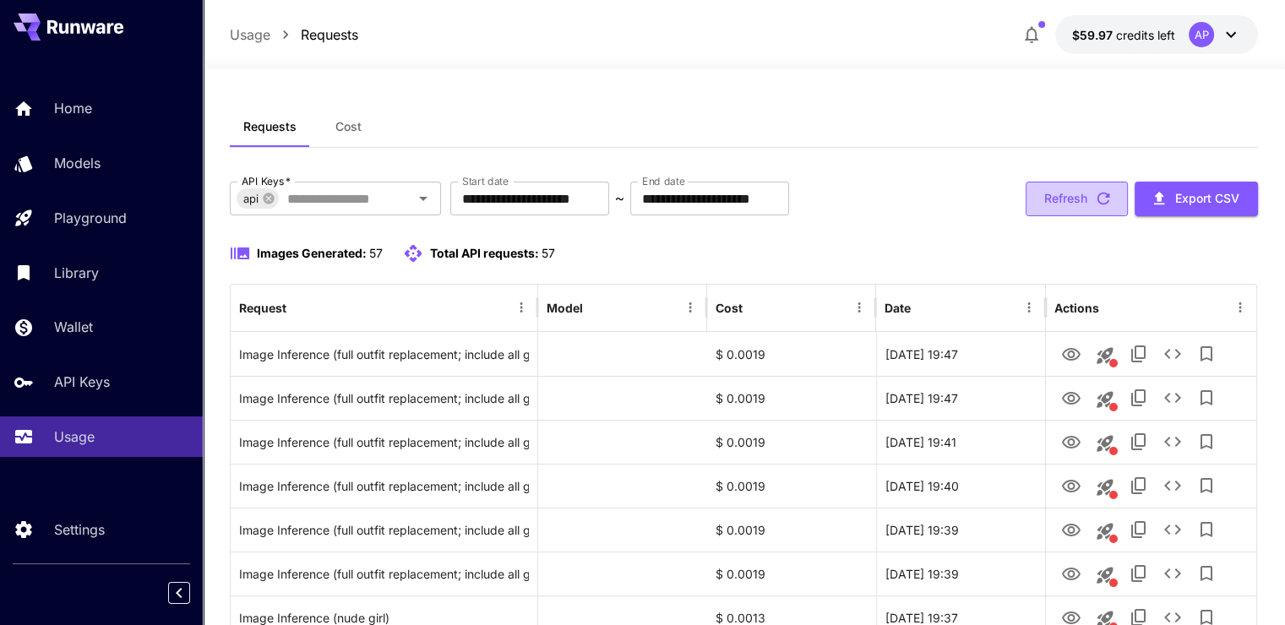
click at [1081, 203] on button "Refresh" at bounding box center [1077, 199] width 102 height 35
click at [1079, 194] on button "Refresh" at bounding box center [1077, 199] width 102 height 35
click at [1081, 202] on button "Refresh" at bounding box center [1077, 199] width 102 height 35
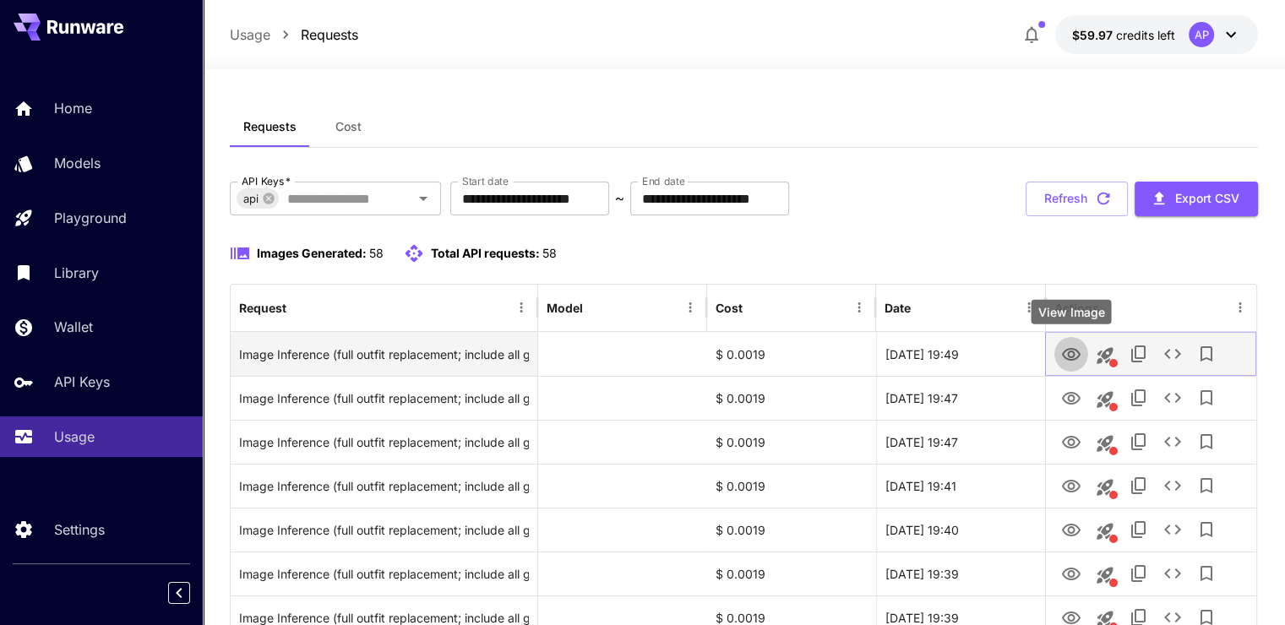
click at [1068, 355] on icon "View Image" at bounding box center [1071, 354] width 19 height 13
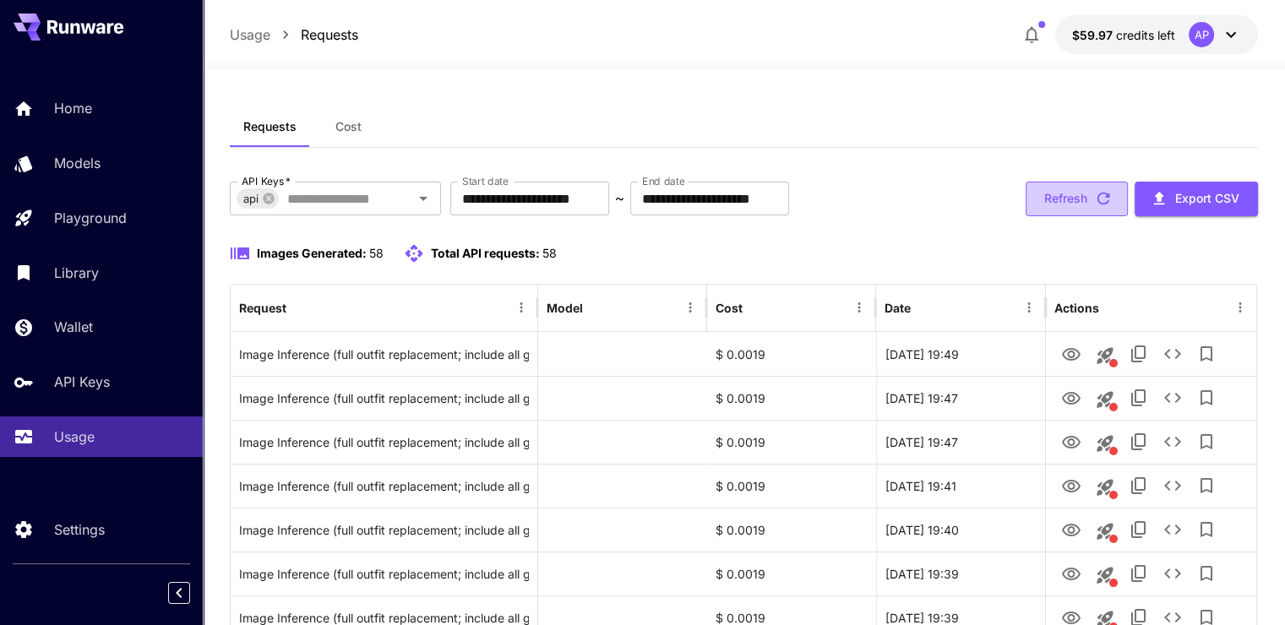
click at [1072, 199] on button "Refresh" at bounding box center [1077, 199] width 102 height 35
click at [1086, 196] on button "Refresh" at bounding box center [1077, 199] width 102 height 35
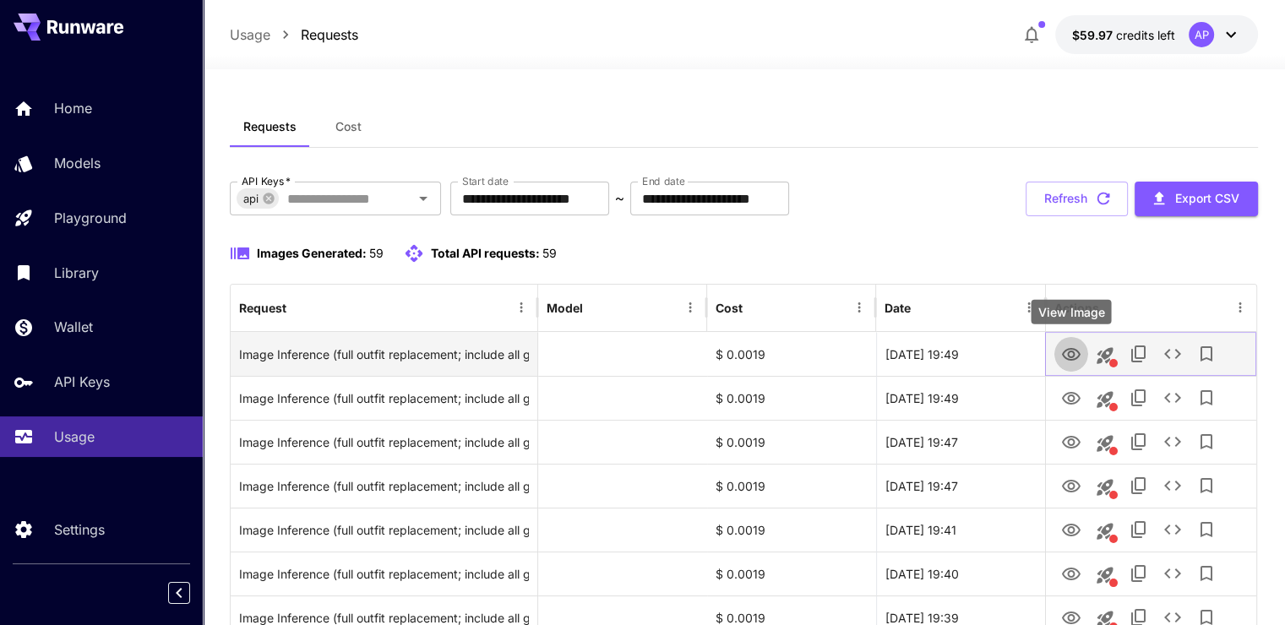
click at [1075, 357] on icon "View Image" at bounding box center [1071, 354] width 19 height 13
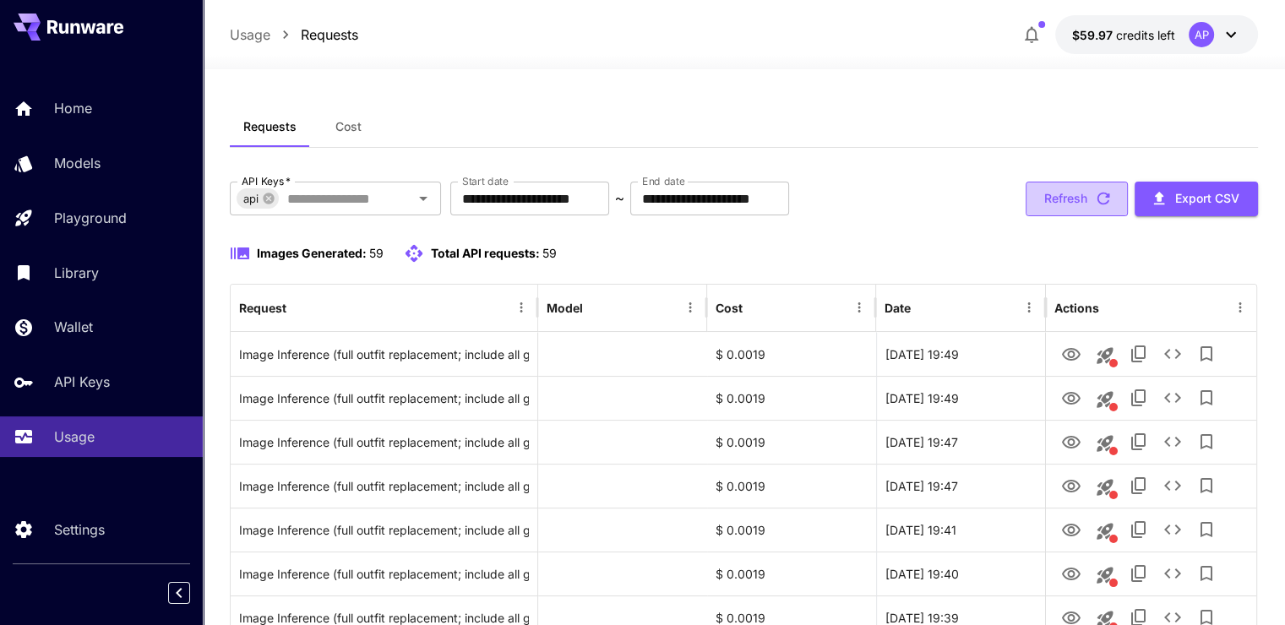
click at [1099, 188] on button "Refresh" at bounding box center [1077, 199] width 102 height 35
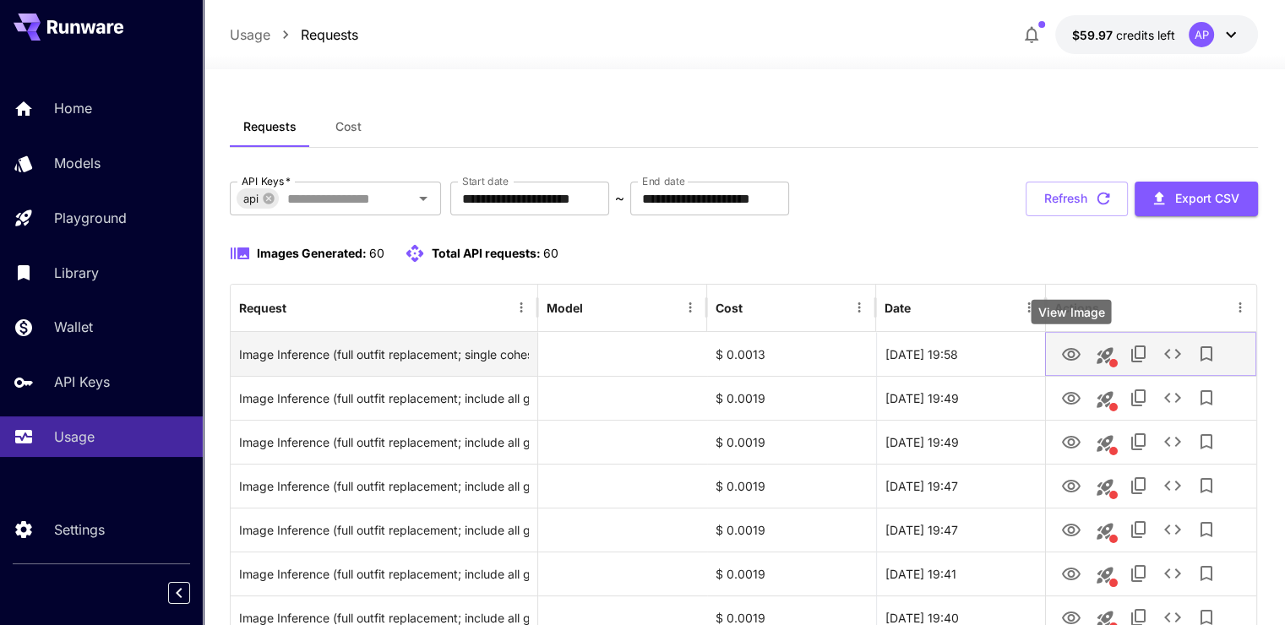
click at [1066, 351] on icon "View Image" at bounding box center [1071, 355] width 20 height 20
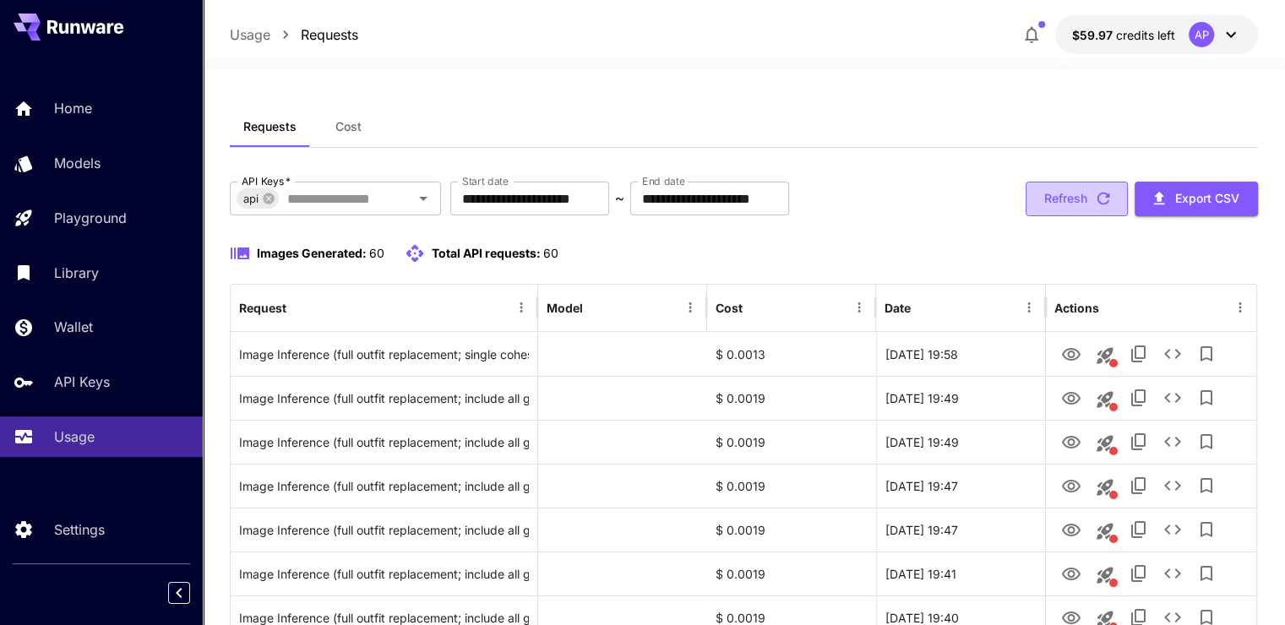
click at [1039, 196] on button "Refresh" at bounding box center [1077, 199] width 102 height 35
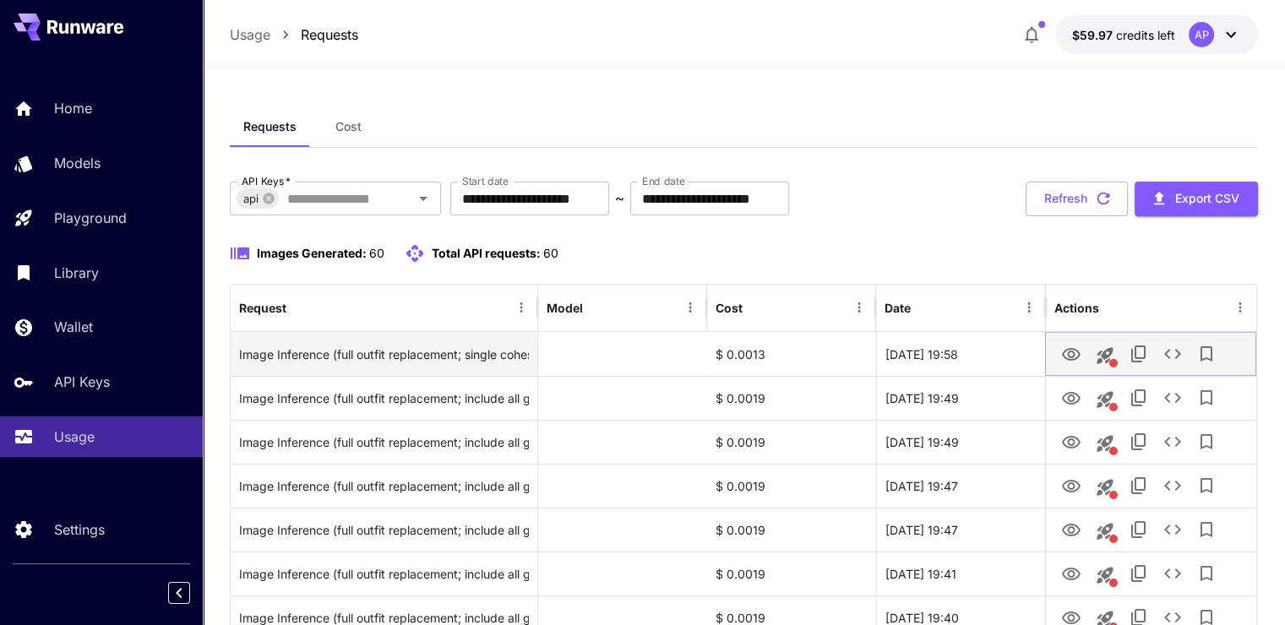
click at [1059, 349] on button "View Image" at bounding box center [1071, 353] width 34 height 35
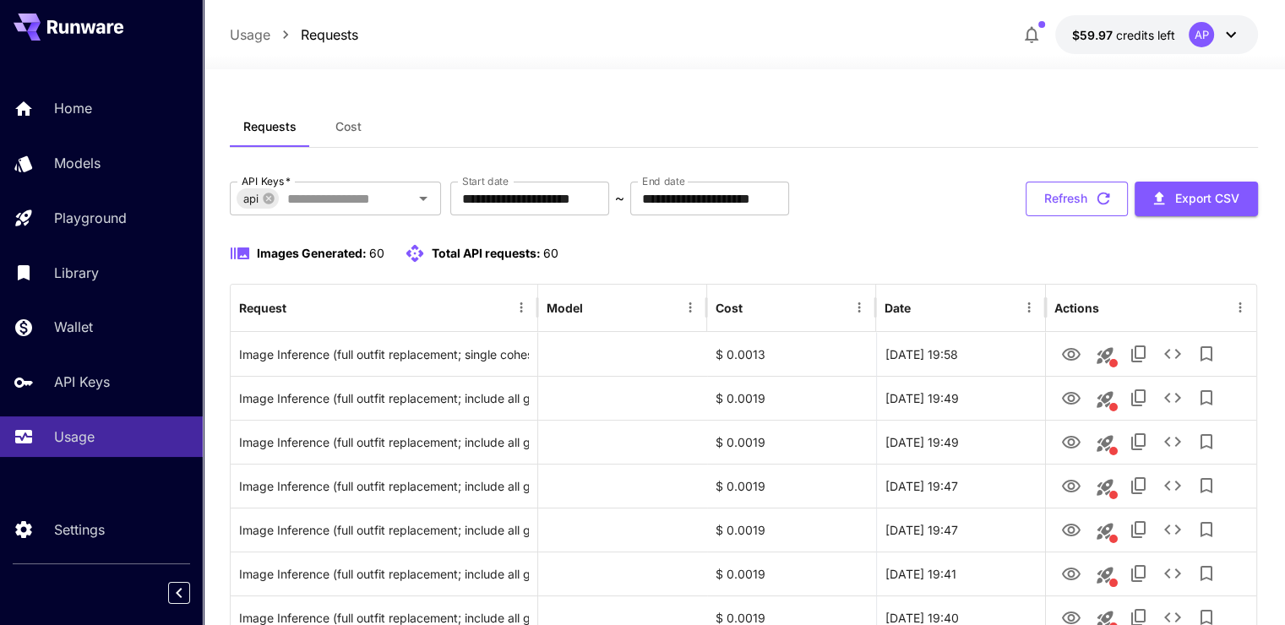
click at [1092, 213] on button "Refresh" at bounding box center [1077, 199] width 102 height 35
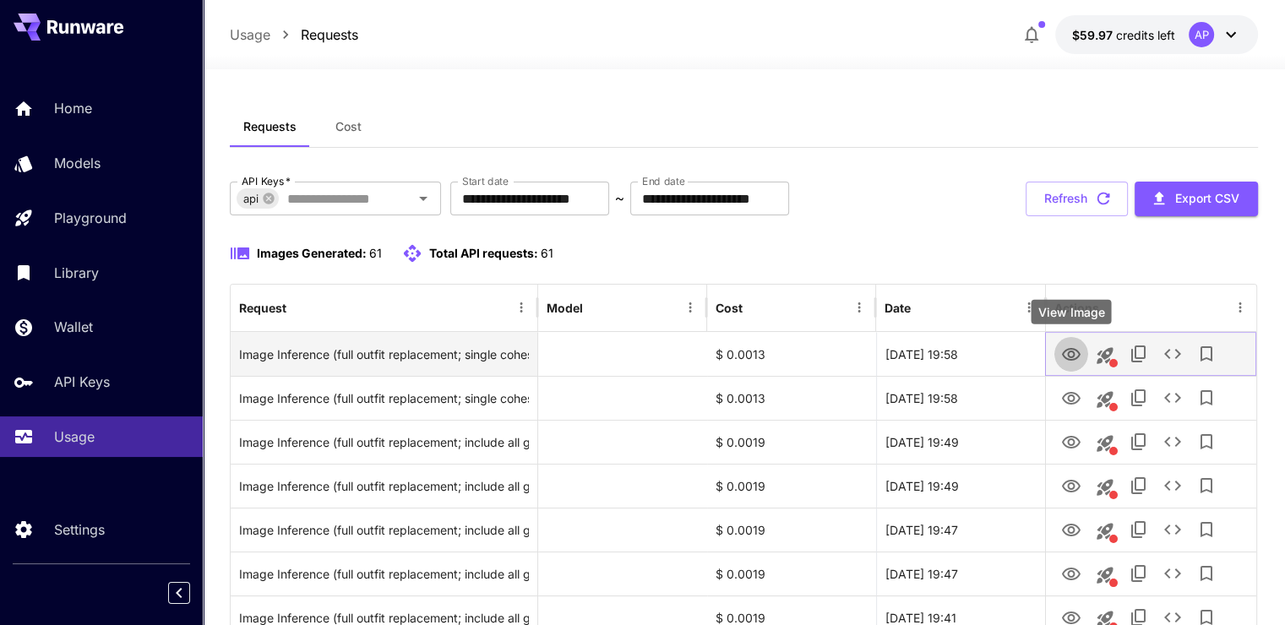
click at [1071, 348] on icon "View Image" at bounding box center [1071, 354] width 19 height 13
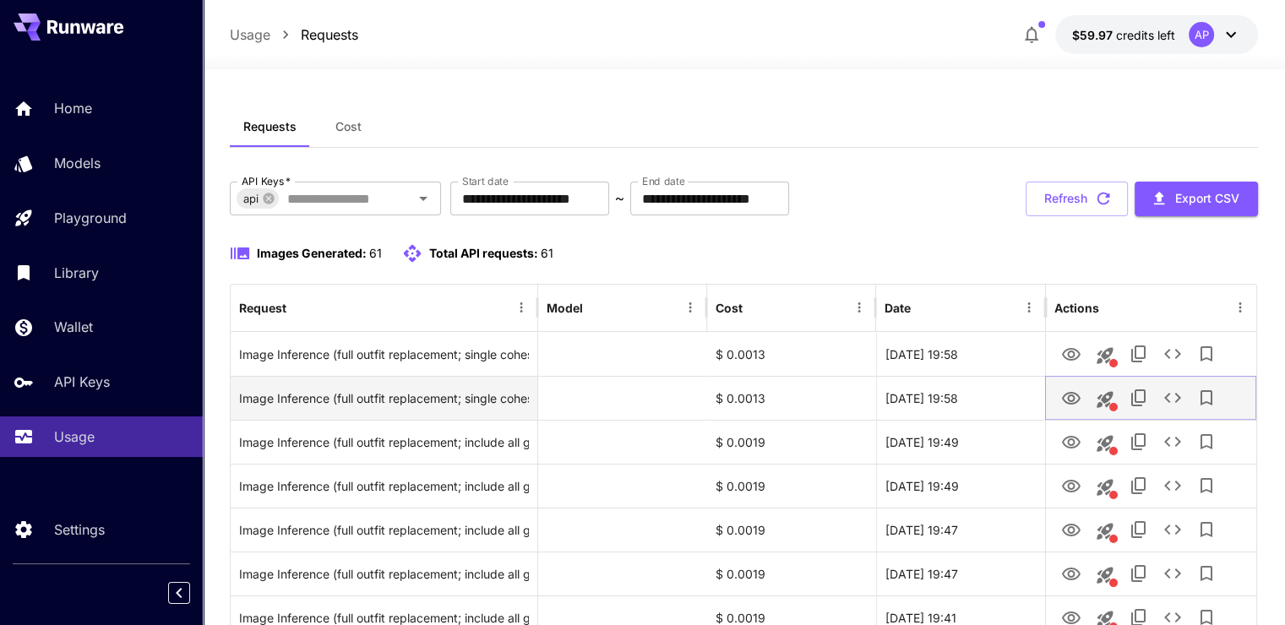
click at [1081, 400] on icon "View Image" at bounding box center [1071, 399] width 20 height 20
click at [1075, 406] on icon "View Image" at bounding box center [1071, 399] width 20 height 20
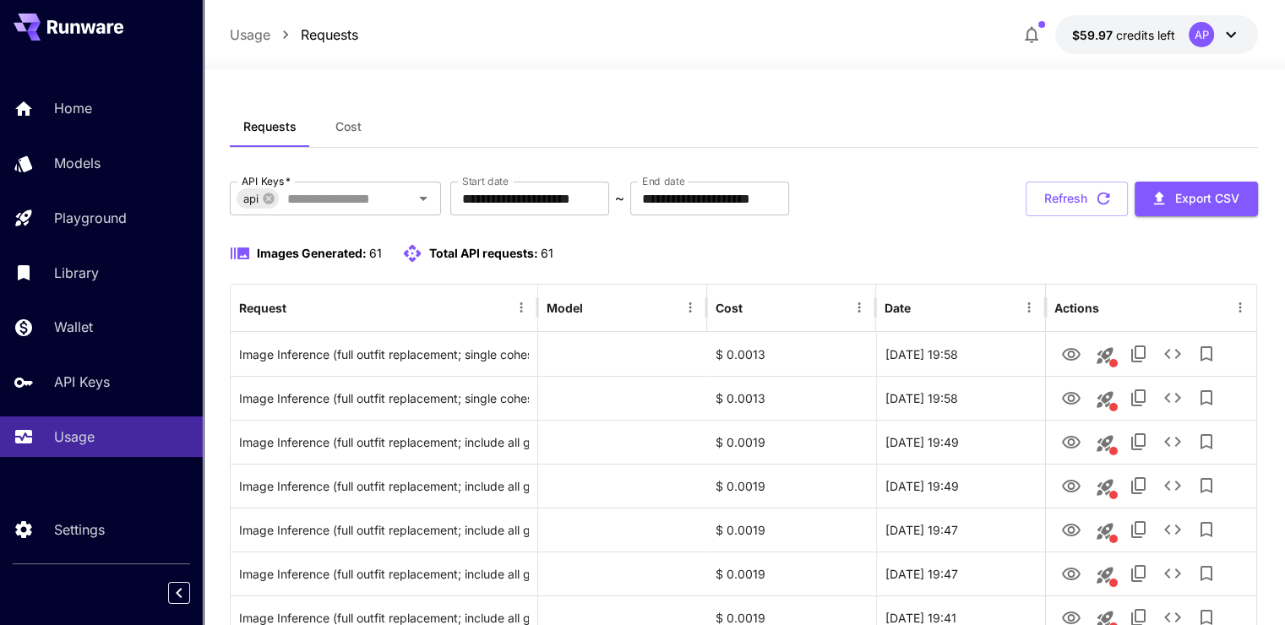
click at [1064, 202] on button "Refresh" at bounding box center [1077, 199] width 102 height 35
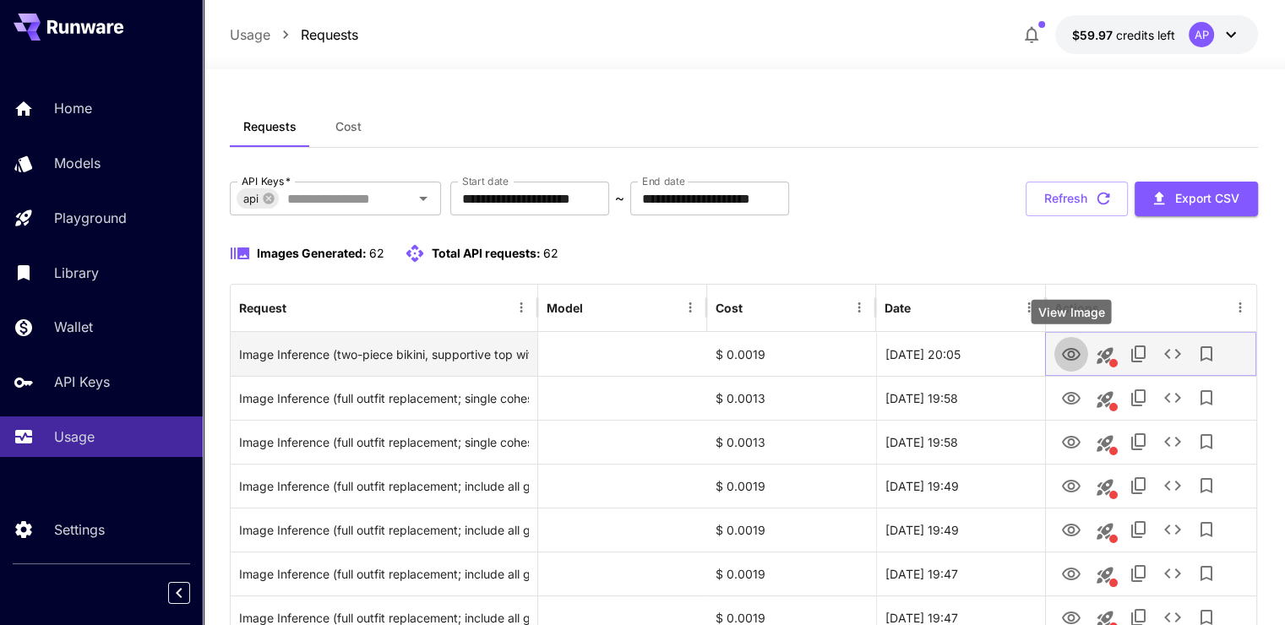
click at [1075, 351] on icon "View Image" at bounding box center [1071, 355] width 20 height 20
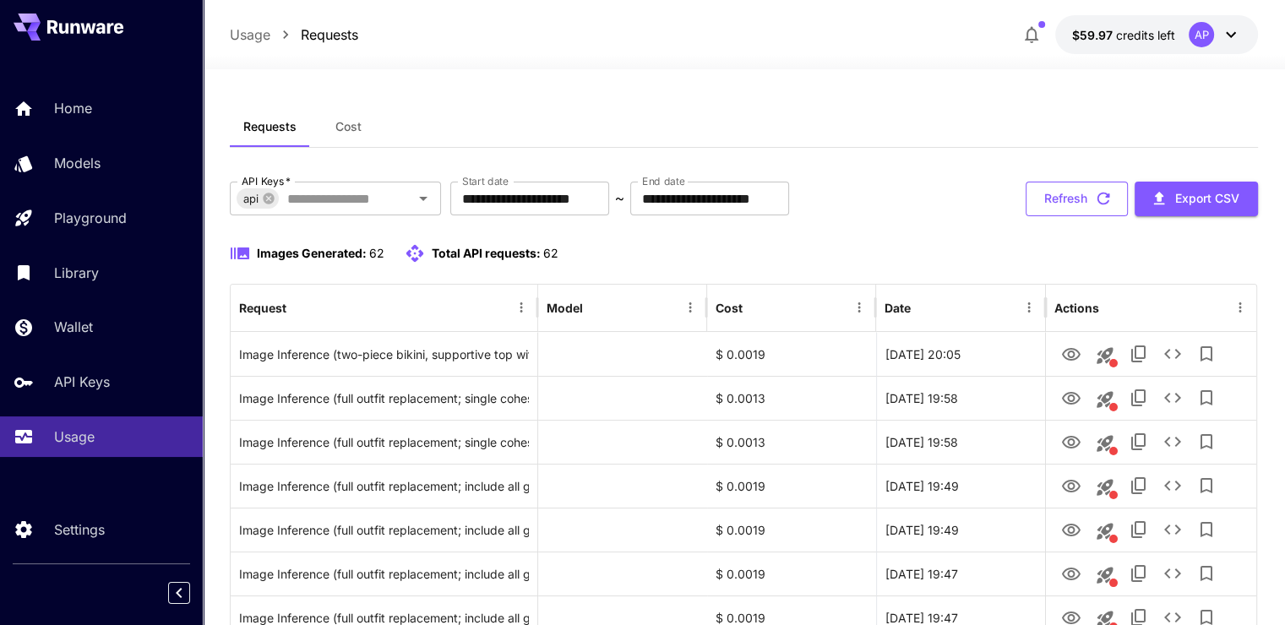
click at [1044, 195] on button "Refresh" at bounding box center [1077, 199] width 102 height 35
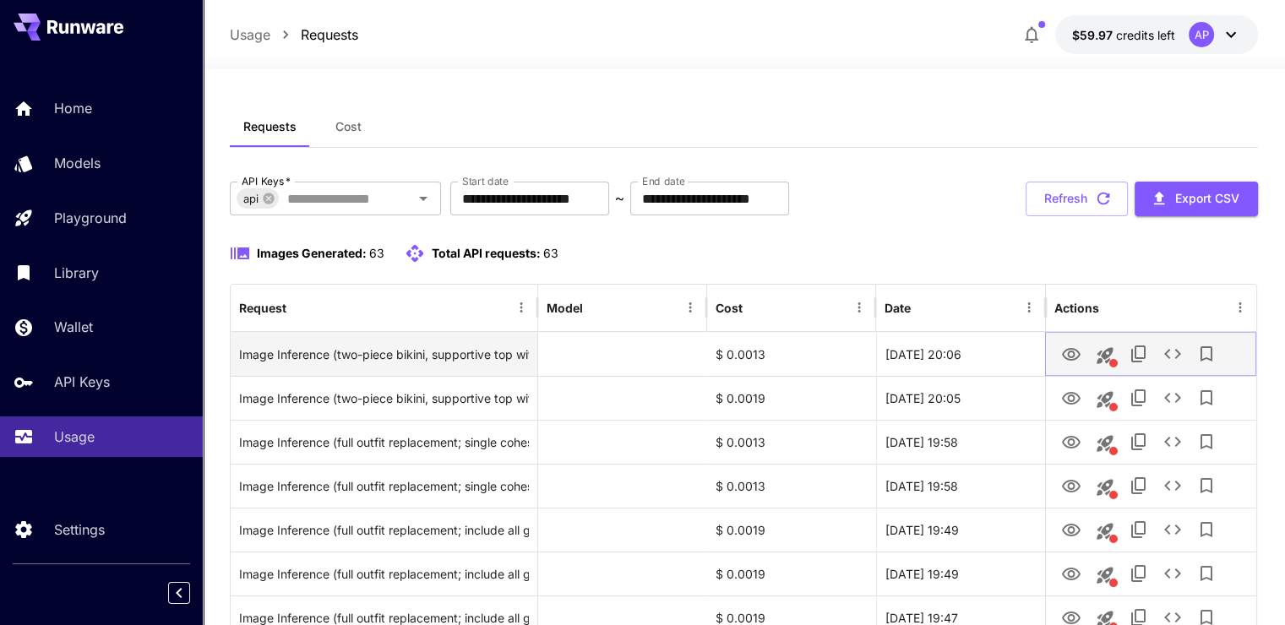
click at [1062, 354] on icon "View Image" at bounding box center [1071, 354] width 19 height 13
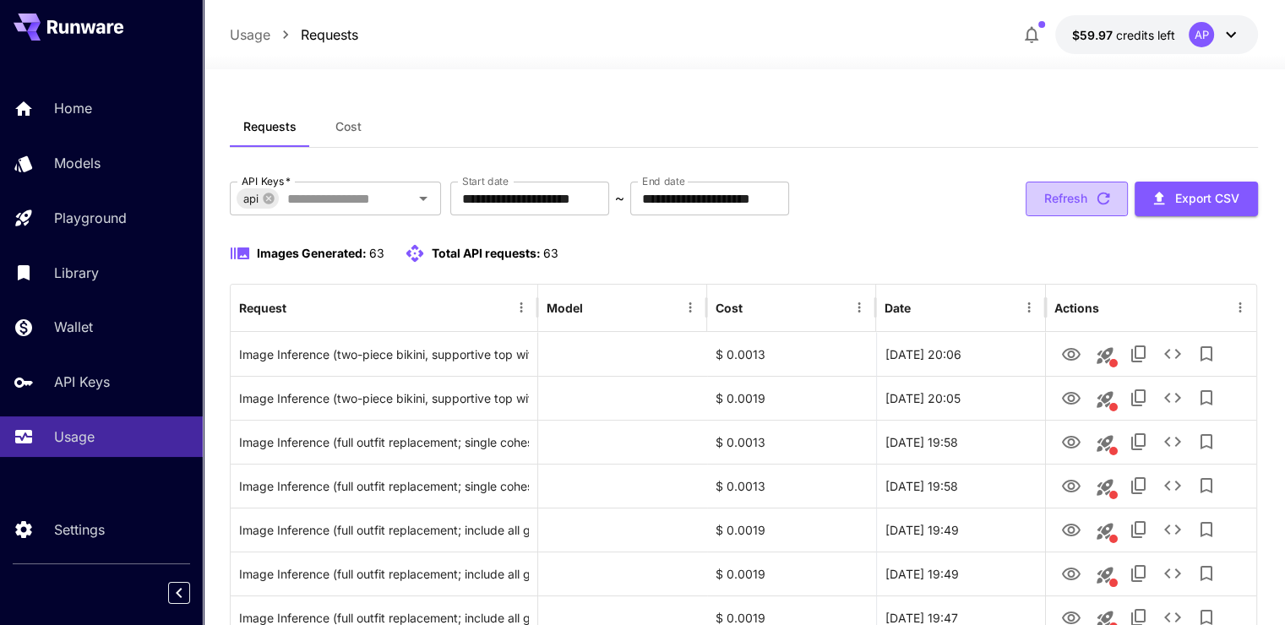
click at [1113, 197] on button "Refresh" at bounding box center [1077, 199] width 102 height 35
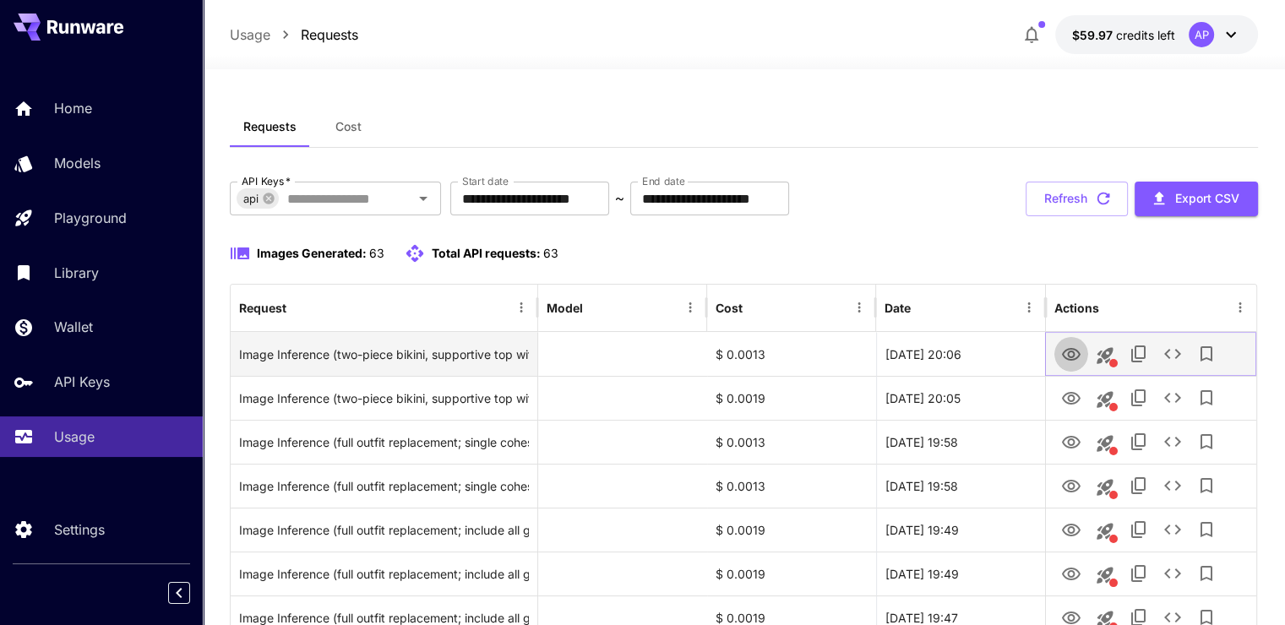
click at [1070, 345] on icon "View Image" at bounding box center [1071, 355] width 20 height 20
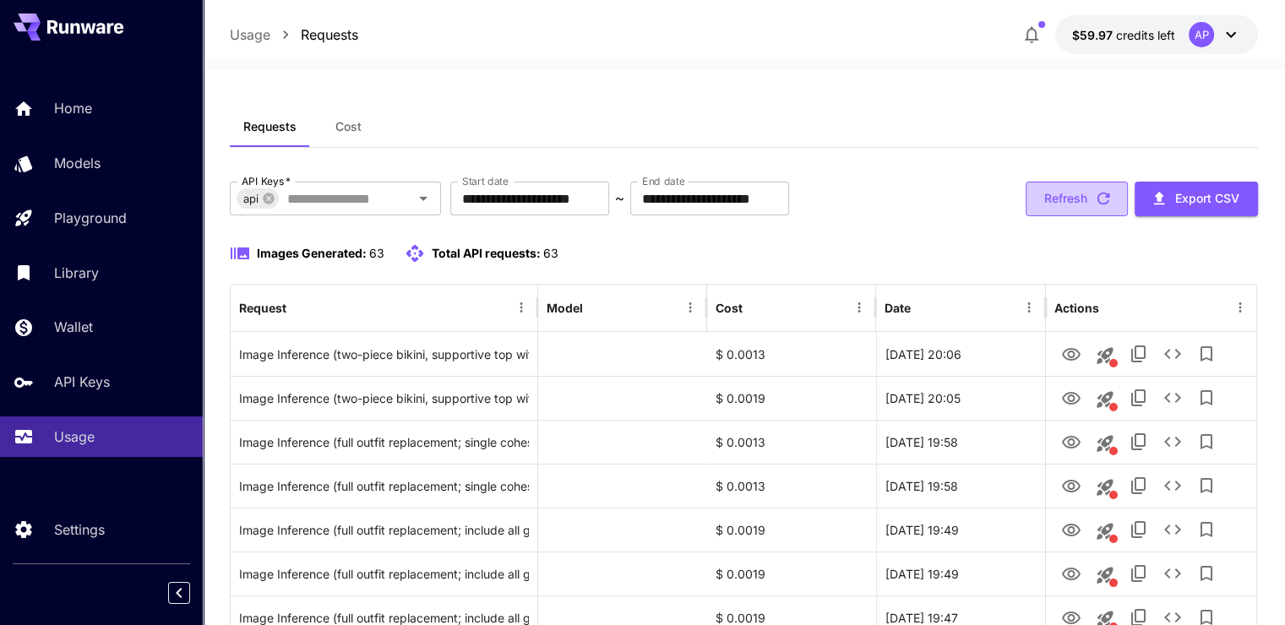
click at [1044, 188] on button "Refresh" at bounding box center [1077, 199] width 102 height 35
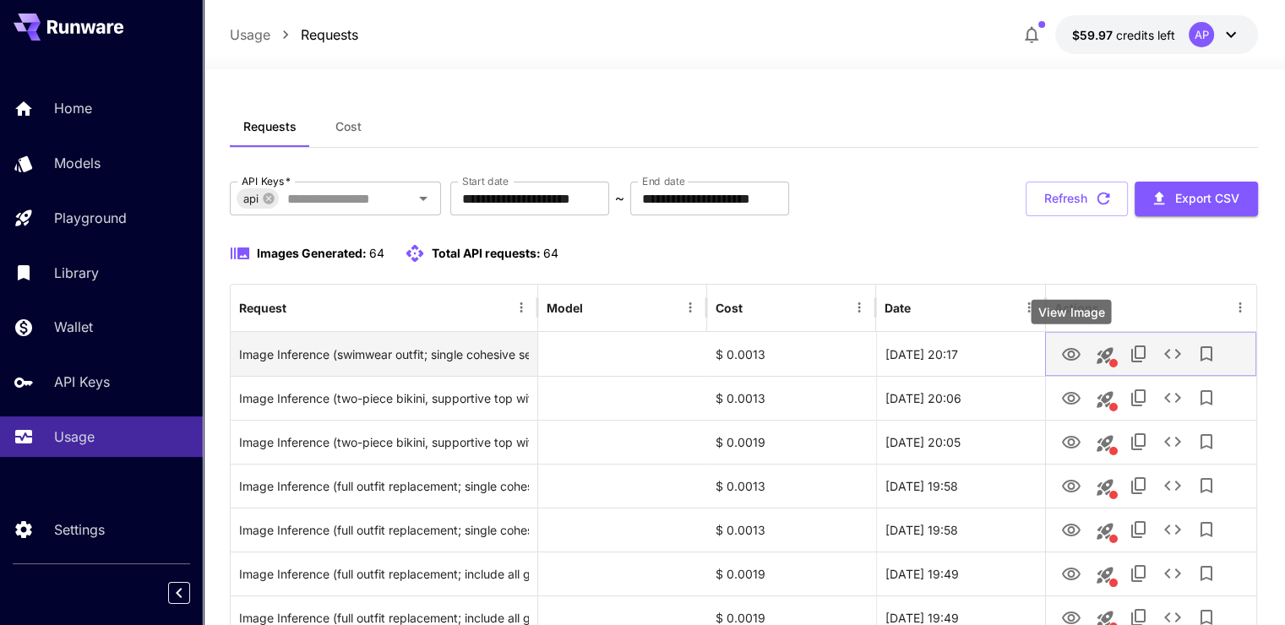
click at [1071, 357] on icon "View Image" at bounding box center [1071, 354] width 19 height 13
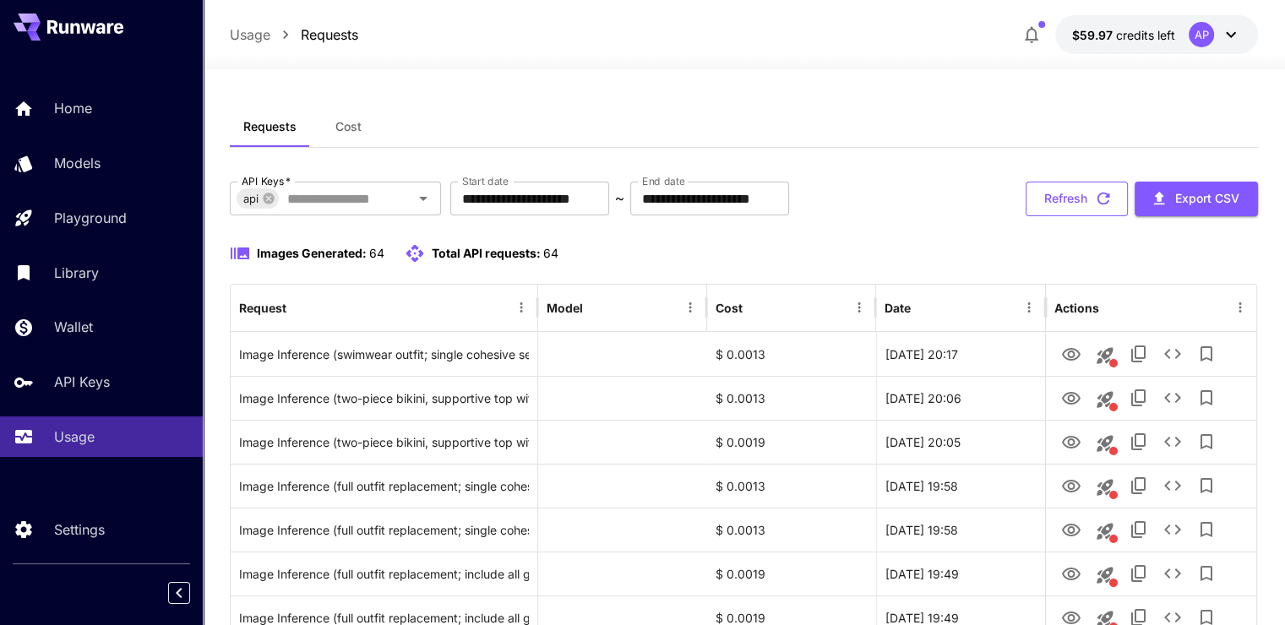
click at [1075, 189] on button "Refresh" at bounding box center [1077, 199] width 102 height 35
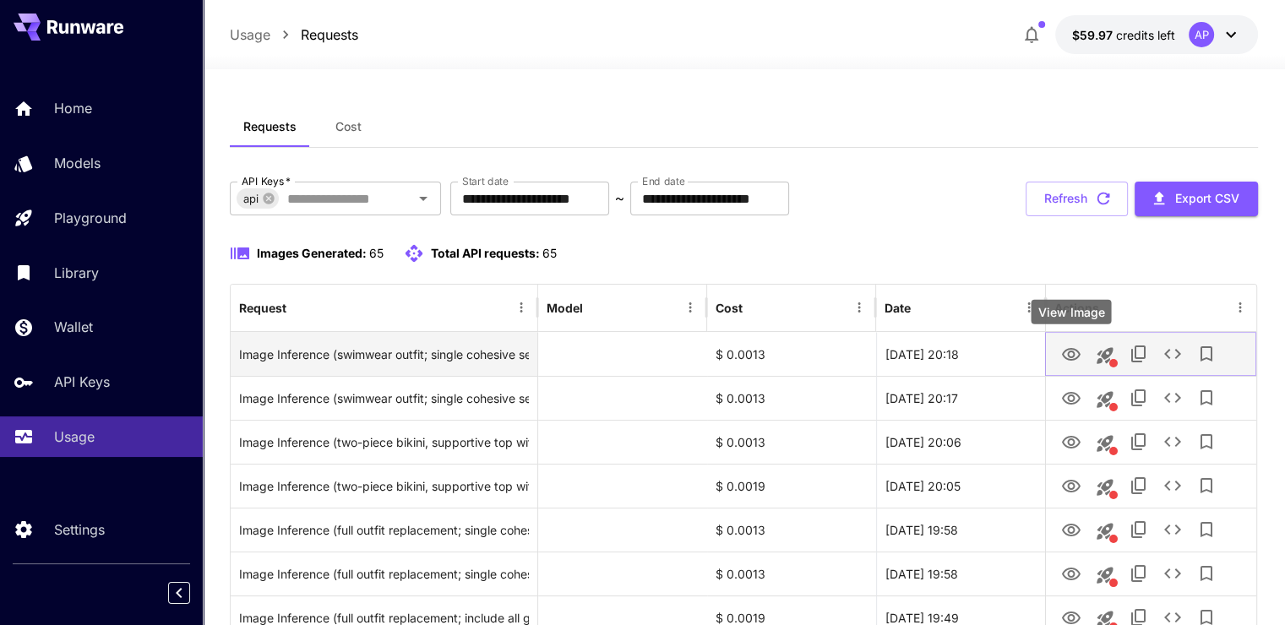
click at [1074, 351] on icon "View Image" at bounding box center [1071, 354] width 19 height 13
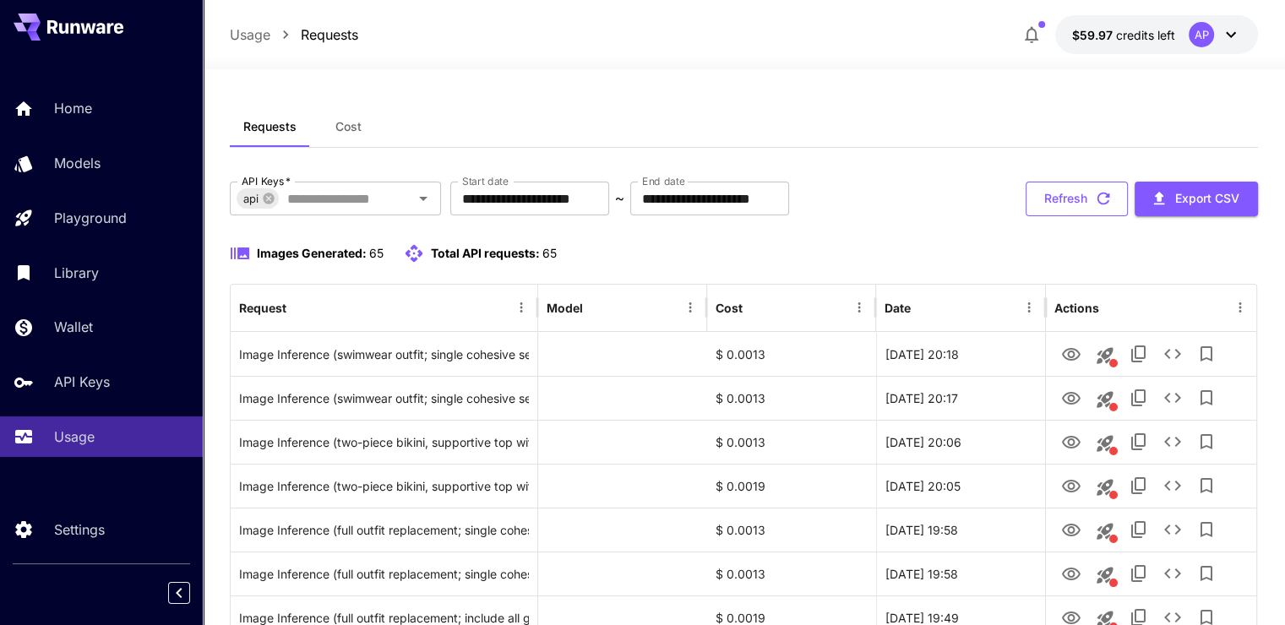
click at [1088, 210] on button "Refresh" at bounding box center [1077, 199] width 102 height 35
click at [1094, 199] on icon "button" at bounding box center [1103, 198] width 19 height 19
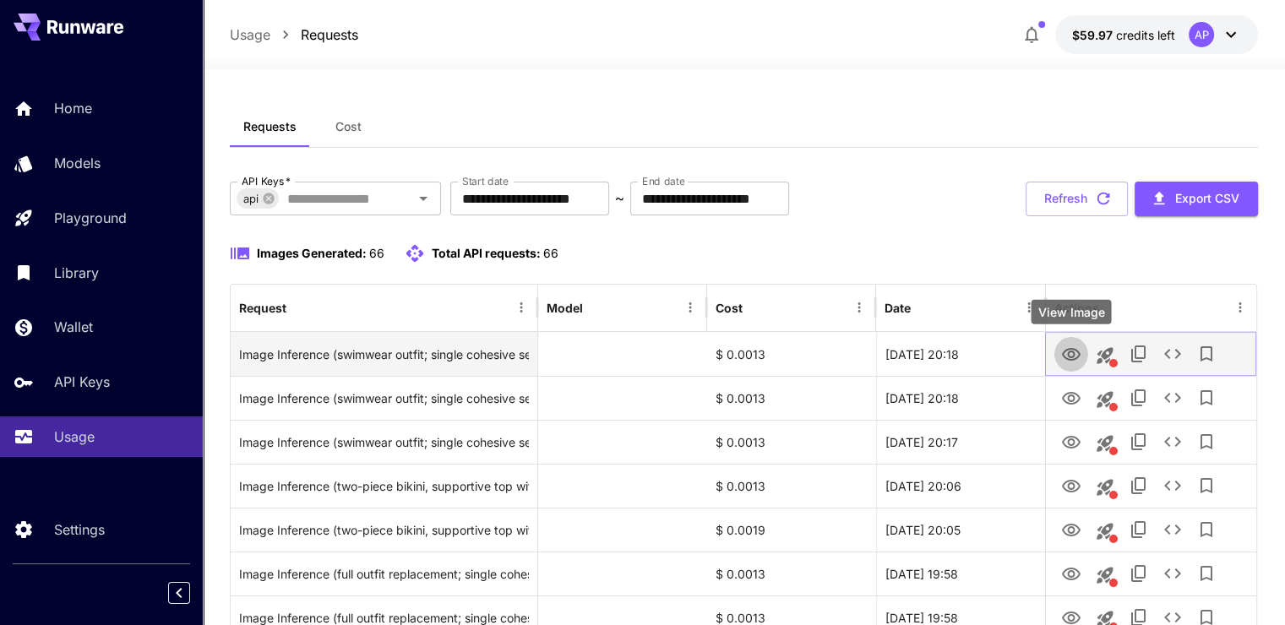
click at [1080, 353] on icon "View Image" at bounding box center [1071, 355] width 20 height 20
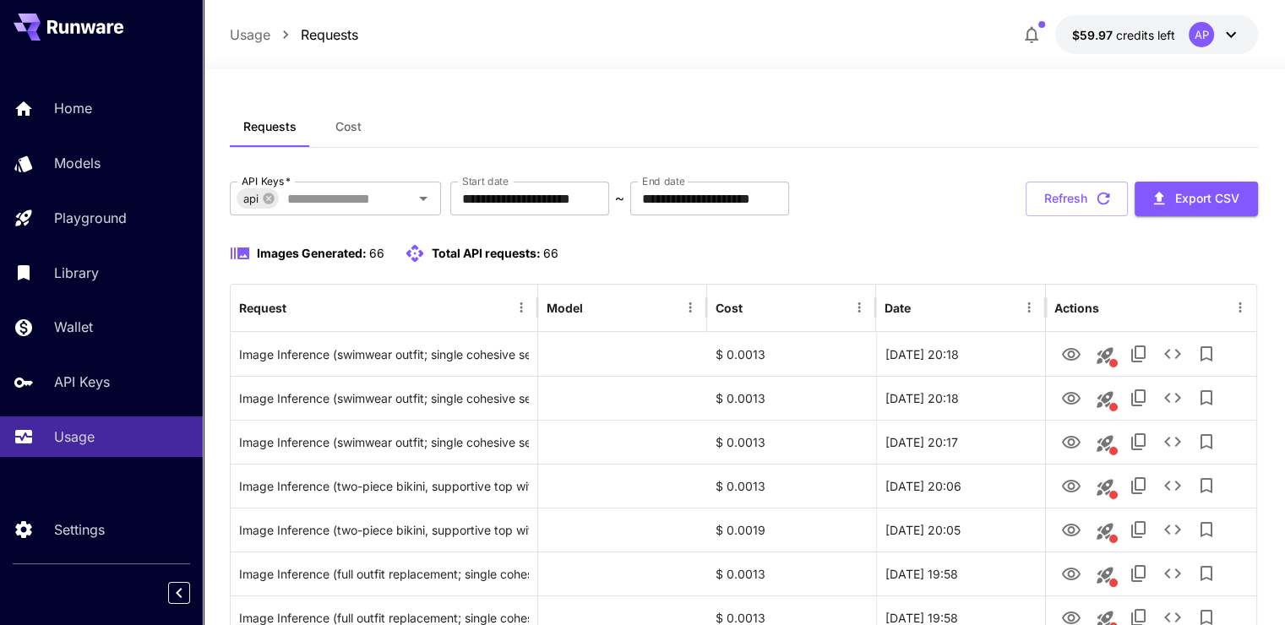
click at [1052, 182] on button "Refresh" at bounding box center [1077, 199] width 102 height 35
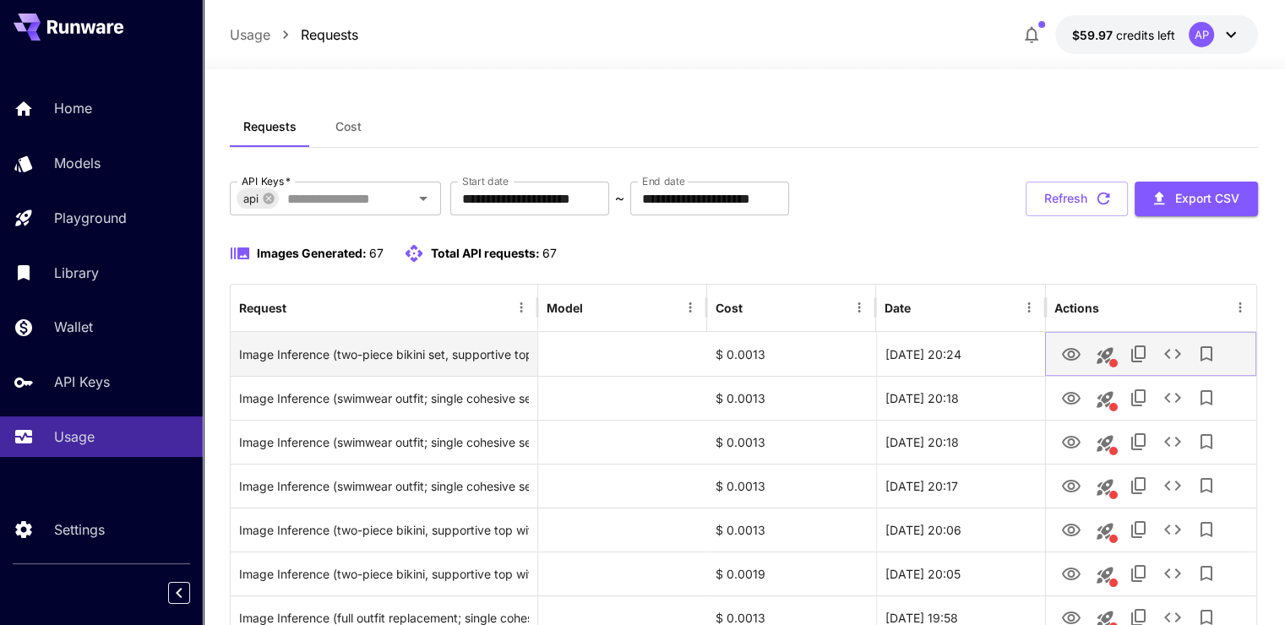
click at [1066, 351] on icon "View Image" at bounding box center [1071, 355] width 20 height 20
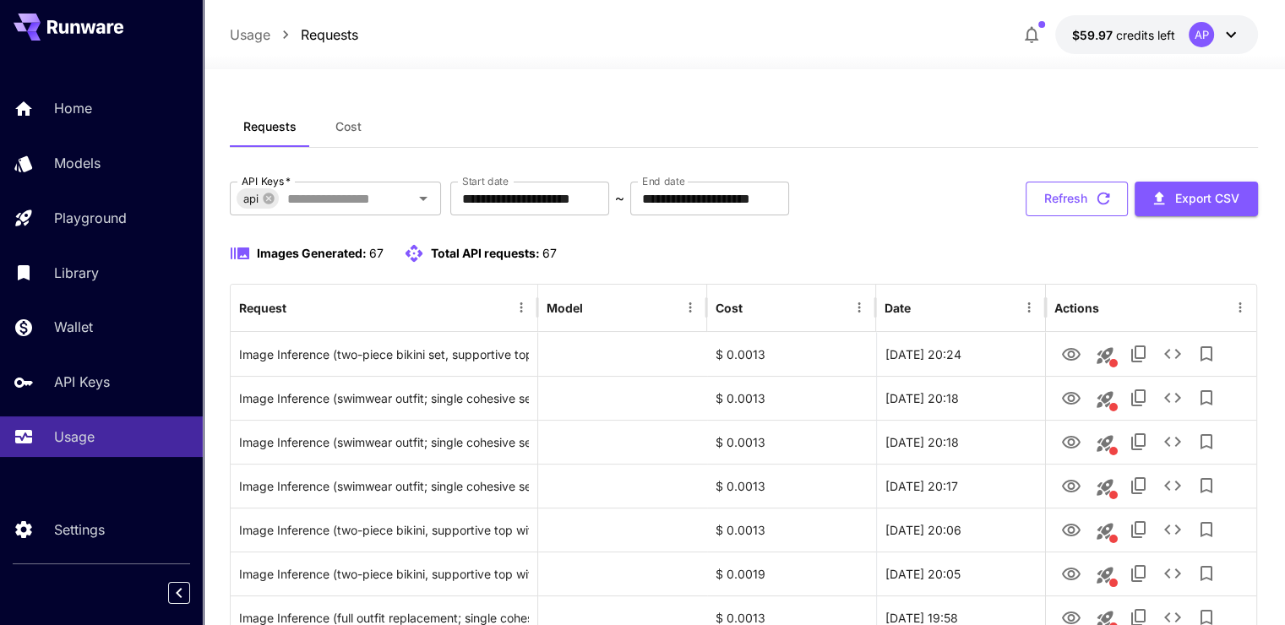
click at [1075, 203] on button "Refresh" at bounding box center [1077, 199] width 102 height 35
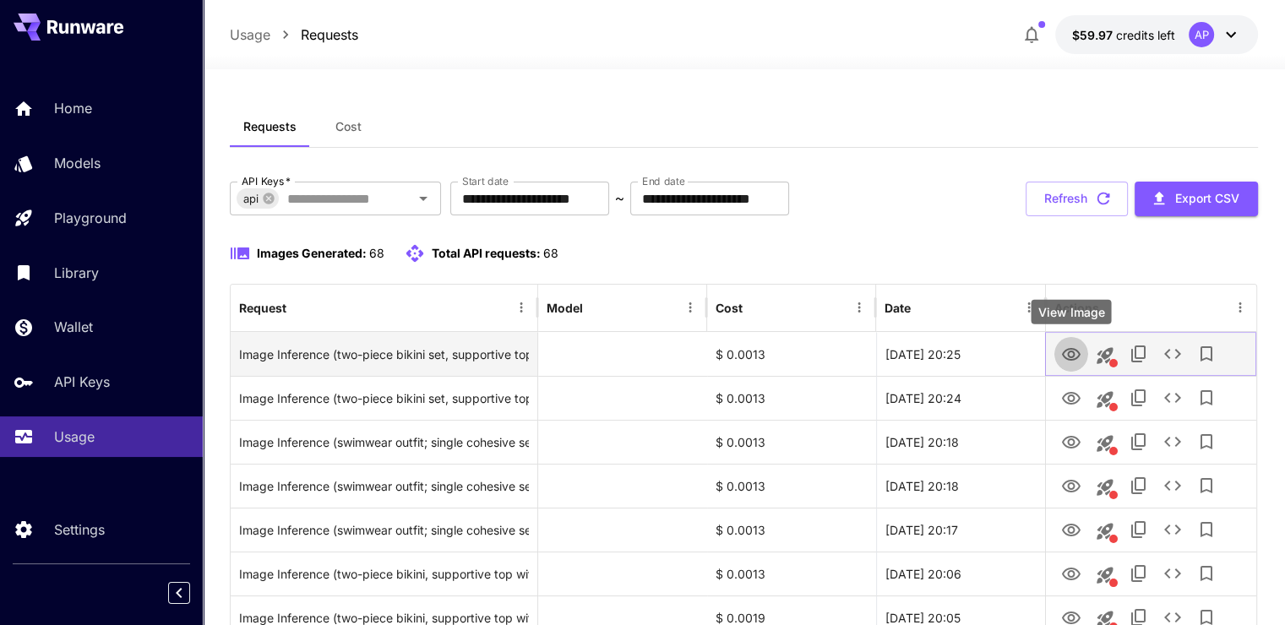
click at [1064, 357] on icon "View Image" at bounding box center [1071, 354] width 19 height 13
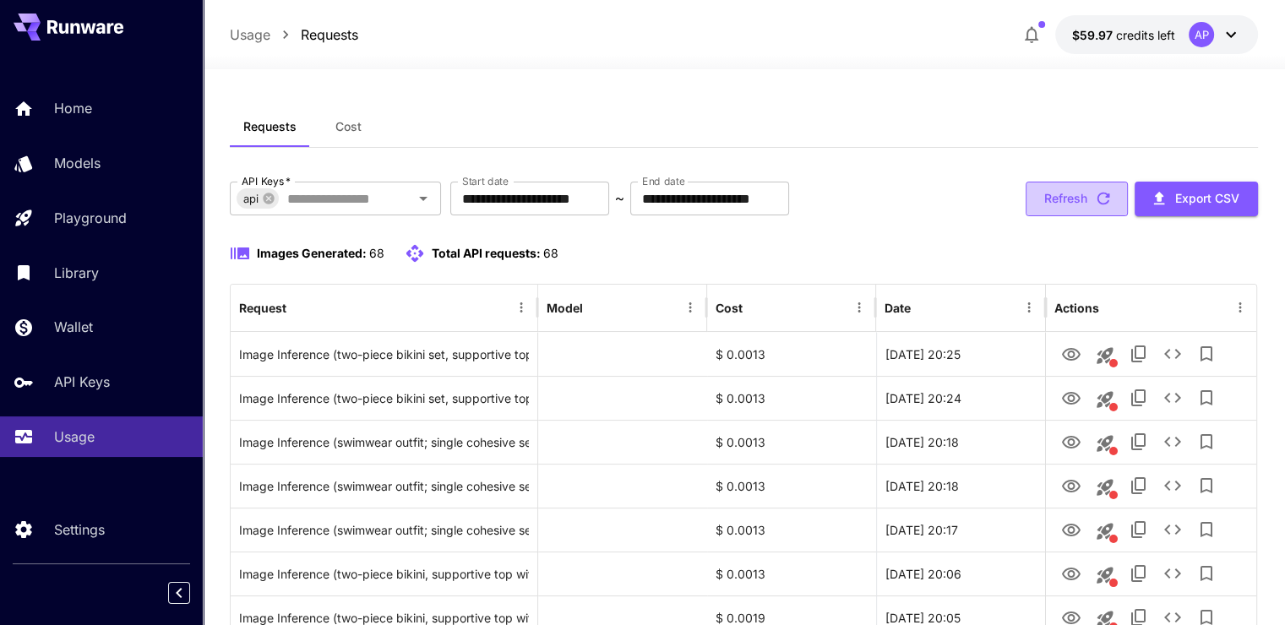
click at [1067, 191] on button "Refresh" at bounding box center [1077, 199] width 102 height 35
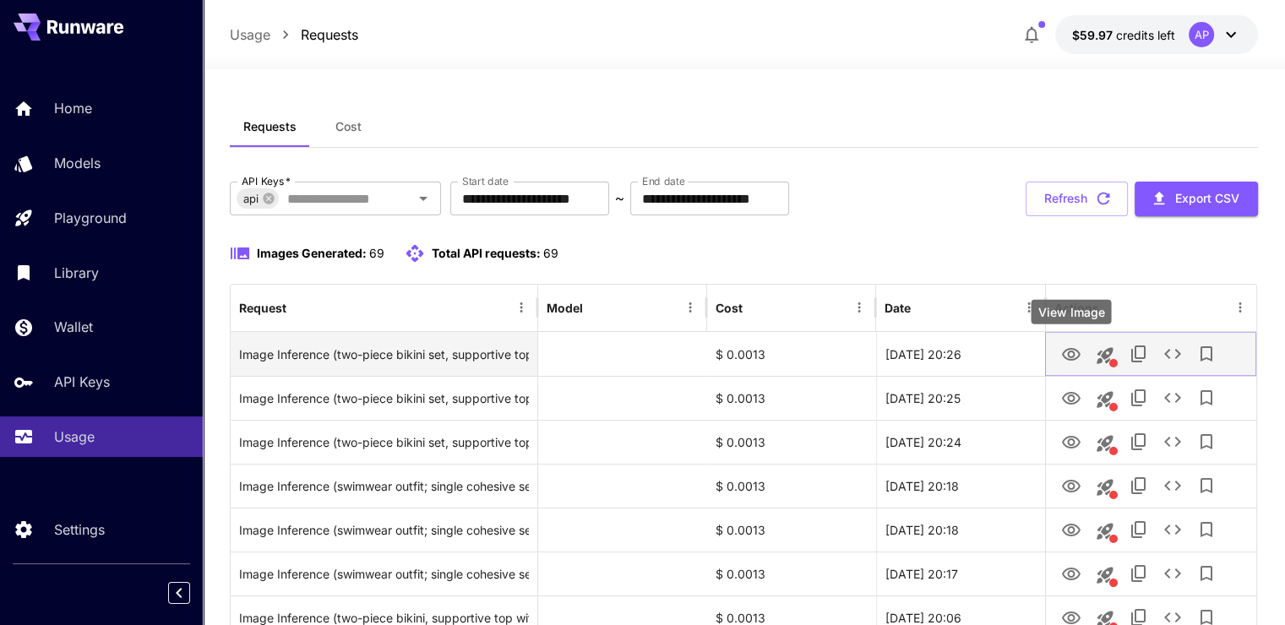
drag, startPoint x: 1075, startPoint y: 331, endPoint x: 1070, endPoint y: 348, distance: 17.4
click at [1070, 348] on icon "View Image" at bounding box center [1071, 354] width 19 height 13
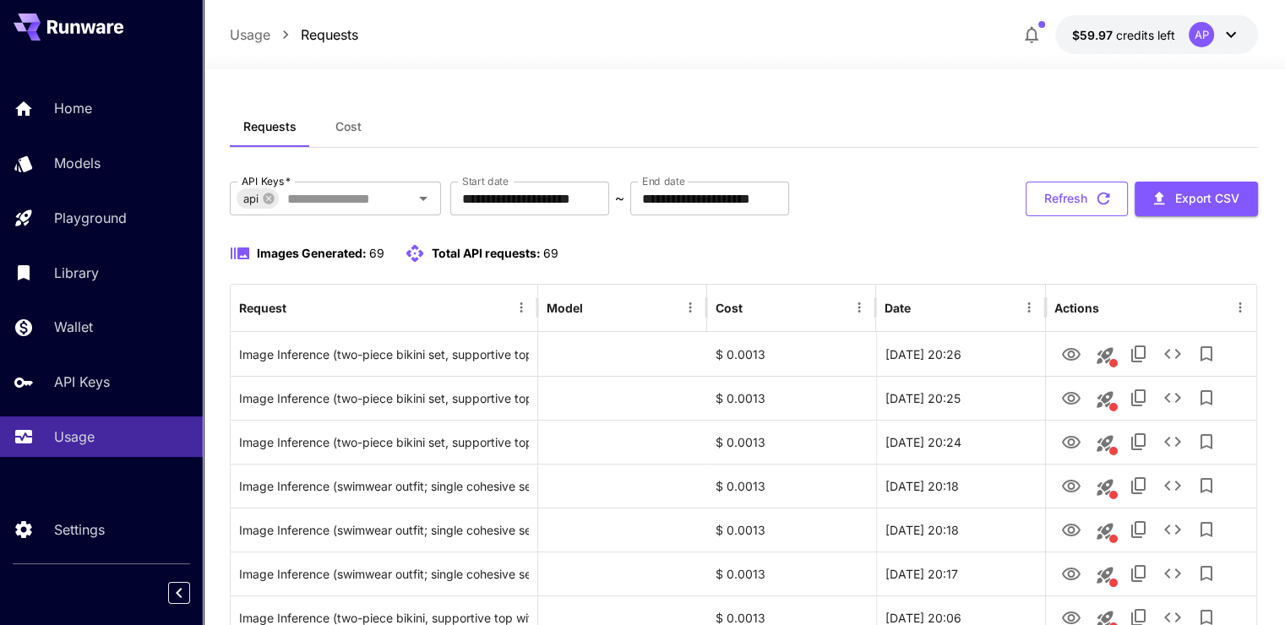
click at [1060, 196] on button "Refresh" at bounding box center [1077, 199] width 102 height 35
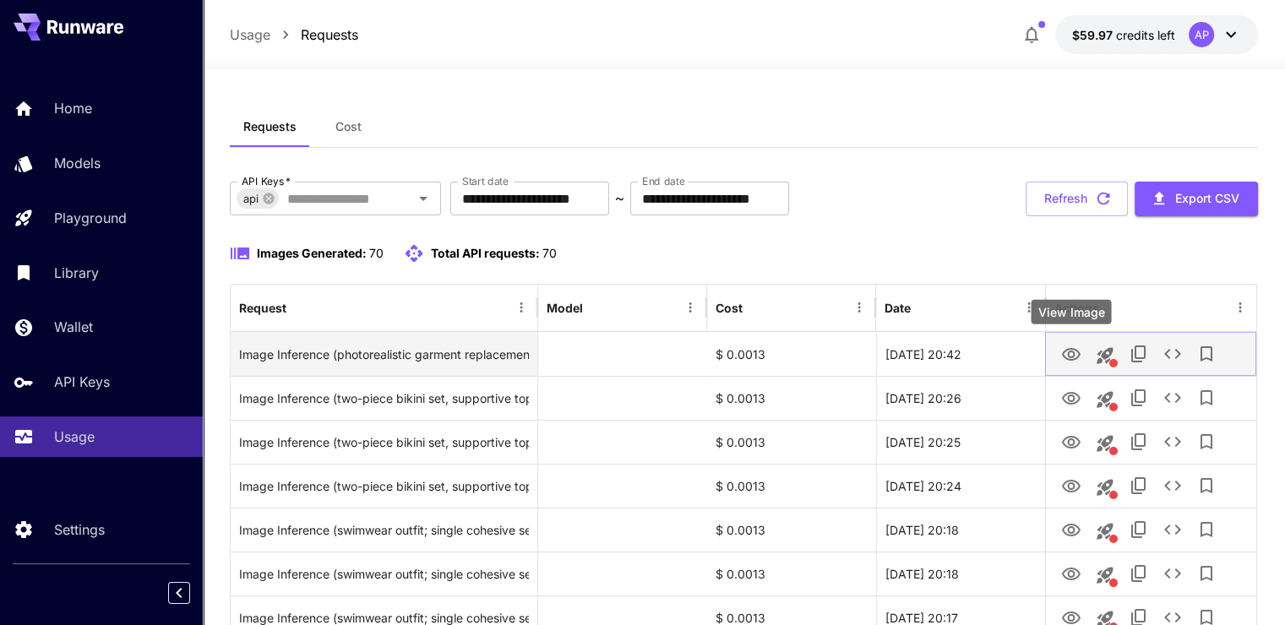
click at [1068, 356] on icon "View Image" at bounding box center [1071, 354] width 19 height 13
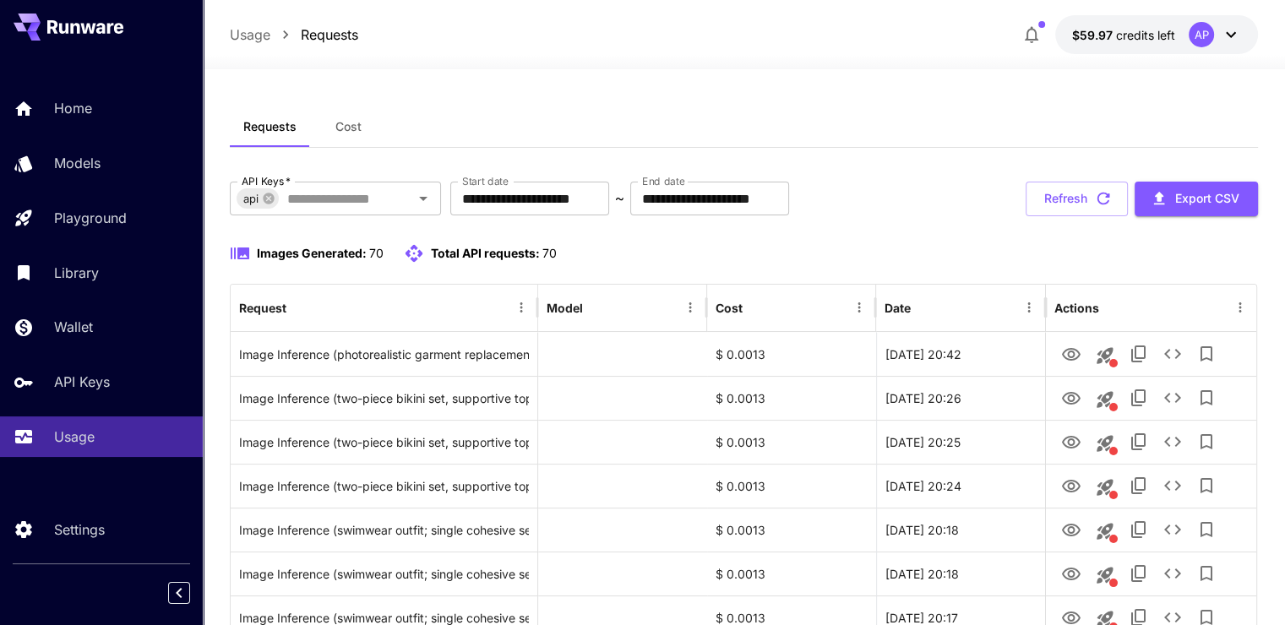
click at [1058, 199] on button "Refresh" at bounding box center [1077, 199] width 102 height 35
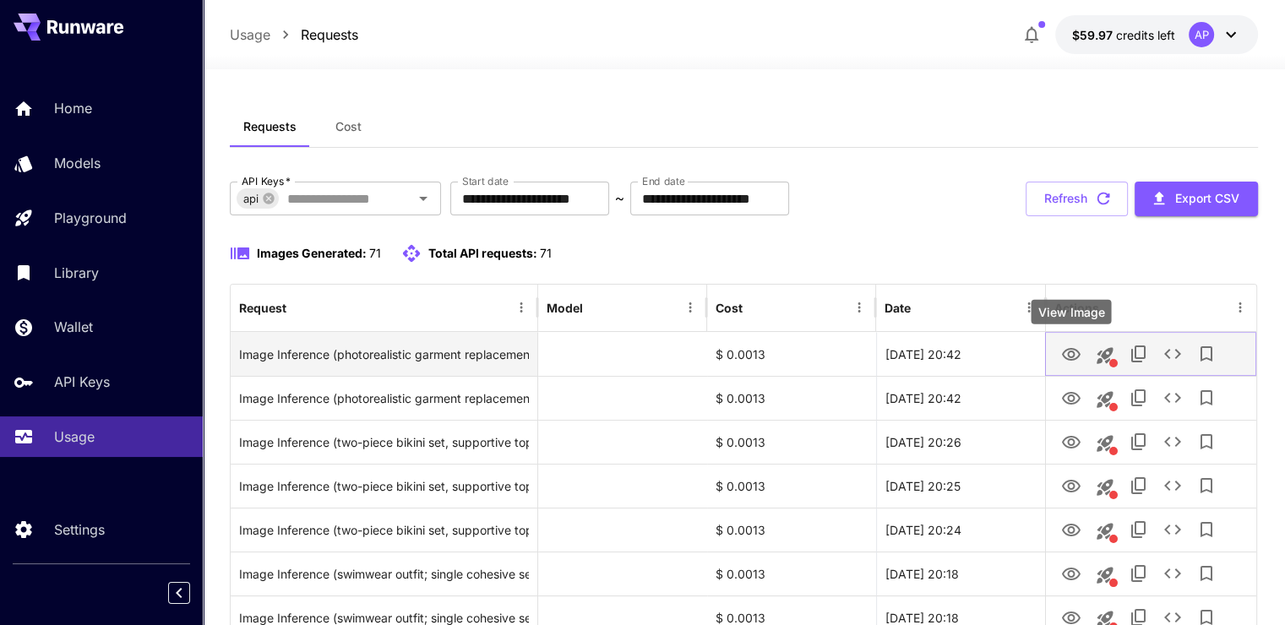
click at [1075, 355] on icon "View Image" at bounding box center [1071, 355] width 20 height 20
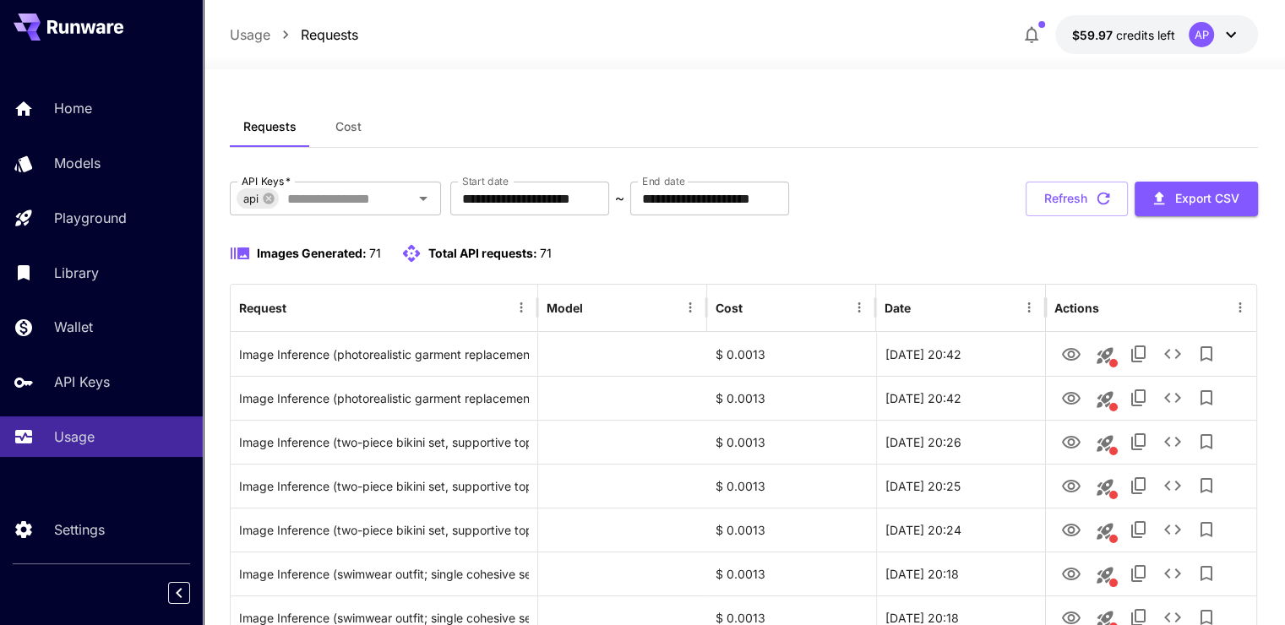
click at [1064, 203] on button "Refresh" at bounding box center [1077, 199] width 102 height 35
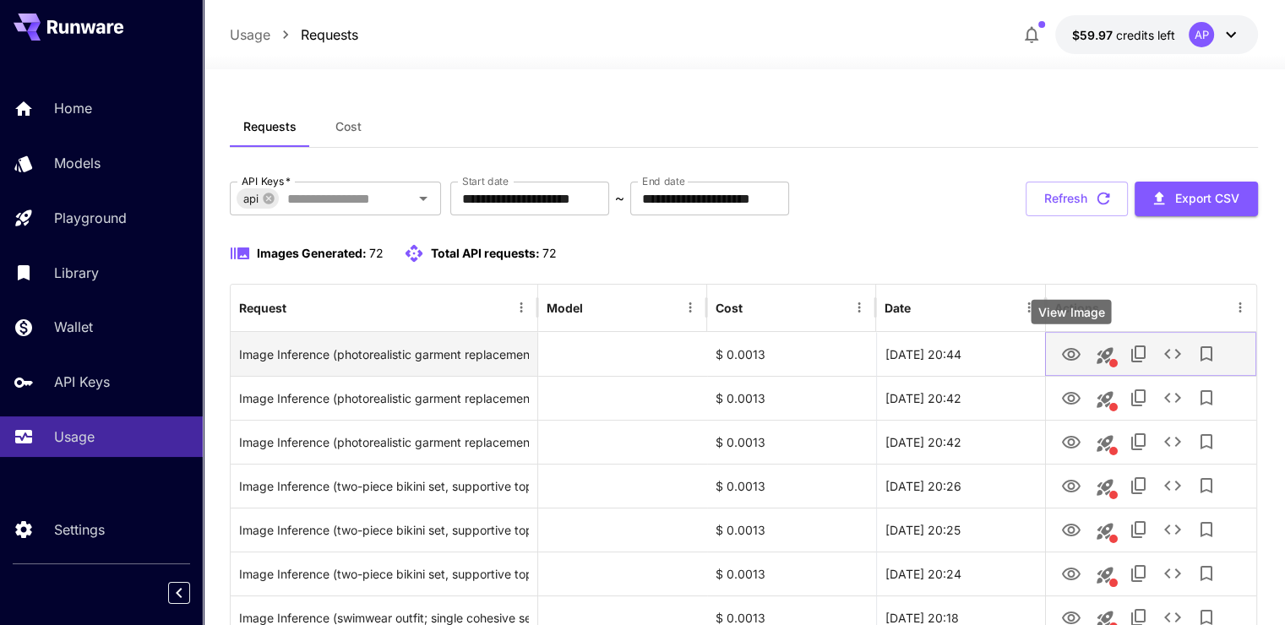
click at [1073, 351] on icon "View Image" at bounding box center [1071, 355] width 20 height 20
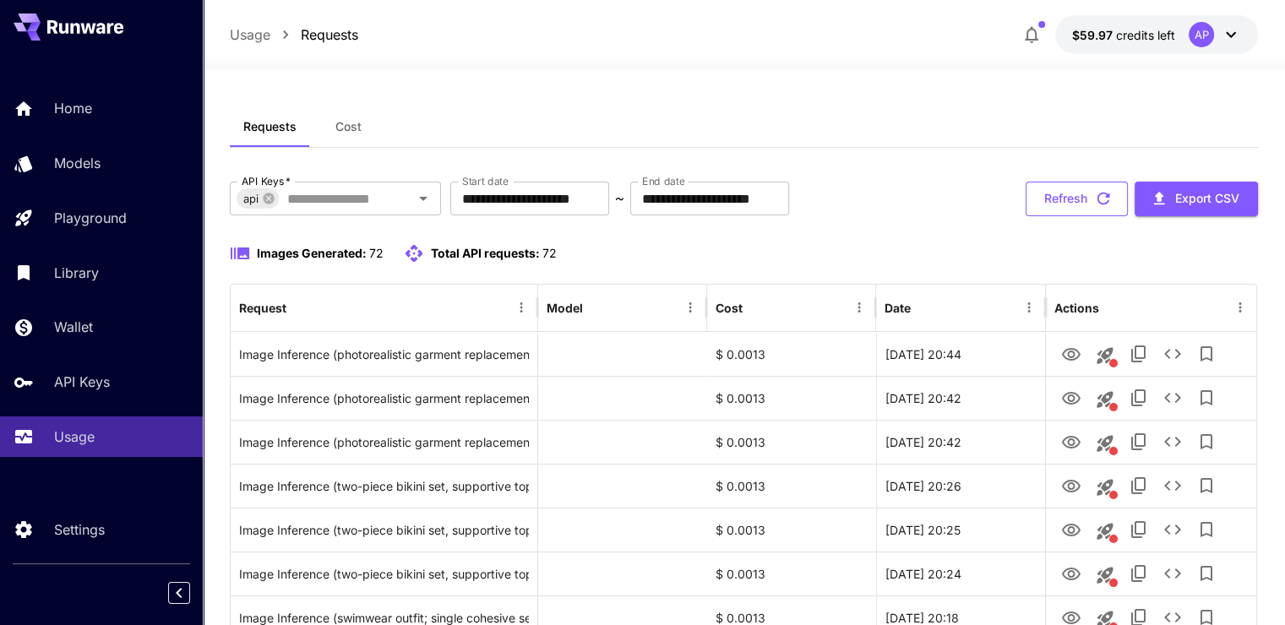
click at [1088, 193] on button "Refresh" at bounding box center [1077, 199] width 102 height 35
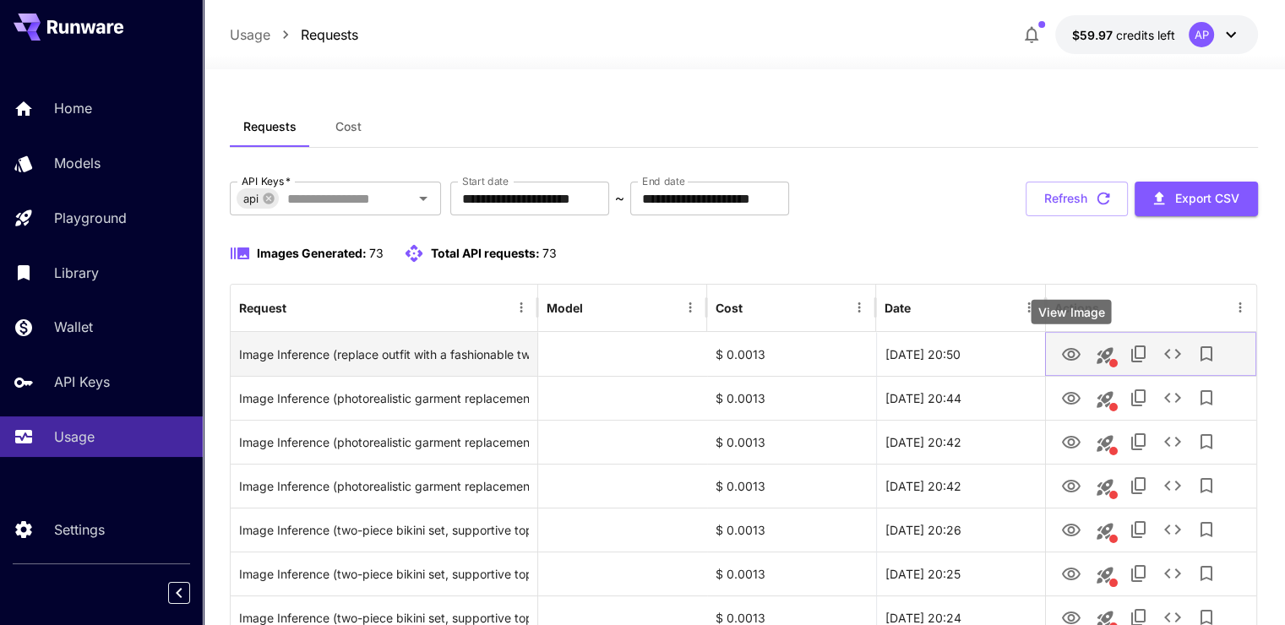
click at [1067, 353] on icon "View Image" at bounding box center [1071, 354] width 19 height 13
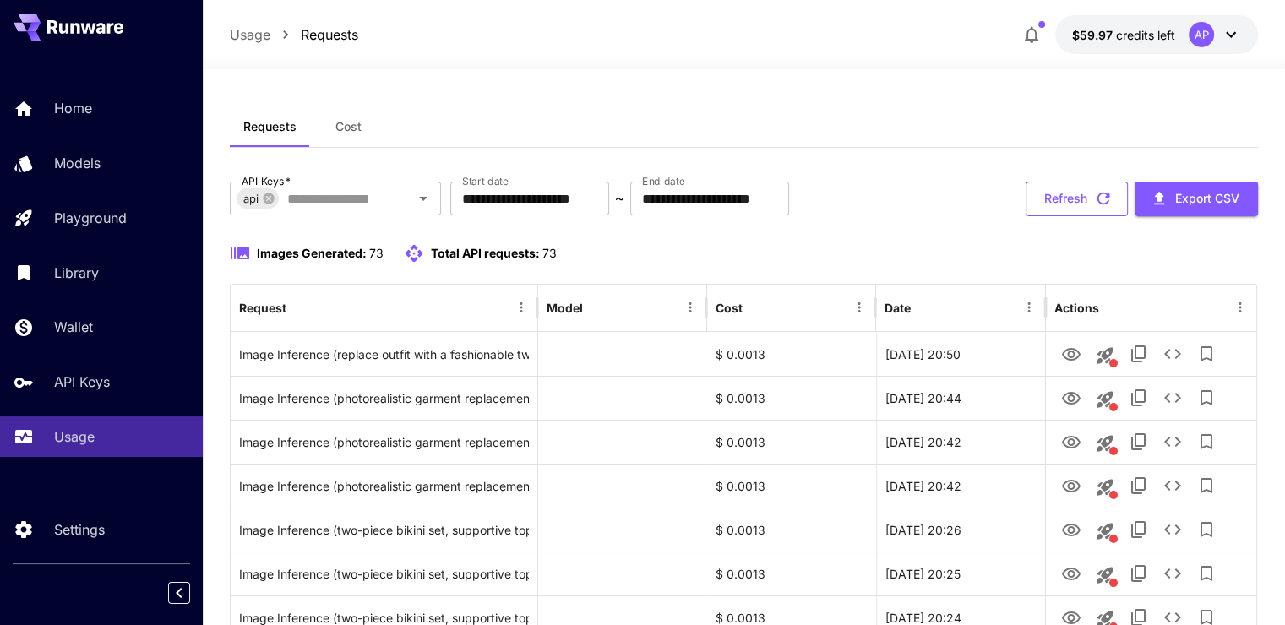
click at [1026, 199] on button "Refresh" at bounding box center [1077, 199] width 102 height 35
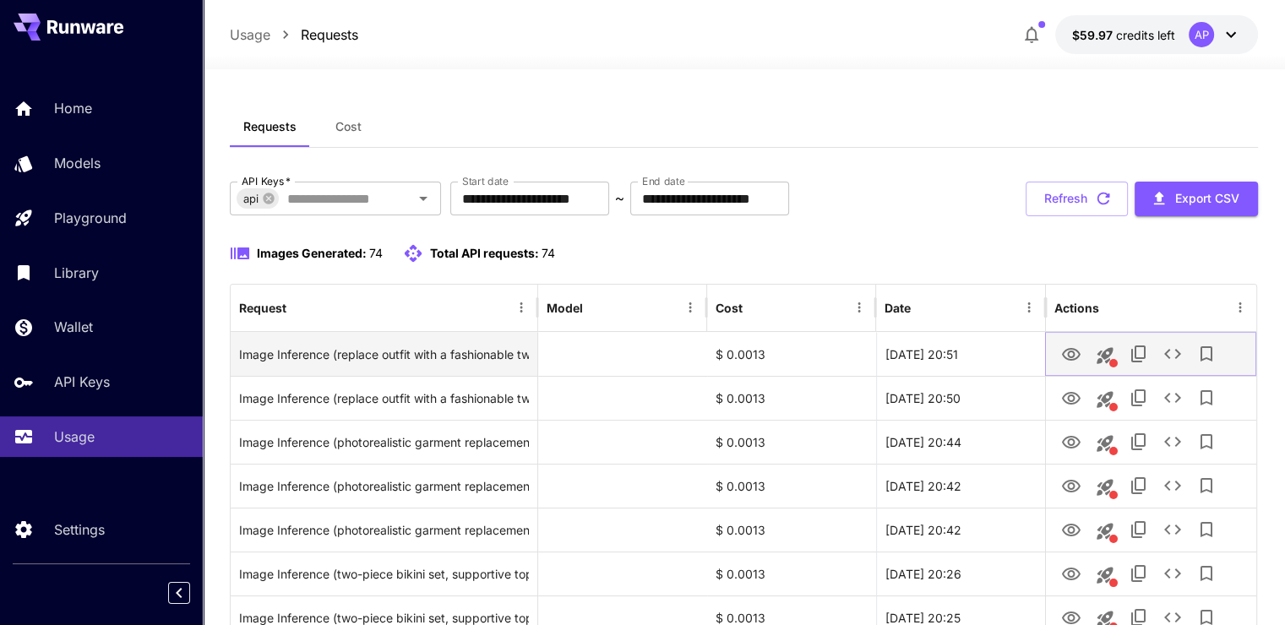
click at [1067, 354] on icon "View Image" at bounding box center [1071, 354] width 19 height 13
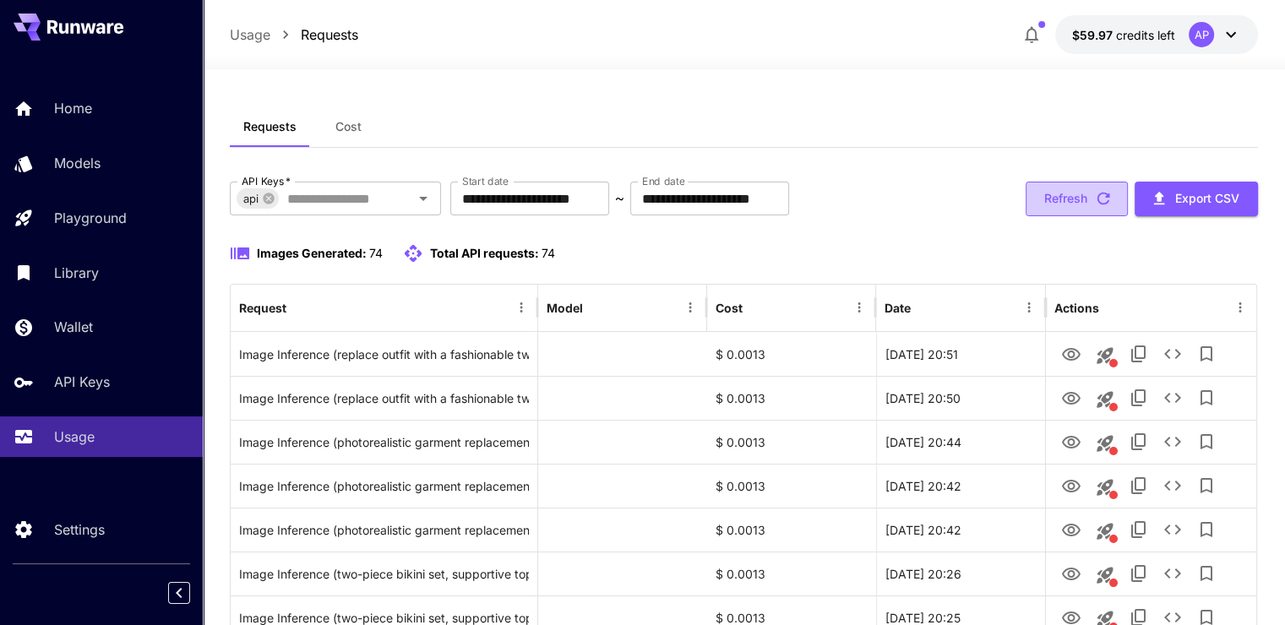
click at [1062, 189] on button "Refresh" at bounding box center [1077, 199] width 102 height 35
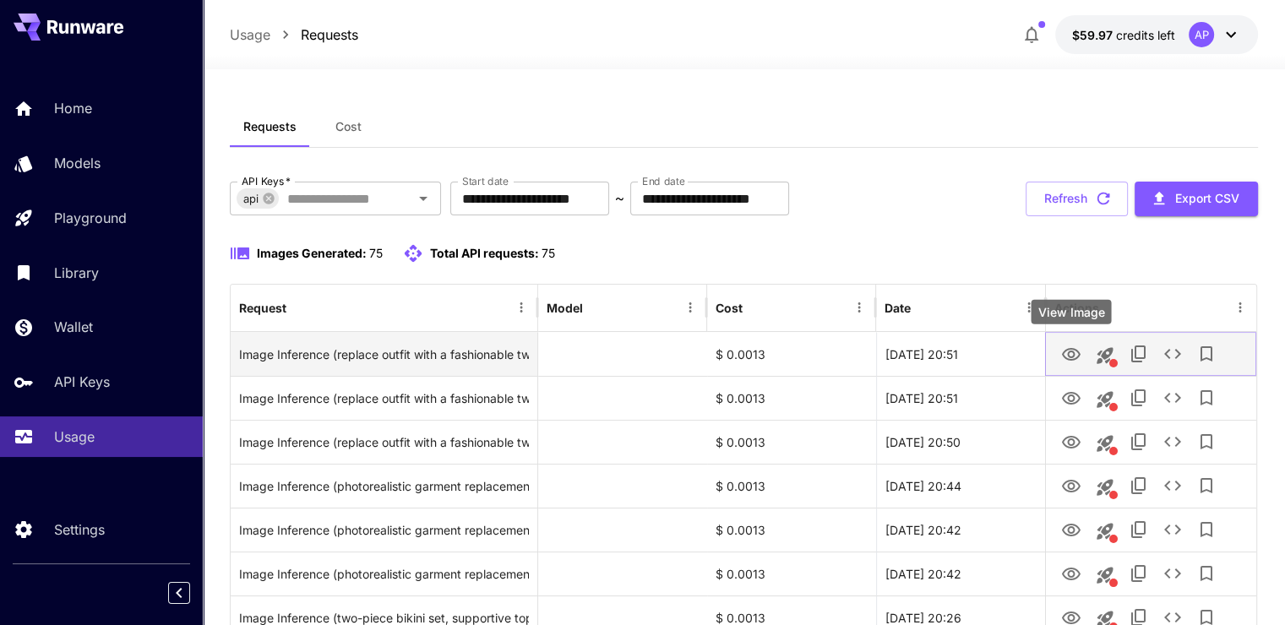
click at [1068, 351] on icon "View Image" at bounding box center [1071, 354] width 19 height 13
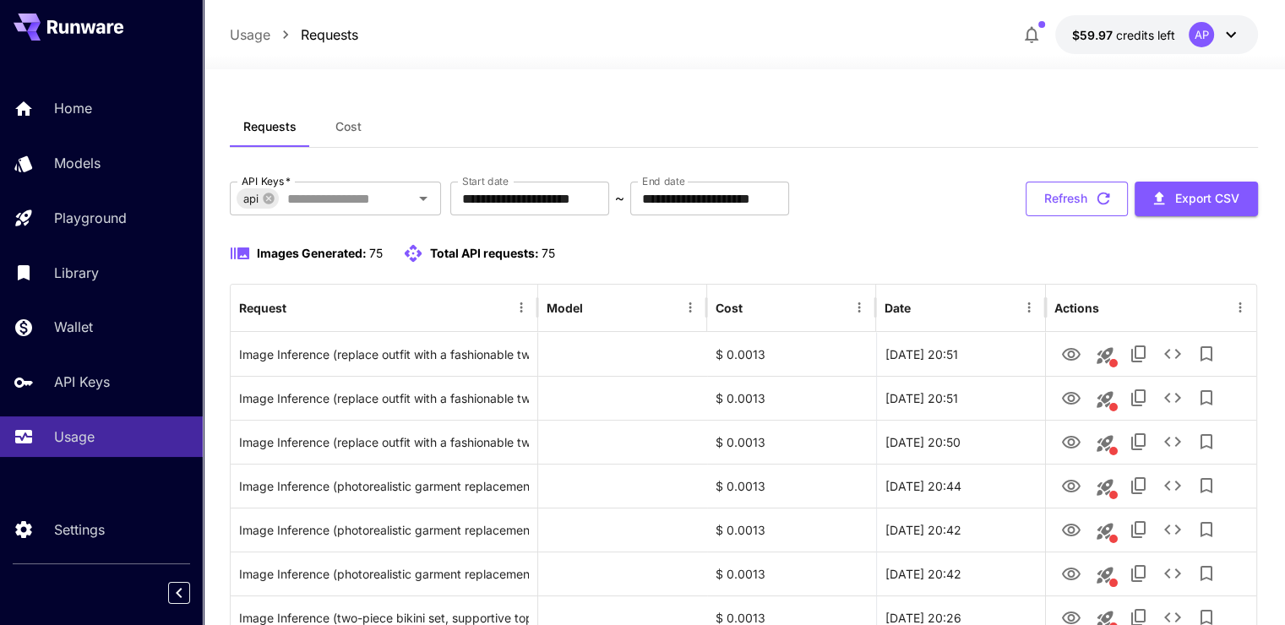
click at [1087, 210] on button "Refresh" at bounding box center [1077, 199] width 102 height 35
click at [1111, 206] on button "Refresh" at bounding box center [1077, 199] width 102 height 35
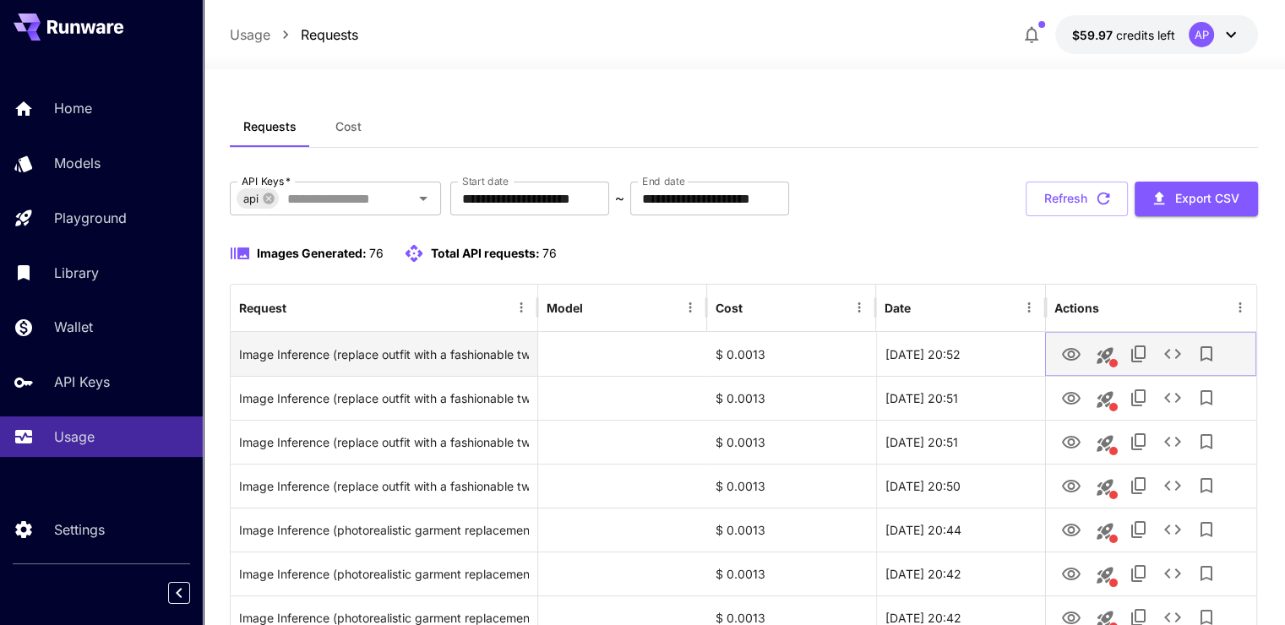
click at [1078, 347] on icon "View Image" at bounding box center [1071, 355] width 20 height 20
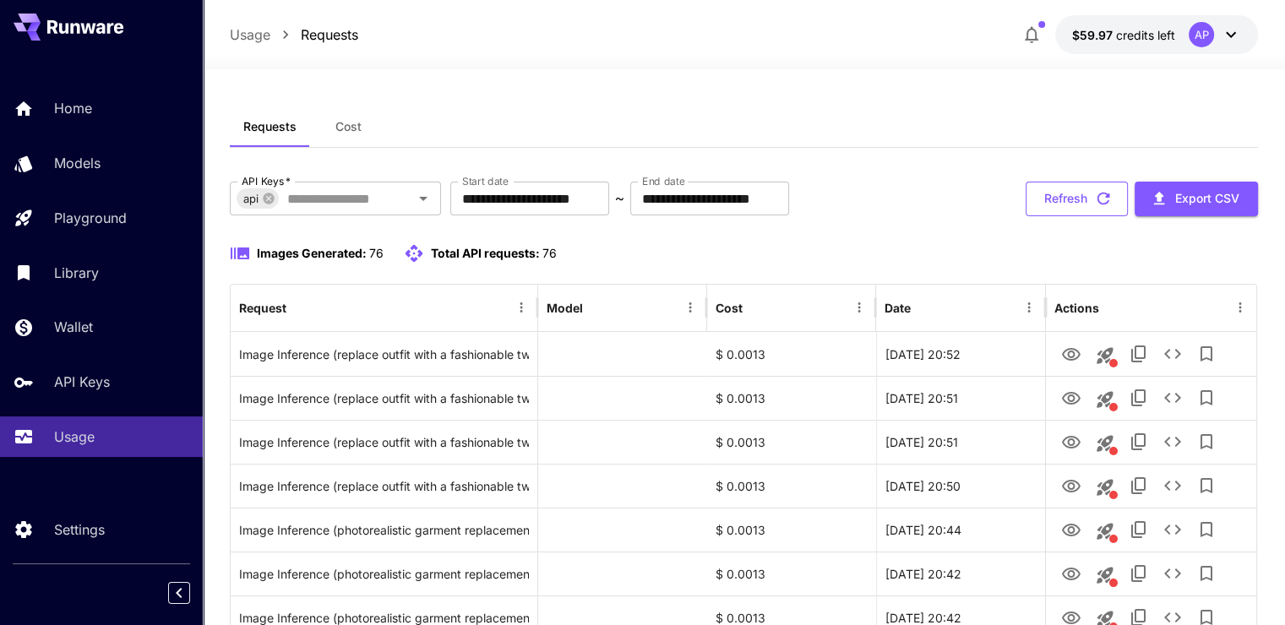
click at [1068, 208] on button "Refresh" at bounding box center [1077, 199] width 102 height 35
click at [1063, 196] on button "Refresh" at bounding box center [1077, 199] width 102 height 35
click at [1071, 353] on icon "View Image" at bounding box center [1071, 355] width 20 height 20
click at [1071, 209] on button "Refresh" at bounding box center [1077, 199] width 102 height 35
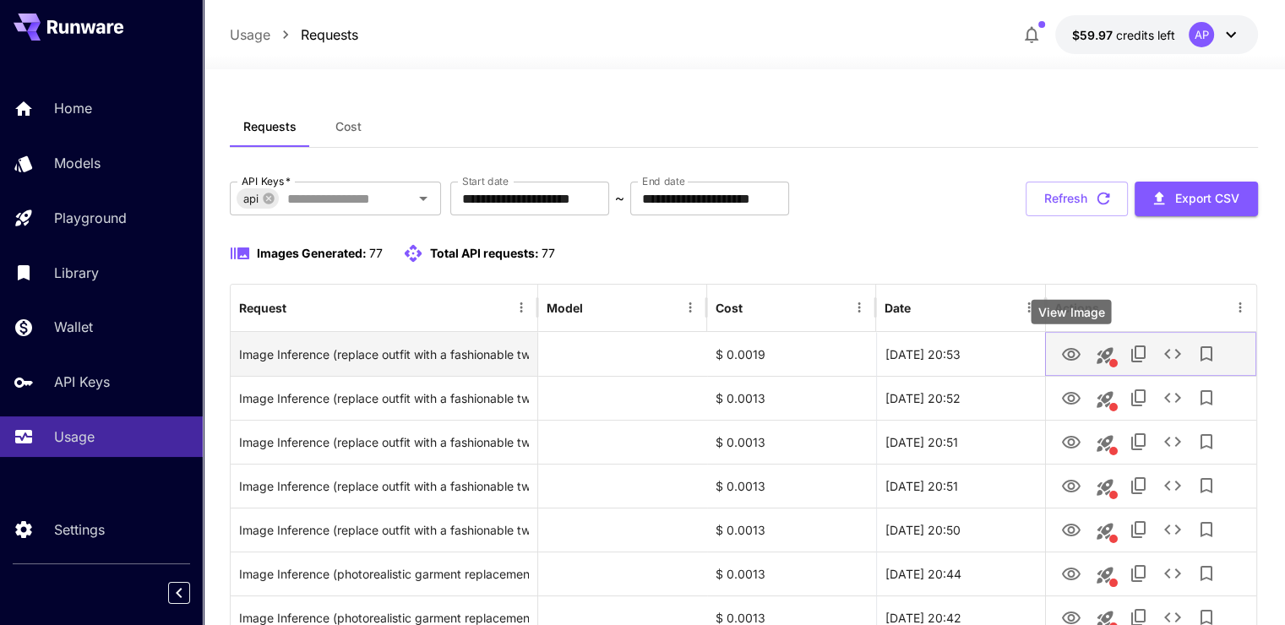
click at [1070, 356] on icon "View Image" at bounding box center [1071, 354] width 19 height 13
click at [1064, 343] on link "View Image" at bounding box center [1071, 353] width 20 height 21
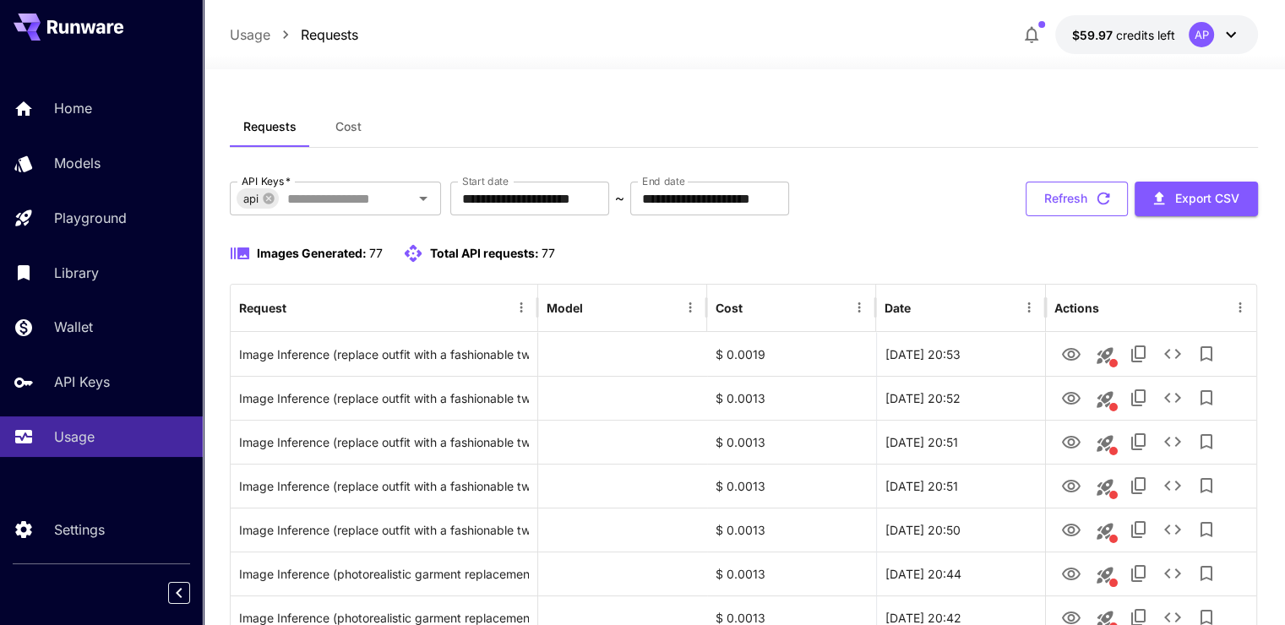
click at [1097, 203] on icon "button" at bounding box center [1103, 198] width 19 height 19
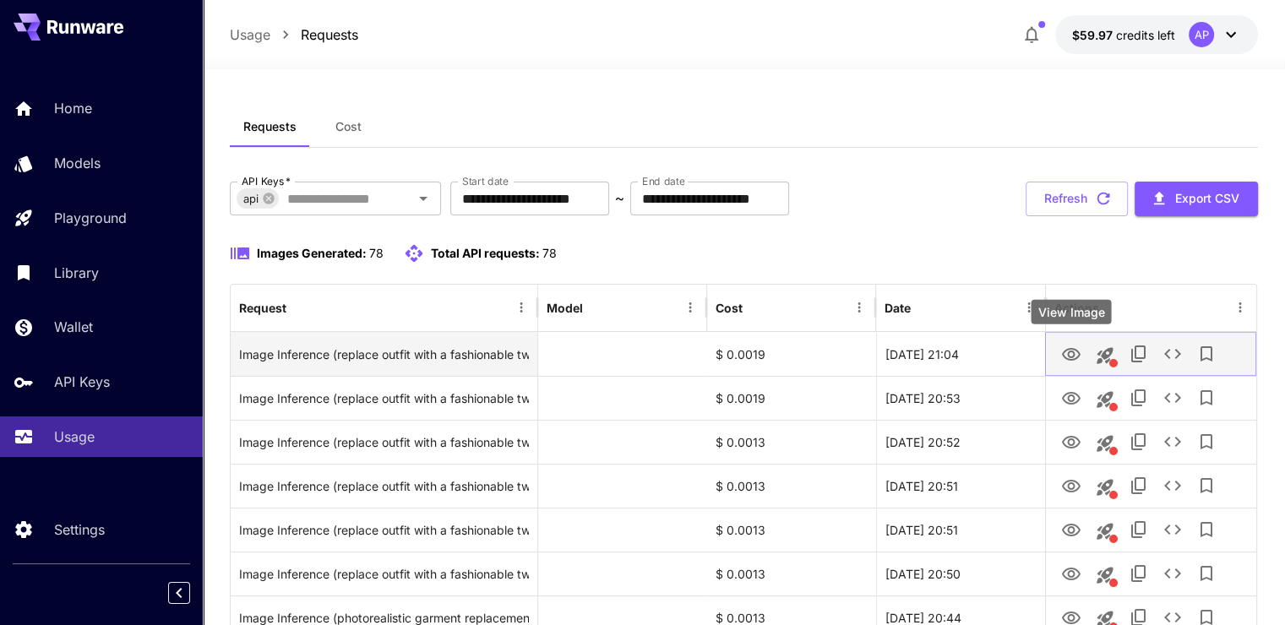
click at [1075, 339] on button "View Image" at bounding box center [1071, 353] width 34 height 35
click at [1083, 351] on button "View Image" at bounding box center [1071, 353] width 34 height 35
click at [1070, 348] on icon "View Image" at bounding box center [1071, 354] width 19 height 13
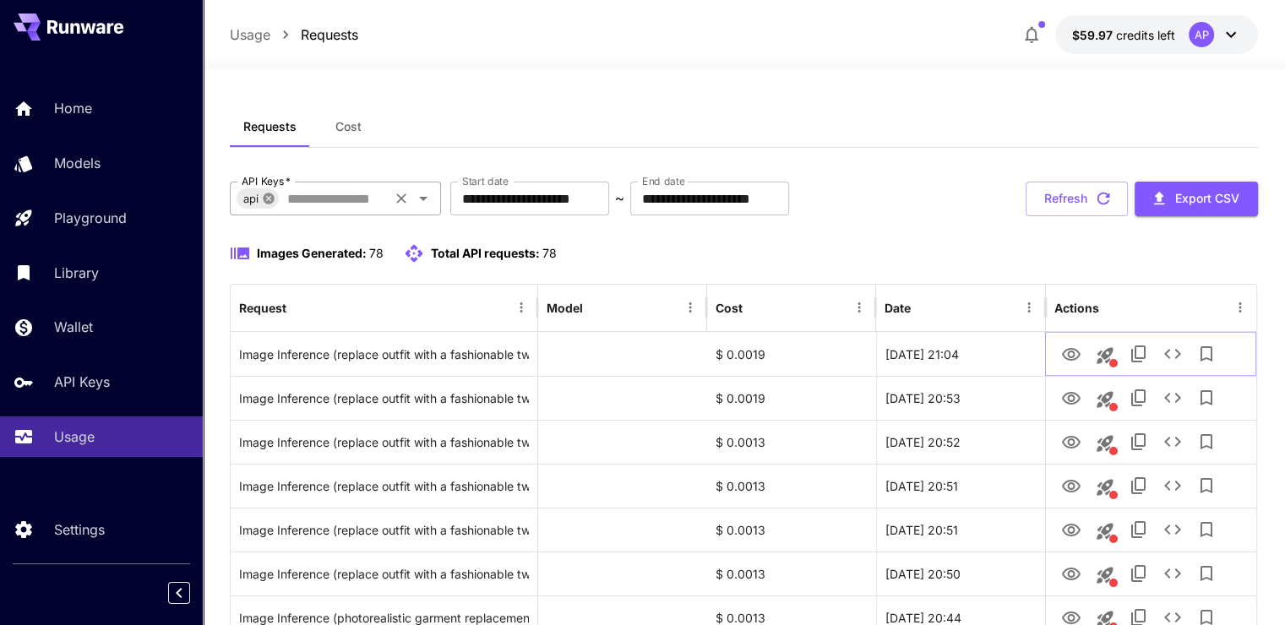
click at [273, 199] on icon at bounding box center [268, 198] width 11 height 11
click at [1064, 193] on button "Refresh" at bounding box center [1077, 199] width 102 height 35
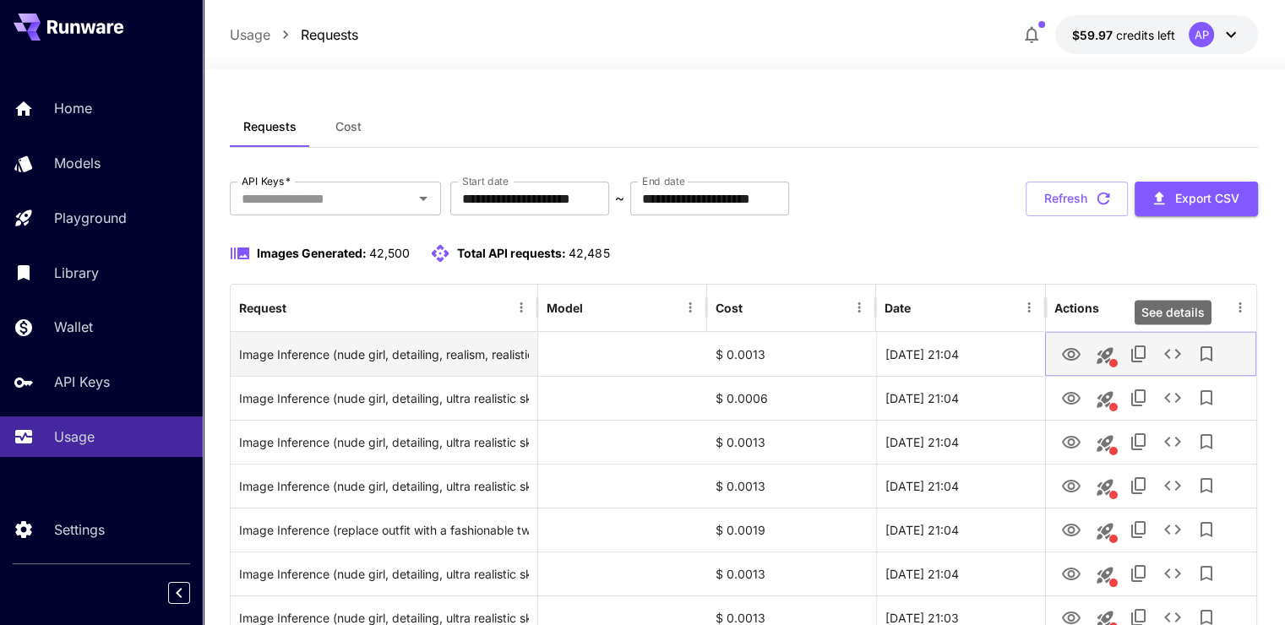
click at [1173, 352] on icon "See details" at bounding box center [1172, 354] width 20 height 20
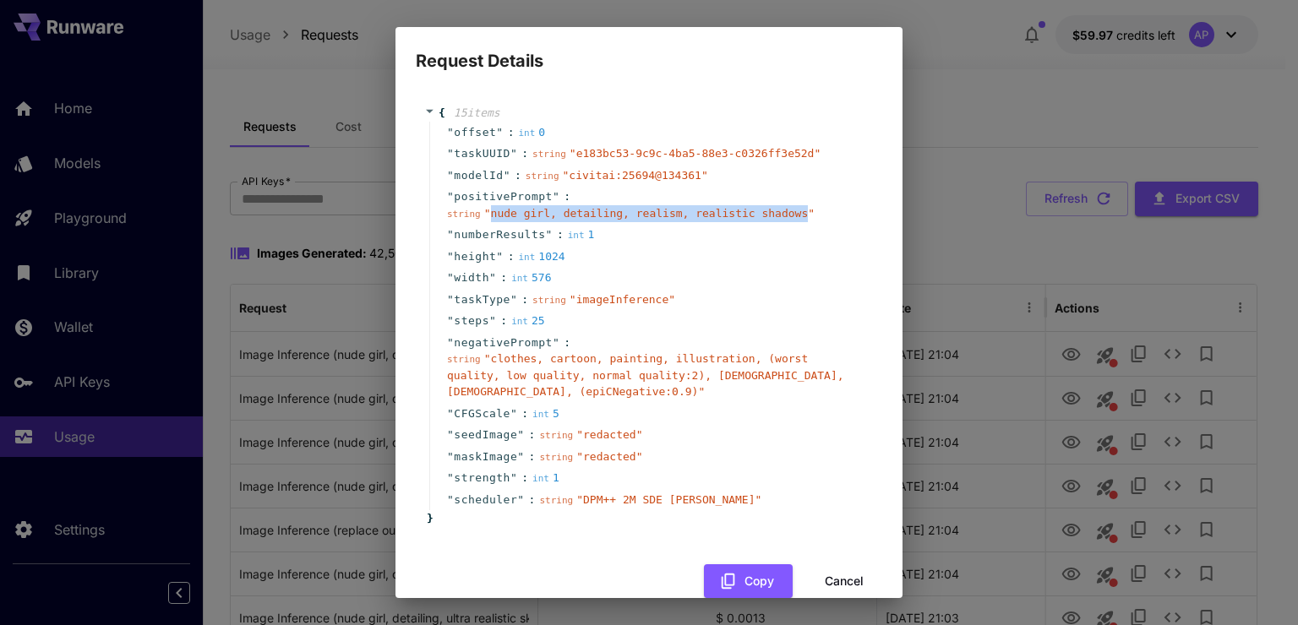
drag, startPoint x: 488, startPoint y: 215, endPoint x: 774, endPoint y: 213, distance: 285.6
click at [774, 213] on span "" nude girl, detailing, realism, realistic shadows "" at bounding box center [649, 213] width 330 height 13
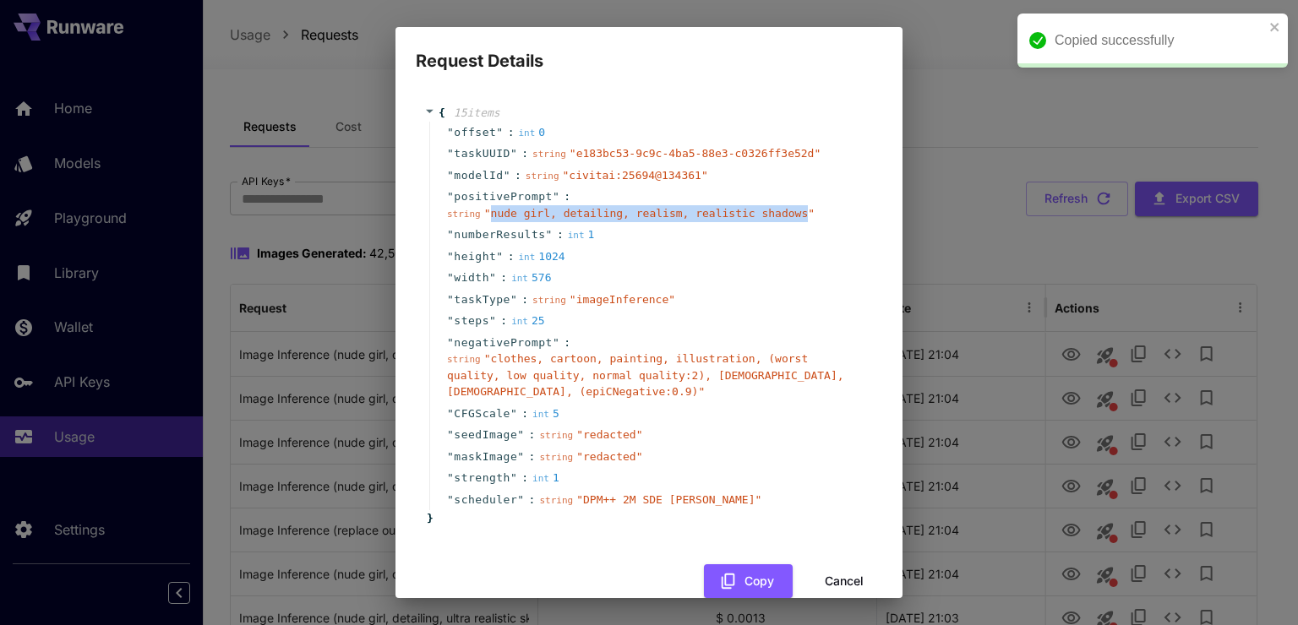
copy span "nude girl, detailing, realism, realistic shadows"
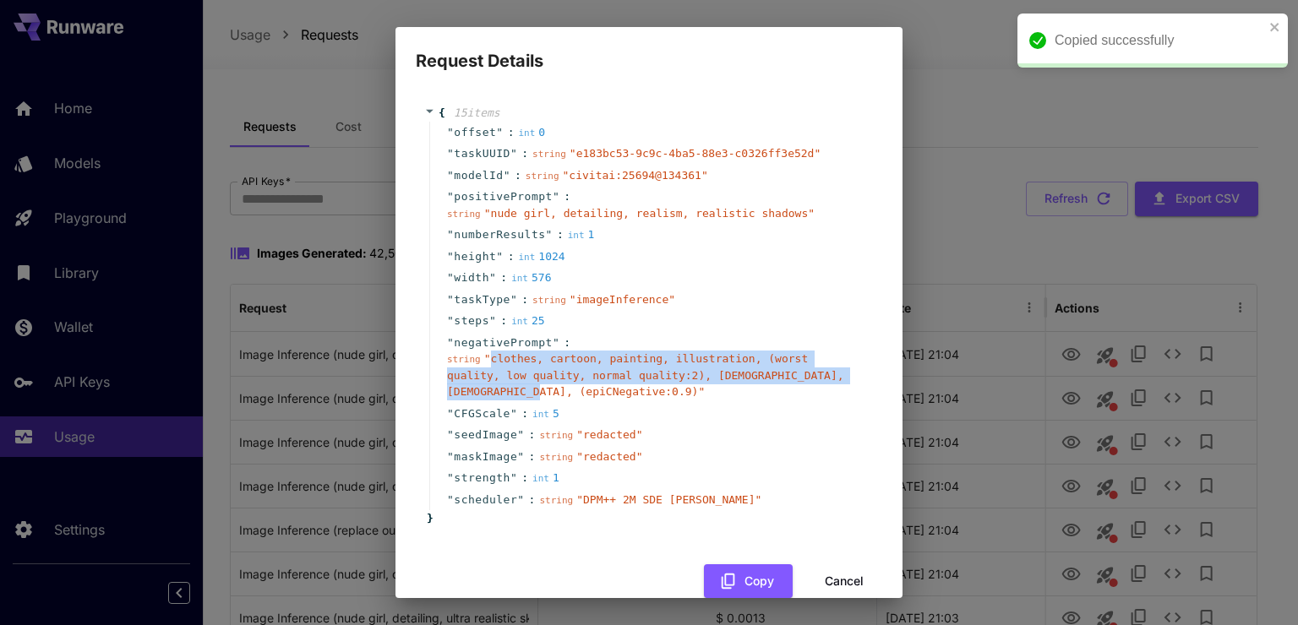
drag, startPoint x: 485, startPoint y: 358, endPoint x: 843, endPoint y: 374, distance: 358.6
click at [843, 374] on span "" clothes, cartoon, painting, illustration, (worst quality, low quality, normal…" at bounding box center [645, 375] width 397 height 46
copy span "clothes, cartoon, painting, illustration, (worst quality, low quality, normal q…"
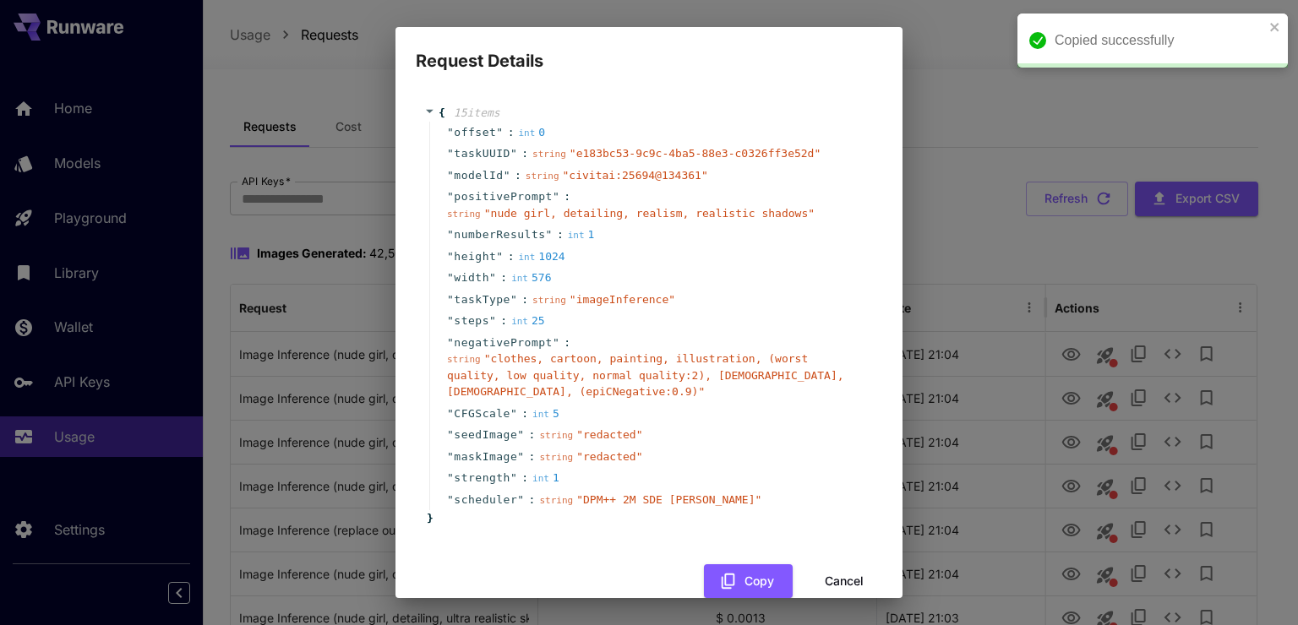
click at [977, 287] on div "Request Details { 15 item s " offset " : int 0 " taskUUID " : string " e183bc53…" at bounding box center [649, 312] width 1298 height 625
click at [836, 565] on button "Cancel" at bounding box center [844, 581] width 76 height 35
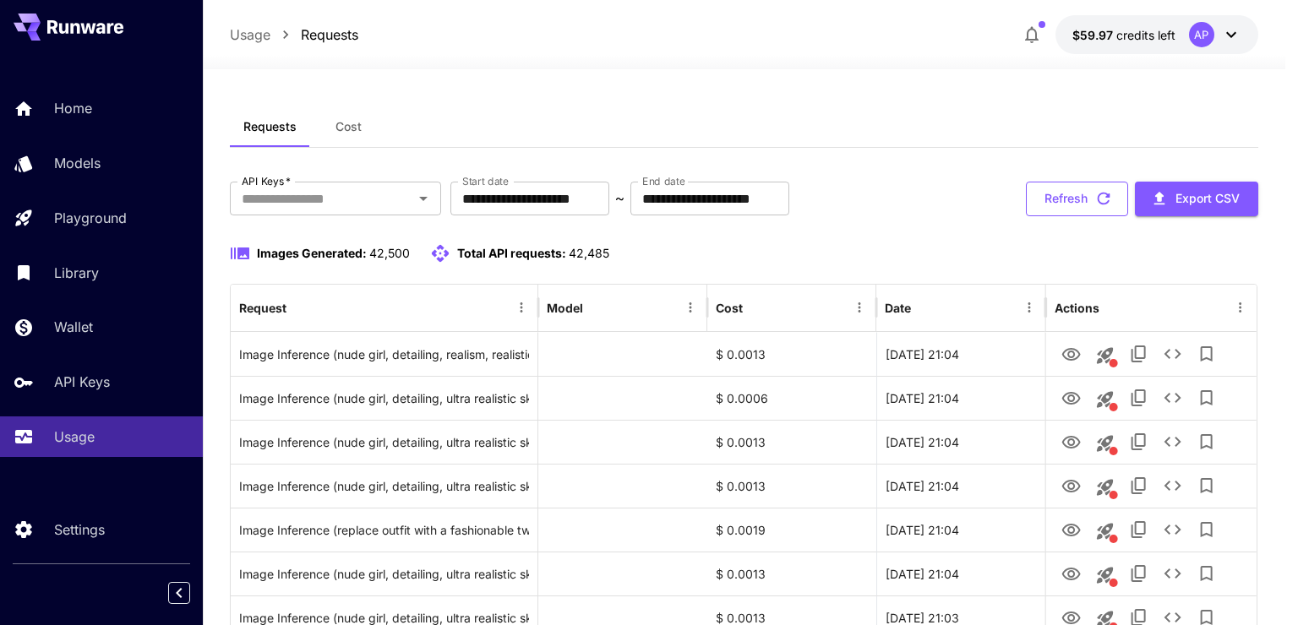
click at [1069, 215] on button "Refresh" at bounding box center [1077, 199] width 102 height 35
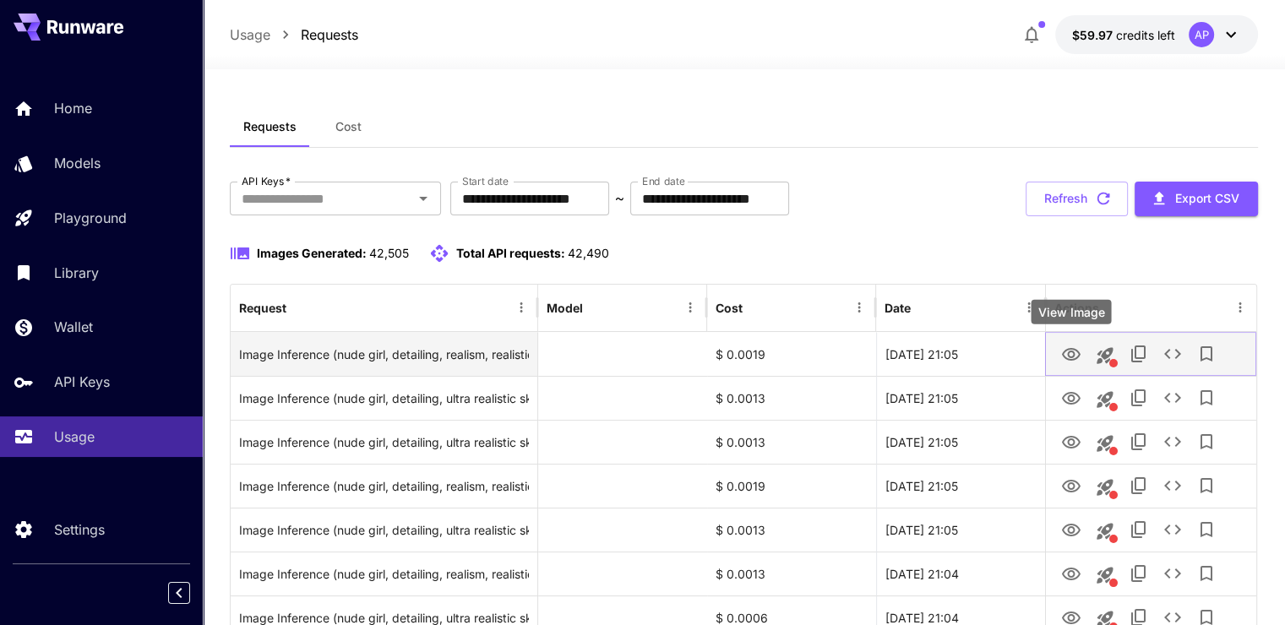
click at [1062, 358] on icon "View Image" at bounding box center [1071, 355] width 20 height 20
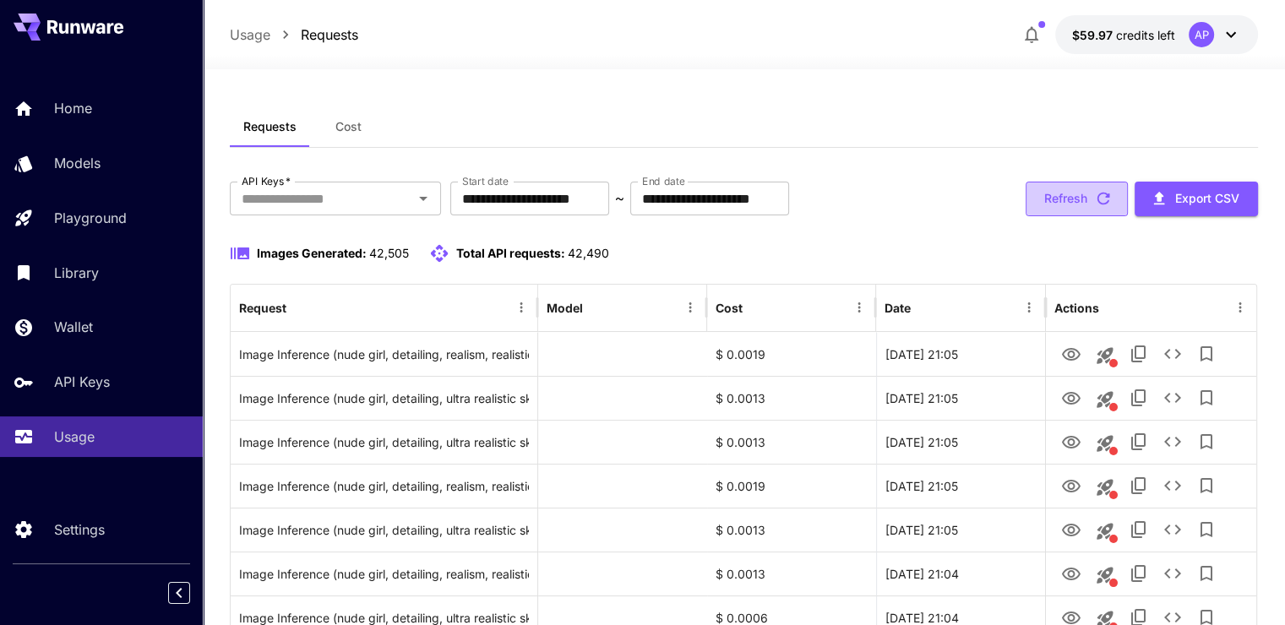
click at [1059, 202] on button "Refresh" at bounding box center [1077, 199] width 102 height 35
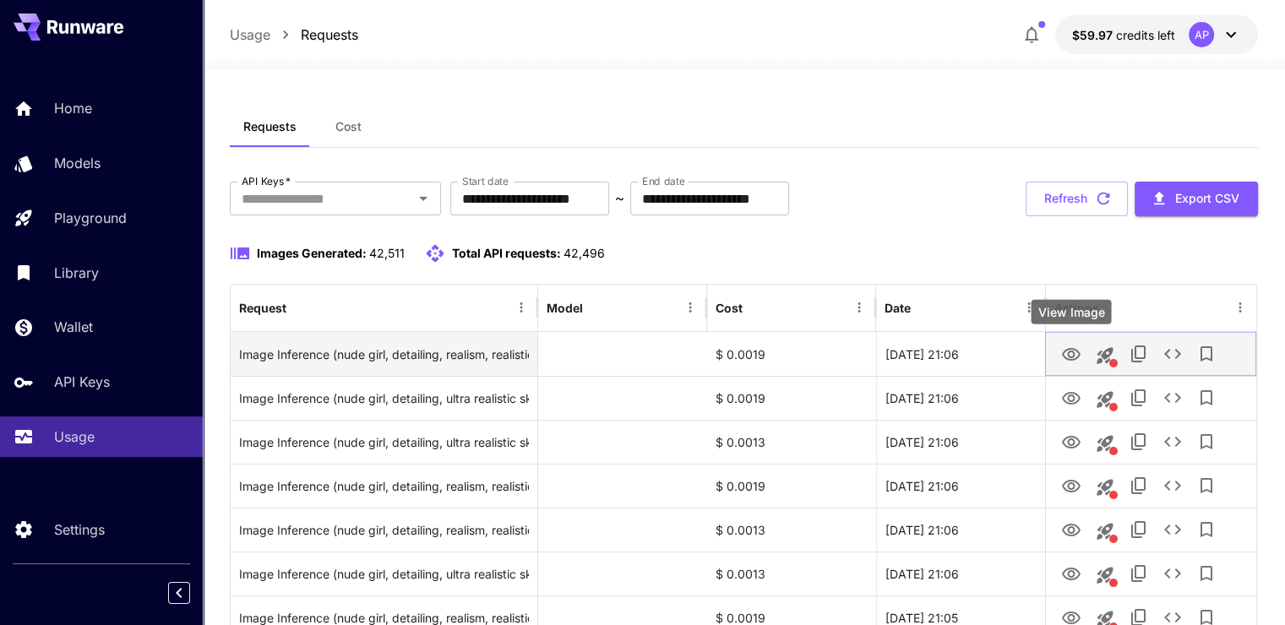
click at [1063, 353] on icon "View Image" at bounding box center [1071, 354] width 19 height 13
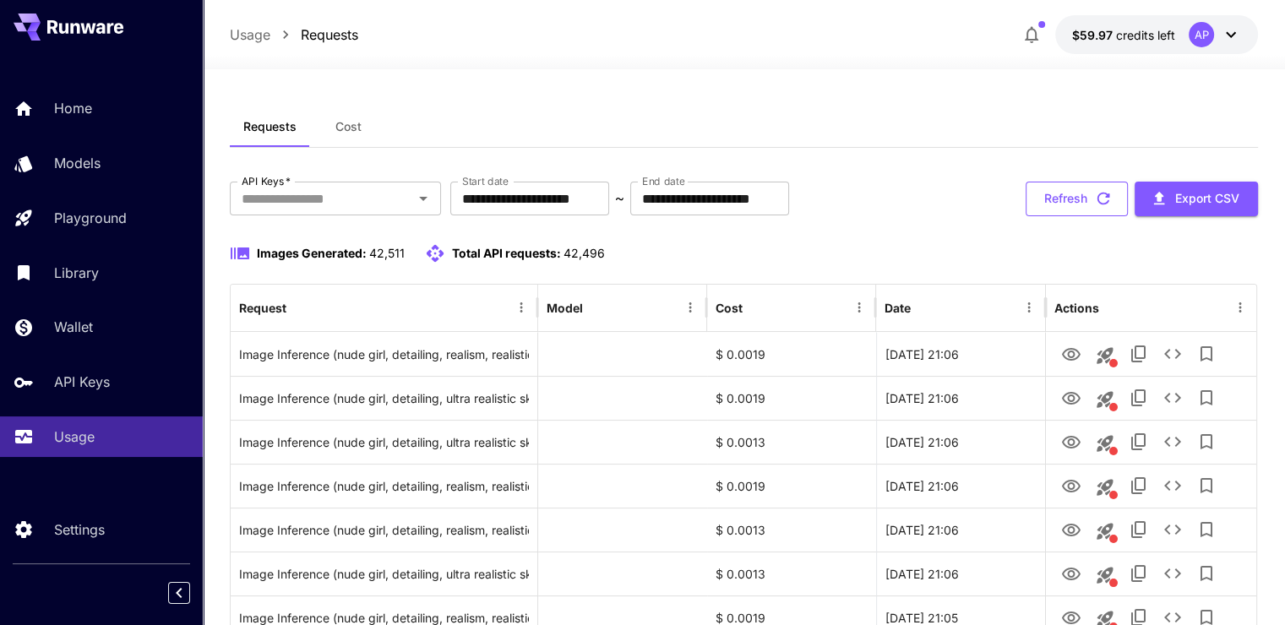
click at [1083, 193] on button "Refresh" at bounding box center [1077, 199] width 102 height 35
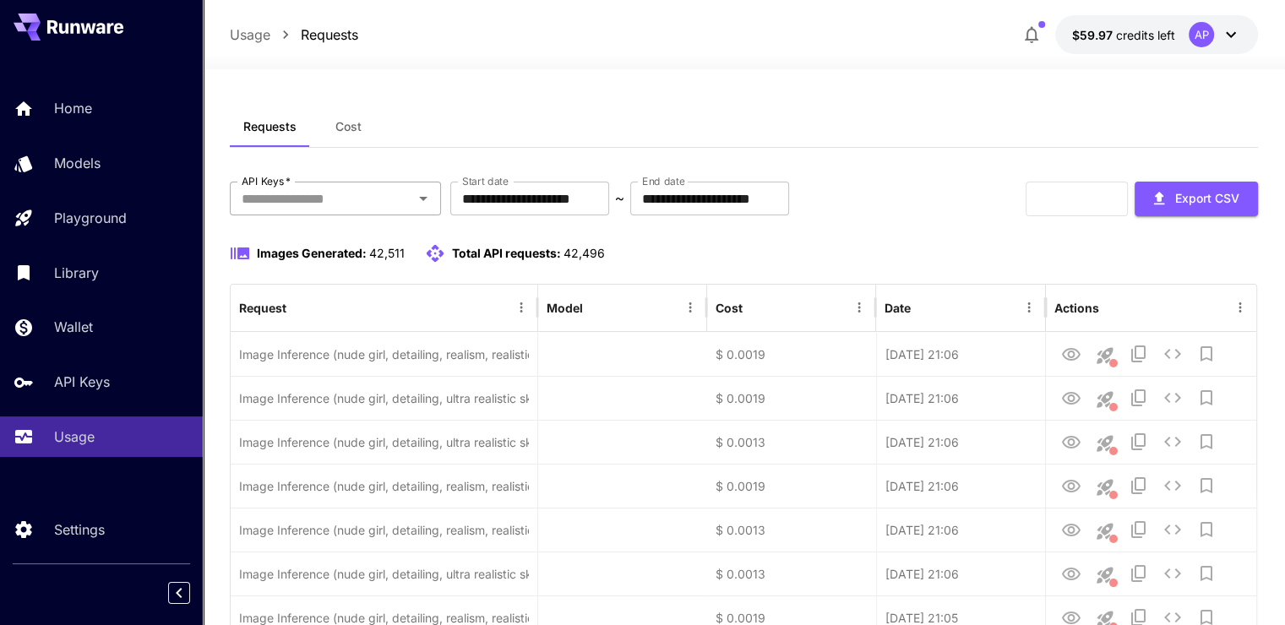
click at [366, 198] on input "API Keys   *" at bounding box center [321, 199] width 173 height 24
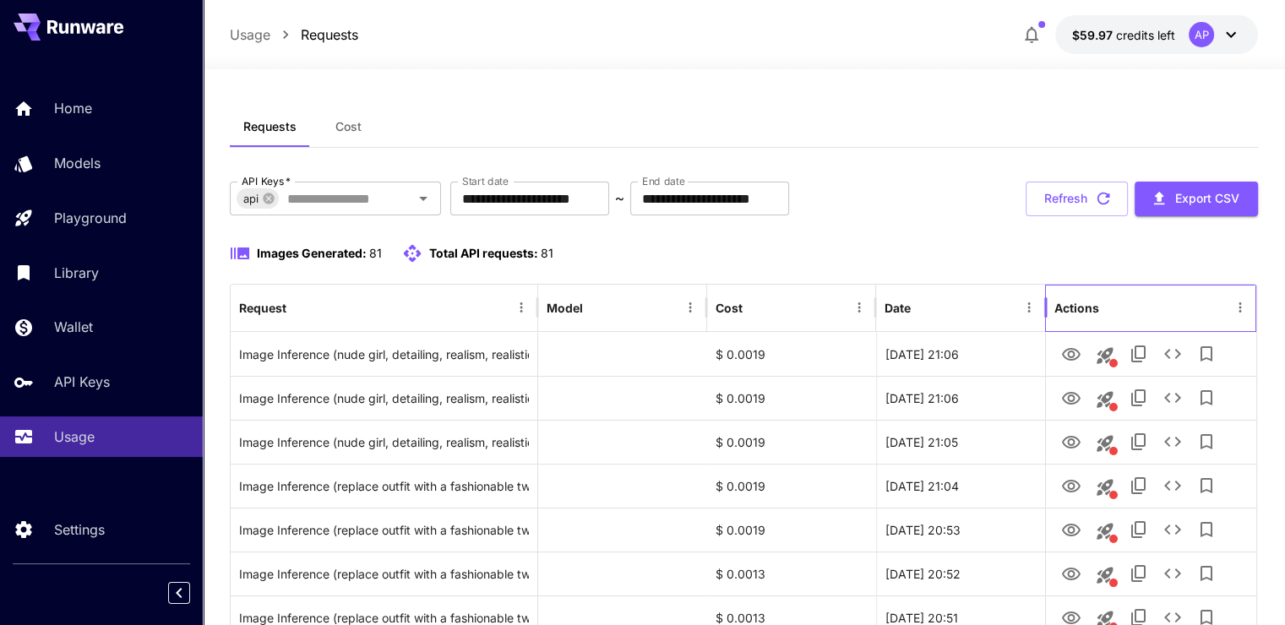
click at [1053, 330] on div "Actions" at bounding box center [1150, 308] width 211 height 47
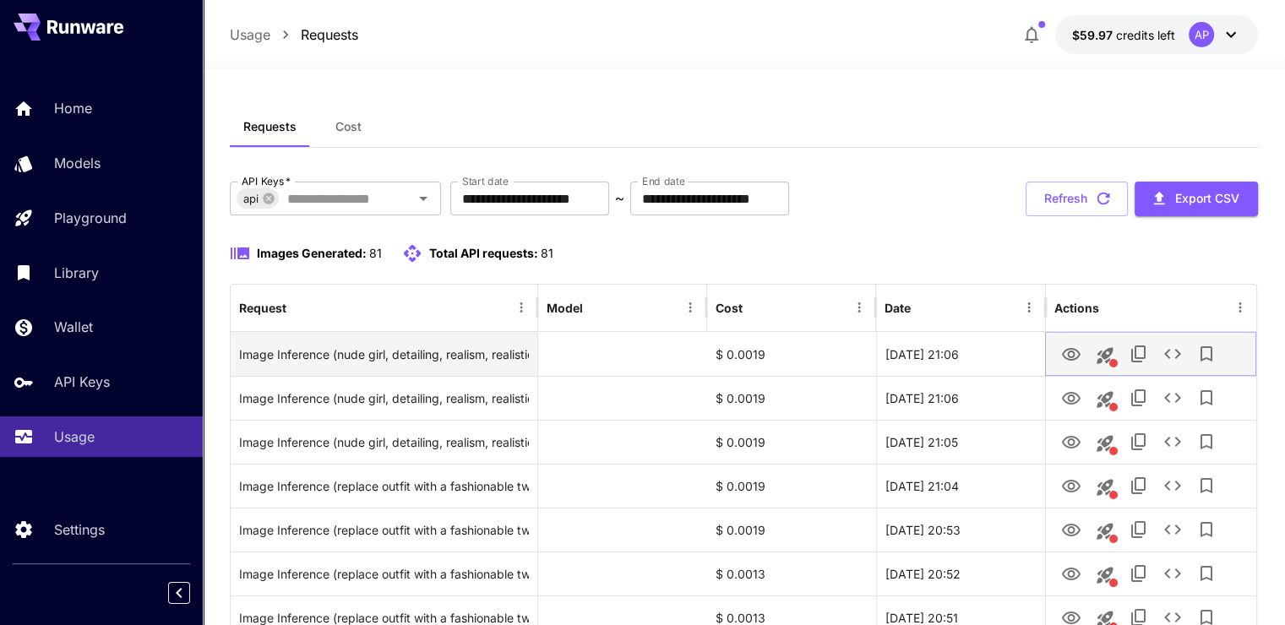
click at [1065, 348] on icon "View Image" at bounding box center [1071, 355] width 20 height 20
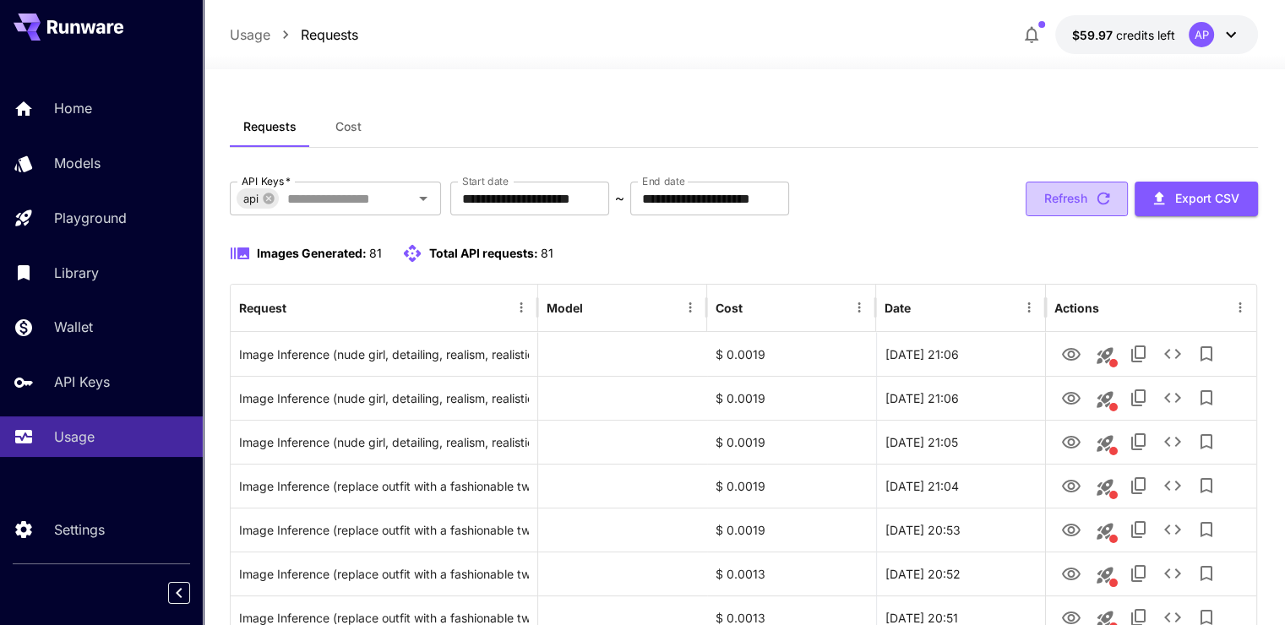
click at [1069, 193] on button "Refresh" at bounding box center [1077, 199] width 102 height 35
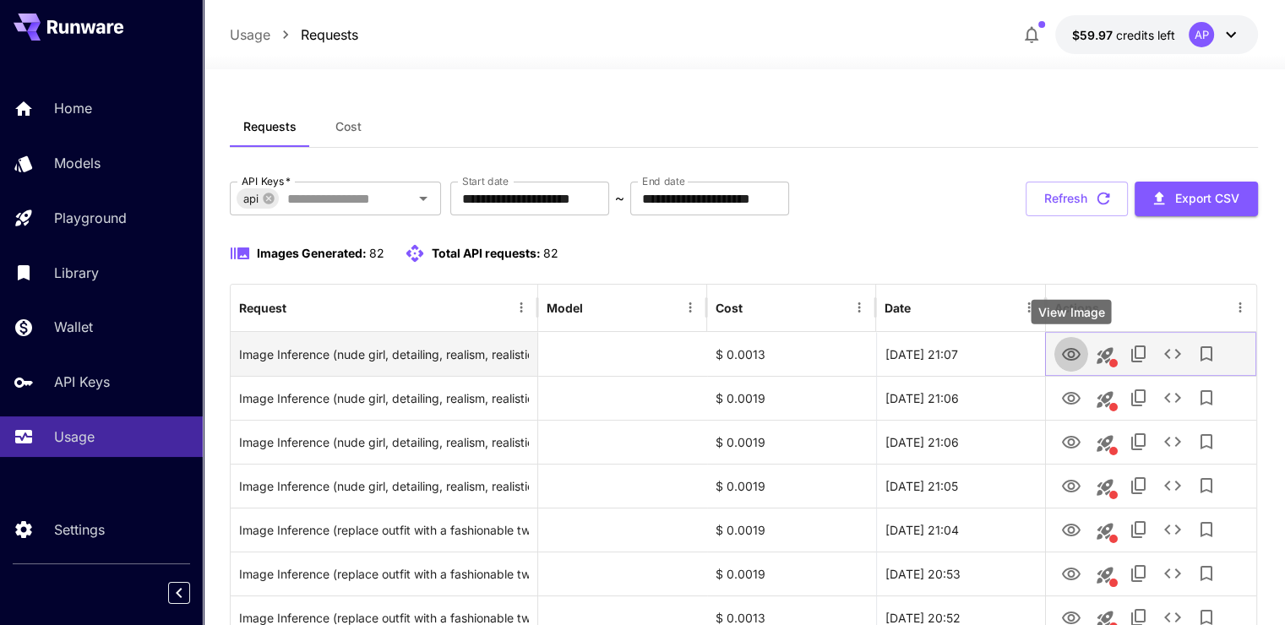
click at [1071, 354] on icon "View Image" at bounding box center [1071, 355] width 20 height 20
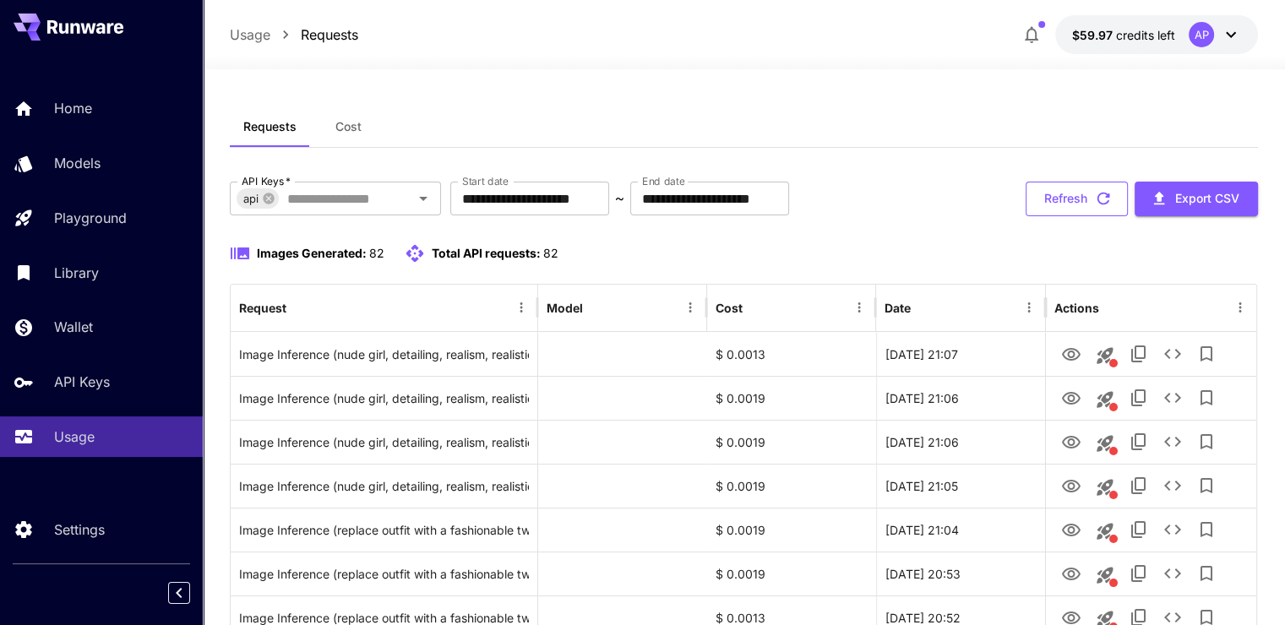
click at [1053, 186] on button "Refresh" at bounding box center [1077, 199] width 102 height 35
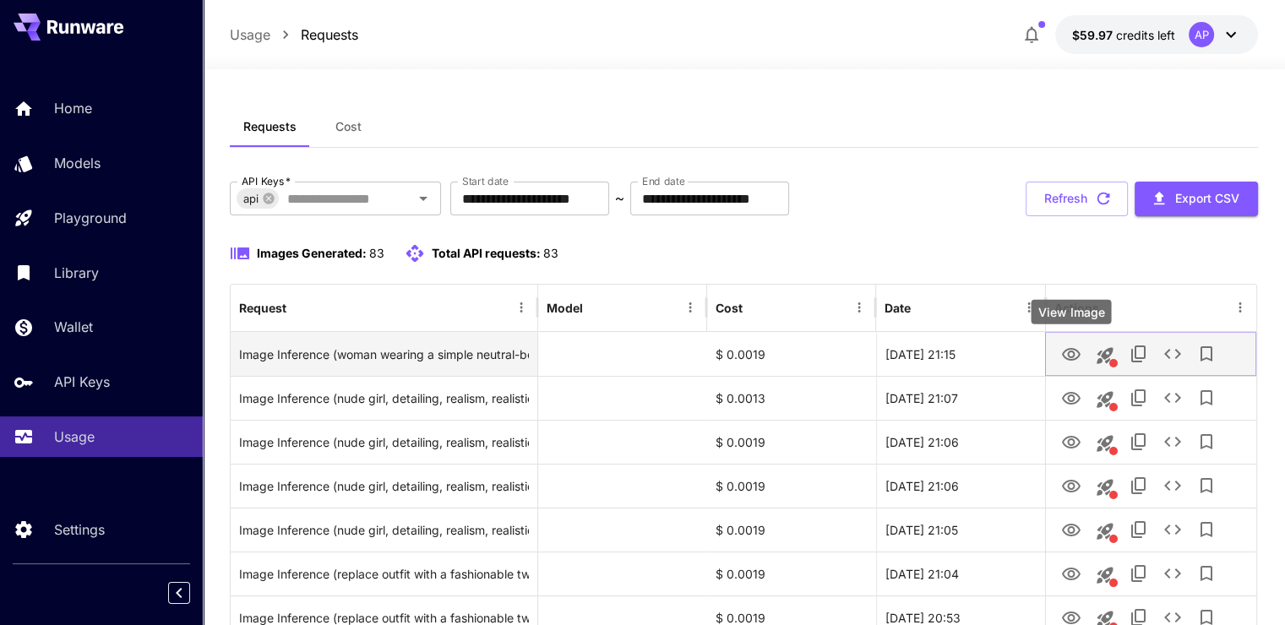
click at [1065, 348] on icon "View Image" at bounding box center [1071, 355] width 20 height 20
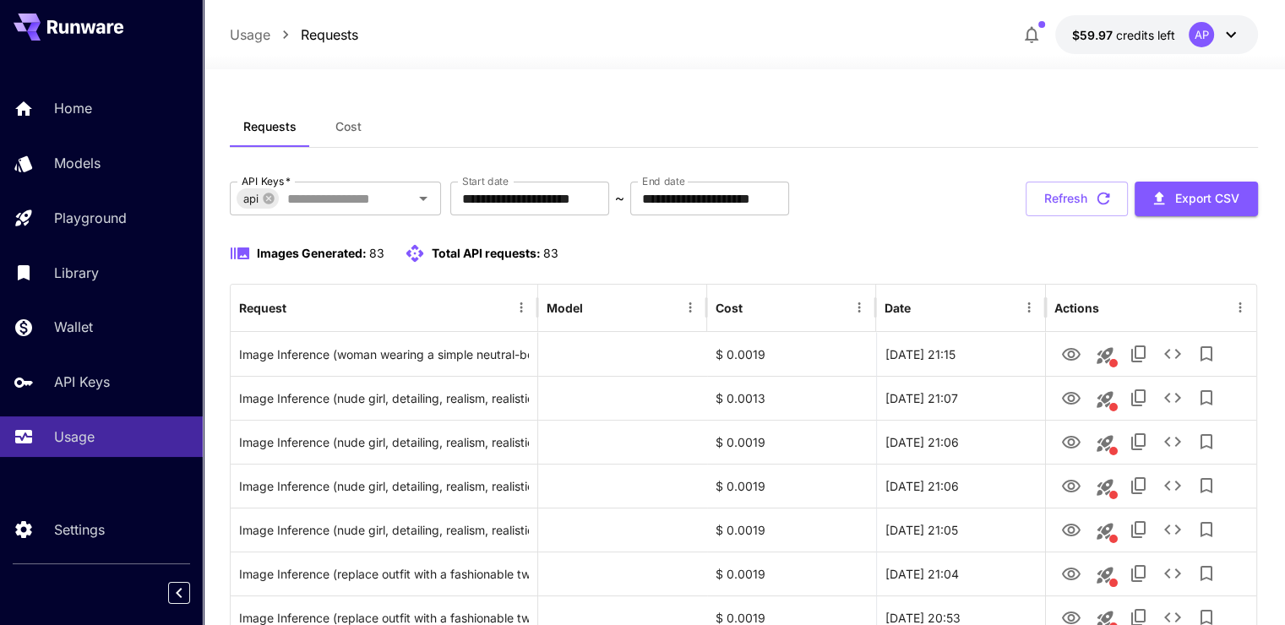
click at [1015, 207] on div "**********" at bounding box center [744, 199] width 1028 height 35
click at [1032, 201] on button "Refresh" at bounding box center [1077, 199] width 102 height 35
drag, startPoint x: 1083, startPoint y: 237, endPoint x: 1075, endPoint y: 204, distance: 33.2
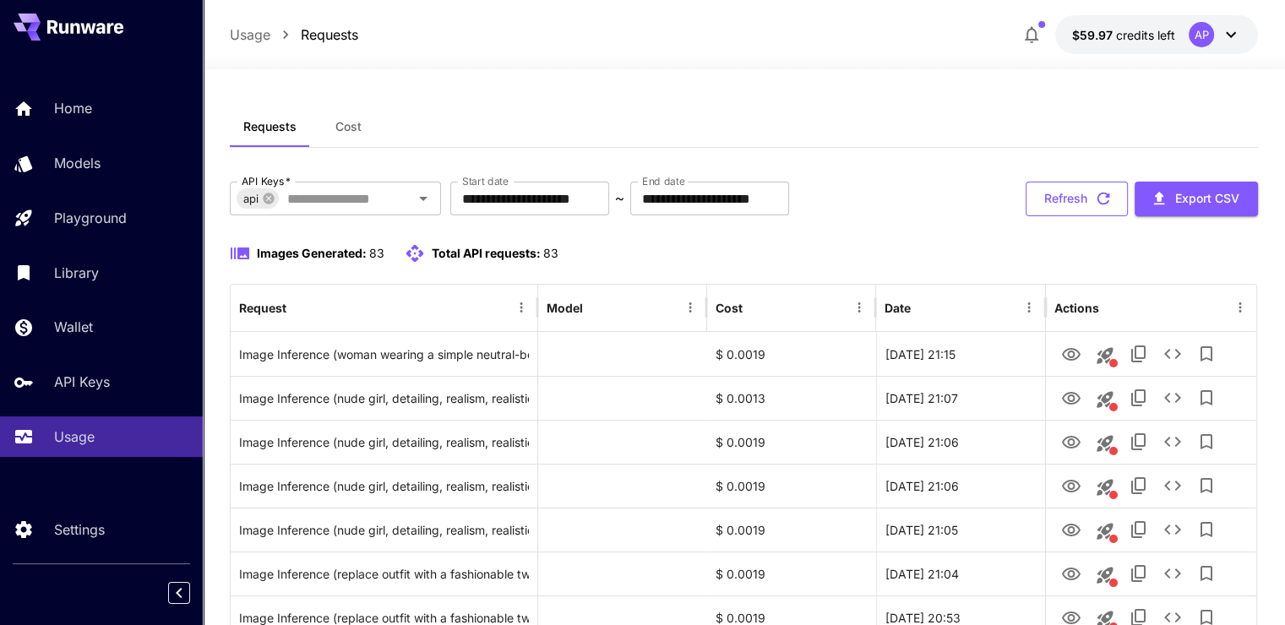
click at [1075, 204] on button "Refresh" at bounding box center [1077, 199] width 102 height 35
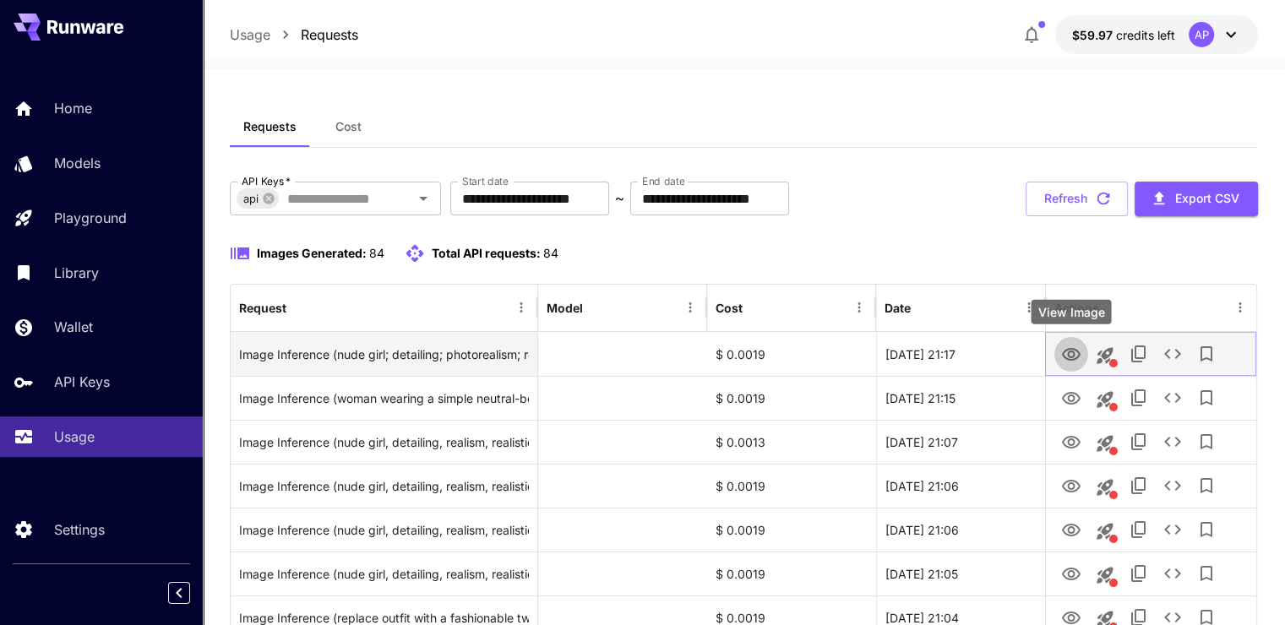
click at [1061, 358] on icon "View Image" at bounding box center [1071, 355] width 20 height 20
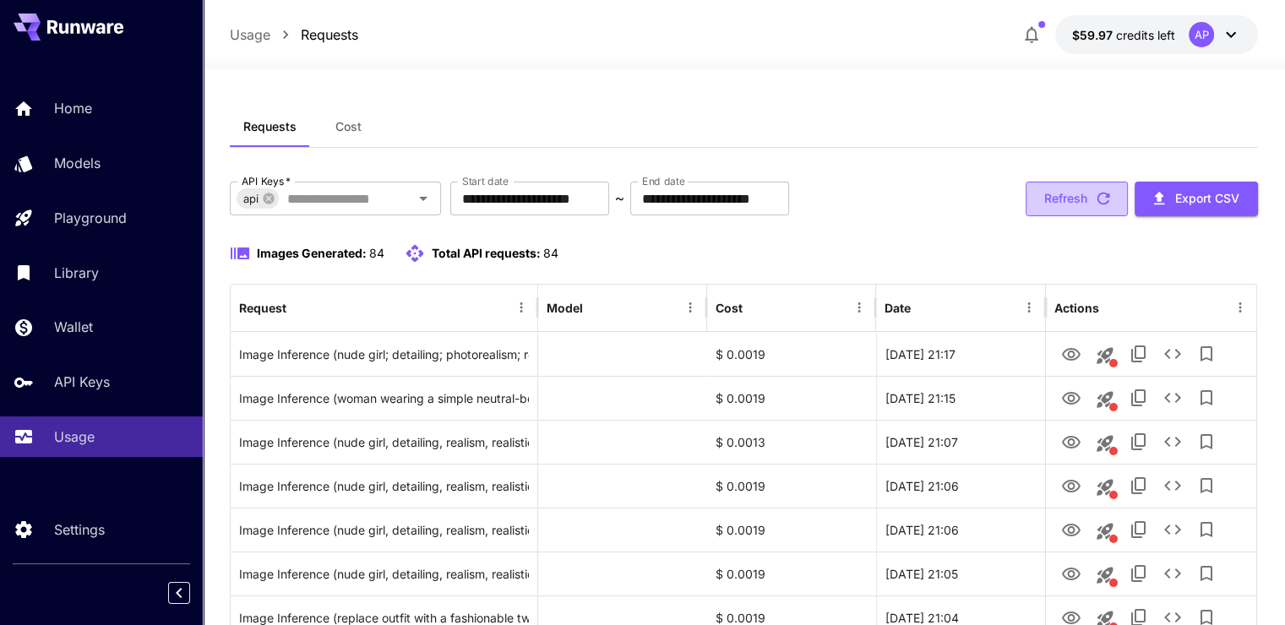
click at [1055, 190] on button "Refresh" at bounding box center [1077, 199] width 102 height 35
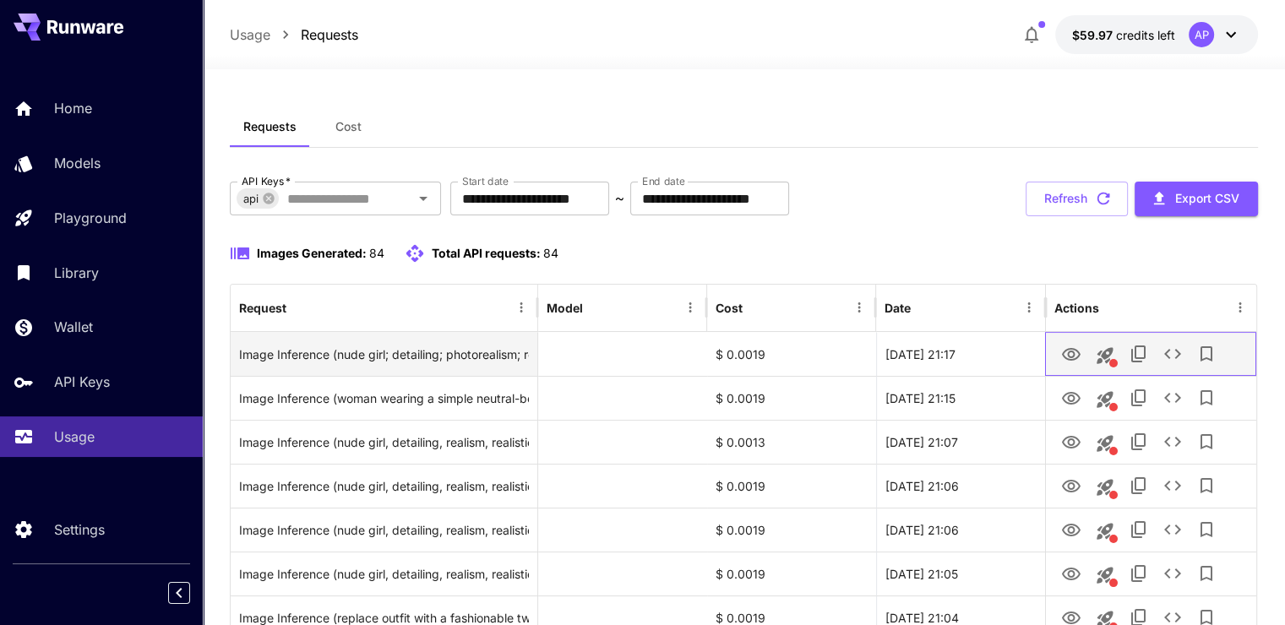
click at [1053, 345] on div at bounding box center [1150, 354] width 211 height 44
click at [1071, 350] on icon "View Image" at bounding box center [1071, 355] width 20 height 20
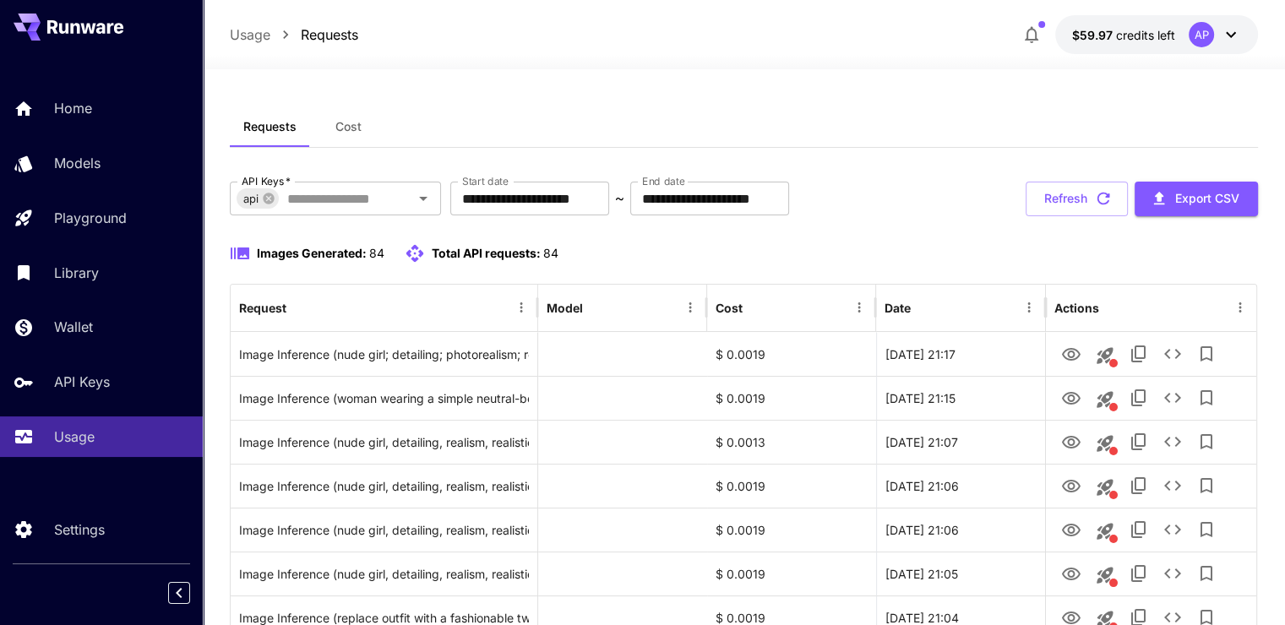
click at [1062, 203] on button "Refresh" at bounding box center [1077, 199] width 102 height 35
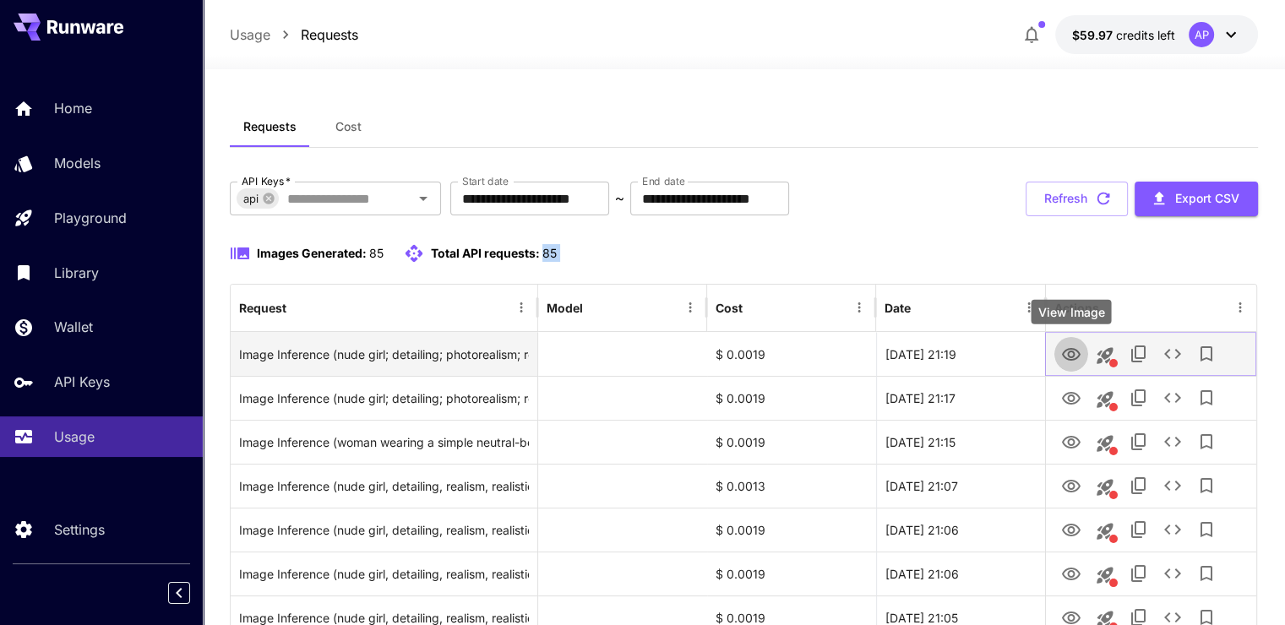
click at [1068, 358] on icon "View Image" at bounding box center [1071, 354] width 19 height 13
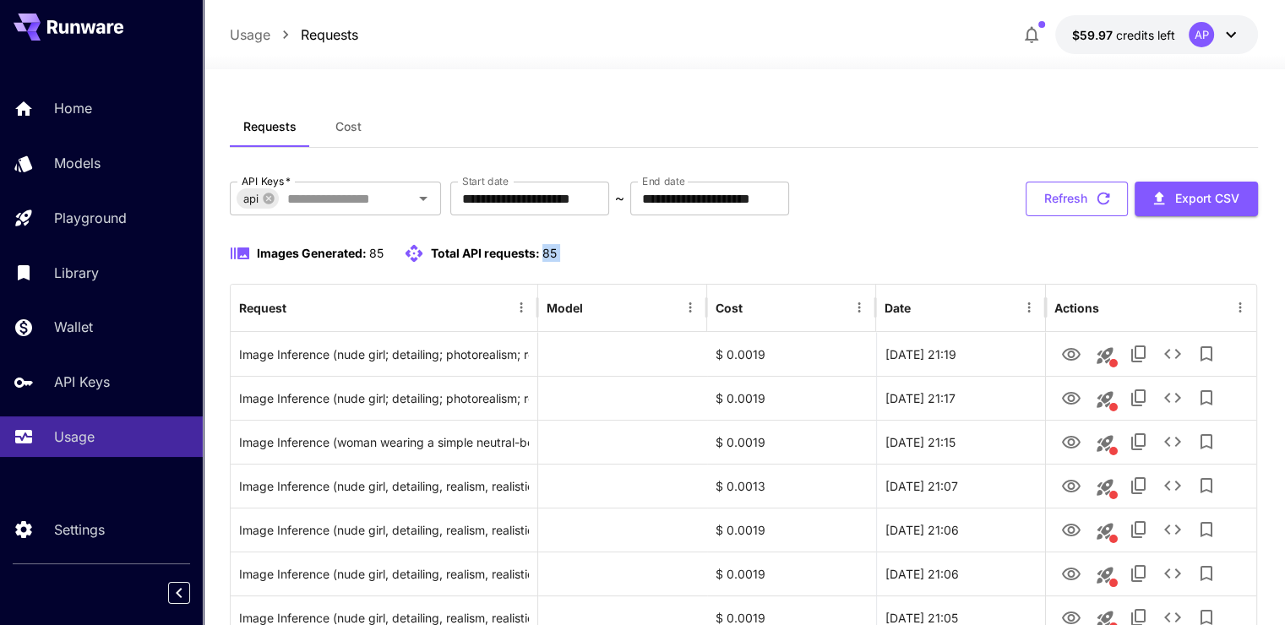
click at [1061, 182] on button "Refresh" at bounding box center [1077, 199] width 102 height 35
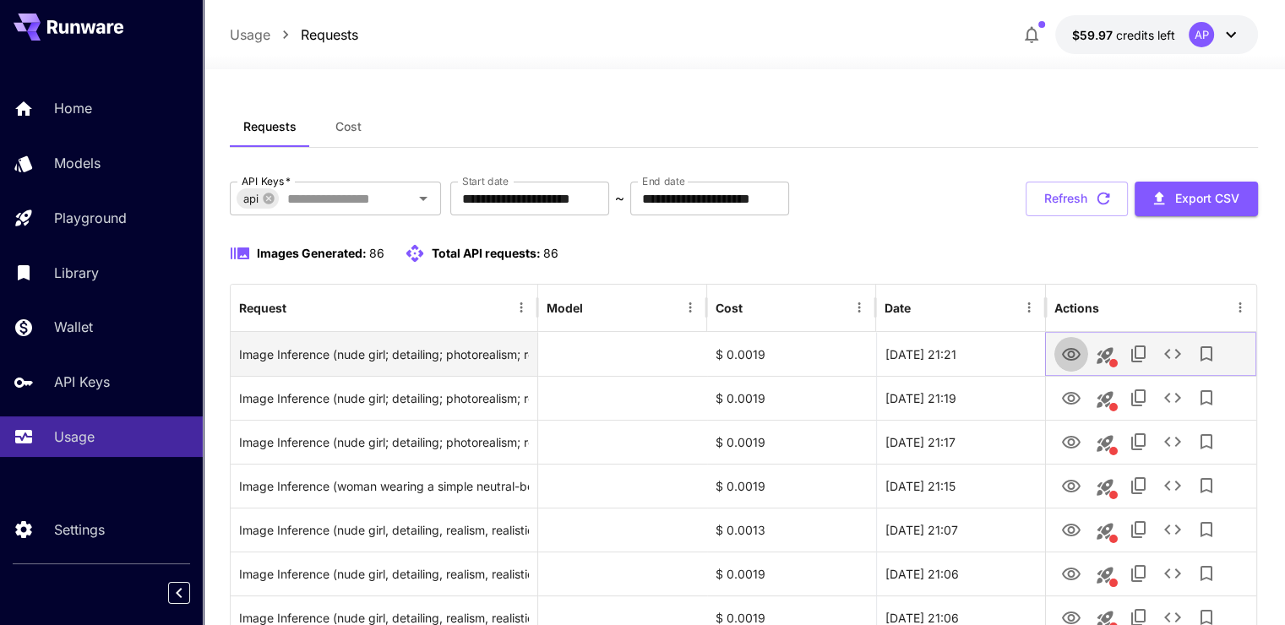
click at [1073, 357] on icon "View Image" at bounding box center [1071, 355] width 20 height 20
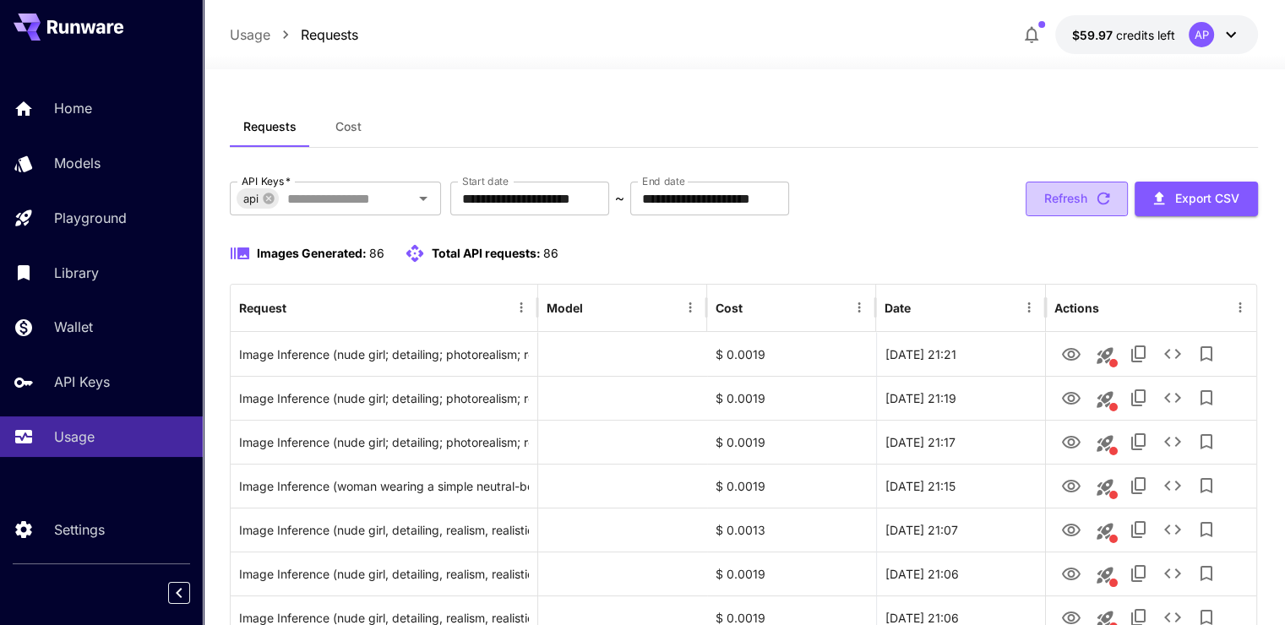
click at [1061, 187] on button "Refresh" at bounding box center [1077, 199] width 102 height 35
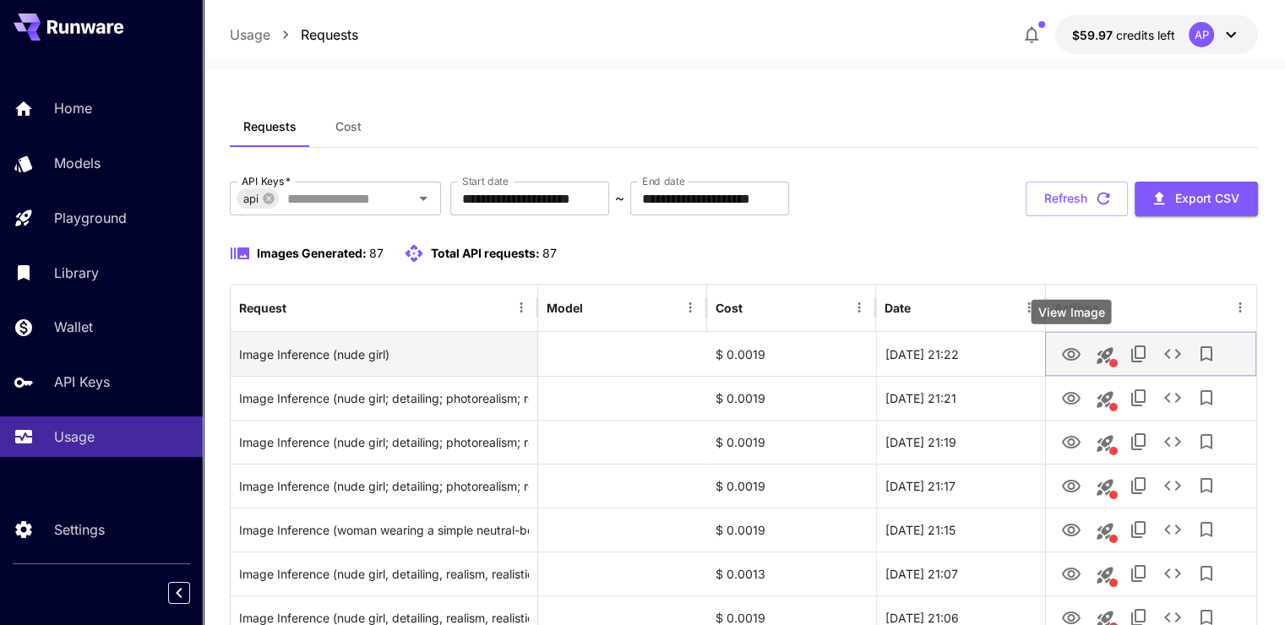
click at [1072, 351] on icon "View Image" at bounding box center [1071, 354] width 19 height 13
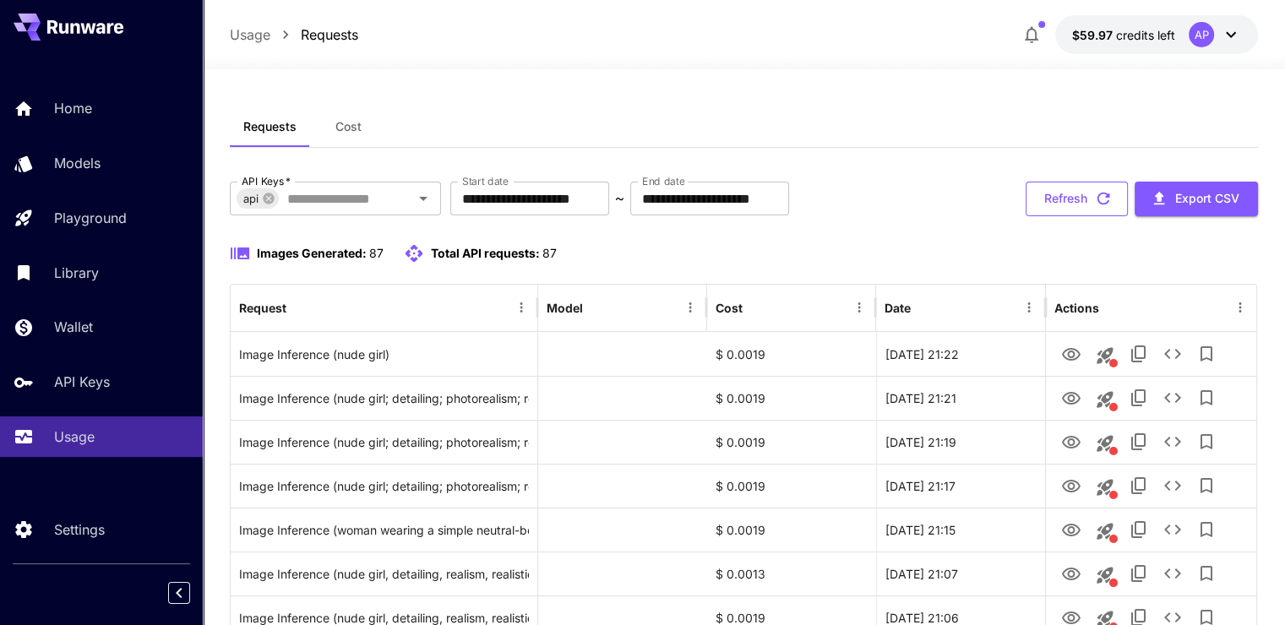
click at [1047, 190] on button "Refresh" at bounding box center [1077, 199] width 102 height 35
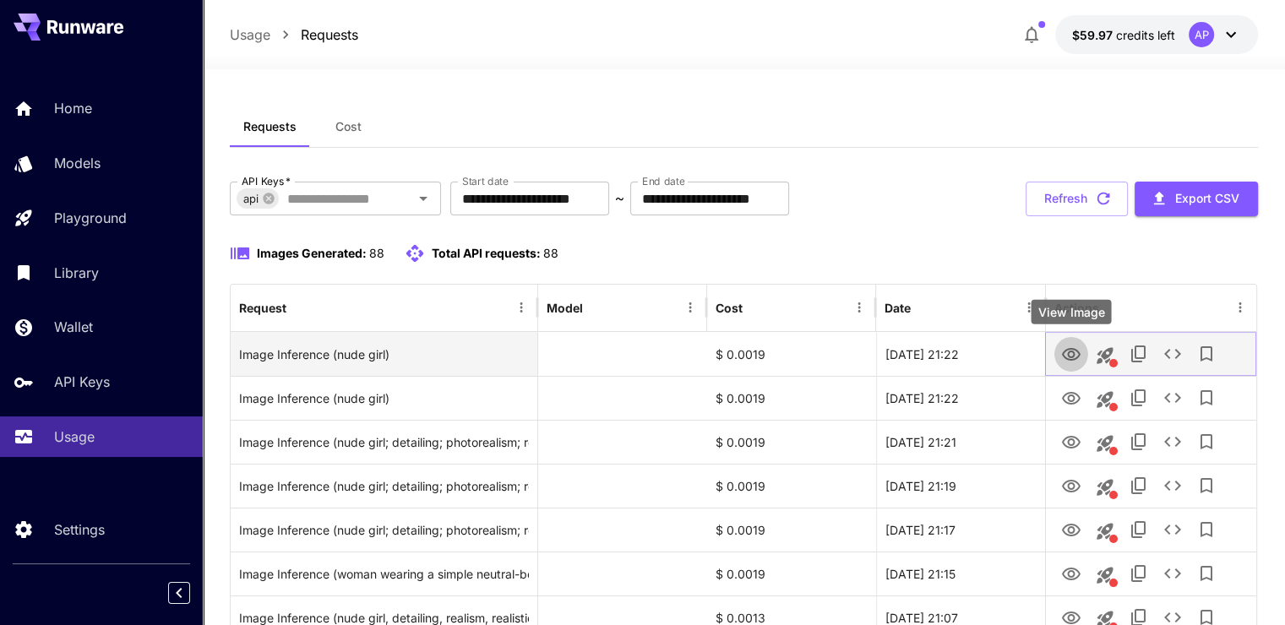
click at [1064, 358] on icon "View Image" at bounding box center [1071, 354] width 19 height 13
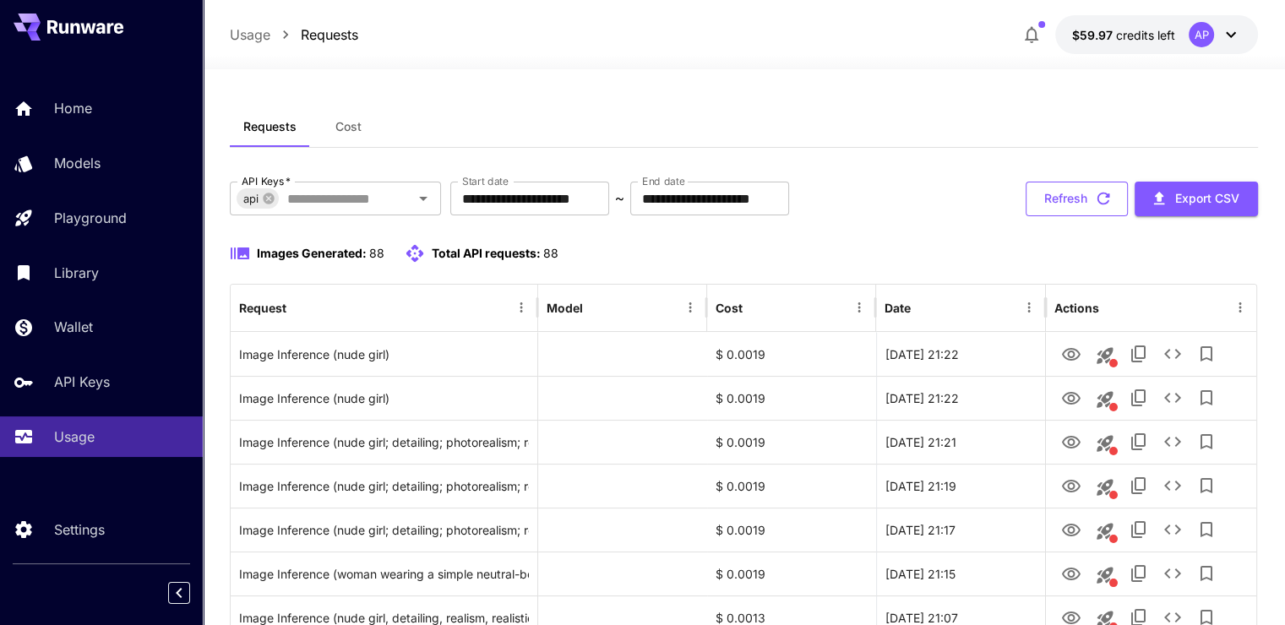
click at [1063, 188] on button "Refresh" at bounding box center [1077, 199] width 102 height 35
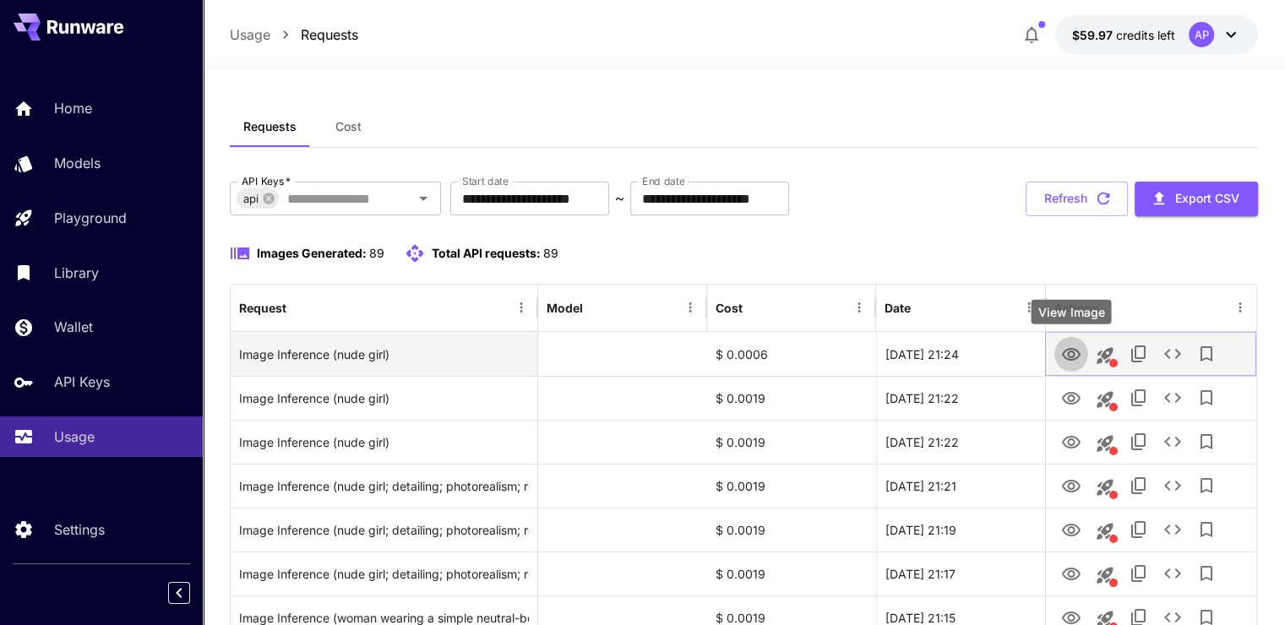
click at [1073, 352] on icon "View Image" at bounding box center [1071, 354] width 19 height 13
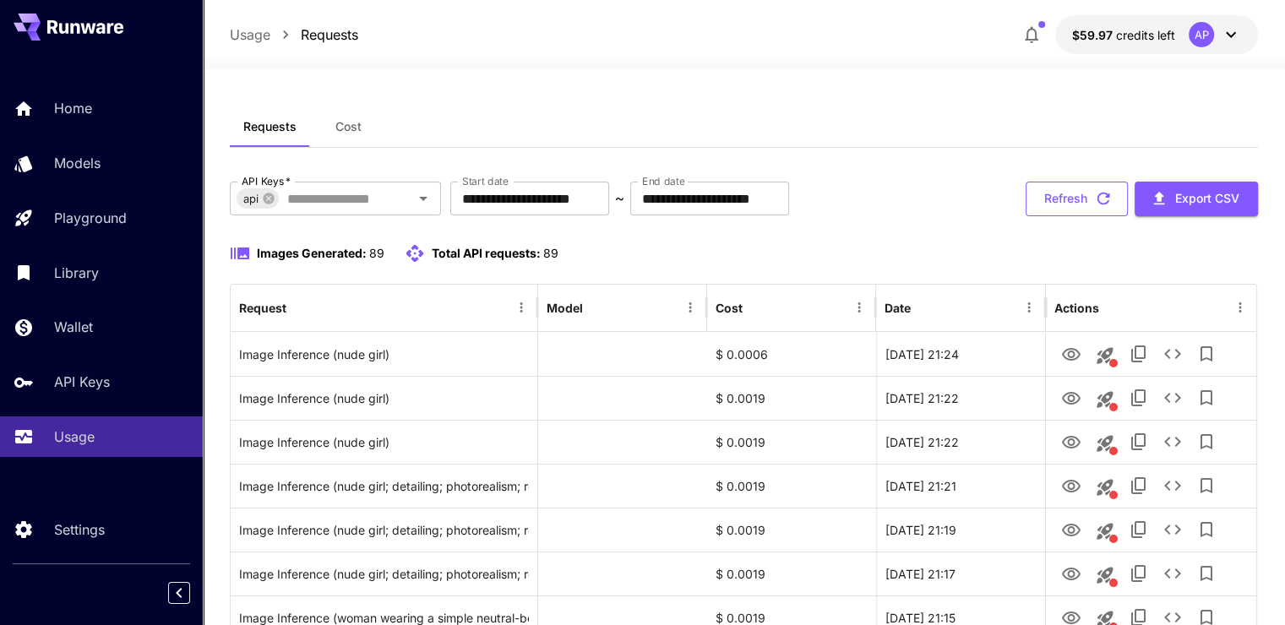
click at [1085, 191] on button "Refresh" at bounding box center [1077, 199] width 102 height 35
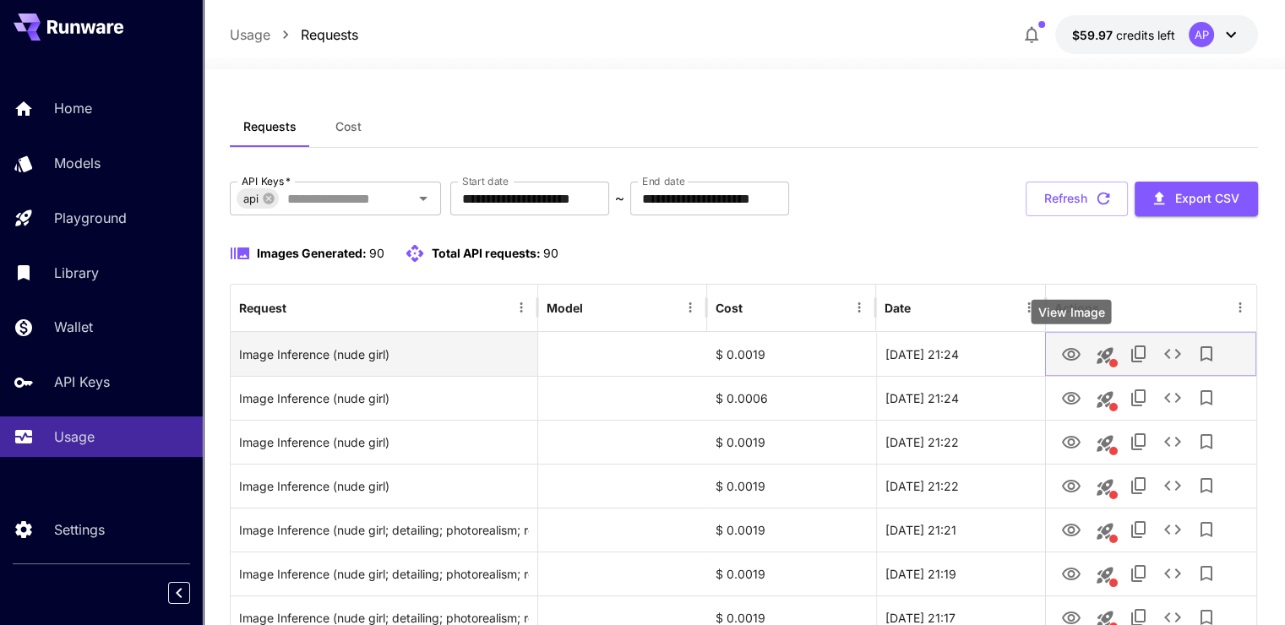
click at [1065, 351] on icon "View Image" at bounding box center [1071, 355] width 20 height 20
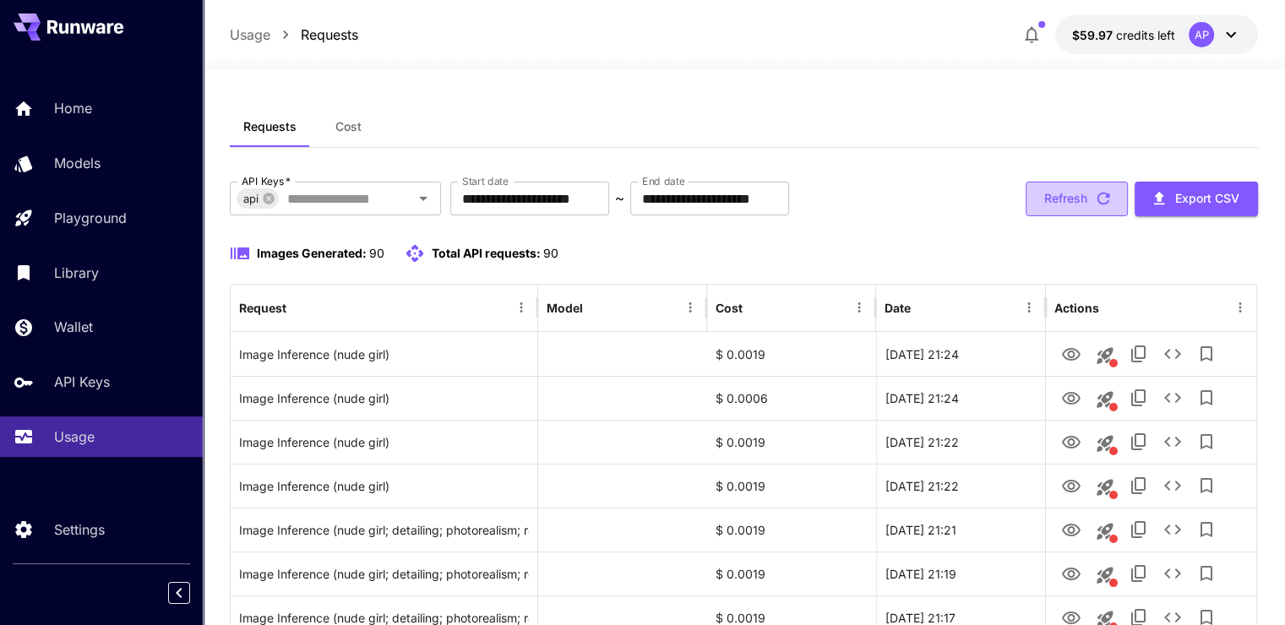
click at [1046, 198] on button "Refresh" at bounding box center [1077, 199] width 102 height 35
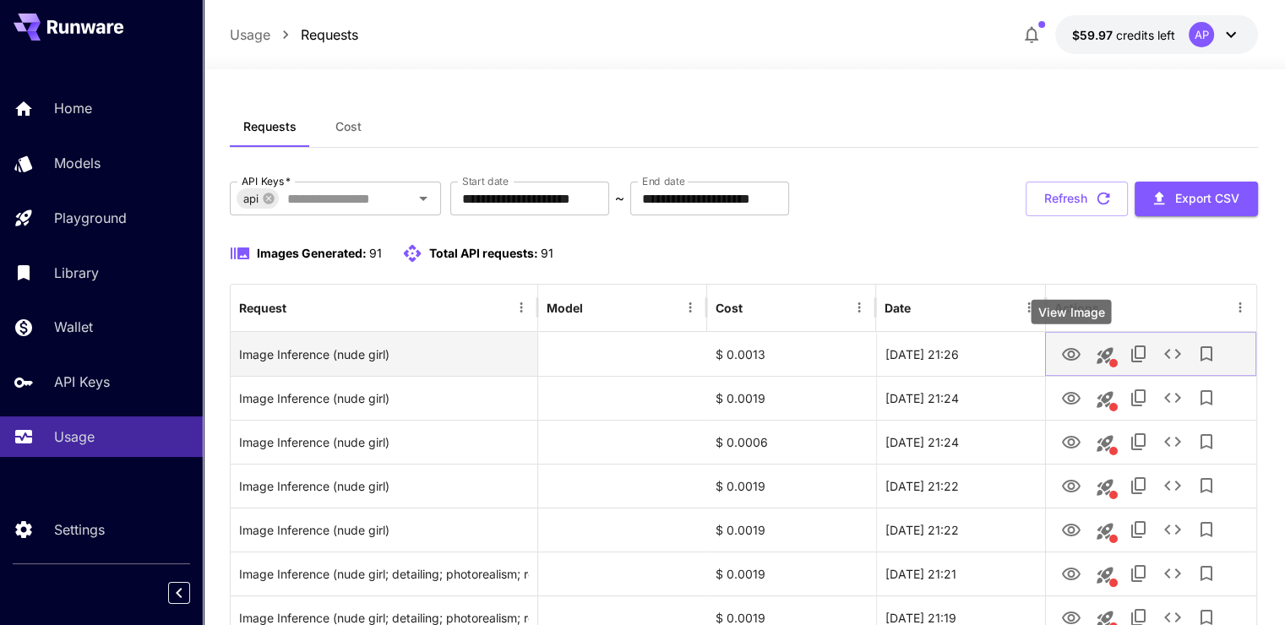
click at [1069, 355] on icon "View Image" at bounding box center [1071, 355] width 20 height 20
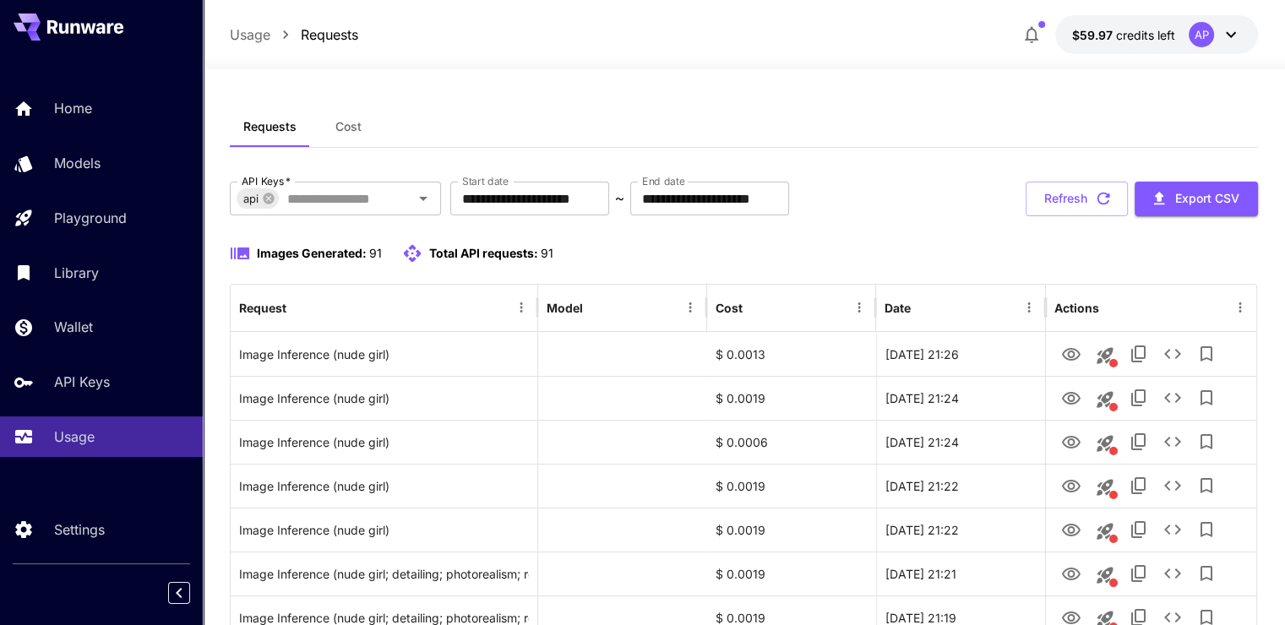
drag, startPoint x: 1042, startPoint y: 166, endPoint x: 1061, endPoint y: 188, distance: 29.3
click at [1061, 188] on button "Refresh" at bounding box center [1077, 199] width 102 height 35
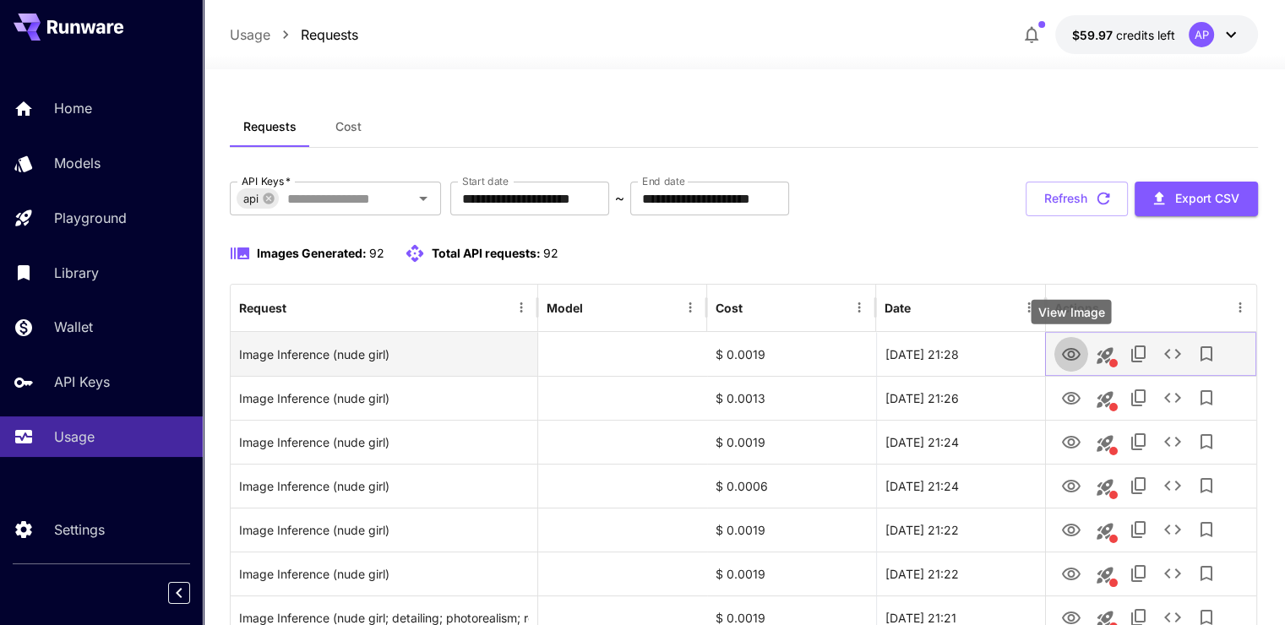
click at [1069, 347] on icon "View Image" at bounding box center [1071, 355] width 20 height 20
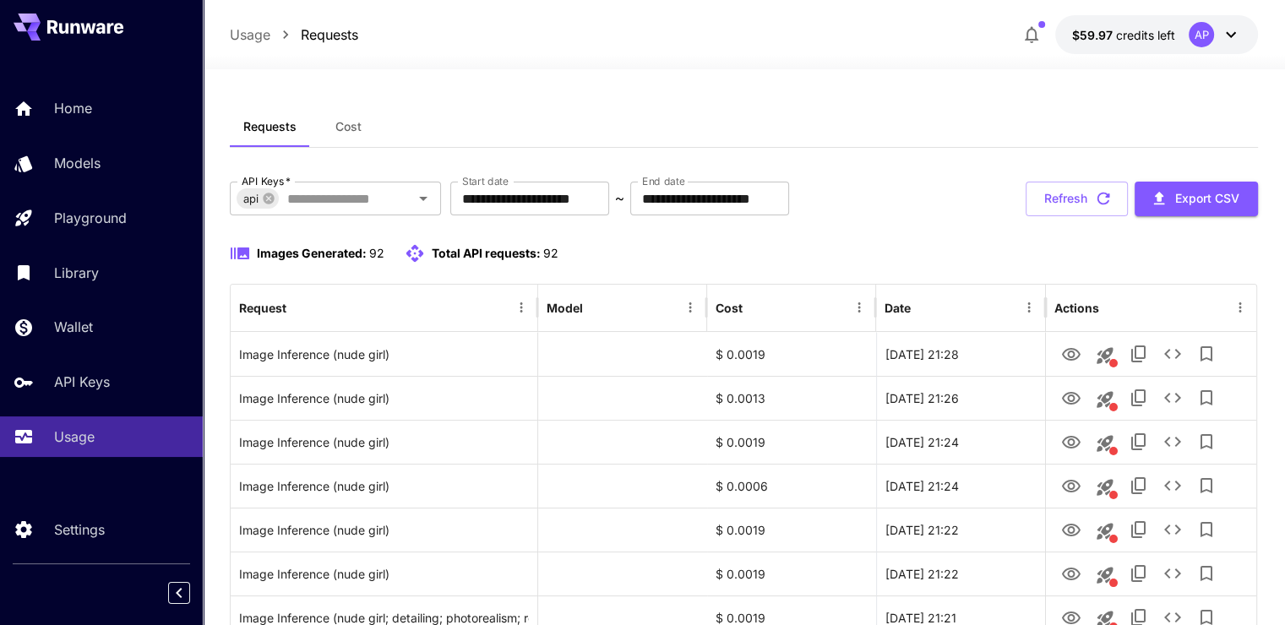
click at [1067, 188] on div "Refresh Export CSV" at bounding box center [1142, 199] width 232 height 35
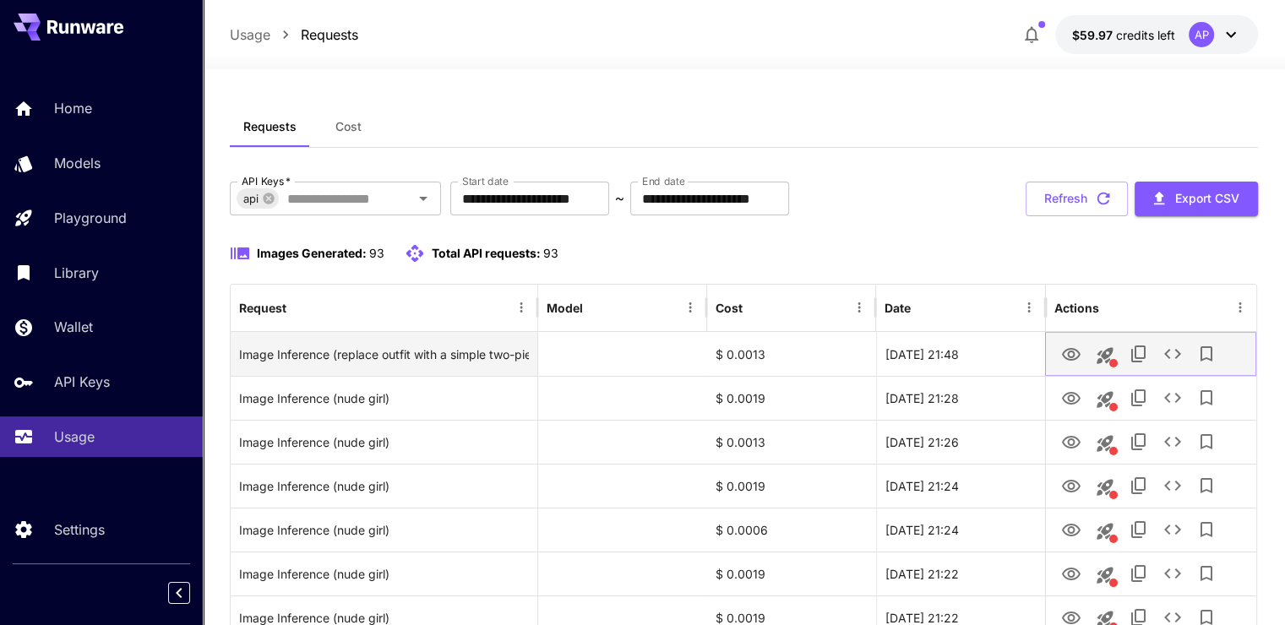
click at [1071, 353] on icon "View Image" at bounding box center [1071, 355] width 20 height 20
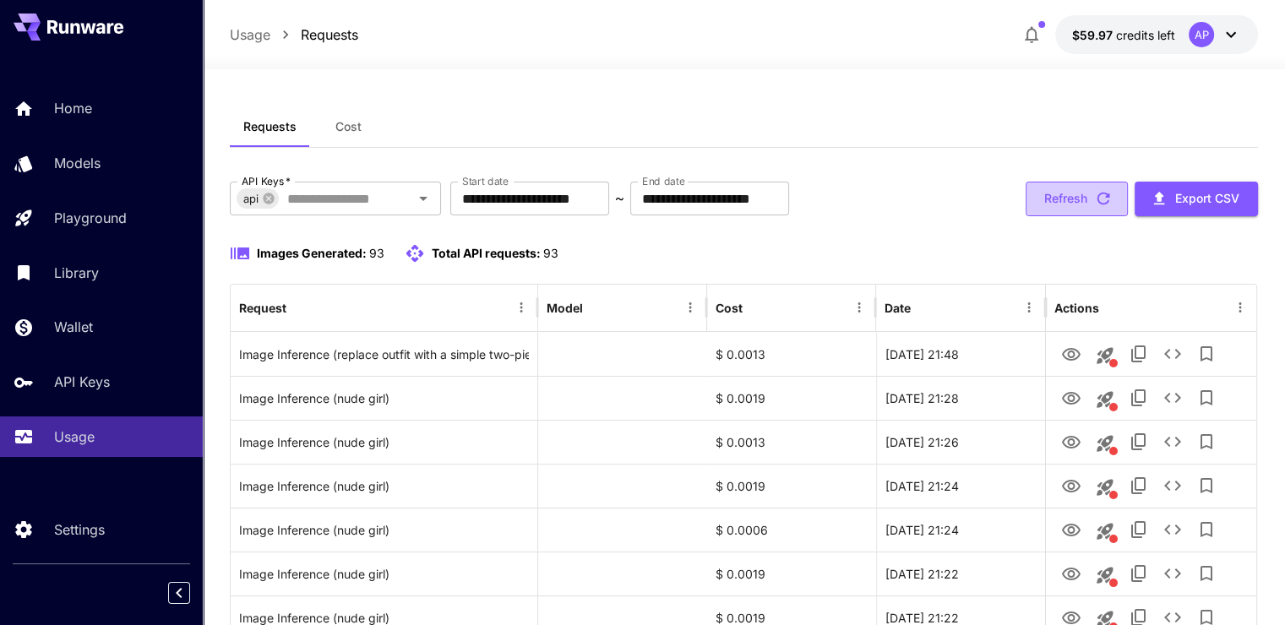
click at [1072, 199] on button "Refresh" at bounding box center [1077, 199] width 102 height 35
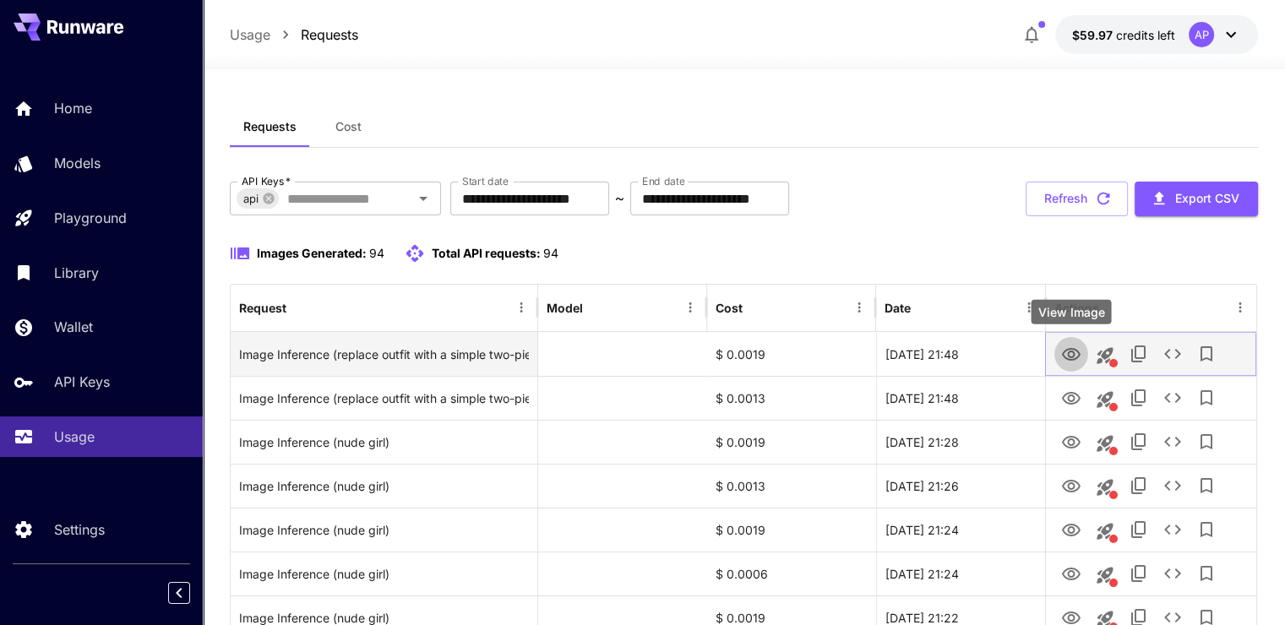
click at [1070, 355] on icon "View Image" at bounding box center [1071, 355] width 20 height 20
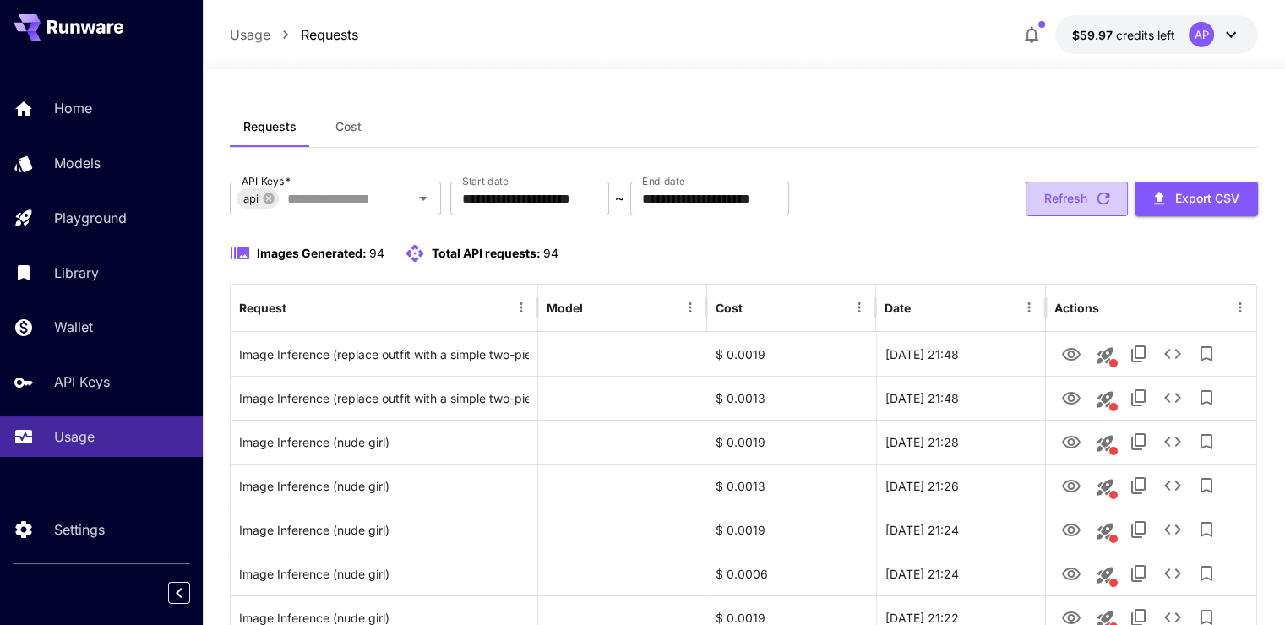
click at [1094, 210] on button "Refresh" at bounding box center [1077, 199] width 102 height 35
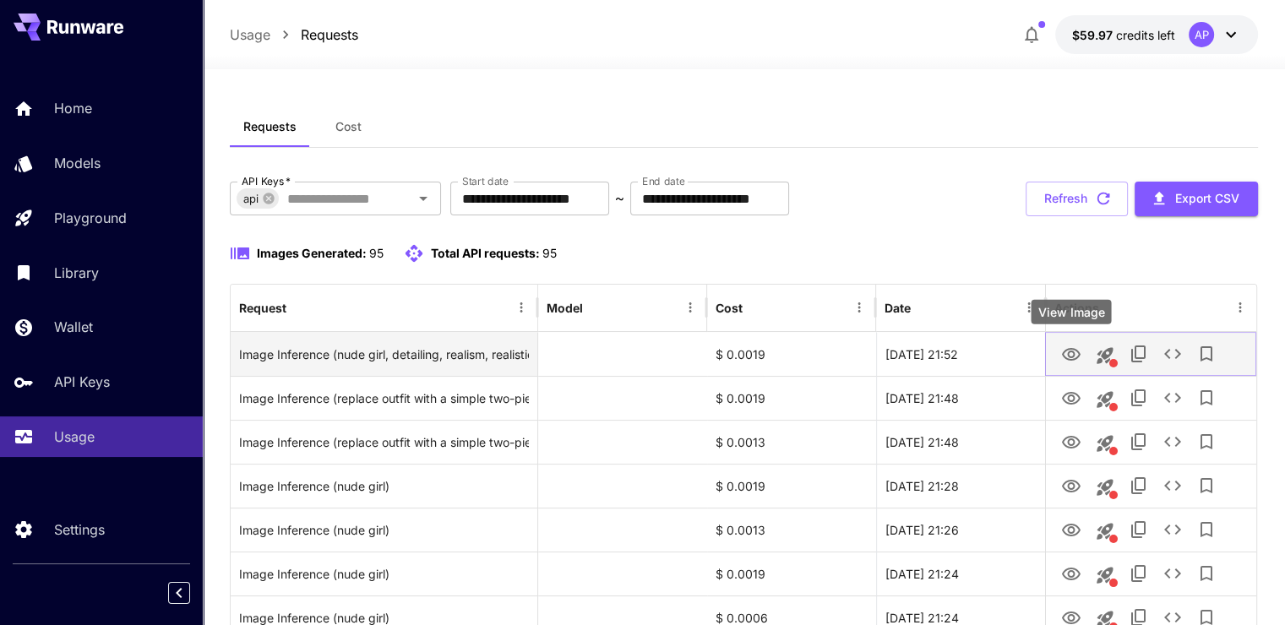
click at [1071, 357] on icon "View Image" at bounding box center [1071, 354] width 19 height 13
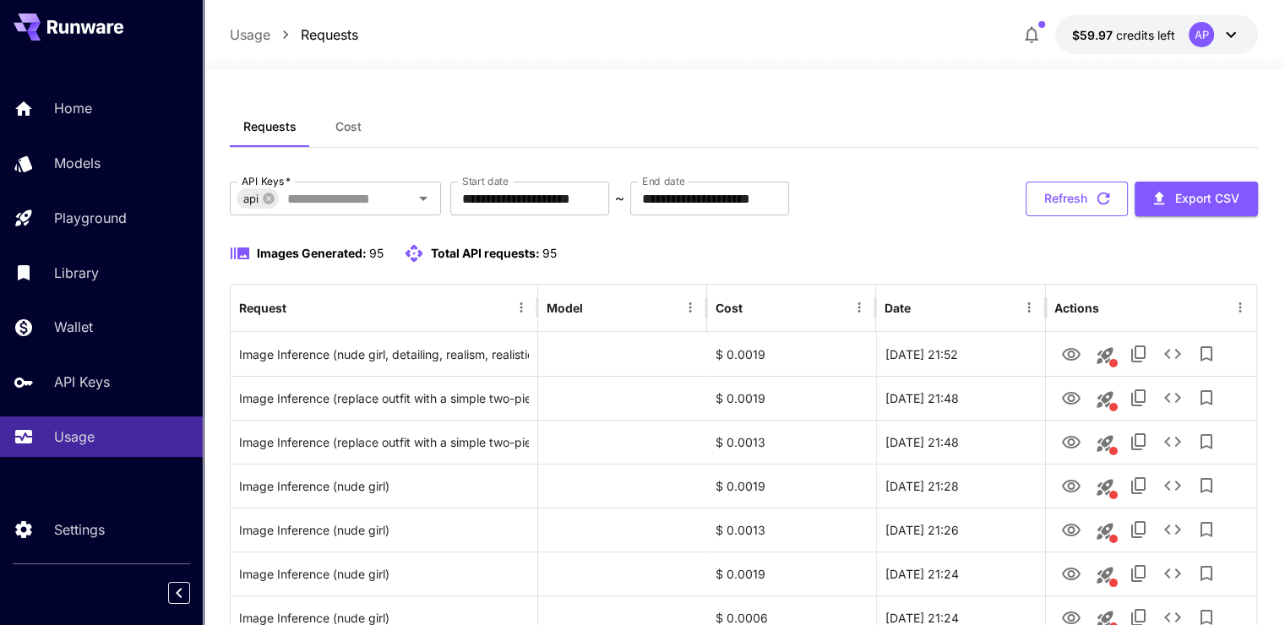
click at [1058, 199] on button "Refresh" at bounding box center [1077, 199] width 102 height 35
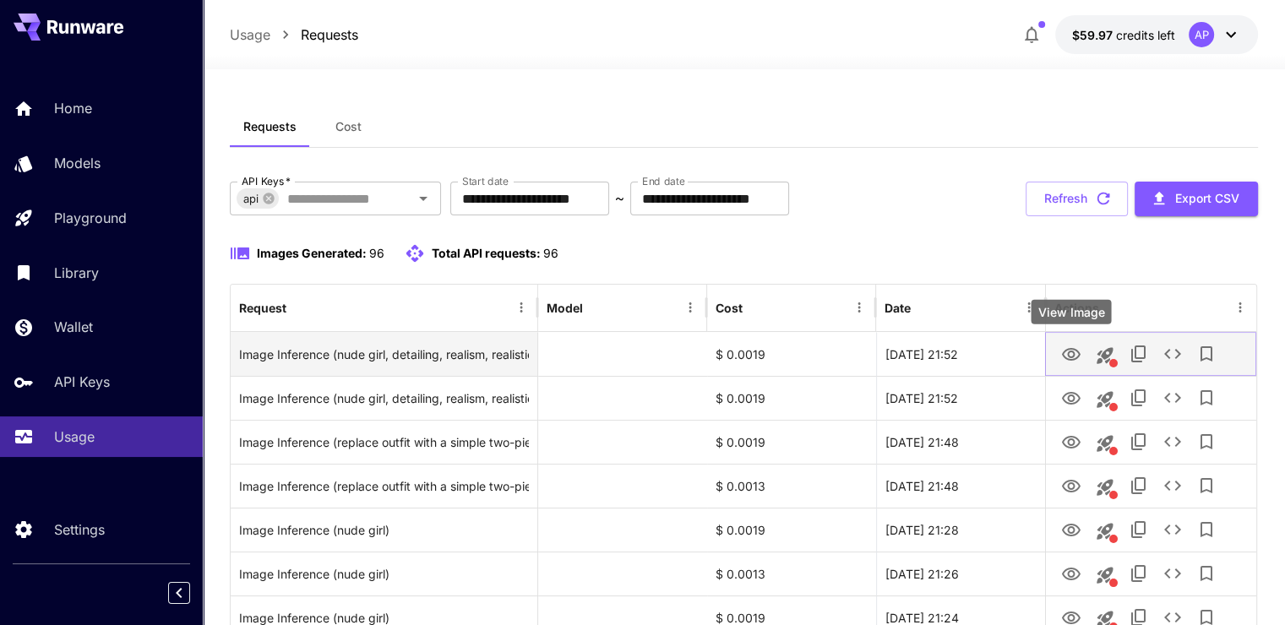
click at [1070, 349] on icon "View Image" at bounding box center [1071, 355] width 20 height 20
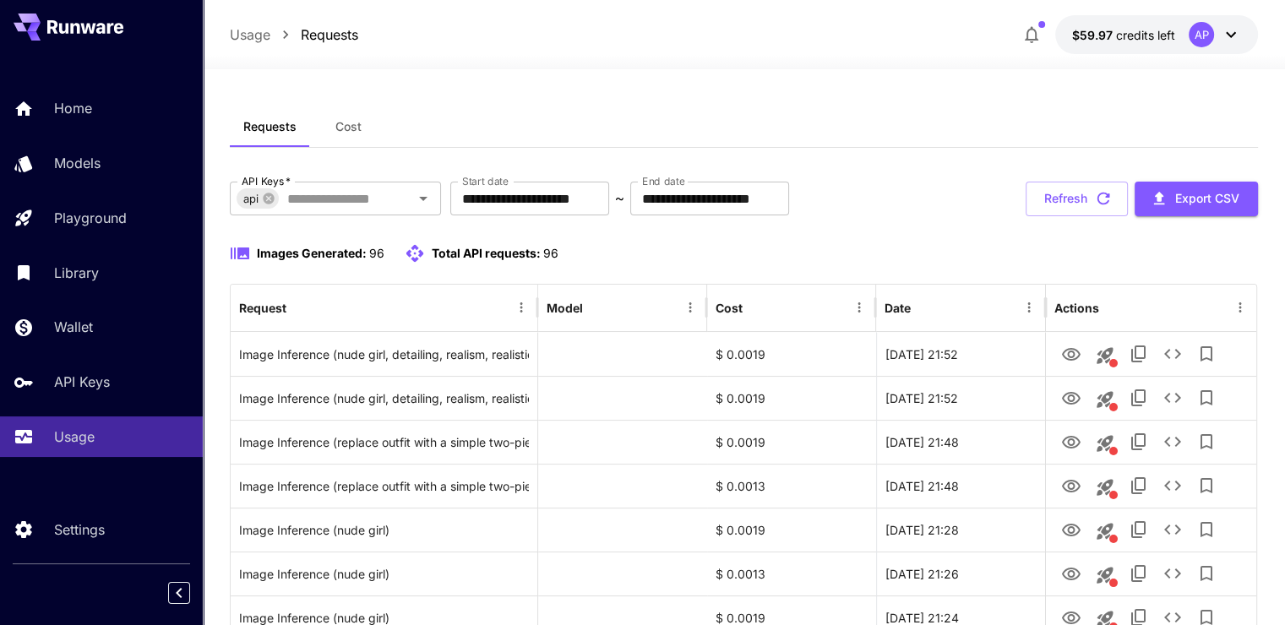
click at [1064, 193] on button "Refresh" at bounding box center [1077, 199] width 102 height 35
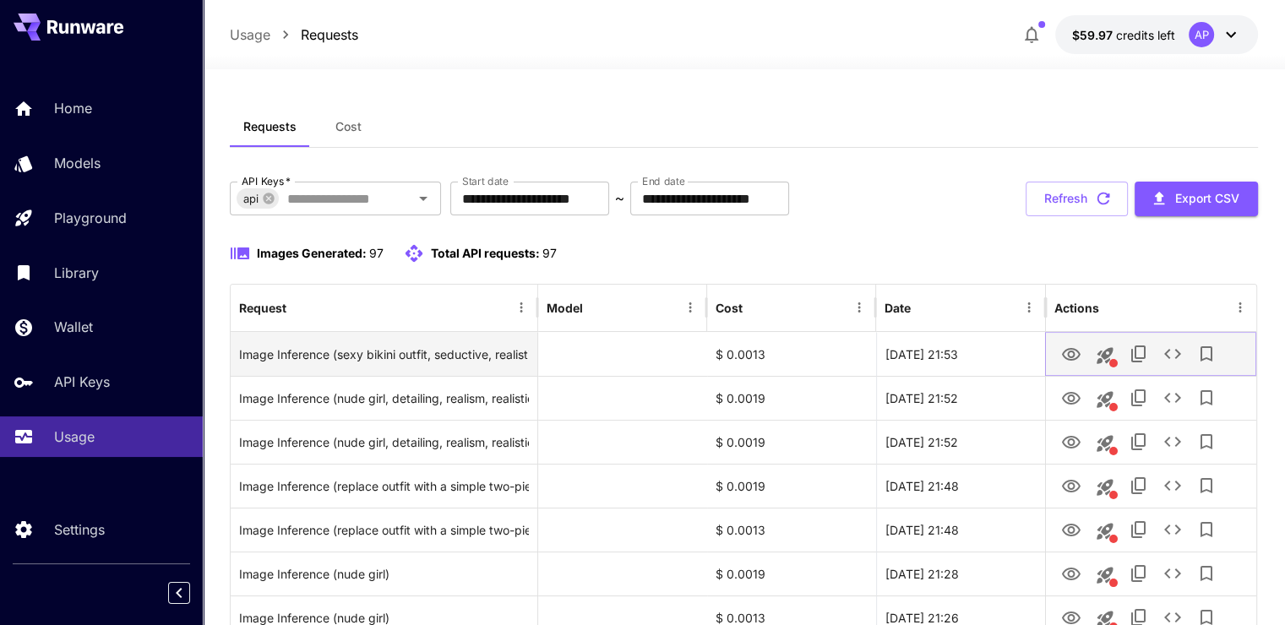
click at [1075, 348] on icon "View Image" at bounding box center [1071, 354] width 19 height 13
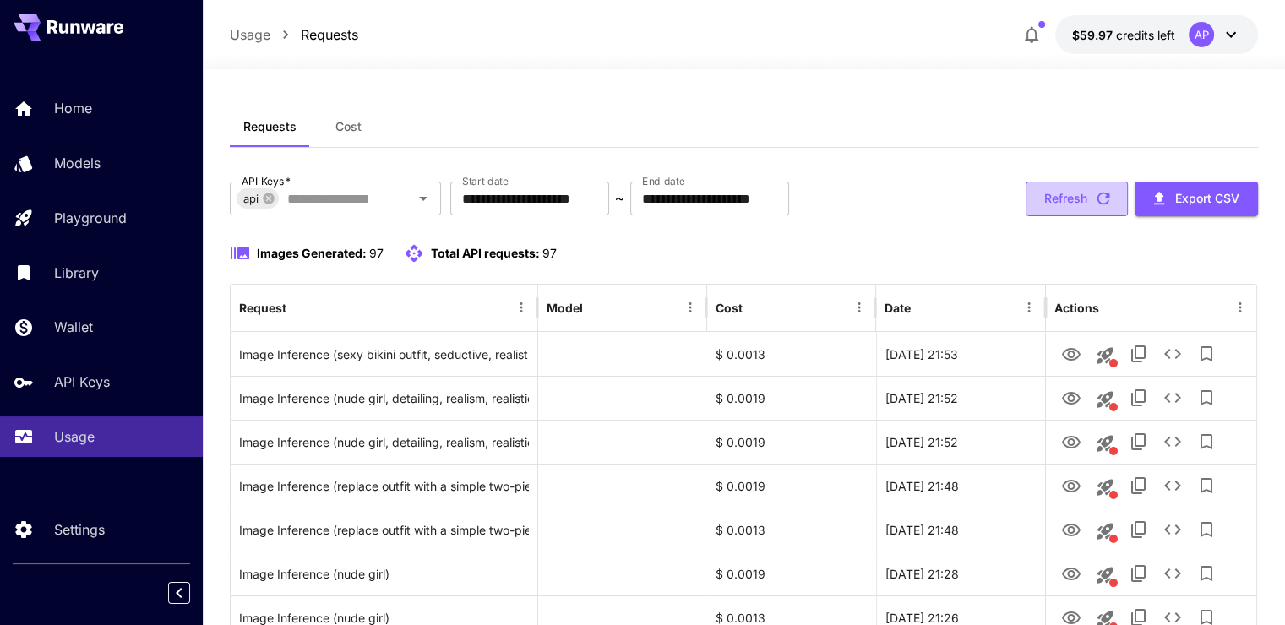
click at [1067, 195] on button "Refresh" at bounding box center [1077, 199] width 102 height 35
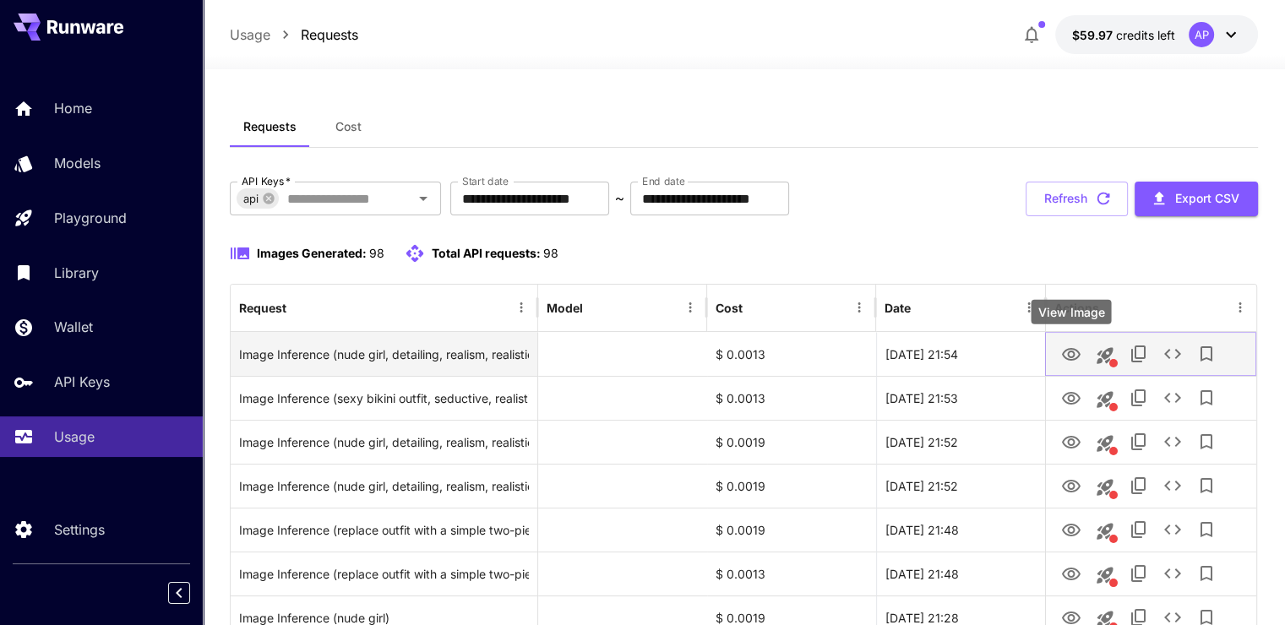
click at [1073, 350] on icon "View Image" at bounding box center [1071, 355] width 20 height 20
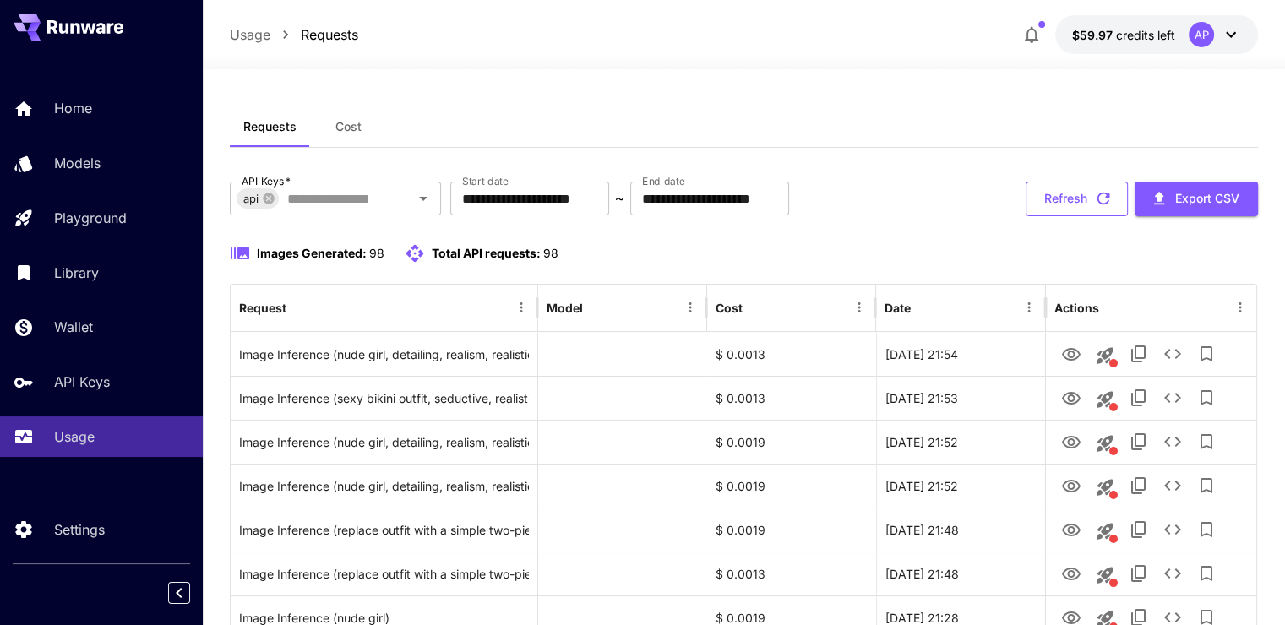
click at [1092, 193] on button "Refresh" at bounding box center [1077, 199] width 102 height 35
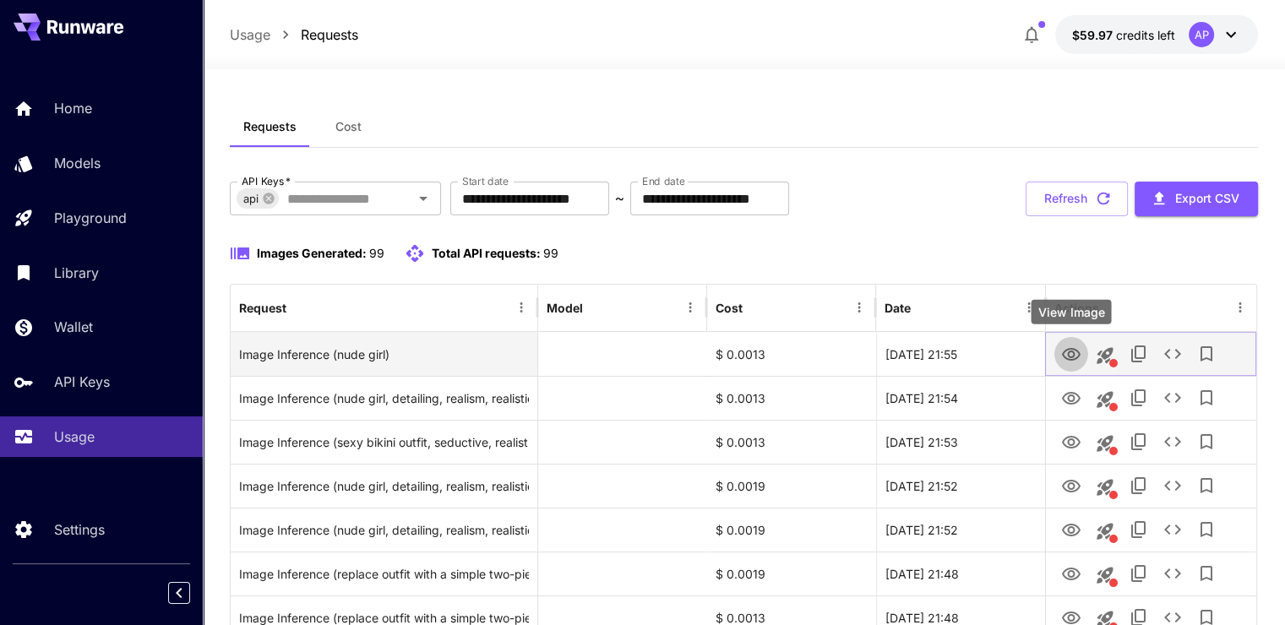
click at [1074, 351] on icon "View Image" at bounding box center [1071, 354] width 19 height 13
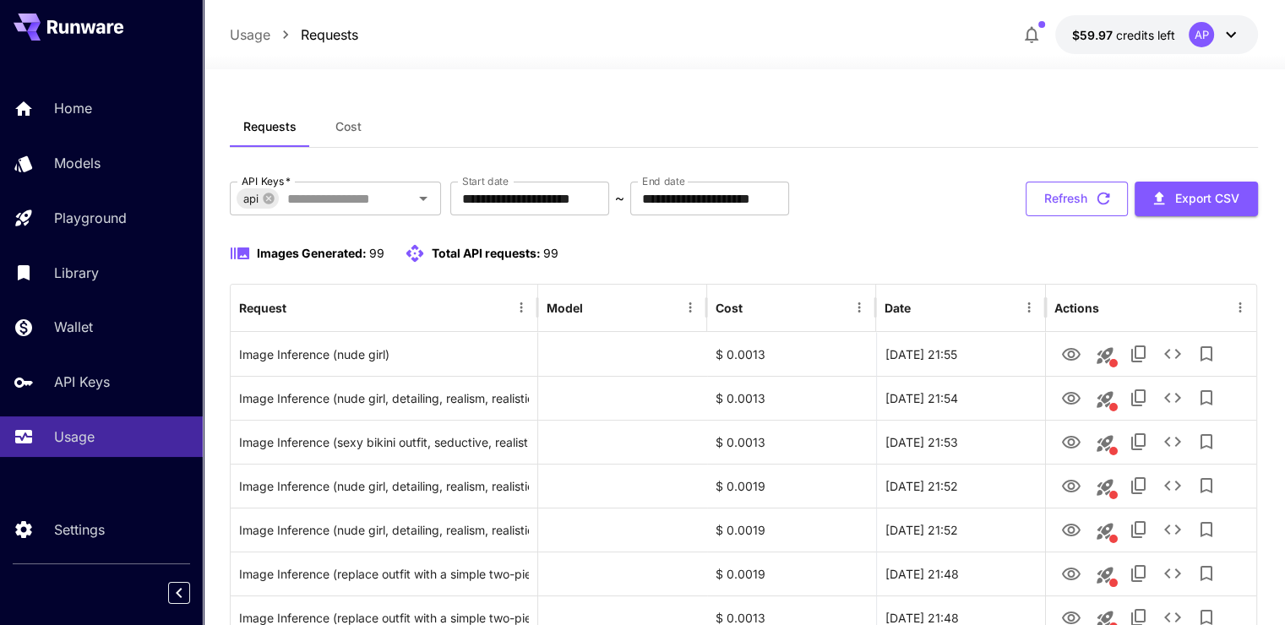
click at [1055, 195] on button "Refresh" at bounding box center [1077, 199] width 102 height 35
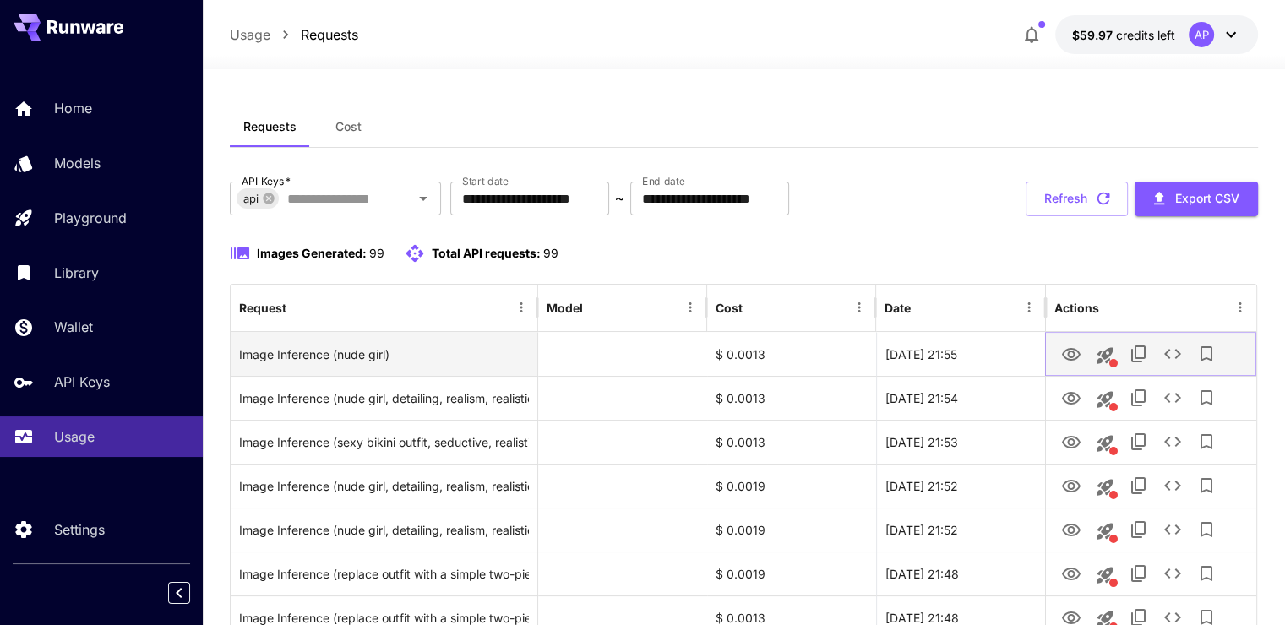
click at [1069, 357] on icon "View Image" at bounding box center [1071, 355] width 20 height 20
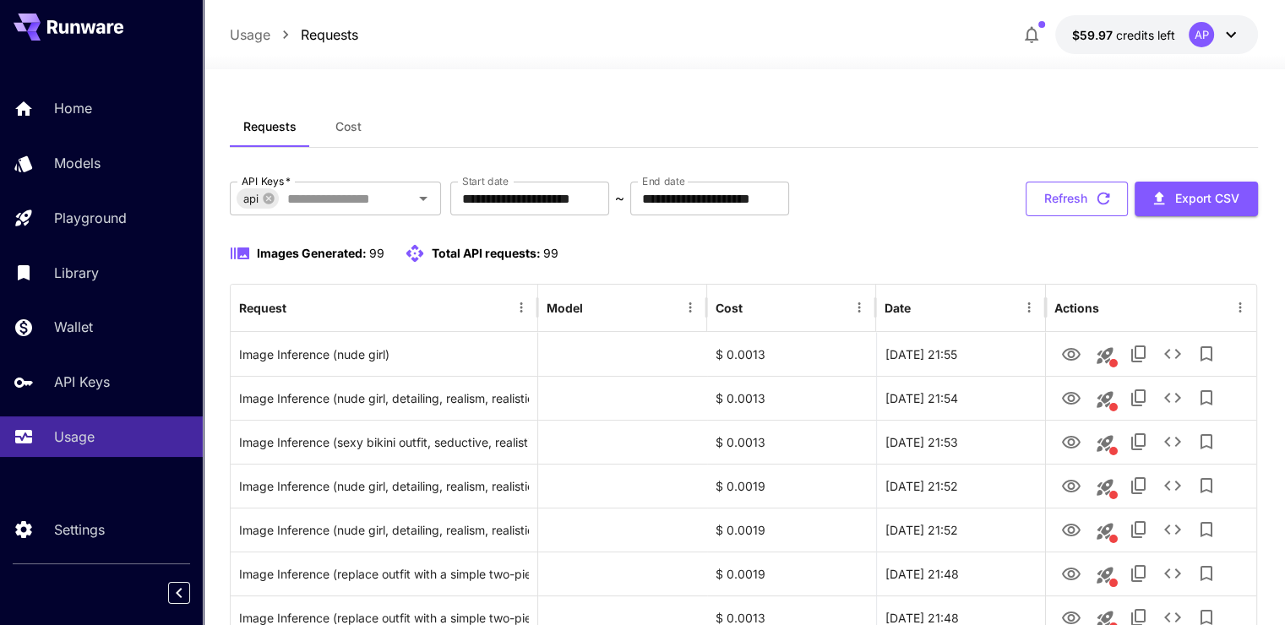
click at [1061, 186] on button "Refresh" at bounding box center [1077, 199] width 102 height 35
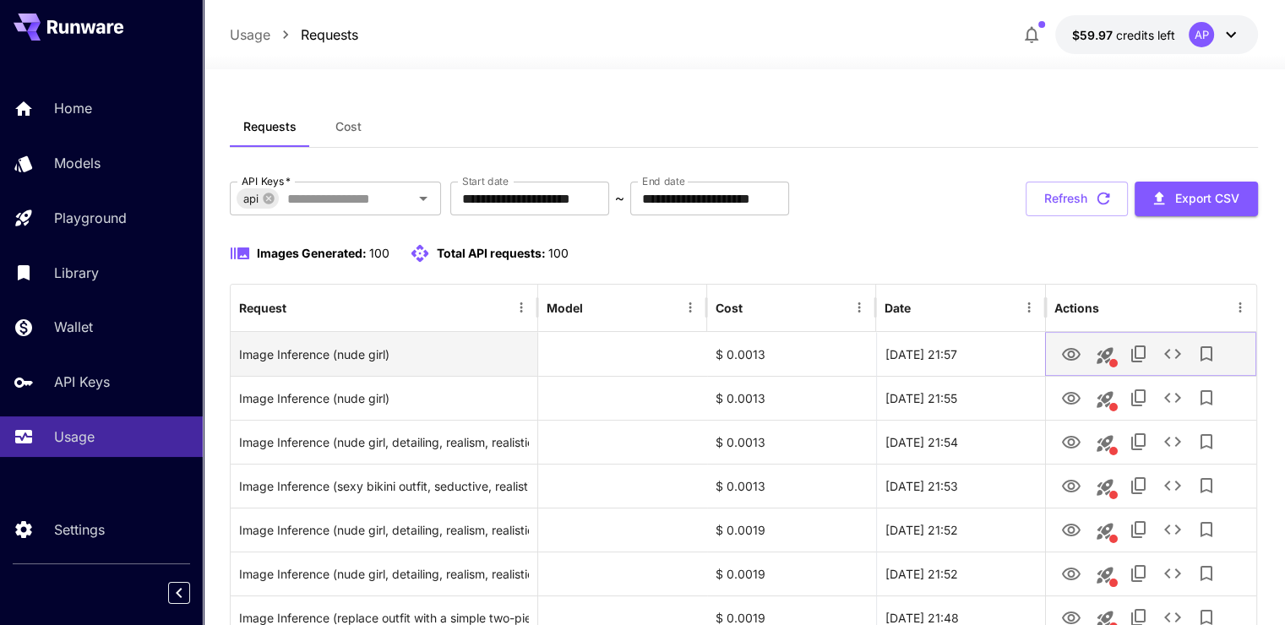
click at [1069, 350] on icon "View Image" at bounding box center [1071, 355] width 20 height 20
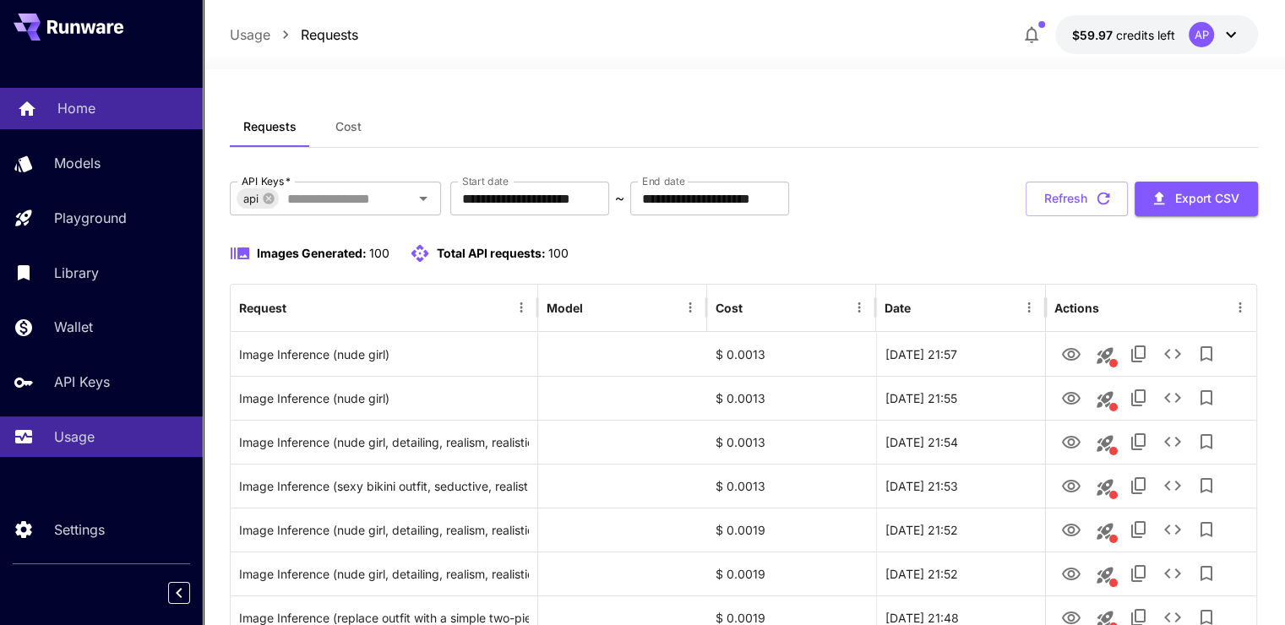
click at [113, 103] on div "Home" at bounding box center [123, 108] width 132 height 20
